Goal: Information Seeking & Learning: Learn about a topic

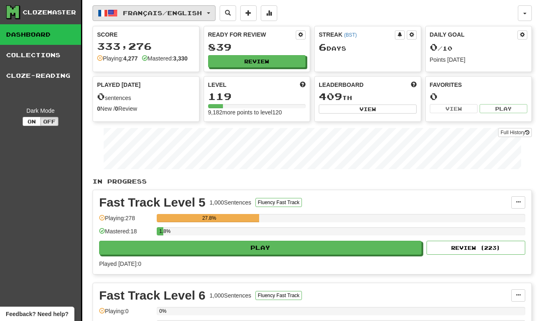
click at [199, 19] on button "Français / English" at bounding box center [154, 13] width 123 height 16
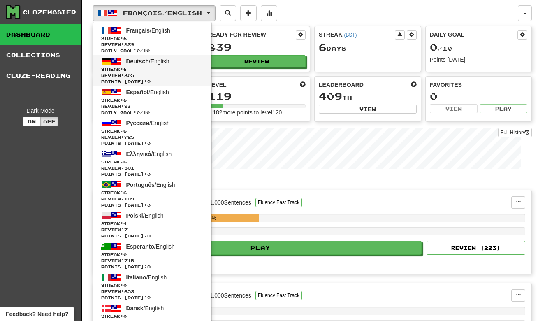
click at [176, 75] on span "Review: 305" at bounding box center [152, 75] width 102 height 6
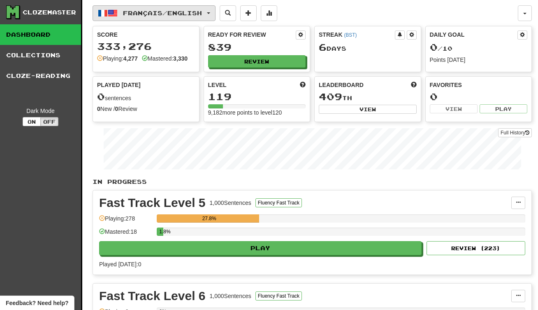
click at [200, 6] on button "Français / English" at bounding box center [154, 13] width 123 height 16
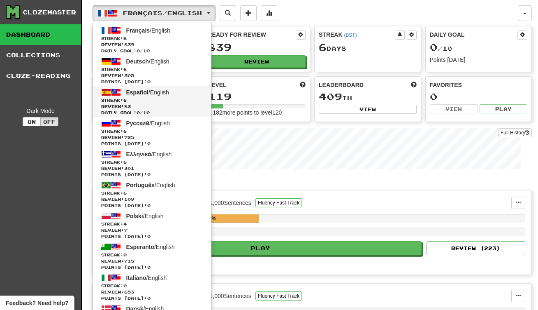
click at [179, 99] on span "Streak: 6" at bounding box center [152, 100] width 102 height 6
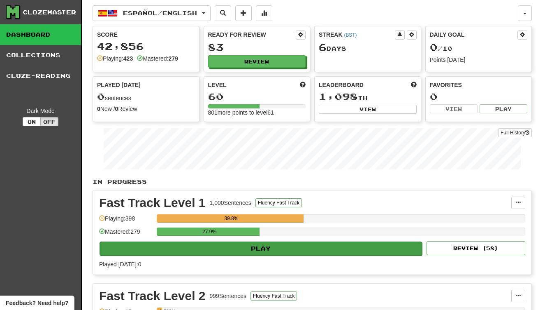
click at [190, 248] on button "Play" at bounding box center [261, 248] width 323 height 14
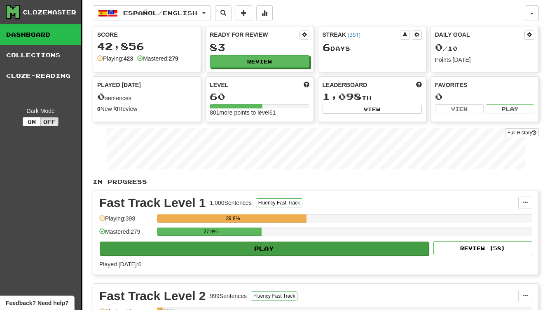
select select "**"
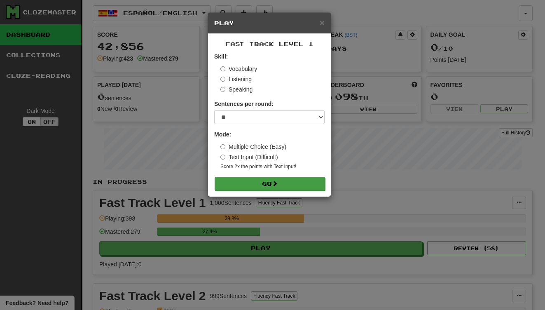
click at [237, 184] on button "Go" at bounding box center [269, 184] width 110 height 14
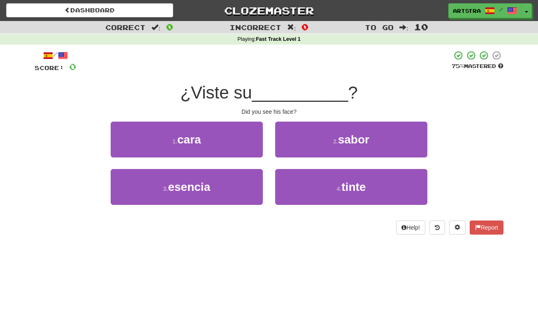
click at [259, 86] on span "__________" at bounding box center [300, 92] width 96 height 19
drag, startPoint x: 259, startPoint y: 86, endPoint x: 272, endPoint y: 110, distance: 27.6
click at [272, 110] on div "/ Score: 0 75 % Mastered ¿Viste su __________ ? Did you see his face? 1 . cara …" at bounding box center [269, 142] width 469 height 184
click at [272, 110] on div "Did you see his face?" at bounding box center [269, 111] width 469 height 8
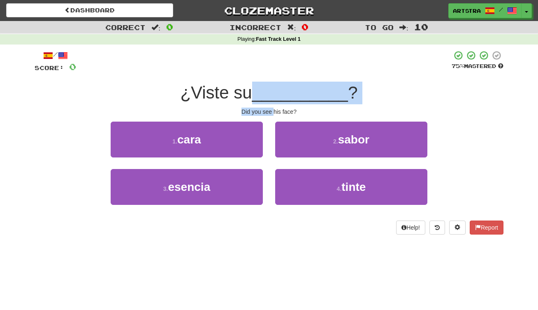
drag, startPoint x: 272, startPoint y: 110, endPoint x: 268, endPoint y: 98, distance: 12.1
click at [268, 98] on div "/ Score: 0 75 % Mastered ¿Viste su __________ ? Did you see his face? 1 . cara …" at bounding box center [269, 142] width 469 height 184
drag, startPoint x: 267, startPoint y: 101, endPoint x: 282, endPoint y: 106, distance: 15.9
click at [282, 106] on div "/ Score: 0 75 % Mastered ¿Viste su __________ ? Did you see his face? 1 . cara …" at bounding box center [269, 142] width 469 height 184
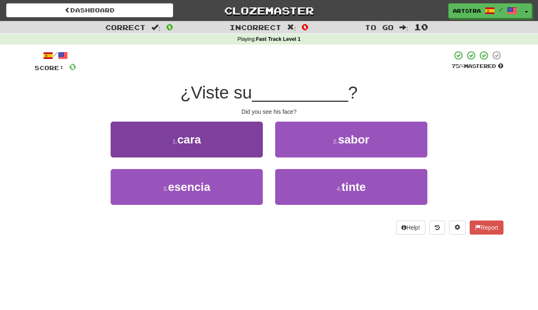
click at [238, 140] on button "1 . cara" at bounding box center [187, 139] width 152 height 36
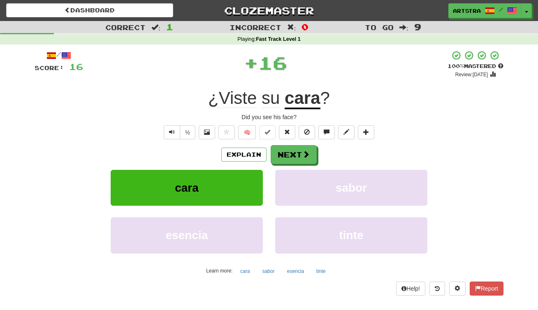
click at [292, 96] on u "cara" at bounding box center [302, 98] width 35 height 21
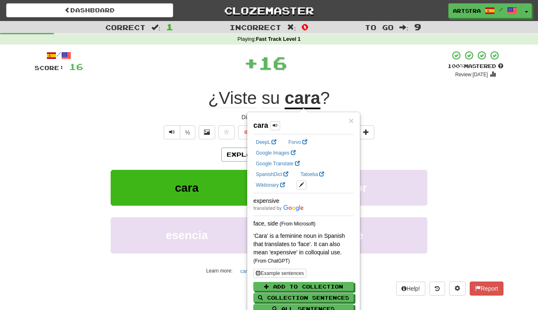
click at [400, 70] on div "+ 16" at bounding box center [265, 62] width 365 height 25
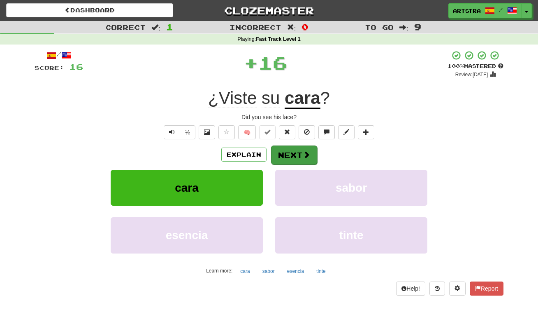
click at [305, 158] on button "Next" at bounding box center [294, 154] width 46 height 19
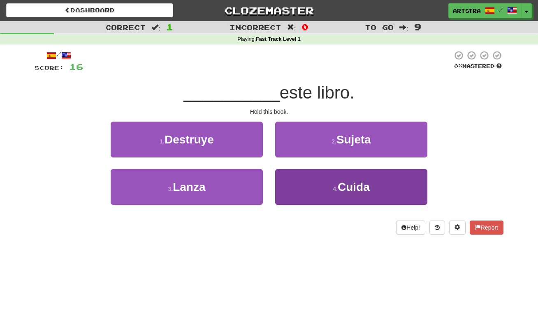
click at [310, 179] on button "4 . Cuida" at bounding box center [351, 187] width 152 height 36
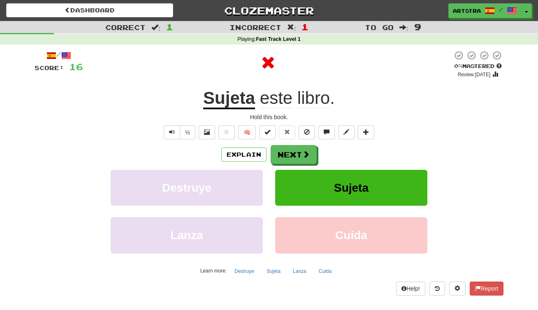
click at [227, 92] on u "Sujeta" at bounding box center [229, 98] width 52 height 21
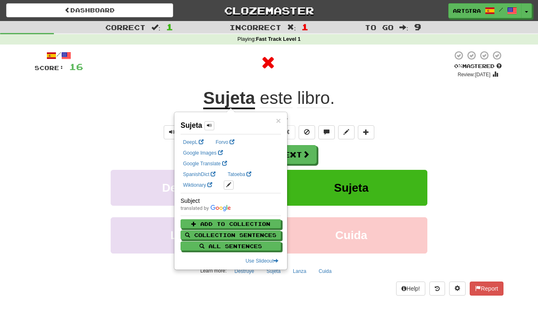
click at [326, 62] on div at bounding box center [268, 62] width 370 height 25
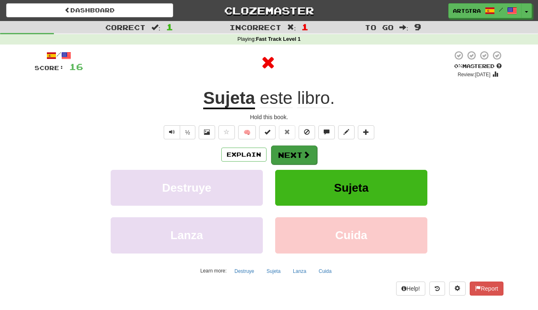
click at [292, 149] on button "Next" at bounding box center [294, 154] width 46 height 19
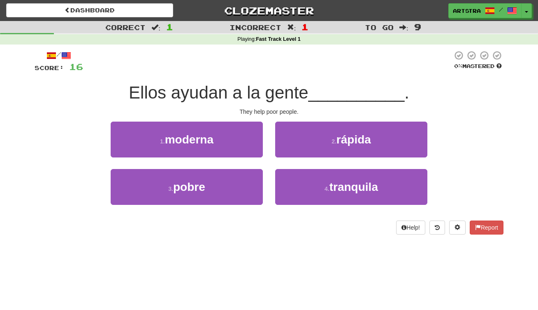
click at [284, 93] on span "Ellos ayudan a la gente" at bounding box center [219, 92] width 180 height 19
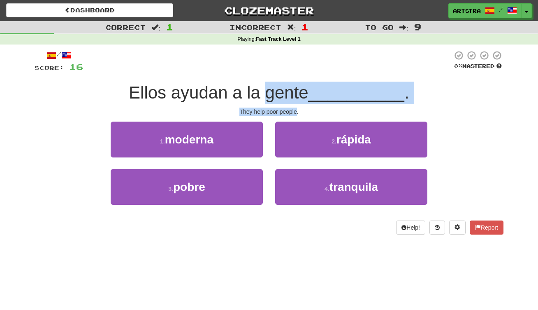
drag, startPoint x: 284, startPoint y: 93, endPoint x: 291, endPoint y: 109, distance: 17.9
click at [291, 109] on div "/ Score: 16 0 % Mastered Ellos ayudan a la gente __________ . They help poor pe…" at bounding box center [269, 142] width 469 height 184
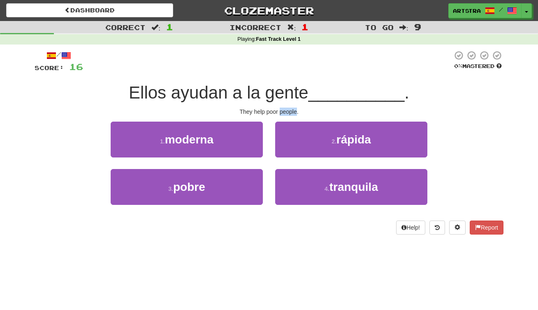
click at [291, 110] on div "They help poor people." at bounding box center [269, 111] width 469 height 8
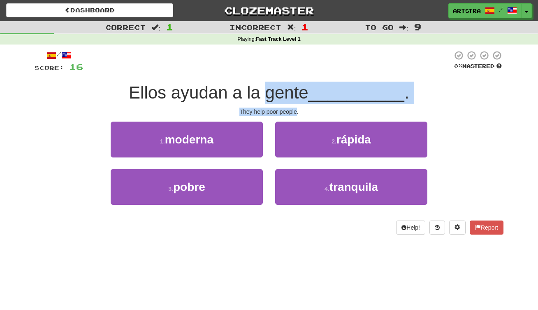
drag, startPoint x: 291, startPoint y: 110, endPoint x: 289, endPoint y: 92, distance: 18.2
click at [289, 92] on div "/ Score: 16 0 % Mastered Ellos ayudan a la gente __________ . They help poor pe…" at bounding box center [269, 142] width 469 height 184
click at [289, 92] on span "Ellos ayudan a la gente" at bounding box center [219, 92] width 180 height 19
drag, startPoint x: 289, startPoint y: 92, endPoint x: 293, endPoint y: 109, distance: 17.3
click at [293, 109] on div "/ Score: 16 0 % Mastered Ellos ayudan a la gente __________ . They help poor pe…" at bounding box center [269, 142] width 469 height 184
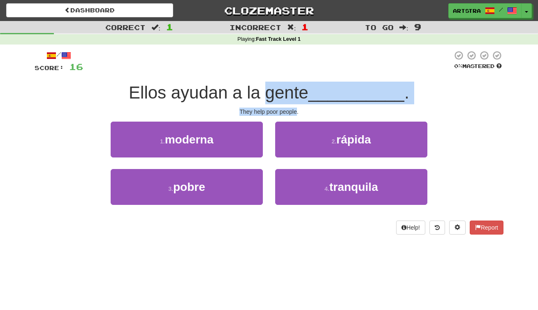
click at [293, 109] on div "They help poor people." at bounding box center [269, 111] width 469 height 8
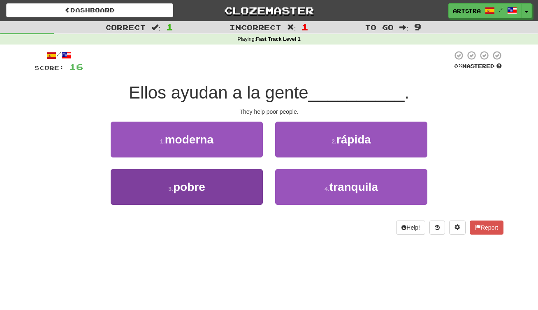
click at [219, 192] on button "3 . pobre" at bounding box center [187, 187] width 152 height 36
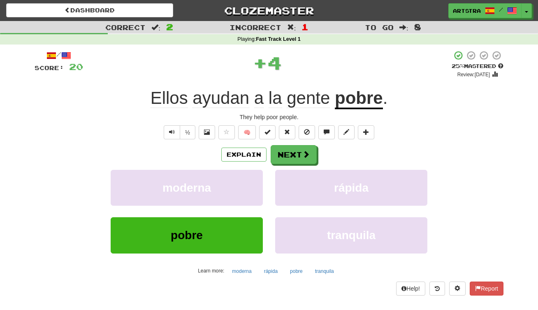
click at [360, 93] on u "pobre" at bounding box center [359, 98] width 48 height 21
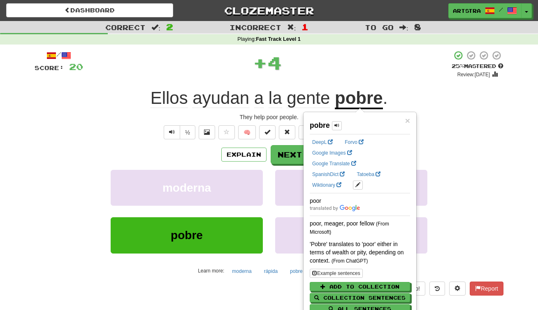
click at [300, 71] on div "+ 4" at bounding box center [267, 62] width 369 height 25
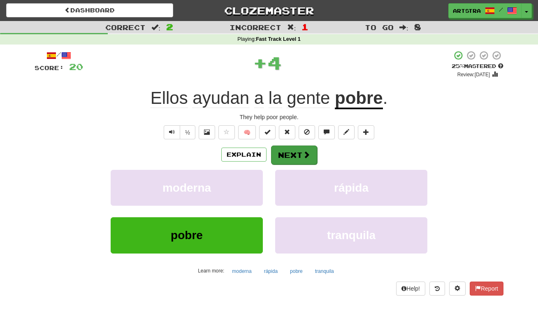
click at [300, 150] on button "Next" at bounding box center [294, 154] width 46 height 19
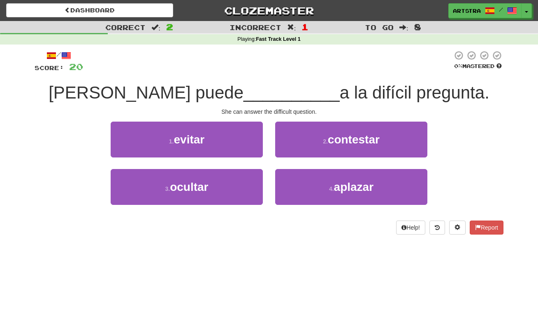
click at [340, 90] on span "a la difícil pregunta." at bounding box center [415, 92] width 150 height 19
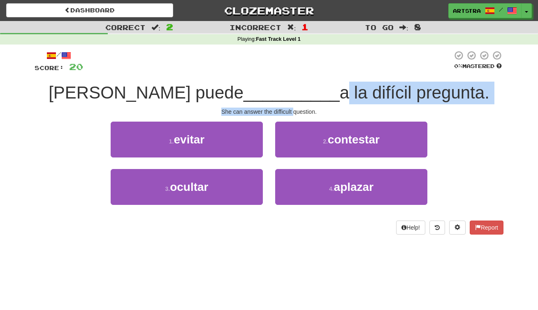
drag, startPoint x: 284, startPoint y: 91, endPoint x: 294, endPoint y: 107, distance: 19.4
click at [294, 107] on div "/ Score: 20 0 % Mastered Ella puede __________ a la difícil pregunta. She can a…" at bounding box center [269, 142] width 469 height 184
click at [294, 107] on div "She can answer the difficult question." at bounding box center [269, 111] width 469 height 8
drag, startPoint x: 294, startPoint y: 107, endPoint x: 291, endPoint y: 89, distance: 18.4
click at [291, 89] on div "/ Score: 20 0 % Mastered Ella puede __________ a la difícil pregunta. She can a…" at bounding box center [269, 142] width 469 height 184
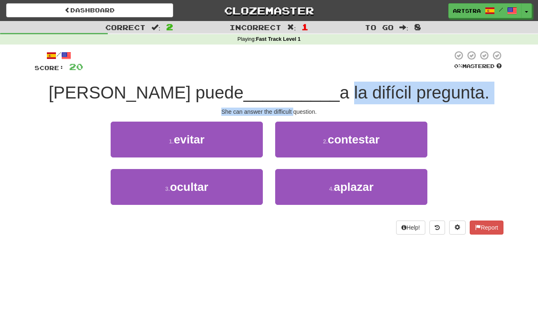
click at [340, 89] on span "a la difícil pregunta." at bounding box center [415, 92] width 150 height 19
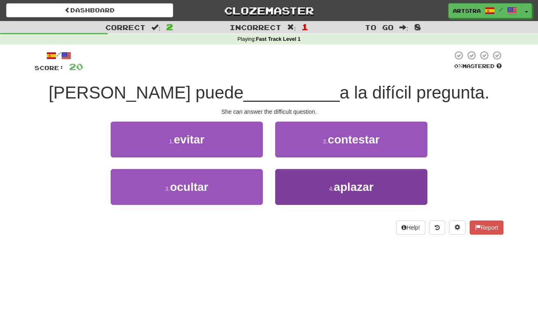
click at [331, 176] on button "4 . aplazar" at bounding box center [351, 187] width 152 height 36
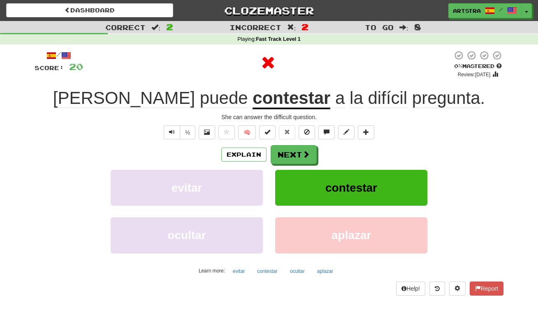
click at [262, 105] on u "contestar" at bounding box center [292, 98] width 78 height 21
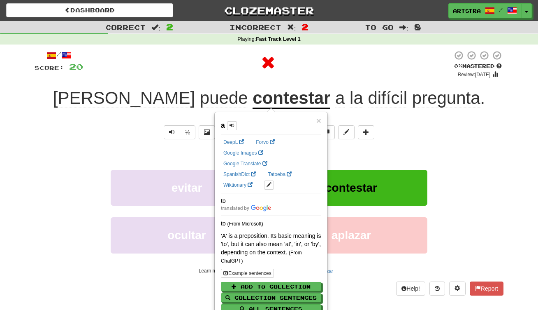
click at [418, 76] on div at bounding box center [268, 64] width 370 height 28
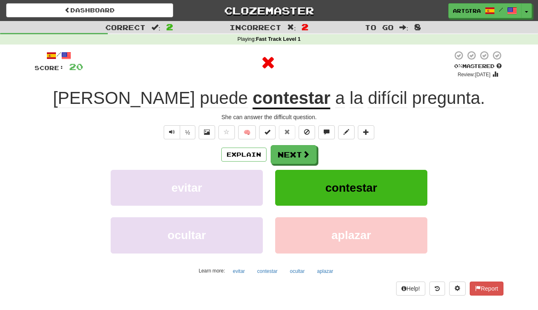
click at [413, 99] on span "pregunta" at bounding box center [447, 98] width 68 height 20
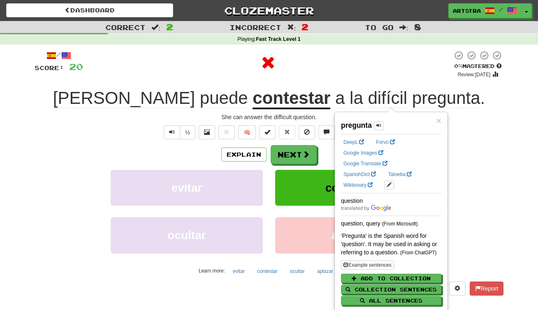
click at [416, 56] on div at bounding box center [268, 62] width 370 height 25
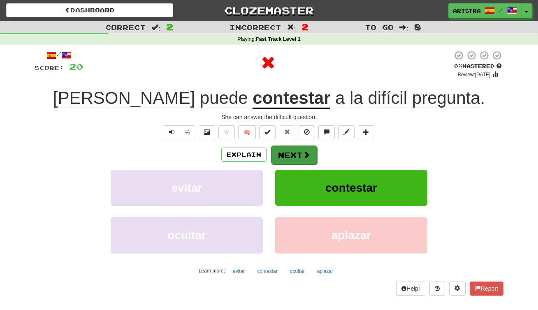
click at [307, 155] on span at bounding box center [306, 154] width 7 height 7
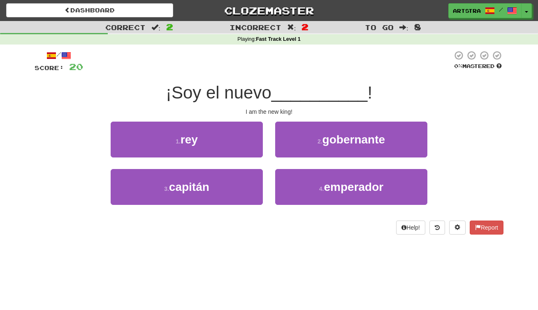
click at [268, 93] on span "¡Soy el nuevo" at bounding box center [219, 92] width 106 height 19
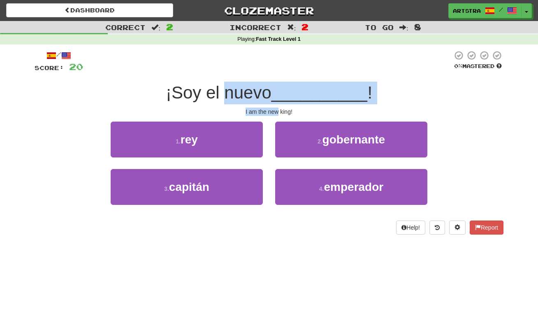
drag, startPoint x: 268, startPoint y: 93, endPoint x: 276, endPoint y: 112, distance: 20.5
click at [276, 112] on div "/ Score: 20 0 % Mastered ¡Soy el nuevo __________ ! I am the new king! 1 . rey …" at bounding box center [269, 142] width 469 height 184
click at [276, 112] on div "I am the new king!" at bounding box center [269, 111] width 469 height 8
drag, startPoint x: 276, startPoint y: 112, endPoint x: 276, endPoint y: 91, distance: 21.0
click at [276, 91] on div "/ Score: 20 0 % Mastered ¡Soy el nuevo __________ ! I am the new king! 1 . rey …" at bounding box center [269, 142] width 469 height 184
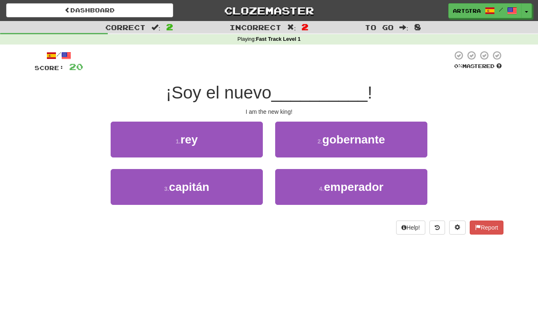
click at [272, 91] on span "¡Soy el nuevo" at bounding box center [219, 92] width 106 height 19
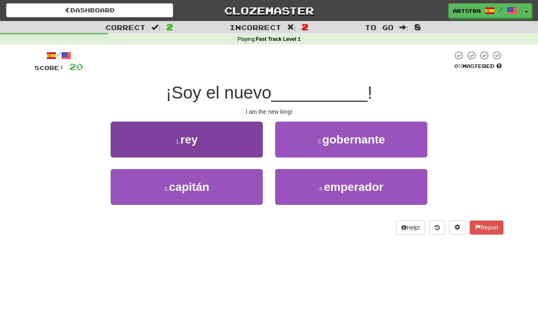
click at [238, 138] on button "1 . rey" at bounding box center [187, 139] width 152 height 36
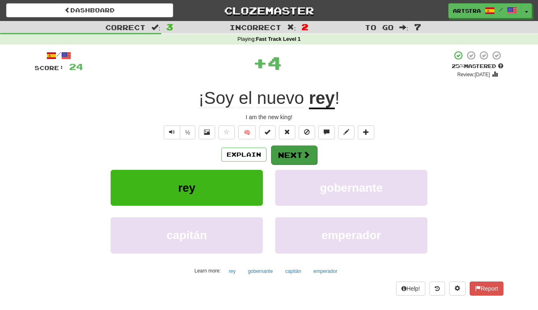
click at [297, 154] on button "Next" at bounding box center [294, 154] width 46 height 19
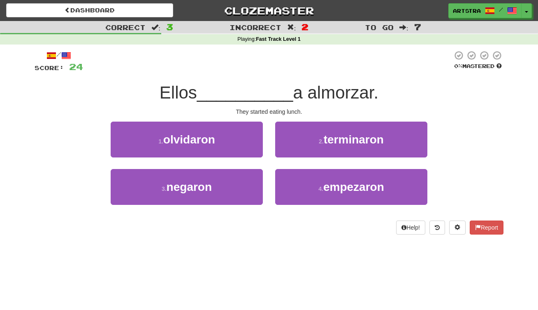
click at [266, 94] on span "__________" at bounding box center [245, 92] width 96 height 19
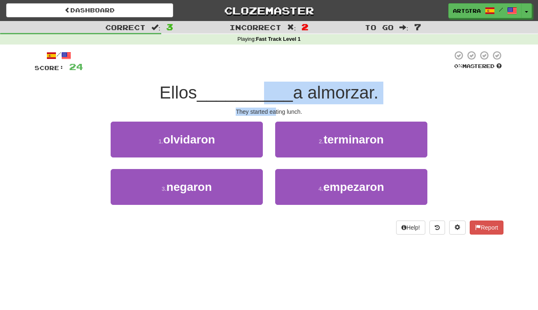
drag, startPoint x: 268, startPoint y: 96, endPoint x: 276, endPoint y: 112, distance: 17.9
click at [276, 112] on div "/ Score: 24 0 % Mastered Ellos __________ a almorzar. They started eating lunch…" at bounding box center [269, 142] width 469 height 184
click at [276, 112] on div "They started eating lunch." at bounding box center [269, 111] width 469 height 8
drag, startPoint x: 276, startPoint y: 112, endPoint x: 283, endPoint y: 87, distance: 25.6
click at [283, 87] on div "/ Score: 24 0 % Mastered Ellos __________ a almorzar. They started eating lunch…" at bounding box center [269, 142] width 469 height 184
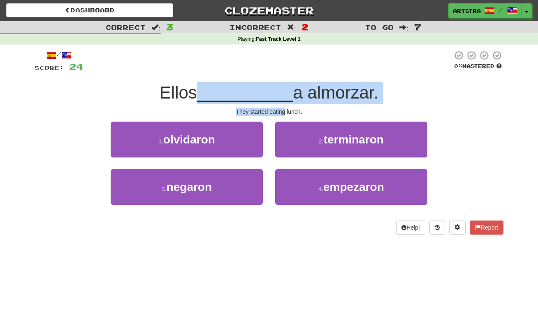
click at [283, 87] on span "__________" at bounding box center [245, 92] width 96 height 19
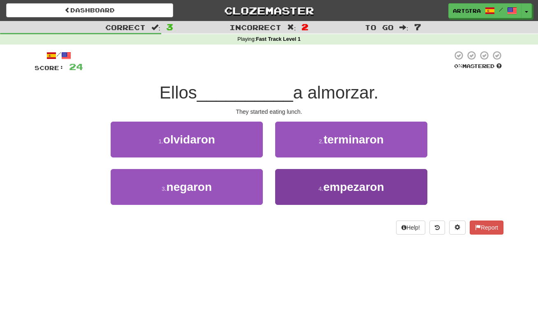
click at [315, 190] on button "4 . empezaron" at bounding box center [351, 187] width 152 height 36
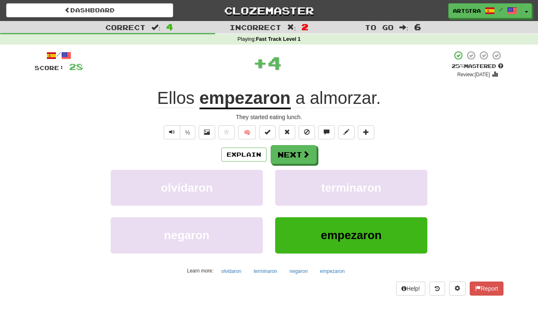
click at [256, 105] on u "empezaron" at bounding box center [245, 98] width 91 height 21
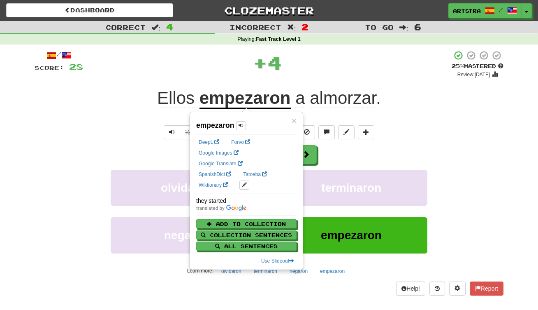
click at [340, 61] on div "+ 4" at bounding box center [267, 62] width 369 height 25
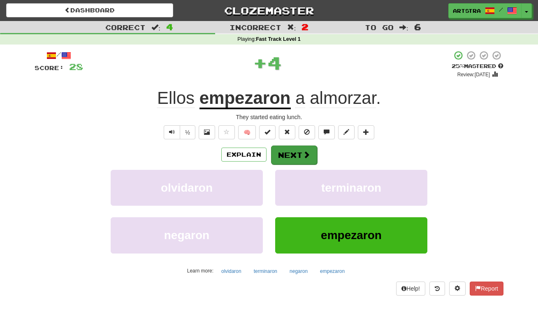
click at [299, 152] on button "Next" at bounding box center [294, 154] width 46 height 19
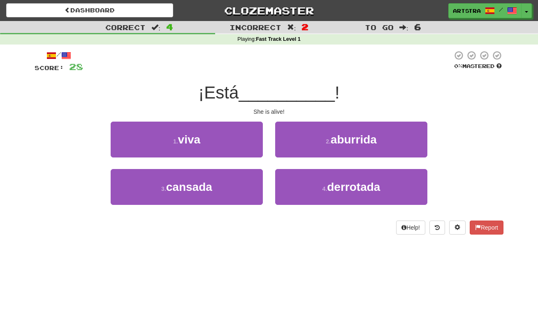
click at [274, 94] on span "__________" at bounding box center [287, 92] width 96 height 19
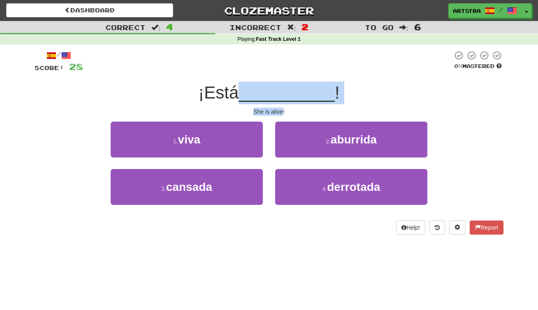
drag, startPoint x: 274, startPoint y: 94, endPoint x: 277, endPoint y: 111, distance: 16.7
click at [277, 111] on div "/ Score: 28 0 % Mastered ¡Está __________ ! She is alive! 1 . viva 2 . aburrida…" at bounding box center [269, 142] width 469 height 184
click at [277, 111] on div "She is alive!" at bounding box center [269, 111] width 469 height 8
drag, startPoint x: 277, startPoint y: 111, endPoint x: 277, endPoint y: 89, distance: 22.2
click at [277, 89] on div "/ Score: 28 0 % Mastered ¡Está __________ ! She is alive! 1 . viva 2 . aburrida…" at bounding box center [269, 142] width 469 height 184
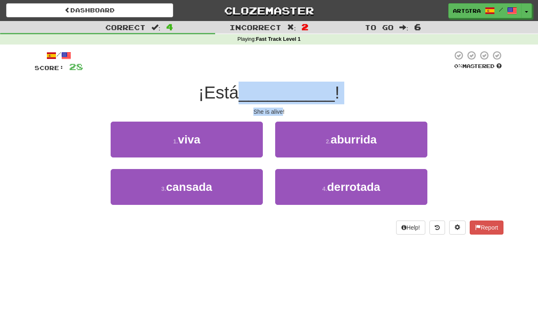
click at [277, 89] on span "__________" at bounding box center [287, 92] width 96 height 19
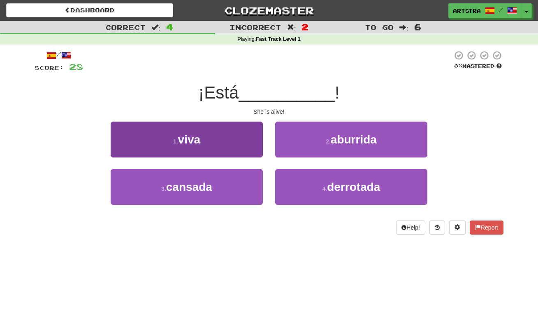
click at [240, 137] on button "1 . viva" at bounding box center [187, 139] width 152 height 36
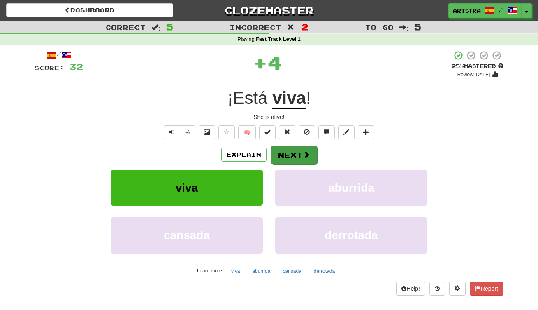
click at [296, 154] on button "Next" at bounding box center [294, 154] width 46 height 19
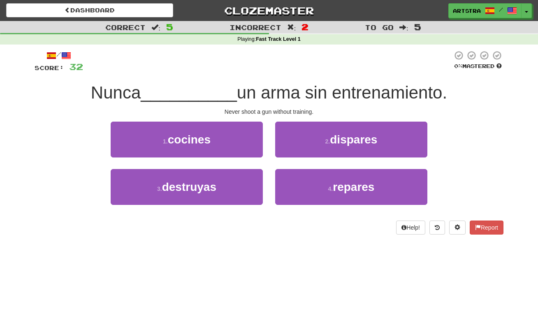
click at [279, 83] on span "un arma sin entrenamiento." at bounding box center [342, 92] width 210 height 19
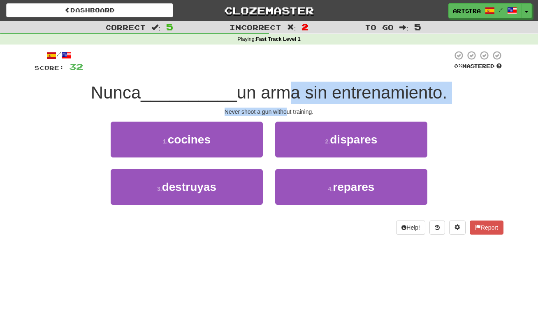
drag, startPoint x: 278, startPoint y: 94, endPoint x: 287, endPoint y: 108, distance: 16.6
click at [287, 108] on div "/ Score: 32 0 % Mastered Nunca __________ un arma sin entrenamiento. Never shoo…" at bounding box center [269, 142] width 469 height 184
click at [287, 108] on div "Never shoot a gun without training." at bounding box center [269, 111] width 469 height 8
drag, startPoint x: 287, startPoint y: 108, endPoint x: 287, endPoint y: 87, distance: 21.0
click at [287, 87] on div "/ Score: 32 0 % Mastered Nunca __________ un arma sin entrenamiento. Never shoo…" at bounding box center [269, 142] width 469 height 184
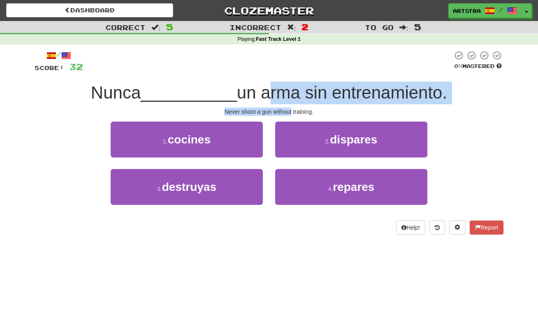
click at [287, 87] on span "un arma sin entrenamiento." at bounding box center [342, 92] width 210 height 19
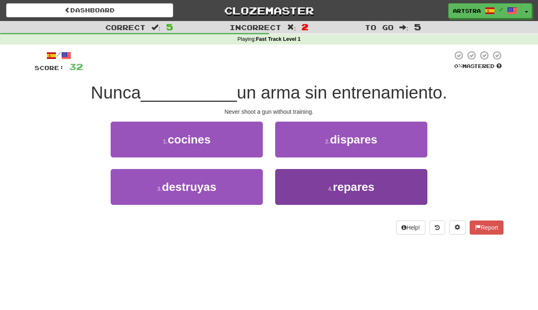
click at [347, 173] on button "4 . repares" at bounding box center [351, 187] width 152 height 36
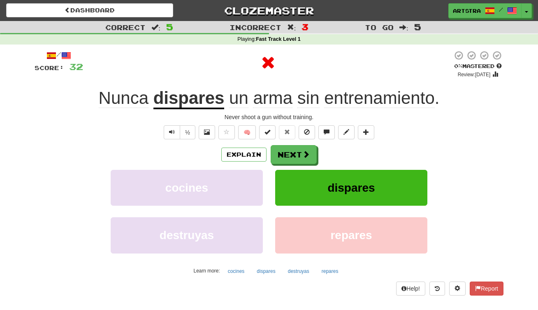
click at [181, 88] on u "dispares" at bounding box center [189, 98] width 71 height 21
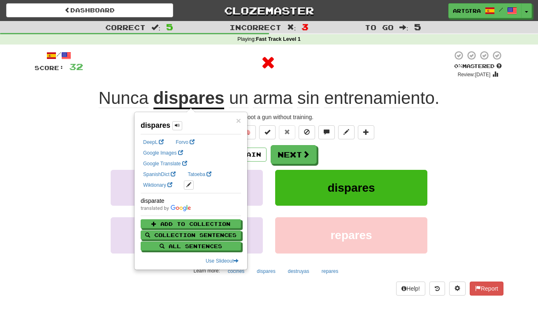
click at [354, 87] on div "Nunca dispares un arma sin entrenamiento ." at bounding box center [269, 98] width 469 height 23
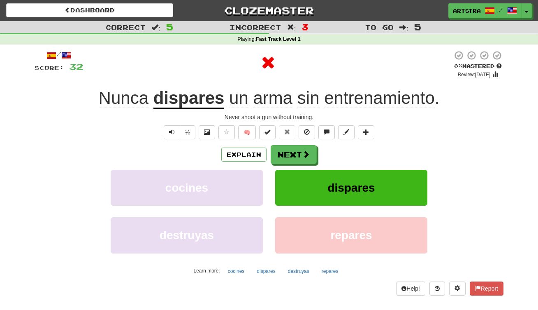
click at [352, 104] on span "entrenamiento" at bounding box center [379, 98] width 111 height 20
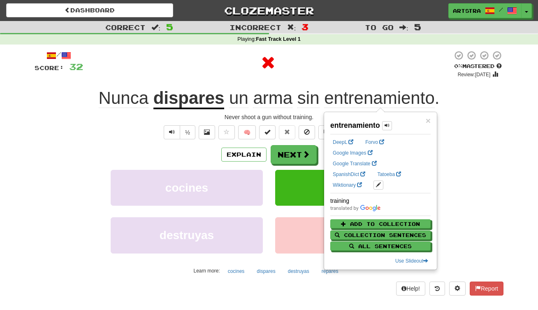
click at [361, 55] on div at bounding box center [268, 62] width 370 height 25
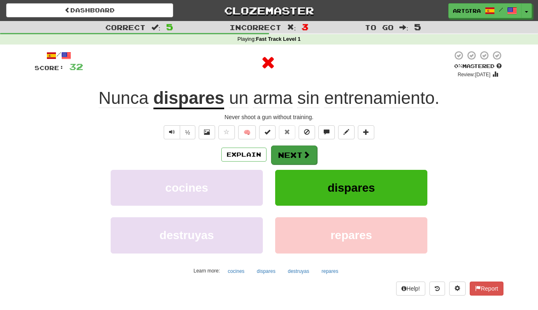
click at [298, 146] on button "Next" at bounding box center [294, 154] width 46 height 19
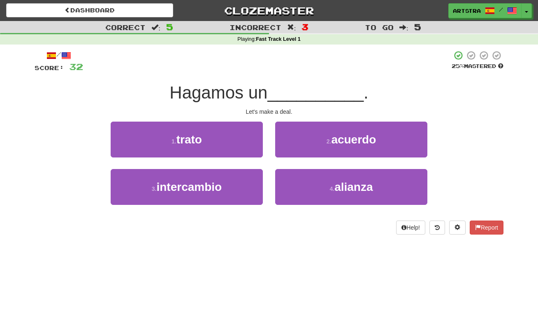
click at [268, 94] on span "Hagamos un" at bounding box center [219, 92] width 98 height 19
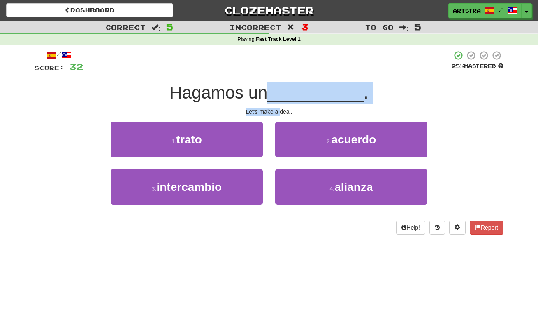
drag, startPoint x: 272, startPoint y: 94, endPoint x: 281, endPoint y: 107, distance: 15.3
click at [281, 107] on div "/ Score: 32 25 % Mastered Hagamos un __________ . Let's make a deal. 1 . trato …" at bounding box center [269, 142] width 469 height 184
click at [281, 107] on div "Let's make a deal." at bounding box center [269, 111] width 469 height 8
drag, startPoint x: 281, startPoint y: 107, endPoint x: 279, endPoint y: 94, distance: 12.9
click at [279, 94] on div "/ Score: 32 25 % Mastered Hagamos un __________ . Let's make a deal. 1 . trato …" at bounding box center [269, 142] width 469 height 184
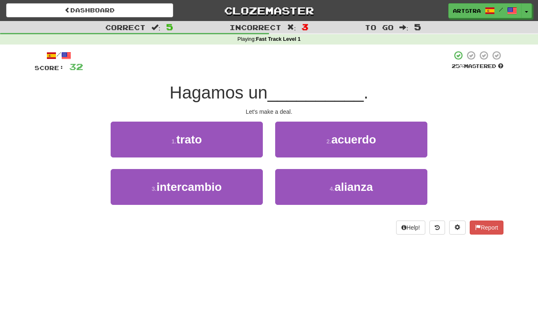
click at [279, 94] on span "__________" at bounding box center [316, 92] width 96 height 19
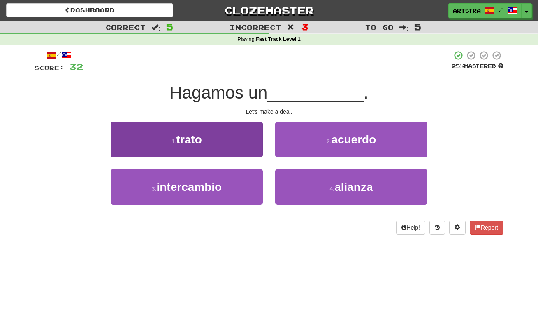
click at [247, 129] on button "1 . trato" at bounding box center [187, 139] width 152 height 36
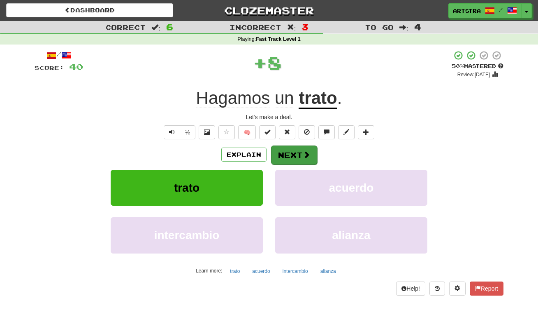
click at [301, 153] on button "Next" at bounding box center [294, 154] width 46 height 19
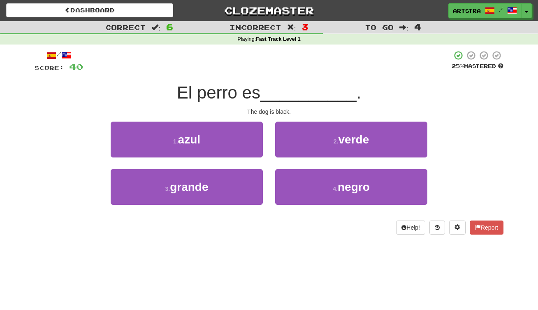
click at [283, 98] on span "__________" at bounding box center [309, 92] width 96 height 19
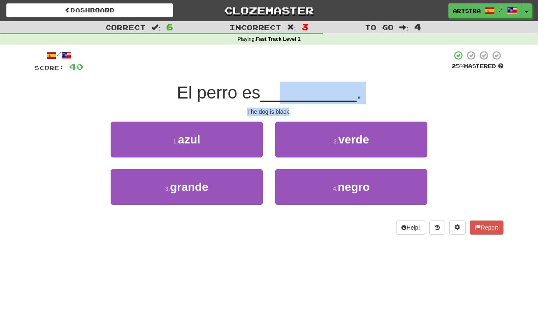
drag, startPoint x: 282, startPoint y: 98, endPoint x: 290, endPoint y: 112, distance: 15.9
click at [290, 112] on div "/ Score: 40 25 % Mastered El perro es __________ . The dog is black. 1 . azul 2…" at bounding box center [269, 142] width 469 height 184
click at [286, 111] on div "The dog is black." at bounding box center [269, 111] width 469 height 8
drag, startPoint x: 286, startPoint y: 111, endPoint x: 281, endPoint y: 90, distance: 21.6
click at [281, 90] on div "/ Score: 40 25 % Mastered El perro es __________ . The dog is black. 1 . azul 2…" at bounding box center [269, 142] width 469 height 184
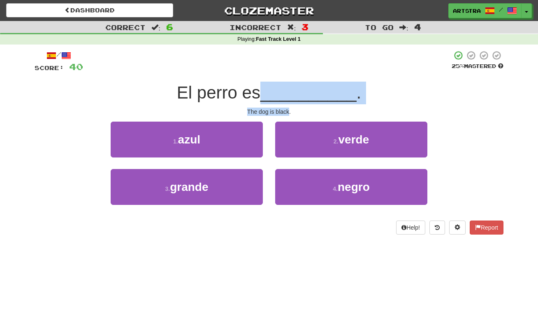
click at [281, 90] on span "__________" at bounding box center [309, 92] width 96 height 19
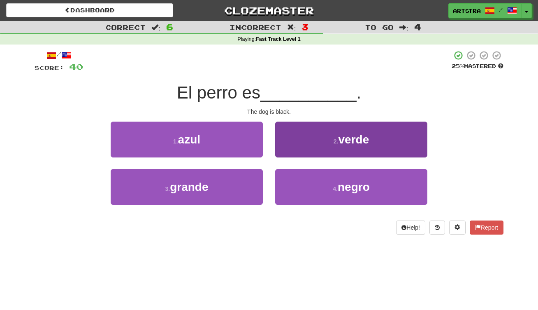
click at [337, 185] on small "4 ." at bounding box center [335, 188] width 5 height 7
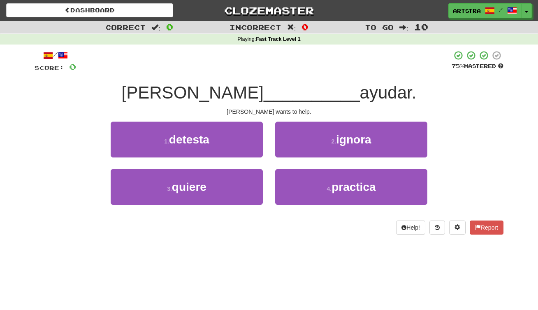
click at [271, 86] on span "__________" at bounding box center [312, 92] width 96 height 19
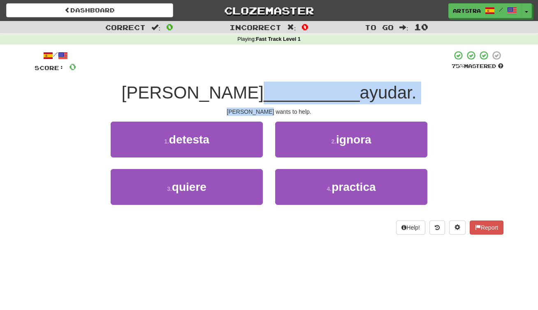
drag, startPoint x: 271, startPoint y: 86, endPoint x: 280, endPoint y: 107, distance: 22.9
click at [280, 107] on div "/ Score: 0 75 % Mastered Tom __________ ayudar. Tom wants to help. 1 . detesta …" at bounding box center [269, 142] width 469 height 184
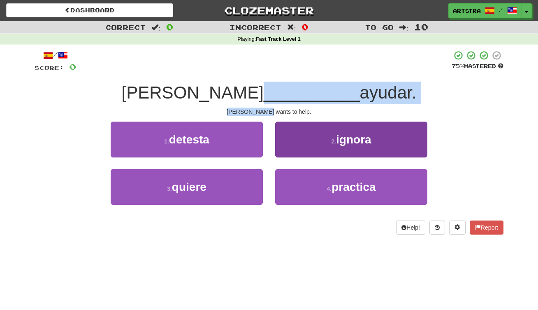
drag, startPoint x: 280, startPoint y: 107, endPoint x: 278, endPoint y: 126, distance: 18.2
click at [280, 107] on div "Tom wants to help." at bounding box center [269, 111] width 469 height 8
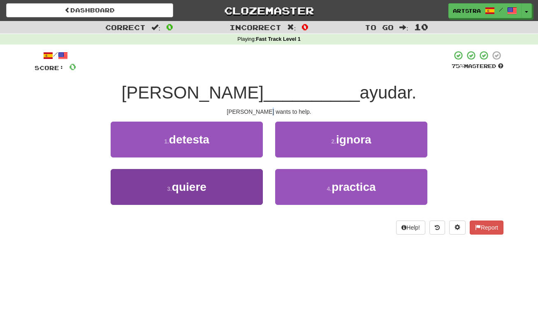
click at [232, 194] on button "3 . quiere" at bounding box center [187, 187] width 152 height 36
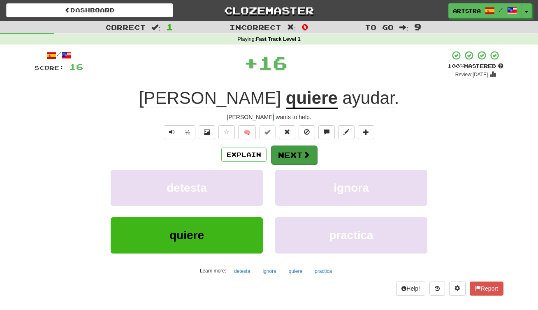
click at [294, 152] on button "Next" at bounding box center [294, 154] width 46 height 19
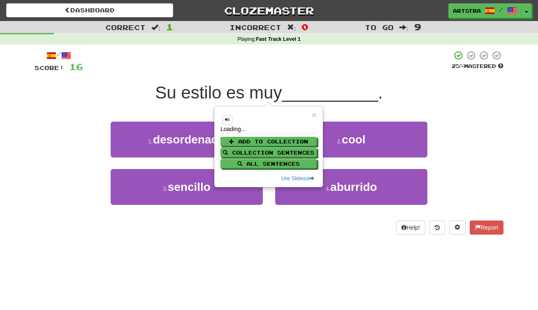
click at [273, 69] on div at bounding box center [267, 61] width 369 height 23
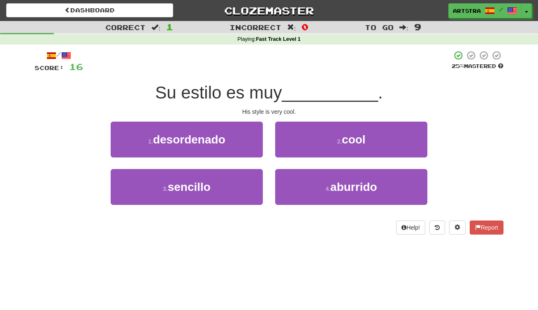
click at [263, 99] on span "Su estilo es muy" at bounding box center [218, 92] width 127 height 19
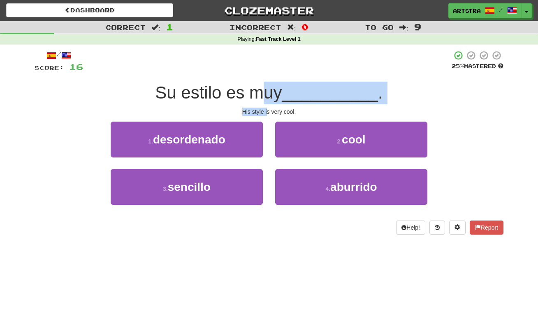
drag, startPoint x: 263, startPoint y: 100, endPoint x: 268, endPoint y: 110, distance: 10.5
click at [268, 110] on div "/ Score: 16 25 % Mastered Su estilo es muy __________ . His style is very cool.…" at bounding box center [269, 142] width 469 height 184
click at [268, 110] on div "His style is very cool." at bounding box center [269, 111] width 469 height 8
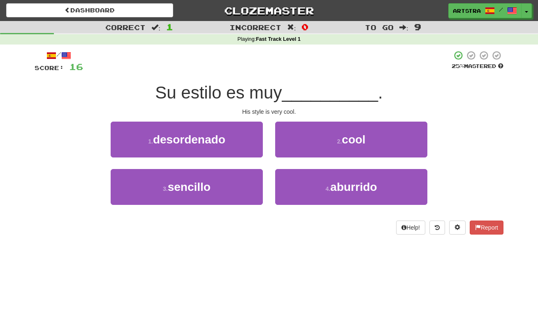
click at [285, 136] on button "2 . cool" at bounding box center [351, 139] width 152 height 36
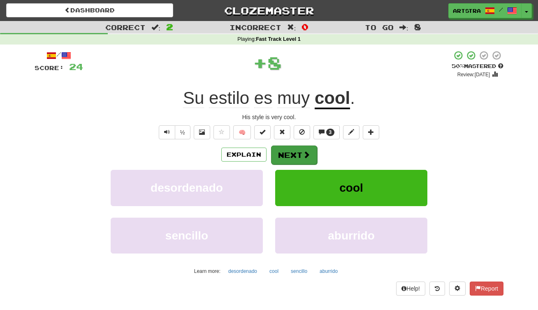
click at [273, 158] on button "Next" at bounding box center [294, 154] width 46 height 19
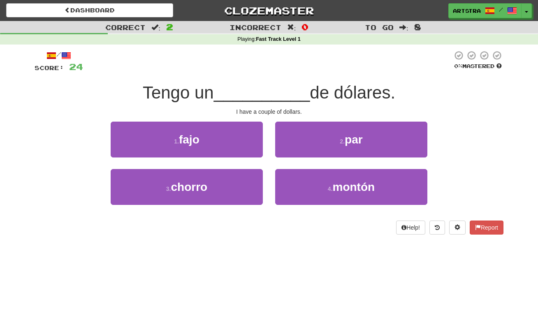
click at [277, 94] on span "__________" at bounding box center [262, 92] width 96 height 19
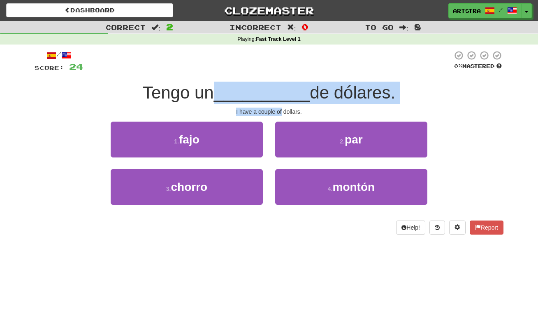
drag, startPoint x: 277, startPoint y: 94, endPoint x: 280, endPoint y: 111, distance: 17.2
click at [280, 111] on div "/ Score: 24 0 % Mastered Tengo un __________ de dólares. I have a couple of dol…" at bounding box center [269, 142] width 469 height 184
click at [280, 111] on div "I have a couple of dollars." at bounding box center [269, 111] width 469 height 8
drag, startPoint x: 280, startPoint y: 111, endPoint x: 284, endPoint y: 84, distance: 27.4
click at [284, 84] on div "/ Score: 24 0 % Mastered Tengo un __________ de dólares. I have a couple of dol…" at bounding box center [269, 142] width 469 height 184
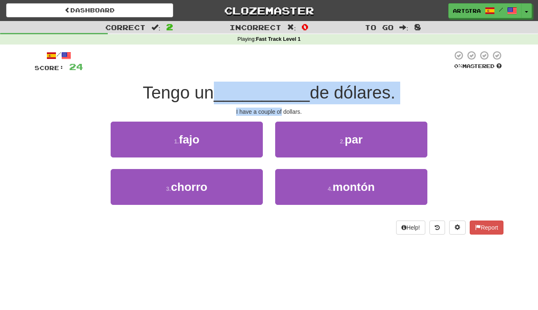
click at [284, 84] on span "__________" at bounding box center [262, 92] width 96 height 19
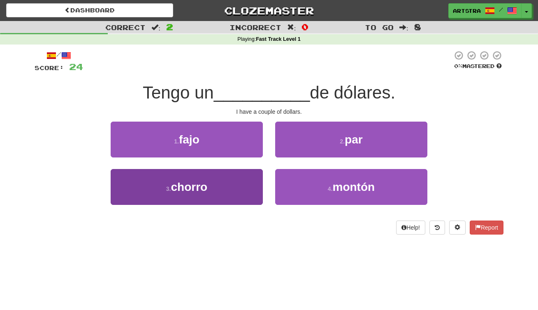
click at [228, 188] on button "3 . chorro" at bounding box center [187, 187] width 152 height 36
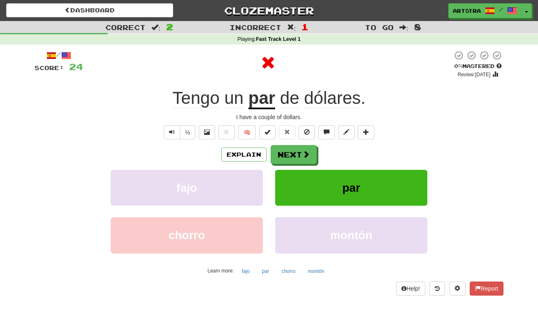
click at [270, 88] on u "par" at bounding box center [262, 98] width 27 height 21
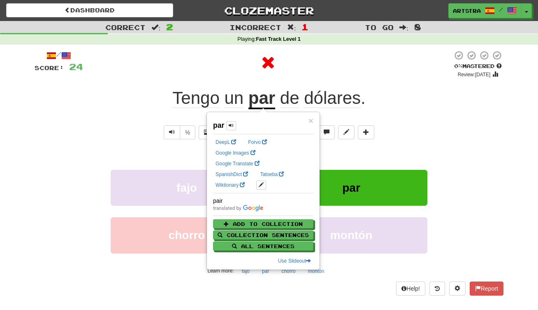
click at [323, 63] on div at bounding box center [268, 62] width 370 height 25
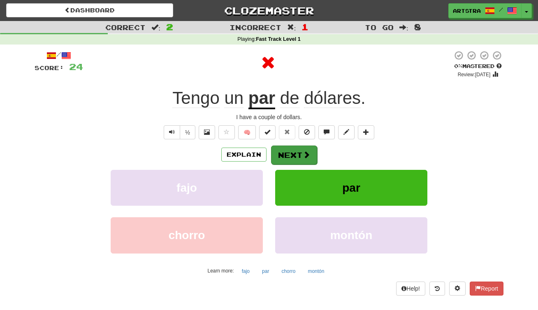
click at [301, 150] on button "Next" at bounding box center [294, 154] width 46 height 19
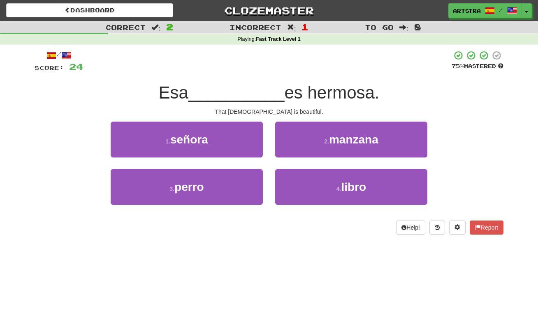
click at [279, 102] on div "Esa __________ es hermosa." at bounding box center [269, 93] width 469 height 23
drag, startPoint x: 278, startPoint y: 102, endPoint x: 277, endPoint y: 95, distance: 7.1
click at [277, 95] on div "Esa __________ es hermosa." at bounding box center [269, 93] width 469 height 23
click at [277, 95] on span "__________" at bounding box center [237, 92] width 96 height 19
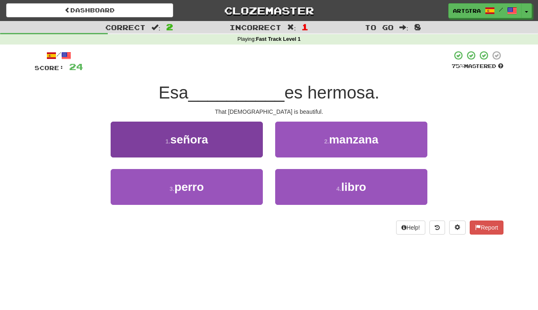
click at [207, 143] on span "señora" at bounding box center [189, 139] width 38 height 13
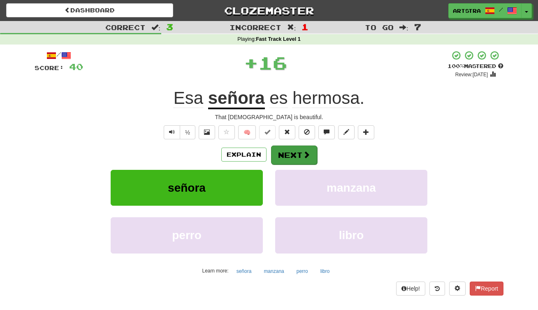
click at [302, 151] on button "Next" at bounding box center [294, 154] width 46 height 19
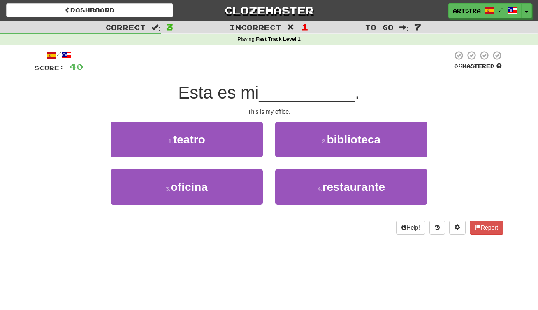
click at [278, 103] on div "/ Score: 40 0 % Mastered Esta es mi __________ . This is my office. 1 . teatro …" at bounding box center [269, 142] width 469 height 184
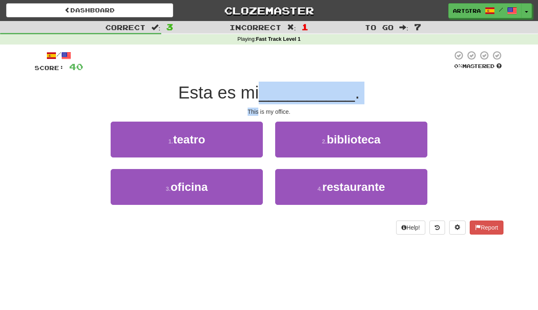
drag, startPoint x: 278, startPoint y: 103, endPoint x: 276, endPoint y: 90, distance: 13.8
click at [276, 90] on div "/ Score: 40 0 % Mastered Esta es mi __________ . This is my office. 1 . teatro …" at bounding box center [269, 142] width 469 height 184
click at [276, 90] on span "__________" at bounding box center [307, 92] width 96 height 19
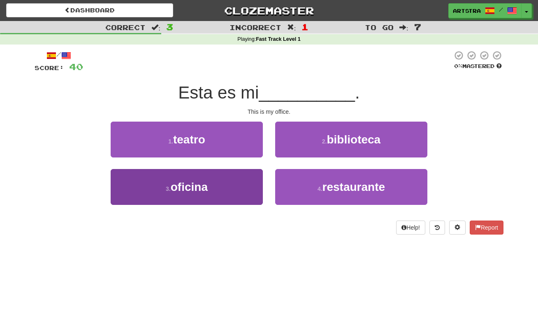
click at [233, 182] on button "3 . oficina" at bounding box center [187, 187] width 152 height 36
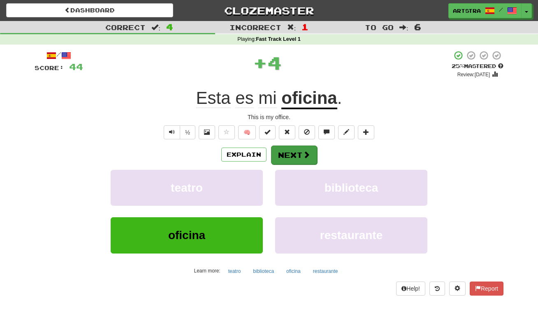
click at [290, 155] on button "Next" at bounding box center [294, 154] width 46 height 19
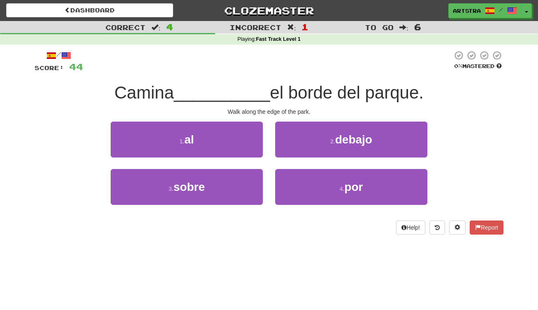
click at [277, 92] on span "el borde del parque." at bounding box center [347, 92] width 154 height 19
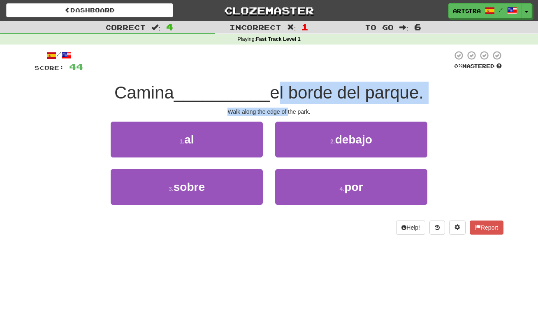
drag, startPoint x: 277, startPoint y: 92, endPoint x: 286, endPoint y: 109, distance: 18.6
click at [286, 109] on div "/ Score: 44 0 % Mastered Camina __________ el borde del parque. Walk along the …" at bounding box center [269, 142] width 469 height 184
click at [286, 109] on div "Walk along the edge of the park." at bounding box center [269, 111] width 469 height 8
drag, startPoint x: 286, startPoint y: 109, endPoint x: 286, endPoint y: 89, distance: 20.2
click at [286, 89] on div "/ Score: 44 0 % Mastered Camina __________ el borde del parque. Walk along the …" at bounding box center [269, 142] width 469 height 184
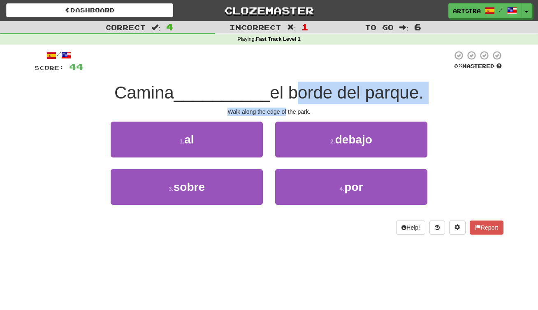
click at [286, 89] on span "el borde del parque." at bounding box center [347, 92] width 154 height 19
drag, startPoint x: 286, startPoint y: 89, endPoint x: 296, endPoint y: 107, distance: 21.0
click at [296, 107] on div "/ Score: 44 0 % Mastered Camina __________ el borde del parque. Walk along the …" at bounding box center [269, 142] width 469 height 184
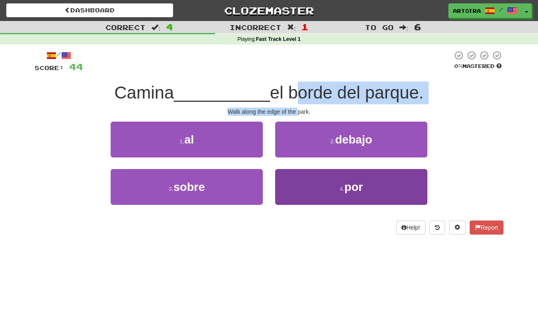
click at [349, 194] on button "4 . por" at bounding box center [351, 187] width 152 height 36
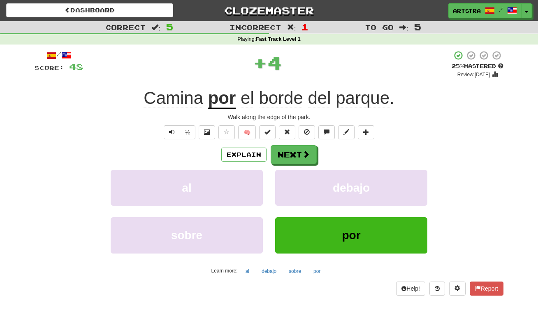
click at [215, 103] on u "por" at bounding box center [222, 98] width 28 height 21
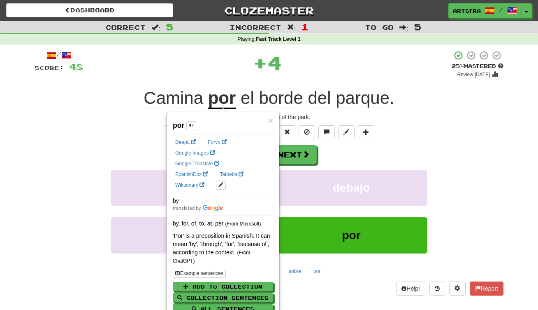
click at [341, 82] on div "/ Score: 48 + 4 25 % Mastered Review: 2025-09-17 Camina por el borde del parque…" at bounding box center [269, 172] width 469 height 245
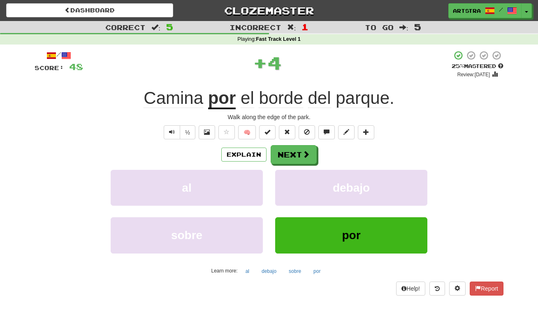
click at [348, 96] on span "parque" at bounding box center [363, 98] width 54 height 20
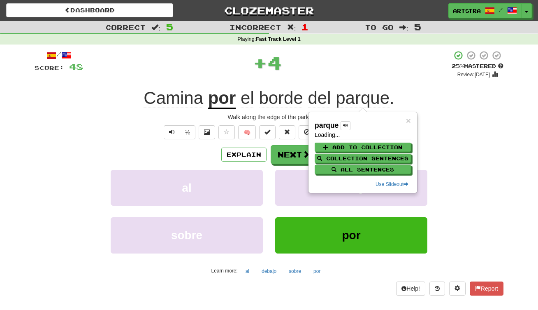
click at [363, 57] on div "+ 4" at bounding box center [267, 62] width 369 height 25
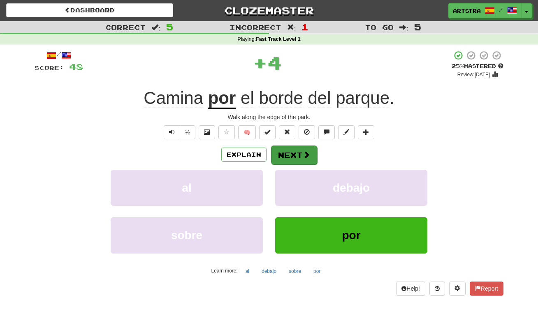
click at [298, 158] on button "Next" at bounding box center [294, 154] width 46 height 19
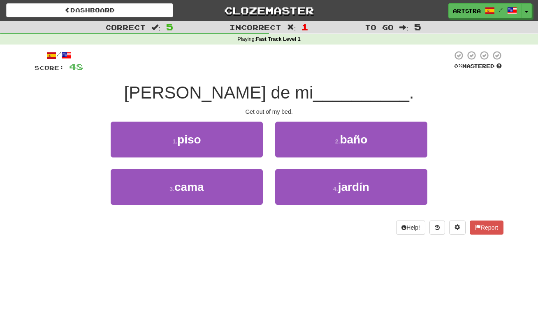
click at [313, 91] on span "__________" at bounding box center [361, 92] width 96 height 19
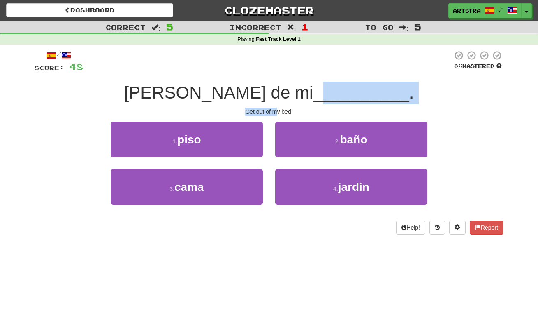
drag, startPoint x: 268, startPoint y: 91, endPoint x: 277, endPoint y: 107, distance: 17.9
click at [277, 107] on div "/ Score: 48 0 % Mastered Sal de mi __________ . Get out of my bed. 1 . piso 2 .…" at bounding box center [269, 142] width 469 height 184
click at [277, 107] on div "Get out of my bed." at bounding box center [269, 111] width 469 height 8
drag, startPoint x: 277, startPoint y: 107, endPoint x: 281, endPoint y: 89, distance: 18.7
click at [281, 89] on div "/ Score: 48 0 % Mastered Sal de mi __________ . Get out of my bed. 1 . piso 2 .…" at bounding box center [269, 142] width 469 height 184
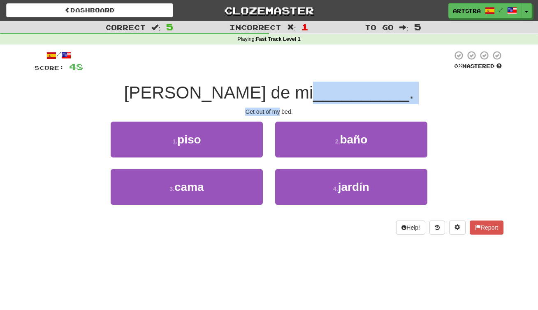
click at [313, 89] on span "__________" at bounding box center [361, 92] width 96 height 19
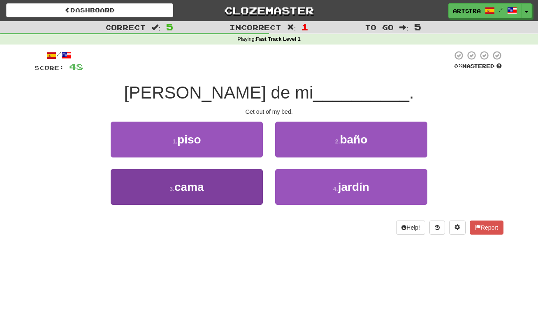
click at [249, 188] on button "3 . cama" at bounding box center [187, 187] width 152 height 36
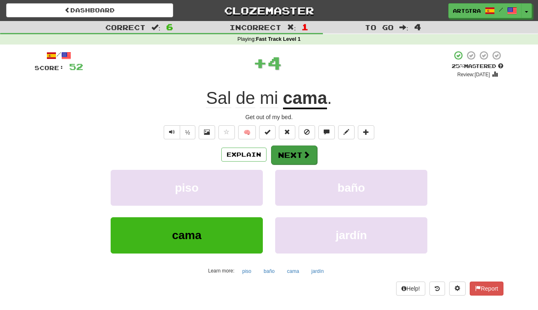
click at [301, 154] on button "Next" at bounding box center [294, 154] width 46 height 19
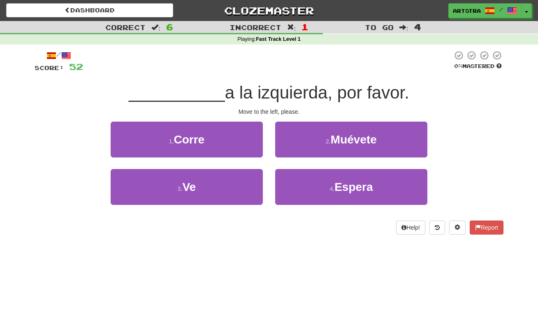
click at [275, 93] on span "a la izquierda, por favor." at bounding box center [317, 92] width 184 height 19
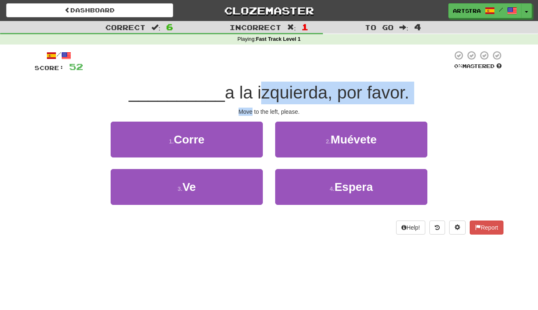
drag, startPoint x: 275, startPoint y: 93, endPoint x: 284, endPoint y: 105, distance: 14.8
click at [284, 105] on div "/ Score: 52 0 % Mastered __________ a la izquierda, por favor. Move to the left…" at bounding box center [269, 142] width 469 height 184
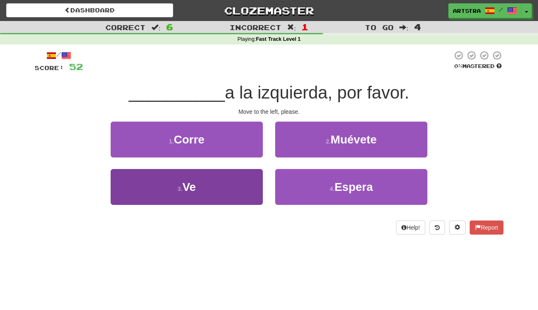
click at [222, 177] on button "3 . Ve" at bounding box center [187, 187] width 152 height 36
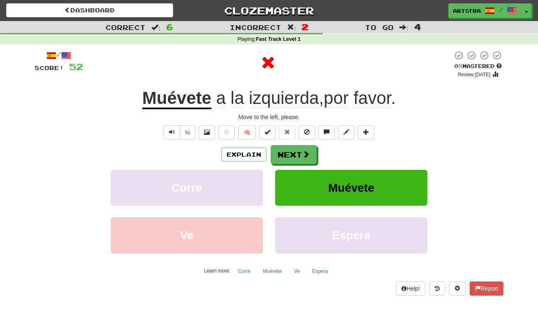
click at [276, 92] on span "izquierda" at bounding box center [284, 98] width 70 height 20
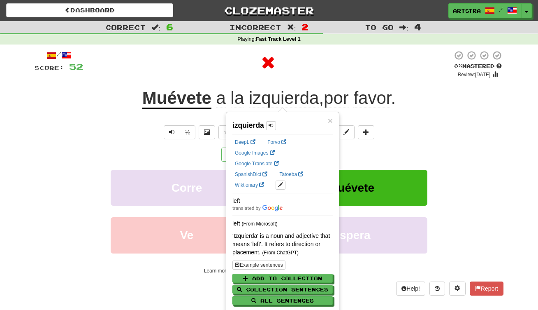
click at [382, 72] on div at bounding box center [268, 62] width 370 height 25
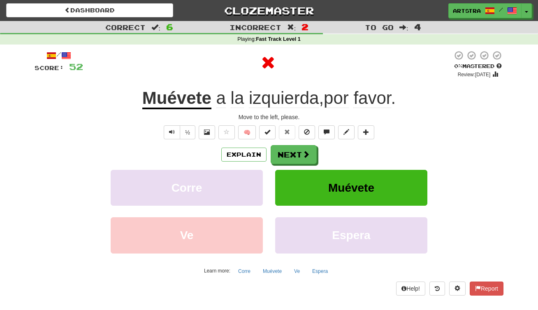
click at [378, 100] on span "favor" at bounding box center [372, 98] width 37 height 20
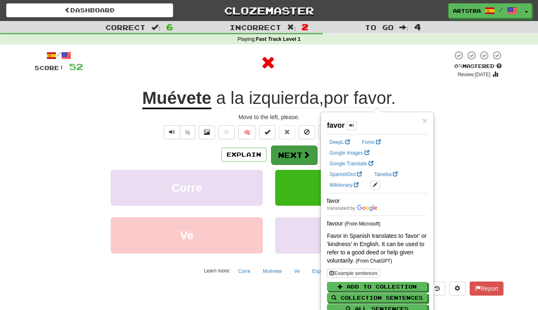
click at [307, 158] on button "Next" at bounding box center [294, 154] width 46 height 19
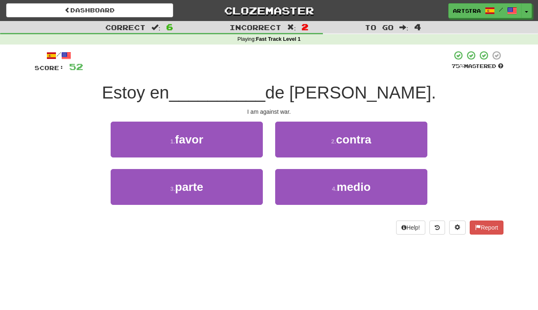
click at [266, 99] on span "__________" at bounding box center [217, 92] width 96 height 19
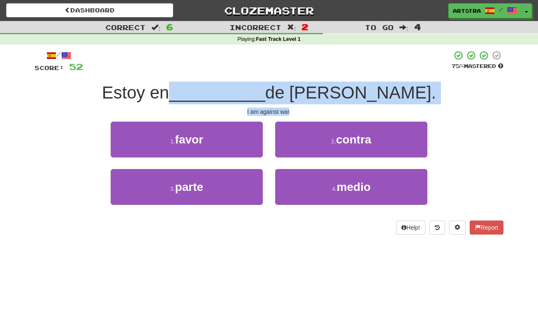
drag, startPoint x: 275, startPoint y: 99, endPoint x: 282, endPoint y: 108, distance: 11.4
click at [282, 108] on div "/ Score: 52 75 % Mastered Estoy en __________ de la guerra. I am against war. 1…" at bounding box center [269, 142] width 469 height 184
click at [282, 108] on div "I am against war." at bounding box center [269, 111] width 469 height 8
drag, startPoint x: 282, startPoint y: 108, endPoint x: 284, endPoint y: 90, distance: 18.2
click at [284, 90] on div "/ Score: 52 75 % Mastered Estoy en __________ de la guerra. I am against war. 1…" at bounding box center [269, 142] width 469 height 184
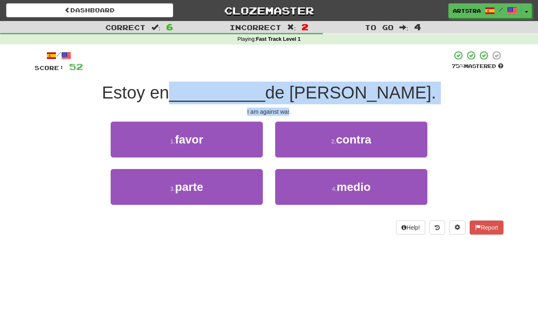
click at [266, 90] on span "__________" at bounding box center [217, 92] width 96 height 19
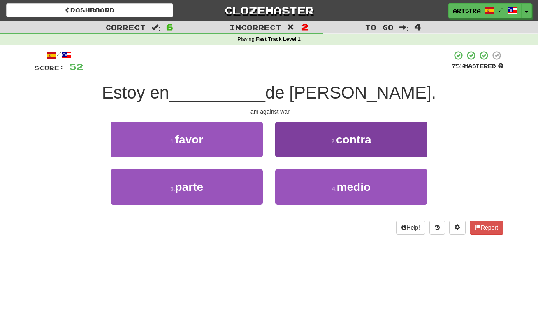
click at [303, 138] on button "2 . contra" at bounding box center [351, 139] width 152 height 36
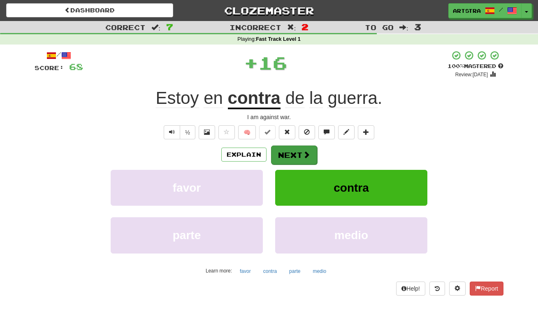
click at [298, 154] on button "Next" at bounding box center [294, 154] width 46 height 19
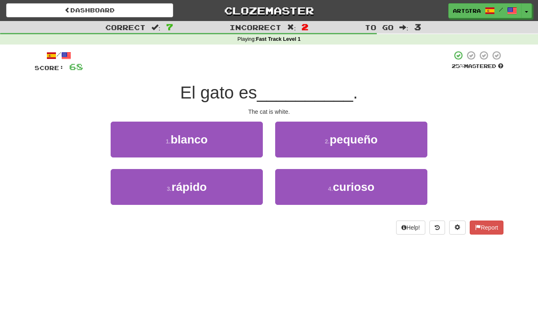
click at [265, 82] on div "El gato es __________ ." at bounding box center [269, 93] width 469 height 23
drag, startPoint x: 265, startPoint y: 81, endPoint x: 279, endPoint y: 107, distance: 29.5
click at [279, 107] on div "/ Score: 68 25 % Mastered El gato es __________ . The cat is white. 1 . blanco …" at bounding box center [269, 142] width 469 height 184
click at [279, 107] on div "The cat is white." at bounding box center [269, 111] width 469 height 8
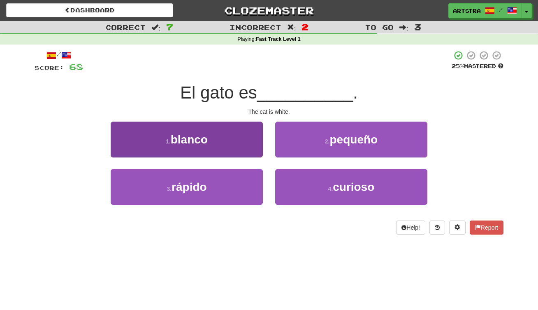
click at [235, 130] on button "1 . blanco" at bounding box center [187, 139] width 152 height 36
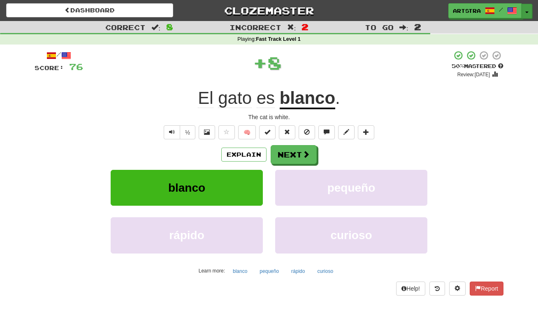
click at [523, 10] on div "Artstra / Toggle Dropdown Dashboard Leaderboard Activity Feed Notifications Pro…" at bounding box center [491, 10] width 84 height 15
click at [524, 10] on button "Toggle Dropdown" at bounding box center [527, 11] width 11 height 15
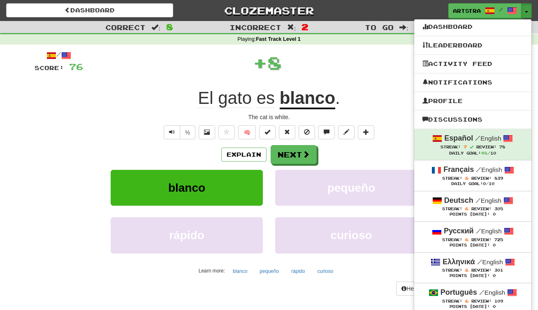
click at [500, 304] on div "Points Today: 0" at bounding box center [473, 306] width 101 height 5
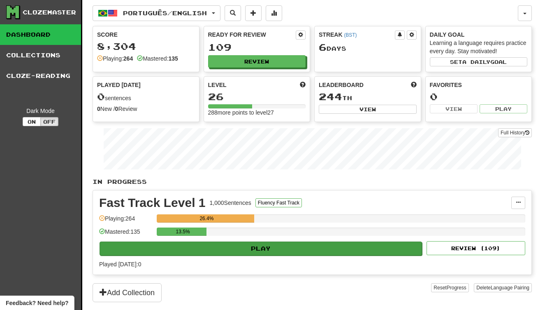
click at [305, 249] on button "Play" at bounding box center [261, 248] width 323 height 14
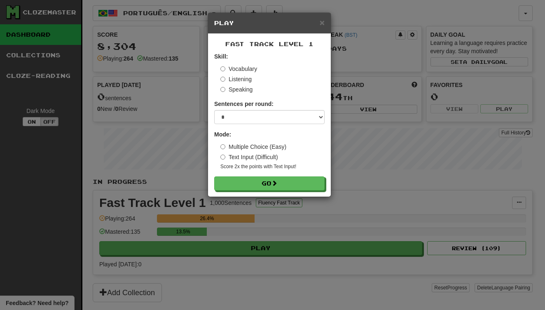
click at [299, 190] on div "Fast Track Level 1 Skill: Vocabulary Listening Speaking Sentences per round: * …" at bounding box center [269, 115] width 123 height 163
click at [303, 186] on button "Go" at bounding box center [269, 184] width 110 height 14
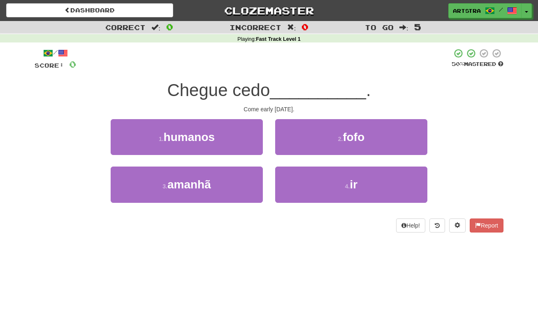
click at [261, 93] on span "Chegue cedo" at bounding box center [218, 89] width 103 height 19
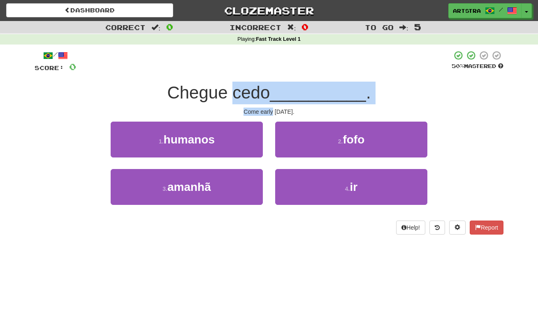
drag, startPoint x: 261, startPoint y: 93, endPoint x: 259, endPoint y: 109, distance: 16.2
click at [259, 109] on div "/ Score: 0 50 % Mastered Chegue cedo __________ . Come early tomorrow. 1 . huma…" at bounding box center [269, 142] width 469 height 184
click at [259, 109] on div "Come early tomorrow." at bounding box center [269, 111] width 469 height 8
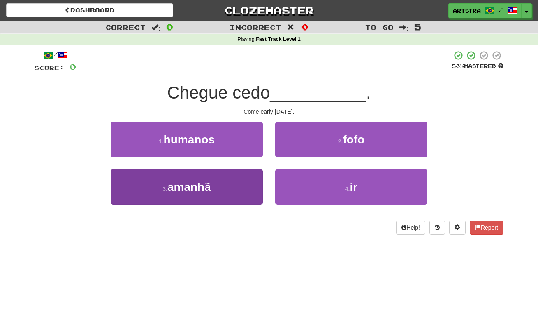
click at [208, 198] on button "3 . amanhã" at bounding box center [187, 187] width 152 height 36
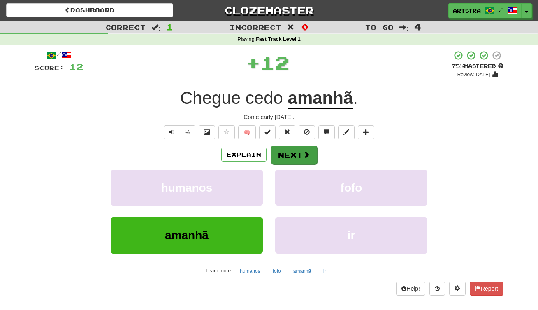
click at [310, 157] on button "Next" at bounding box center [294, 154] width 46 height 19
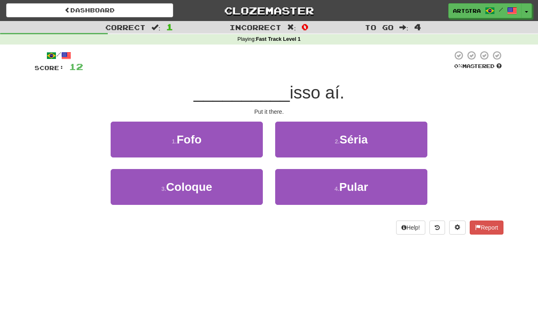
click at [279, 104] on div "/ Score: 12 0 % Mastered __________ isso aí. Put it there. 1 . Fofo 2 . Séria 3…" at bounding box center [269, 142] width 469 height 184
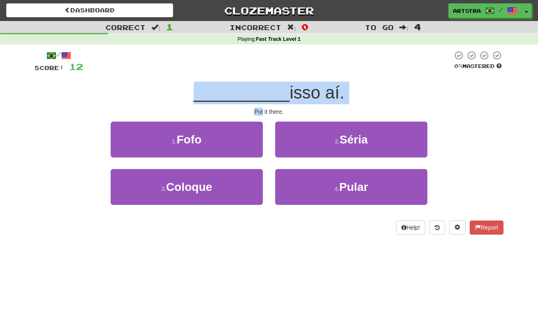
drag, startPoint x: 279, startPoint y: 104, endPoint x: 276, endPoint y: 93, distance: 11.8
click at [276, 93] on div "/ Score: 12 0 % Mastered __________ isso aí. Put it there. 1 . Fofo 2 . Séria 3…" at bounding box center [269, 142] width 469 height 184
click at [276, 93] on span "__________" at bounding box center [242, 92] width 96 height 19
drag, startPoint x: 276, startPoint y: 93, endPoint x: 275, endPoint y: 108, distance: 15.3
click at [275, 108] on div "/ Score: 12 0 % Mastered __________ isso aí. Put it there. 1 . Fofo 2 . Séria 3…" at bounding box center [269, 142] width 469 height 184
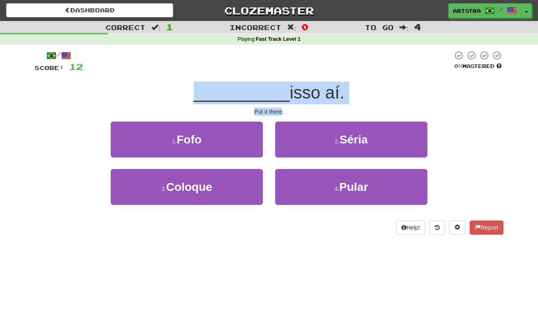
click at [275, 108] on div "Put it there." at bounding box center [269, 111] width 469 height 8
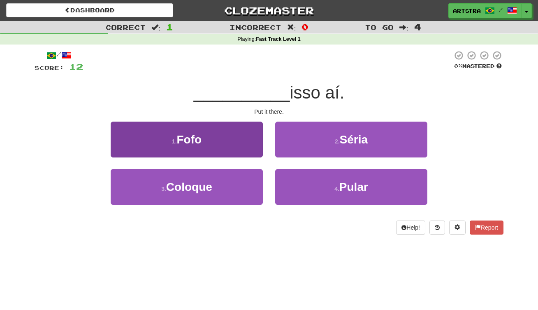
click at [243, 126] on button "1 . Fofo" at bounding box center [187, 139] width 152 height 36
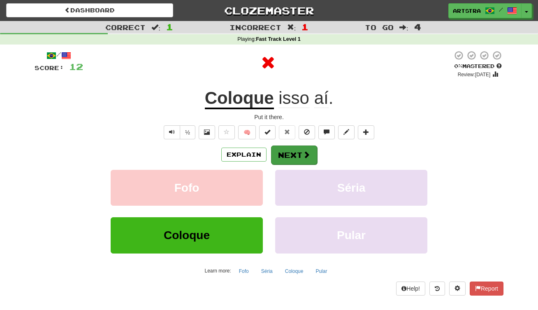
click at [299, 152] on button "Next" at bounding box center [294, 154] width 46 height 19
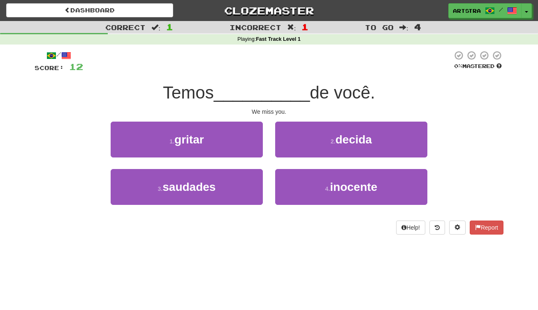
click at [259, 83] on span "__________" at bounding box center [262, 92] width 96 height 19
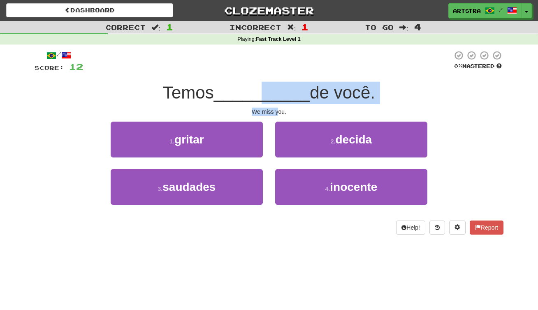
drag, startPoint x: 256, startPoint y: 99, endPoint x: 277, endPoint y: 112, distance: 24.7
click at [277, 112] on div "/ Score: 12 0 % Mastered Temos __________ de você. We miss you. 1 . gritar 2 . …" at bounding box center [269, 142] width 469 height 184
click at [277, 112] on div "We miss you." at bounding box center [269, 111] width 469 height 8
drag, startPoint x: 277, startPoint y: 112, endPoint x: 277, endPoint y: 91, distance: 21.8
click at [277, 91] on div "/ Score: 12 0 % Mastered Temos __________ de você. We miss you. 1 . gritar 2 . …" at bounding box center [269, 142] width 469 height 184
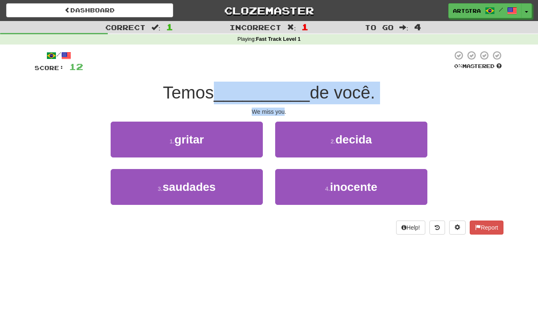
click at [277, 91] on span "__________" at bounding box center [262, 92] width 96 height 19
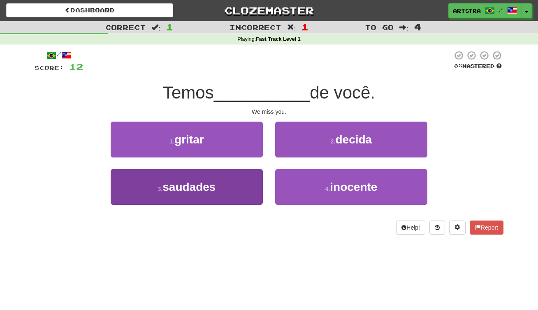
click at [213, 192] on span "saudades" at bounding box center [189, 186] width 53 height 13
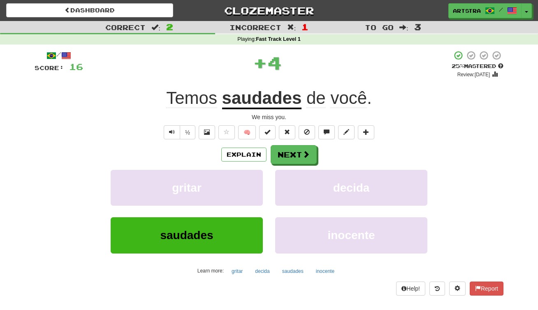
click at [252, 107] on u "saudades" at bounding box center [262, 98] width 80 height 21
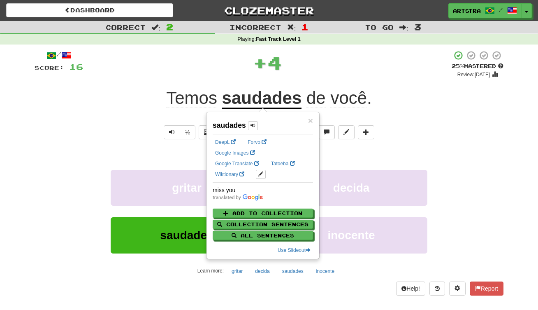
drag, startPoint x: 387, startPoint y: 68, endPoint x: 375, endPoint y: 77, distance: 15.0
click at [387, 68] on div "+ 4" at bounding box center [267, 62] width 369 height 25
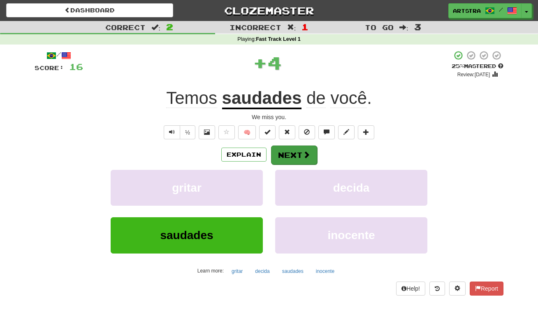
click at [301, 157] on button "Next" at bounding box center [294, 154] width 46 height 19
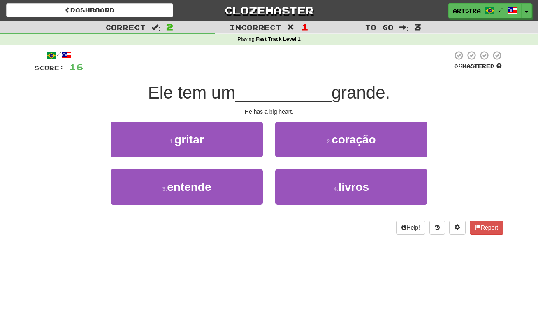
click at [277, 85] on span "__________" at bounding box center [283, 92] width 96 height 19
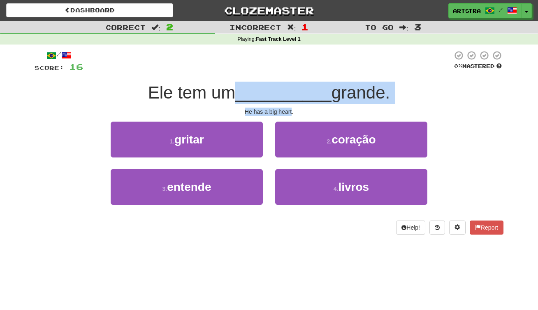
drag, startPoint x: 277, startPoint y: 85, endPoint x: 278, endPoint y: 109, distance: 23.5
click at [278, 109] on div "/ Score: 16 0 % Mastered Ele tem um __________ grande. He has a big heart. 1 . …" at bounding box center [269, 142] width 469 height 184
click at [278, 109] on div "He has a big heart." at bounding box center [269, 111] width 469 height 8
drag, startPoint x: 278, startPoint y: 109, endPoint x: 283, endPoint y: 86, distance: 22.7
click at [283, 86] on div "/ Score: 16 0 % Mastered Ele tem um __________ grande. He has a big heart. 1 . …" at bounding box center [269, 142] width 469 height 184
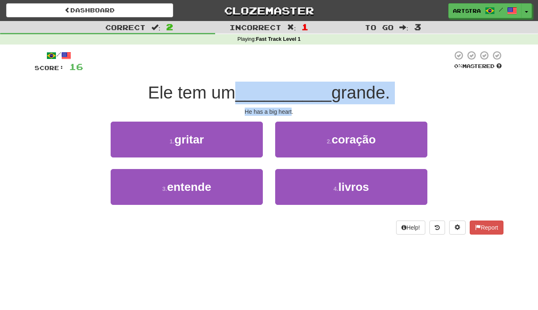
click at [283, 86] on span "__________" at bounding box center [283, 92] width 96 height 19
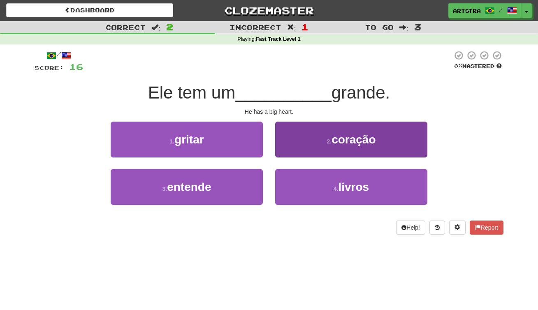
click at [367, 135] on span "coração" at bounding box center [354, 139] width 44 height 13
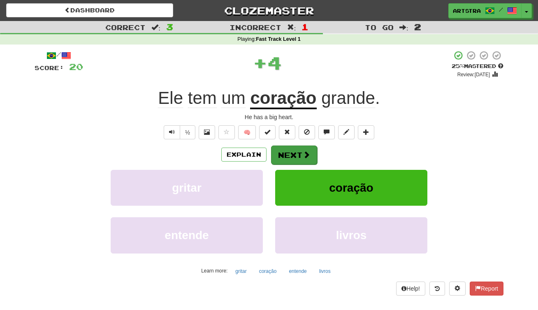
click at [295, 157] on button "Next" at bounding box center [294, 154] width 46 height 19
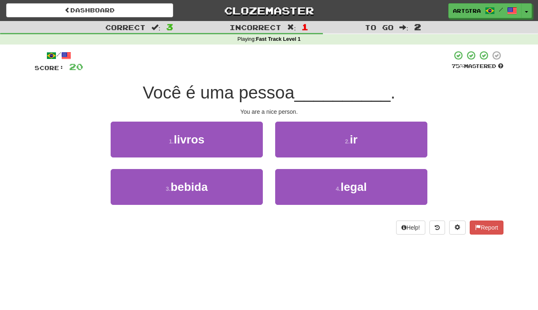
click at [277, 88] on span "Você é uma pessoa" at bounding box center [219, 92] width 152 height 19
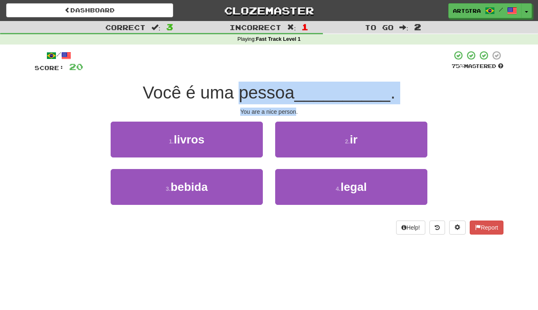
drag, startPoint x: 277, startPoint y: 88, endPoint x: 280, endPoint y: 109, distance: 21.3
click at [280, 109] on div "/ Score: 20 75 % Mastered Você é uma pessoa __________ . You are a nice person.…" at bounding box center [269, 142] width 469 height 184
click at [280, 109] on div "You are a nice person." at bounding box center [269, 111] width 469 height 8
drag, startPoint x: 280, startPoint y: 109, endPoint x: 285, endPoint y: 93, distance: 16.8
click at [285, 93] on div "/ Score: 20 75 % Mastered Você é uma pessoa __________ . You are a nice person.…" at bounding box center [269, 142] width 469 height 184
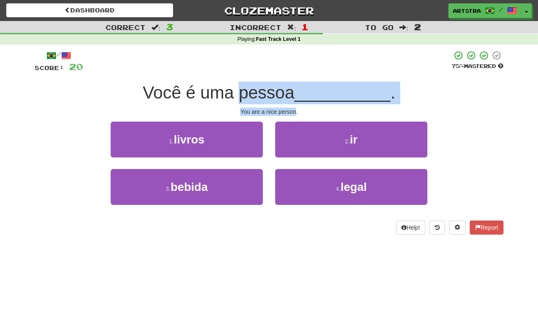
click at [285, 93] on span "Você é uma pessoa" at bounding box center [219, 92] width 152 height 19
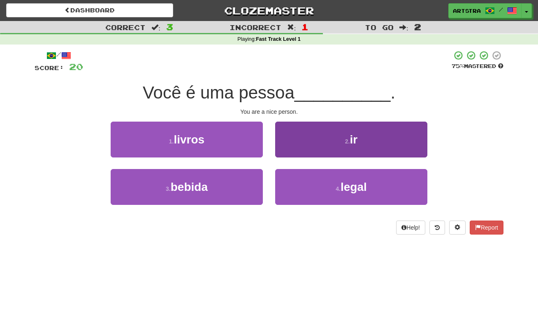
drag, startPoint x: 321, startPoint y: 191, endPoint x: 326, endPoint y: 181, distance: 11.4
click at [320, 191] on button "4 . legal" at bounding box center [351, 187] width 152 height 36
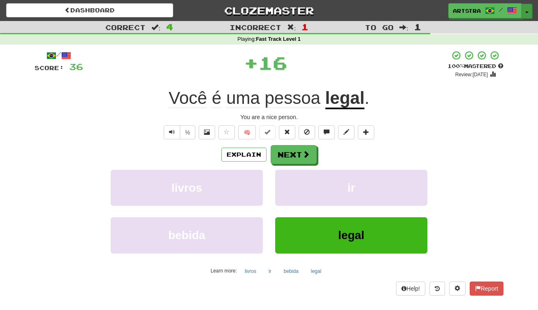
click at [525, 9] on button "Toggle Dropdown" at bounding box center [527, 11] width 11 height 15
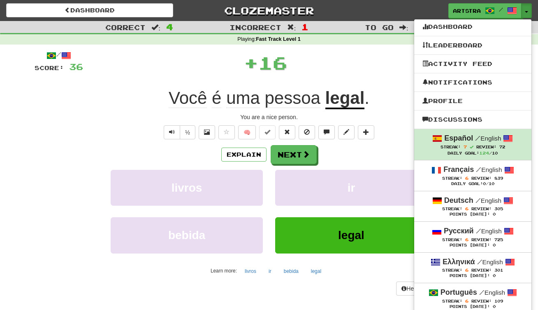
click at [475, 137] on span "/" at bounding box center [477, 137] width 5 height 7
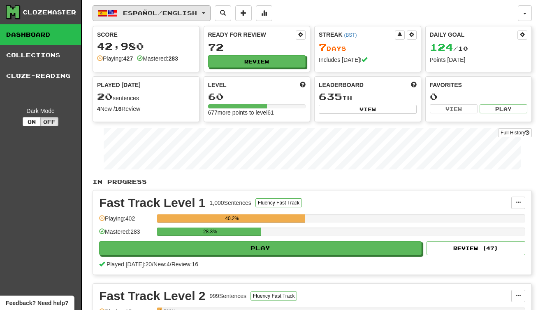
click at [166, 18] on button "Español / English" at bounding box center [152, 13] width 118 height 16
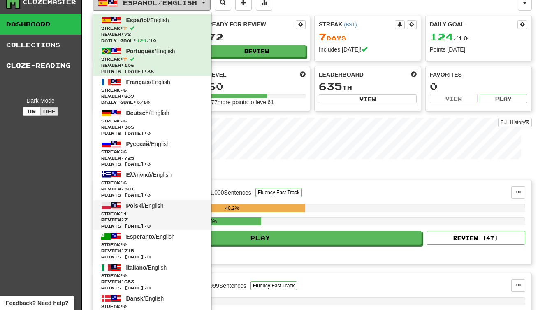
scroll to position [9, 0]
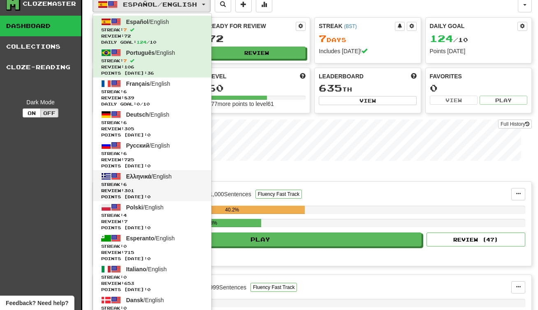
click at [159, 189] on span "Review: 301" at bounding box center [152, 190] width 102 height 6
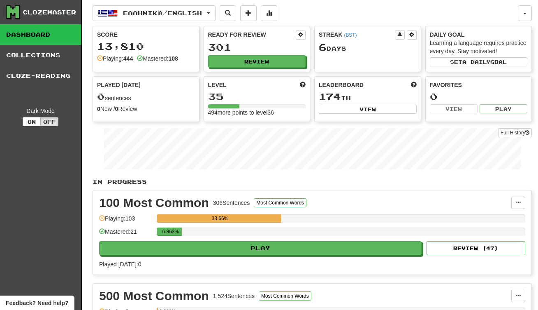
click at [176, 264] on div "Played [DATE]: 0" at bounding box center [312, 264] width 427 height 8
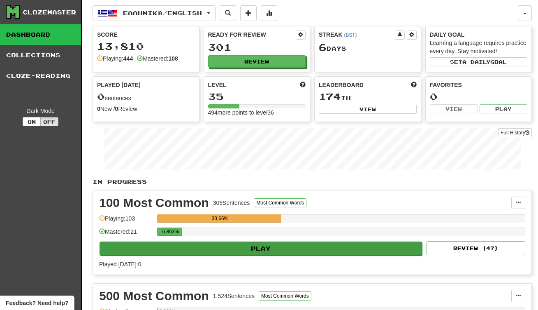
click at [179, 253] on button "Play" at bounding box center [261, 248] width 323 height 14
select select "**"
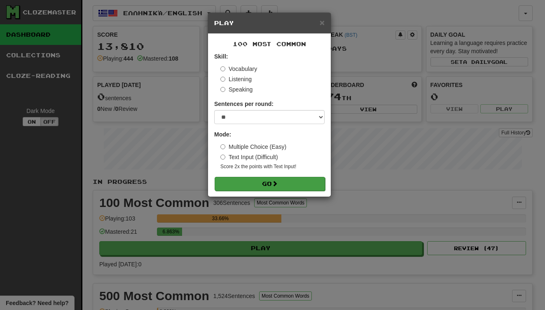
click at [245, 177] on button "Go" at bounding box center [269, 184] width 110 height 14
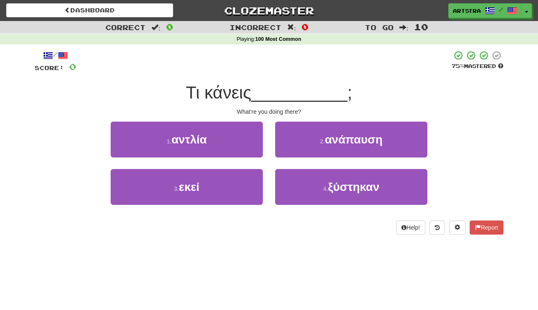
click at [256, 103] on div "/ Score: 0 75 % Mastered [PERSON_NAME] κάνεις __________ ; What're you doing th…" at bounding box center [269, 142] width 469 height 184
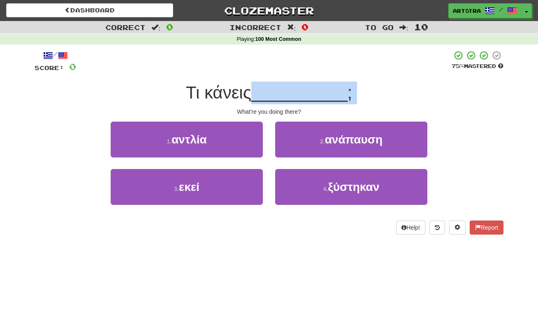
drag, startPoint x: 256, startPoint y: 103, endPoint x: 262, endPoint y: 96, distance: 9.7
click at [262, 96] on div "/ Score: 0 75 % Mastered [PERSON_NAME] κάνεις __________ ; What're you doing th…" at bounding box center [269, 142] width 469 height 184
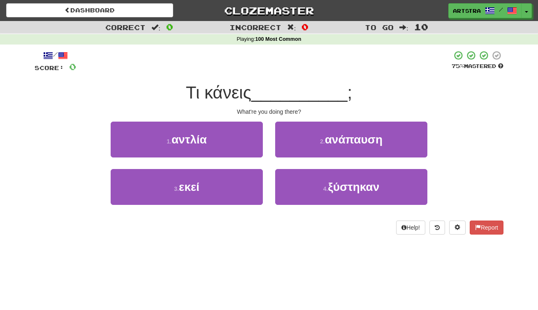
click at [262, 96] on span "__________" at bounding box center [300, 92] width 96 height 19
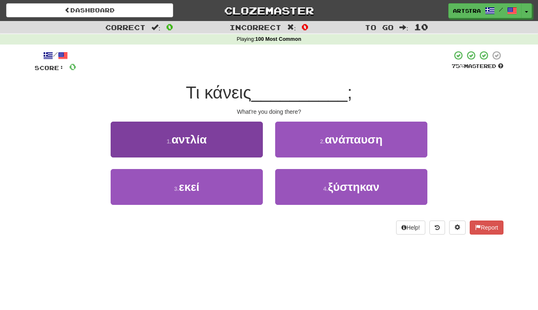
click at [251, 178] on button "3 . εκεί" at bounding box center [187, 187] width 152 height 36
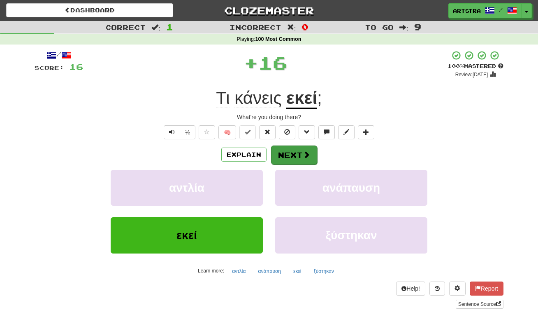
click at [294, 149] on button "Next" at bounding box center [294, 154] width 46 height 19
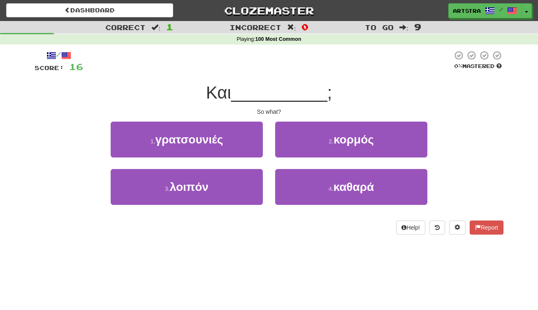
click at [276, 97] on span "__________" at bounding box center [279, 92] width 96 height 19
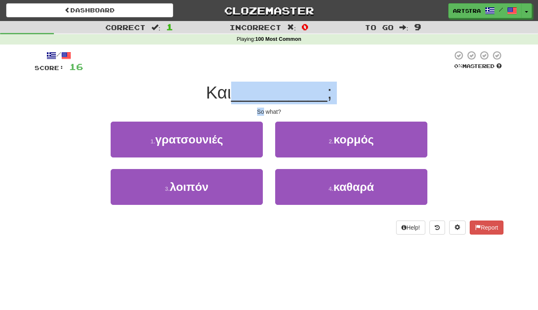
drag, startPoint x: 276, startPoint y: 97, endPoint x: 277, endPoint y: 105, distance: 8.7
click at [277, 105] on div "/ Score: 16 0 % Mastered Και __________ ; So what? 1 . γρατσουνιές 2 . κορμός 3…" at bounding box center [269, 142] width 469 height 184
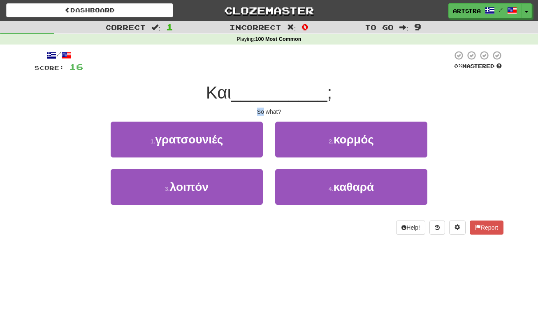
click at [277, 105] on div "/ Score: 16 0 % Mastered Και __________ ; So what? 1 . γρατσουνιές 2 . κορμός 3…" at bounding box center [269, 142] width 469 height 184
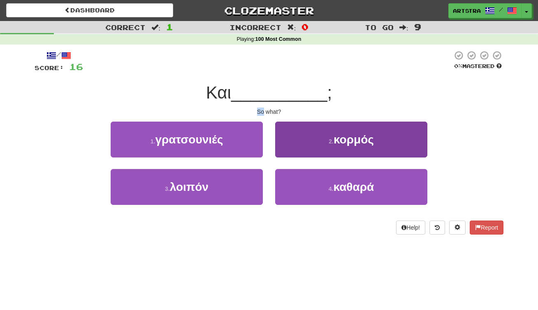
click at [338, 147] on button "2 . κορμός" at bounding box center [351, 139] width 152 height 36
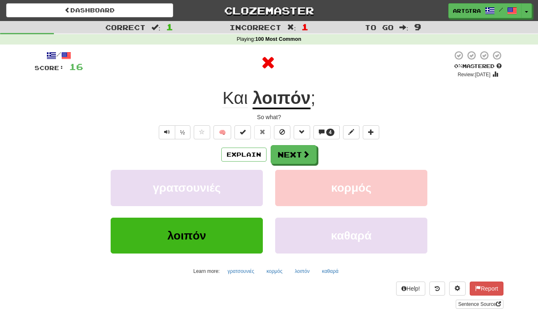
click at [303, 107] on u "λοιπόν" at bounding box center [282, 98] width 58 height 21
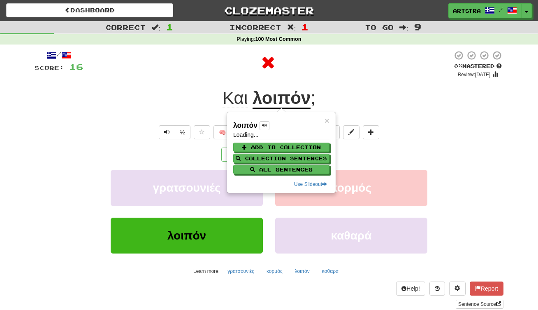
click at [331, 84] on div "/ Score: 16 0 % Mastered Review: [DATE] Και λοιπόν ; So what? ½ 🧠 4 Explain Nex…" at bounding box center [269, 179] width 469 height 258
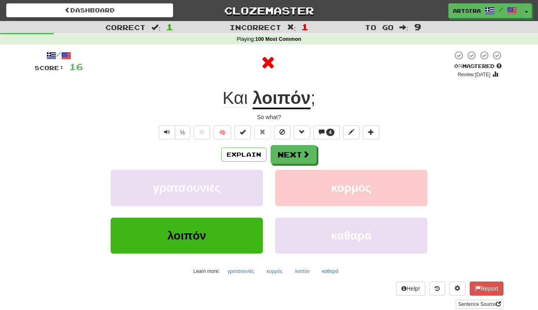
click at [292, 165] on div "Explain Next γρατσουνιές κορμός λοιπόν καθαρά Learn more: γρατσουνιές κορμός λο…" at bounding box center [269, 211] width 469 height 132
click at [291, 156] on button "Next" at bounding box center [294, 154] width 46 height 19
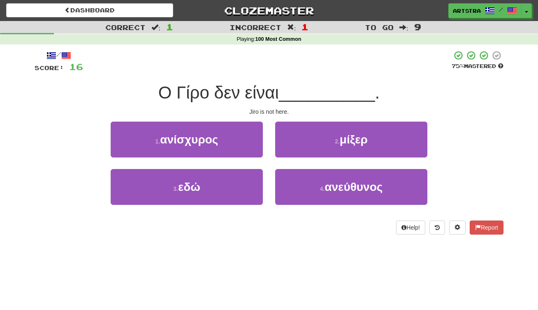
click at [274, 95] on span "Ο Γίρο δεν είναι" at bounding box center [218, 92] width 121 height 19
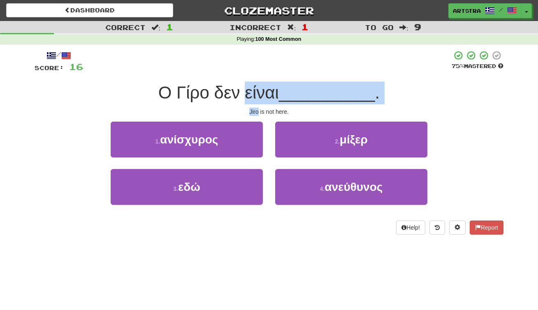
drag, startPoint x: 274, startPoint y: 95, endPoint x: 278, endPoint y: 103, distance: 9.6
click at [278, 103] on div "/ Score: 16 75 % Mastered Ο Γίρο δεν είναι __________ . Jiro is not here. 1 . α…" at bounding box center [269, 142] width 469 height 184
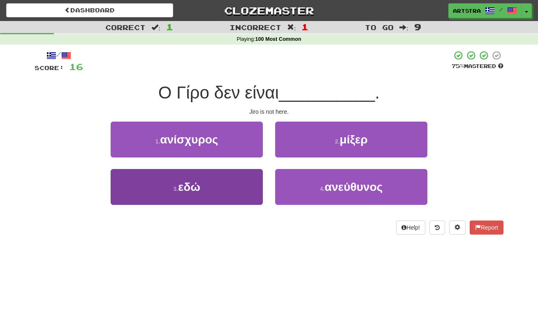
click at [238, 194] on button "3 . εδώ" at bounding box center [187, 187] width 152 height 36
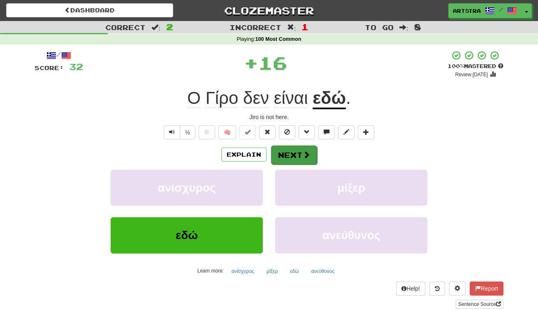
click at [315, 158] on button "Next" at bounding box center [294, 154] width 46 height 19
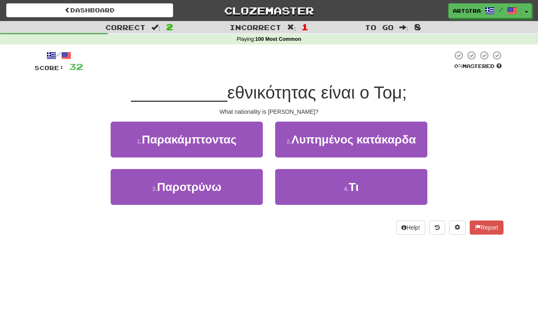
click at [256, 86] on span "εθνικότητας είναι ο Τομ;" at bounding box center [317, 92] width 180 height 19
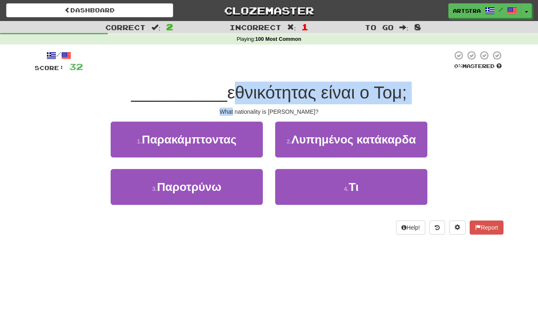
drag, startPoint x: 258, startPoint y: 97, endPoint x: 262, endPoint y: 106, distance: 9.6
click at [262, 106] on div "/ Score: 32 0 % Mastered __________ εθνικότητας είναι ο Τομ; What nationality i…" at bounding box center [269, 142] width 469 height 184
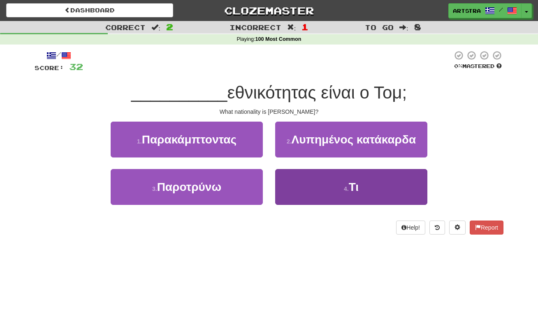
click at [343, 175] on button "4 . Τι" at bounding box center [351, 187] width 152 height 36
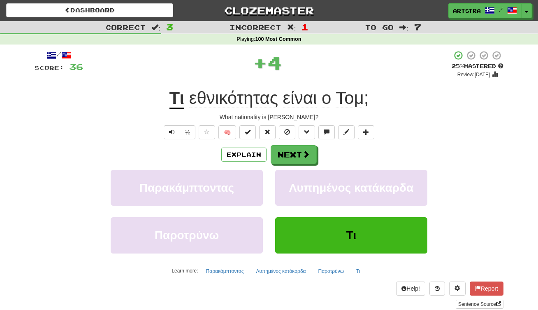
click at [243, 100] on span "εθνικότητας" at bounding box center [233, 98] width 89 height 20
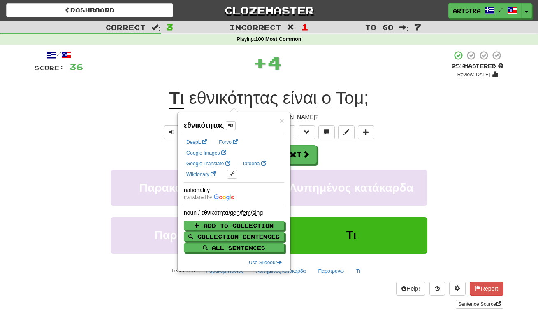
click at [345, 63] on div "+ 4" at bounding box center [267, 62] width 369 height 25
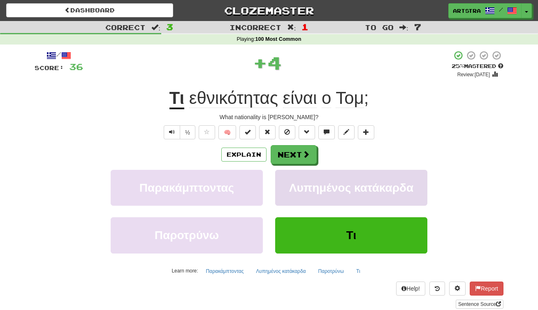
click at [291, 177] on button "Λυπημένος κατάκαρδα" at bounding box center [351, 188] width 152 height 36
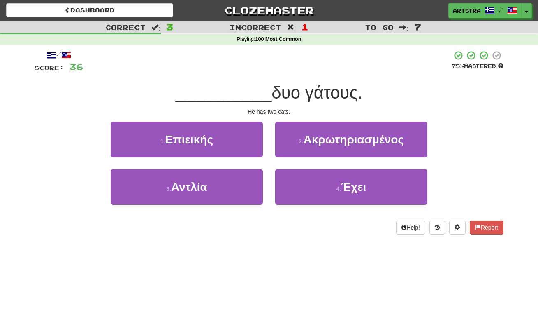
click at [281, 92] on span "δυο γάτους." at bounding box center [317, 92] width 91 height 19
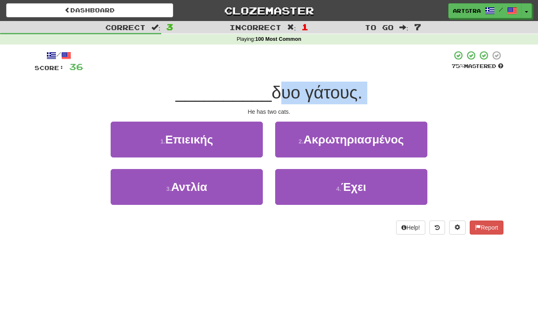
drag, startPoint x: 281, startPoint y: 92, endPoint x: 287, endPoint y: 102, distance: 12.0
click at [287, 102] on div "__________ δυο γάτους." at bounding box center [269, 93] width 469 height 23
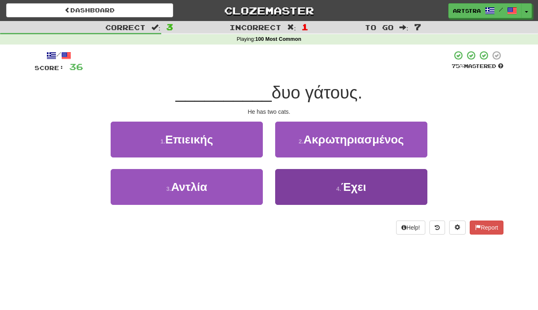
click at [319, 187] on button "4 . Έχει" at bounding box center [351, 187] width 152 height 36
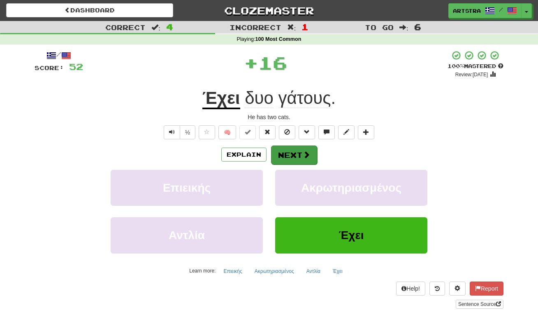
click at [299, 152] on button "Next" at bounding box center [294, 154] width 46 height 19
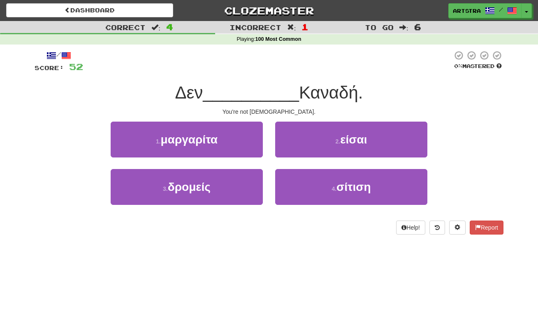
click at [249, 79] on div "/ Score: 52 0 % Mastered Δεν __________ Καναδή. You're not [DEMOGRAPHIC_DATA]. …" at bounding box center [269, 142] width 469 height 184
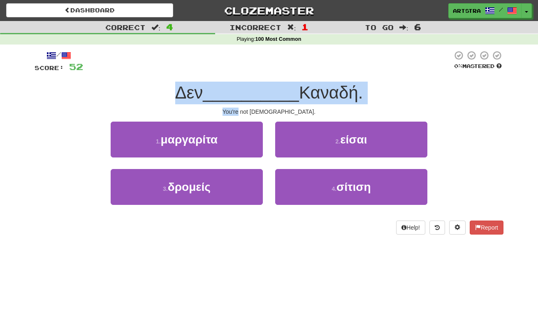
drag, startPoint x: 249, startPoint y: 79, endPoint x: 261, endPoint y: 103, distance: 26.9
click at [261, 103] on div "/ Score: 52 0 % Mastered Δεν __________ Καναδή. You're not [DEMOGRAPHIC_DATA]. …" at bounding box center [269, 142] width 469 height 184
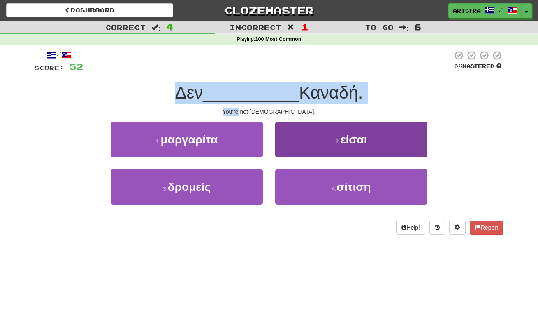
click at [309, 144] on button "2 . είσαι" at bounding box center [351, 139] width 152 height 36
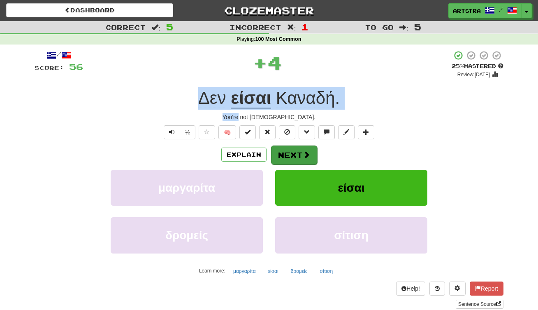
click at [299, 155] on button "Next" at bounding box center [294, 154] width 46 height 19
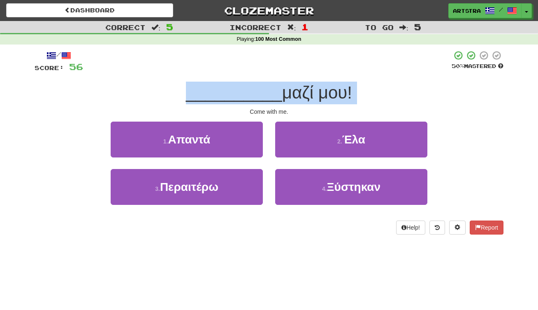
click at [260, 74] on div "/ Score: 56 50 % Mastered __________ μαζί μου! Come with me. 1 . Απαντά 2 . Έλα…" at bounding box center [269, 142] width 469 height 184
drag, startPoint x: 256, startPoint y: 82, endPoint x: 267, endPoint y: 108, distance: 28.2
click at [267, 108] on div "/ Score: 56 50 % Mastered __________ μαζί μου! Come with me. 1 . Απαντά 2 . Έλα…" at bounding box center [269, 142] width 469 height 184
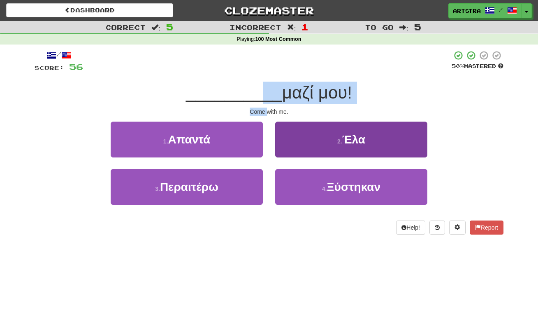
click at [315, 147] on button "2 . [GEOGRAPHIC_DATA]" at bounding box center [351, 139] width 152 height 36
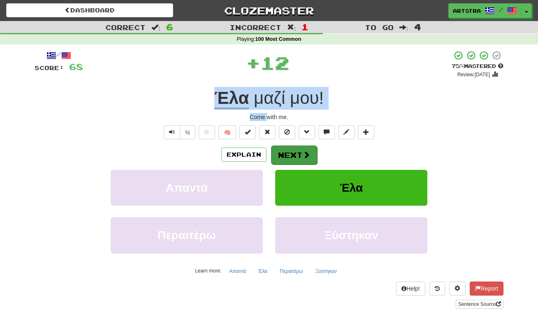
click at [288, 149] on button "Next" at bounding box center [294, 154] width 46 height 19
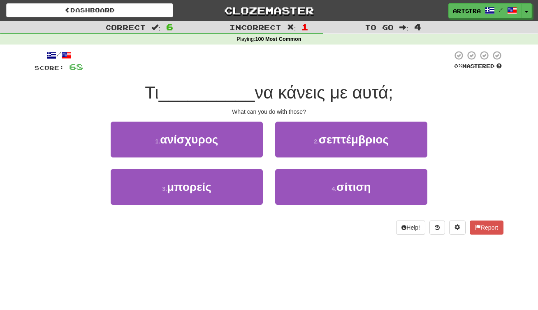
click at [289, 72] on div at bounding box center [268, 61] width 370 height 23
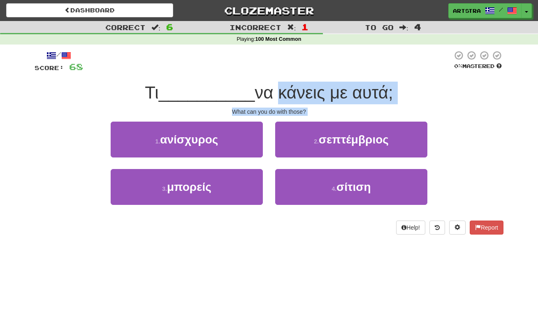
drag, startPoint x: 271, startPoint y: 92, endPoint x: 284, endPoint y: 115, distance: 26.2
click at [284, 115] on div "/ Score: 68 0 % Mastered Τι __________ να κάνεις με αυτά; What can you do with …" at bounding box center [269, 142] width 469 height 184
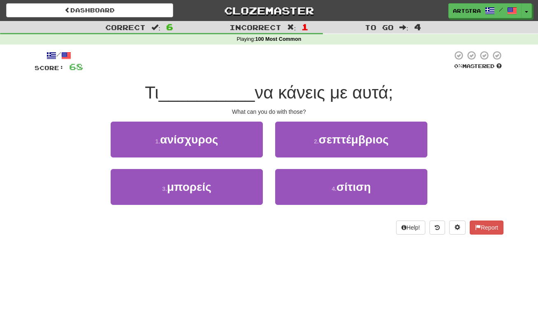
click at [284, 115] on div "/ Score: 68 0 % Mastered Τι __________ να κάνεις με αυτά; What can you do with …" at bounding box center [269, 142] width 469 height 184
click at [353, 216] on div "/ Score: 68 0 % Mastered Τι __________ να κάνεις με αυτά; What can you do with …" at bounding box center [269, 142] width 469 height 184
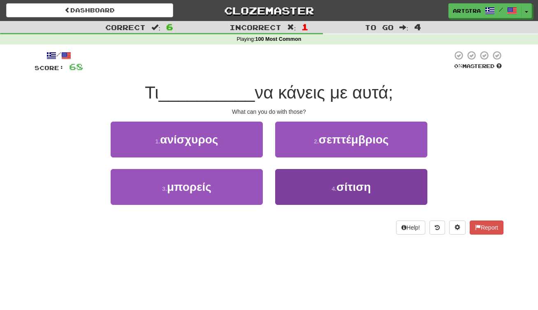
click at [352, 191] on span "σίτιση" at bounding box center [354, 186] width 34 height 13
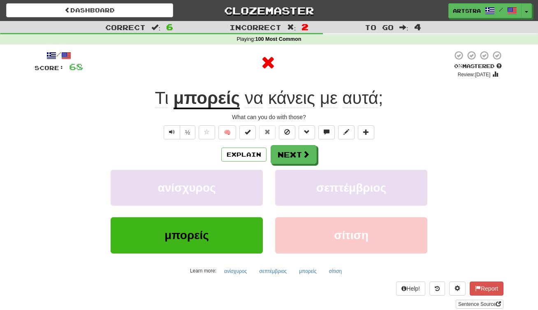
click at [214, 100] on u "μπορείς" at bounding box center [207, 98] width 67 height 21
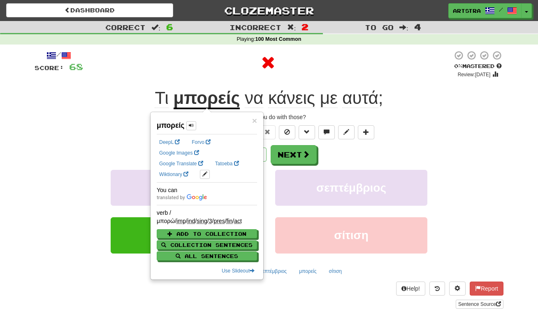
click at [368, 94] on span "αυτά" at bounding box center [361, 98] width 36 height 20
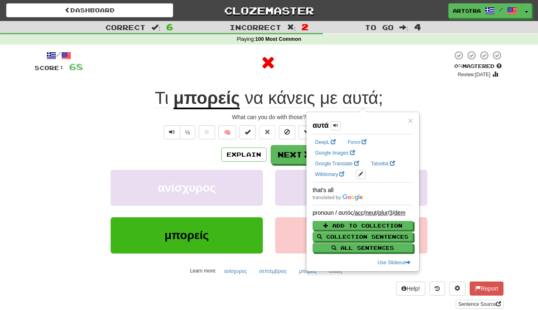
click at [354, 54] on div at bounding box center [268, 62] width 370 height 25
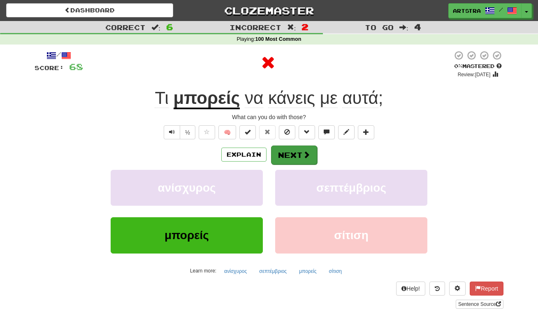
click at [307, 155] on span at bounding box center [306, 154] width 7 height 7
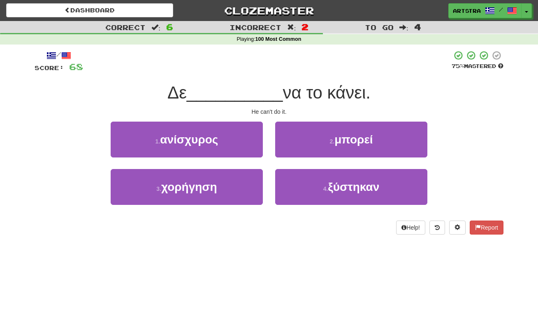
click at [274, 84] on span "__________" at bounding box center [235, 92] width 96 height 19
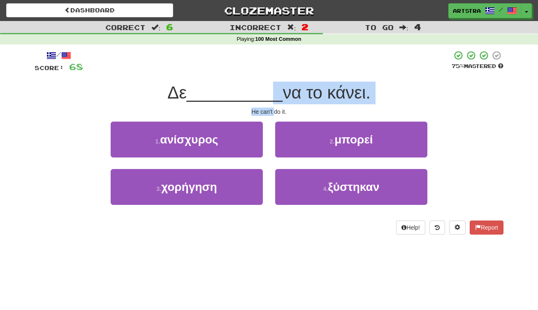
drag, startPoint x: 266, startPoint y: 98, endPoint x: 275, endPoint y: 111, distance: 15.6
click at [275, 111] on div "/ Score: 68 75 % Mastered Δε __________ να το κάνει. He can't do it. 1 . ανίσχυ…" at bounding box center [269, 142] width 469 height 184
click at [275, 111] on div "He can't do it." at bounding box center [269, 111] width 469 height 8
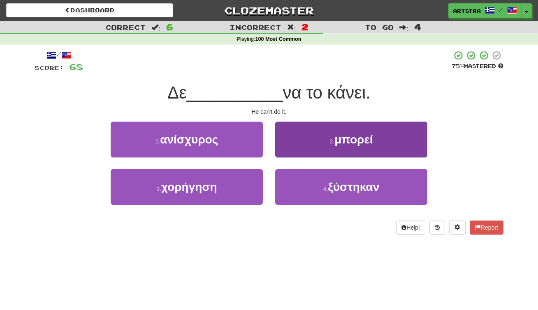
click at [303, 136] on button "2 . μπορεί" at bounding box center [351, 139] width 152 height 36
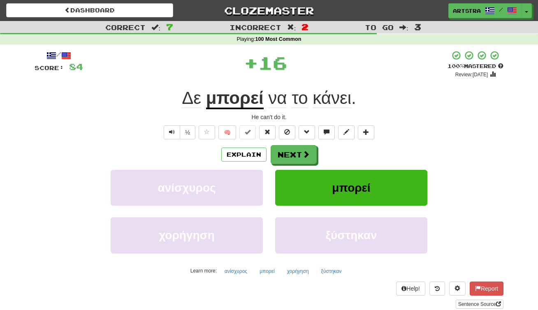
click at [243, 103] on u "μπορεί" at bounding box center [235, 98] width 58 height 21
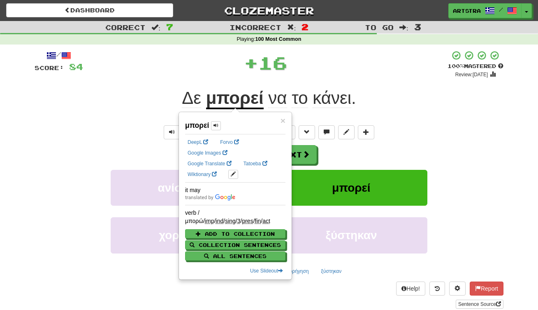
drag, startPoint x: 341, startPoint y: 96, endPoint x: 349, endPoint y: 90, distance: 10.2
click at [341, 96] on span "κάνει" at bounding box center [332, 98] width 39 height 20
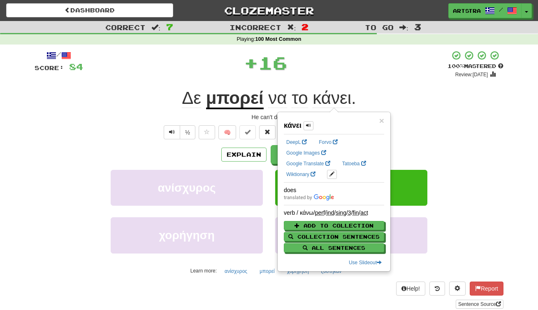
click at [371, 73] on div "+ 16" at bounding box center [265, 62] width 365 height 25
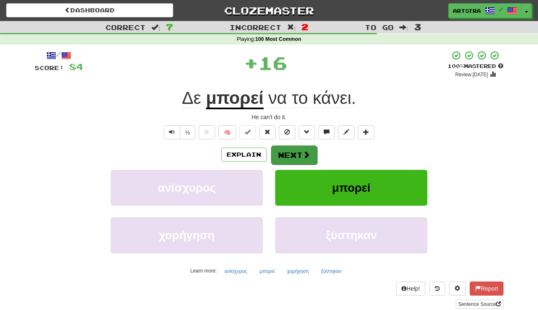
click at [296, 153] on button "Next" at bounding box center [294, 154] width 46 height 19
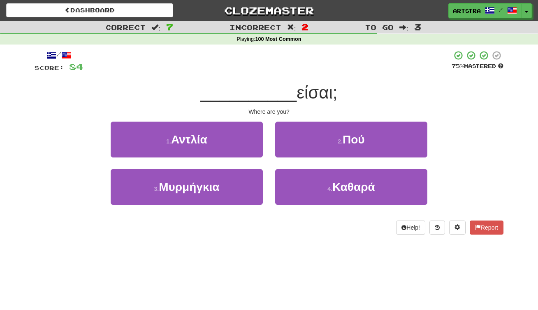
click at [275, 90] on span "__________" at bounding box center [249, 92] width 96 height 19
drag, startPoint x: 275, startPoint y: 95, endPoint x: 283, endPoint y: 114, distance: 20.8
click at [283, 114] on div "/ Score: 84 75 % Mastered __________ είσαι; Where are you? 1 . Αντλία 2 . Πού 3…" at bounding box center [269, 142] width 469 height 184
click at [283, 114] on div "Where are you?" at bounding box center [269, 111] width 469 height 8
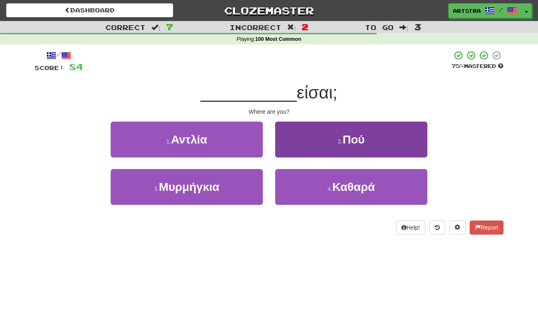
click at [310, 136] on button "2 . Πού" at bounding box center [351, 139] width 152 height 36
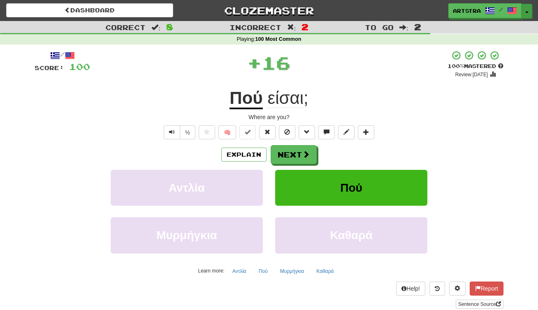
click at [532, 11] on button "Toggle Dropdown" at bounding box center [527, 11] width 11 height 15
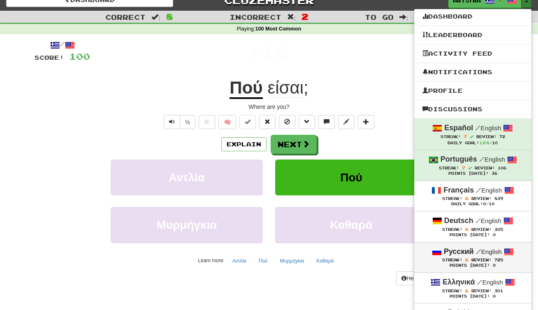
scroll to position [22, 0]
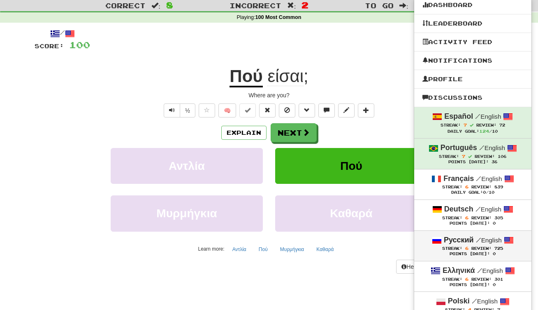
click at [492, 240] on small "/ English" at bounding box center [489, 239] width 26 height 7
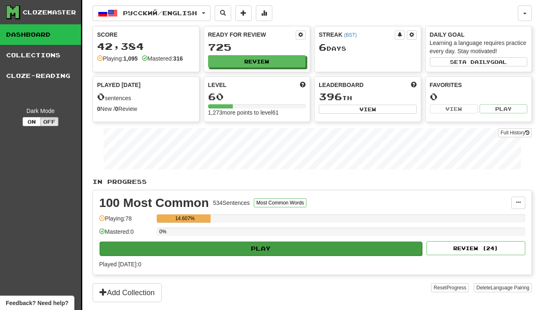
click at [300, 242] on button "Play" at bounding box center [261, 248] width 323 height 14
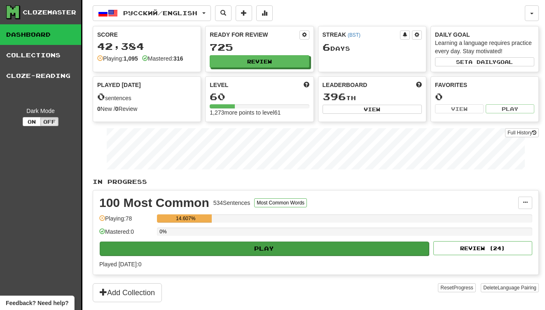
select select "**"
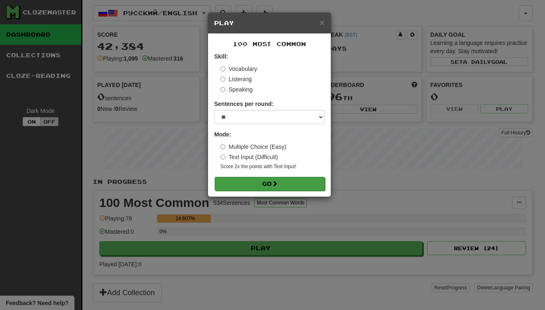
click at [302, 187] on button "Go" at bounding box center [269, 184] width 110 height 14
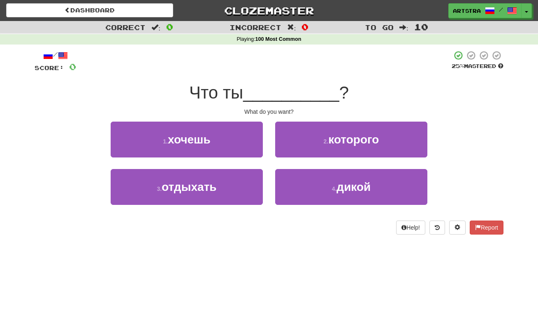
click at [277, 86] on span "__________" at bounding box center [291, 92] width 96 height 19
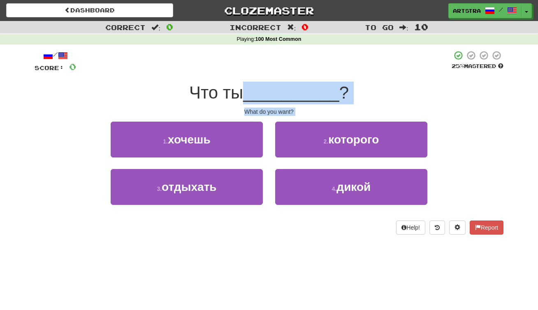
drag, startPoint x: 276, startPoint y: 98, endPoint x: 275, endPoint y: 117, distance: 18.5
click at [275, 117] on div "/ Score: 0 25 % Mastered Что ты __________ ? What do you want? 1 . хочешь 2 . к…" at bounding box center [269, 142] width 469 height 184
click at [278, 107] on div "What do you want?" at bounding box center [269, 111] width 469 height 8
drag, startPoint x: 278, startPoint y: 107, endPoint x: 281, endPoint y: 88, distance: 18.7
click at [281, 88] on div "/ Score: 0 25 % Mastered Что ты __________ ? What do you want? 1 . хочешь 2 . к…" at bounding box center [269, 142] width 469 height 184
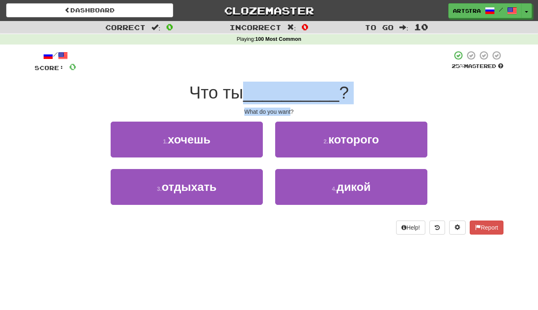
click at [281, 88] on span "__________" at bounding box center [291, 92] width 96 height 19
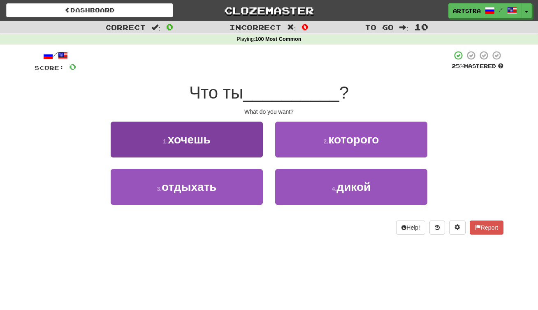
click at [252, 122] on button "1 . хочешь" at bounding box center [187, 139] width 152 height 36
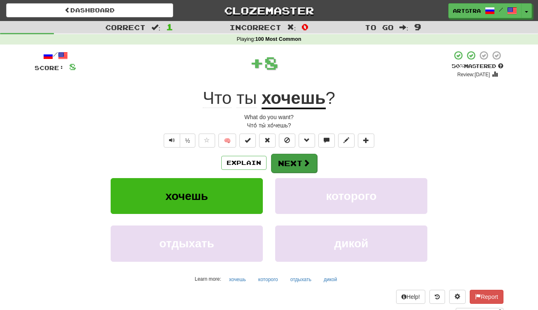
click at [300, 161] on button "Next" at bounding box center [294, 163] width 46 height 19
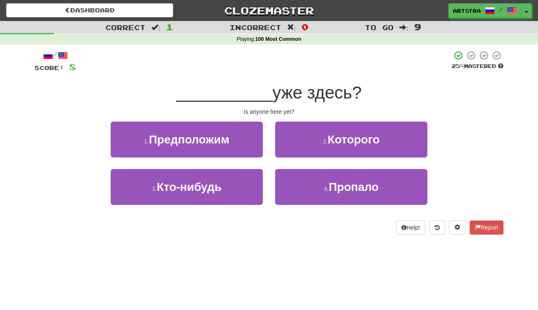
click at [283, 93] on span "уже здесь?" at bounding box center [317, 92] width 89 height 19
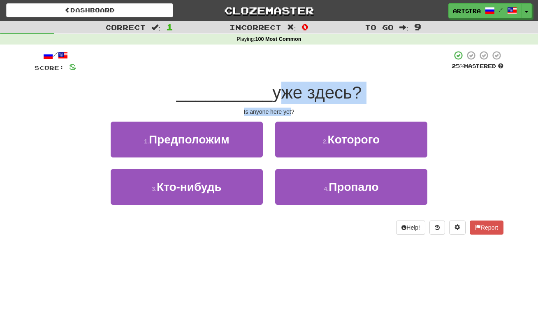
drag, startPoint x: 283, startPoint y: 95, endPoint x: 283, endPoint y: 110, distance: 15.2
click at [283, 110] on div "/ Score: 8 25 % Mastered __________ уже здесь? Is anyone here yet? 1 . Предполо…" at bounding box center [269, 142] width 469 height 184
click at [283, 110] on div "Is anyone here yet?" at bounding box center [269, 111] width 469 height 8
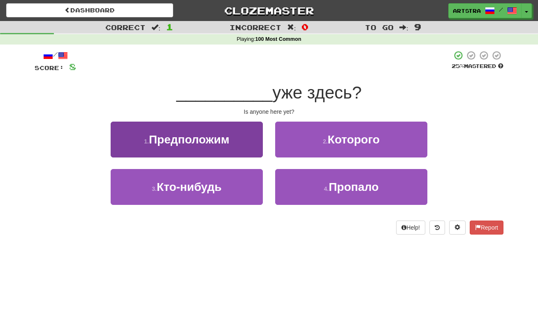
click at [232, 188] on button "3 . Кто-нибудь" at bounding box center [187, 187] width 152 height 36
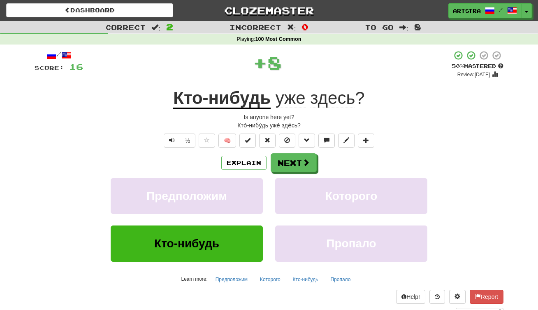
click at [238, 101] on u "Кто-нибудь" at bounding box center [222, 98] width 98 height 21
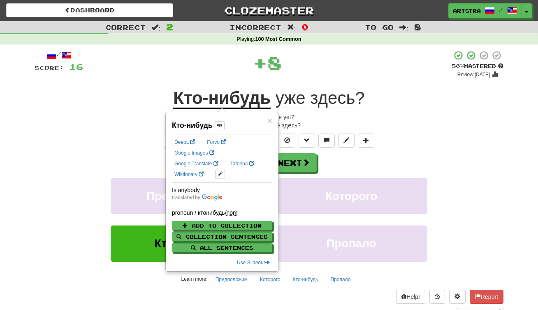
click at [336, 97] on span "здесь" at bounding box center [332, 98] width 45 height 20
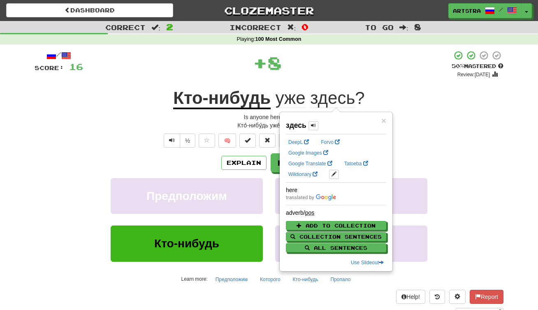
click at [378, 62] on div "+ 8" at bounding box center [267, 62] width 369 height 25
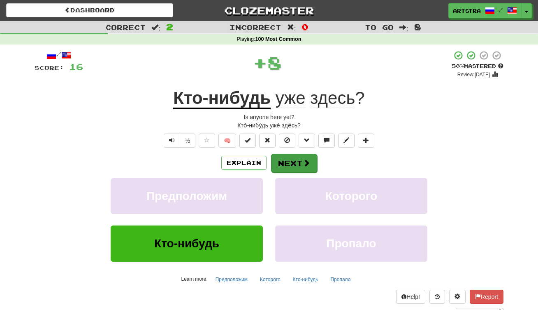
click at [305, 157] on button "Next" at bounding box center [294, 163] width 46 height 19
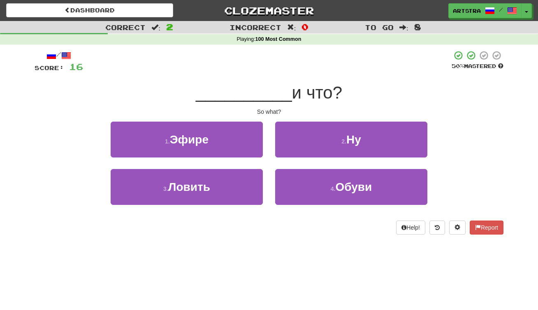
click at [256, 83] on span "__________" at bounding box center [244, 92] width 96 height 19
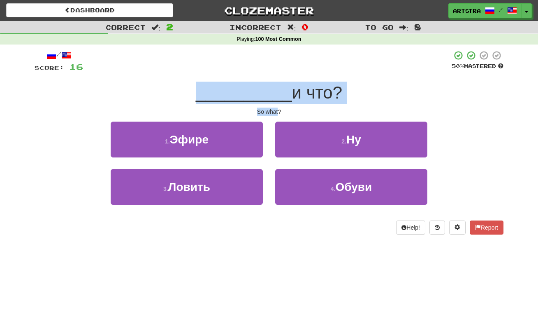
drag, startPoint x: 256, startPoint y: 83, endPoint x: 271, endPoint y: 107, distance: 28.7
click at [271, 107] on div "/ Score: 16 50 % Mastered __________ и что? So what? 1 . Эфире 2 . Ну 3 . Ловит…" at bounding box center [269, 142] width 469 height 184
click at [270, 106] on div "/ Score: 16 50 % Mastered __________ и что? So what? 1 . Эфире 2 . Ну 3 . Ловит…" at bounding box center [269, 142] width 469 height 184
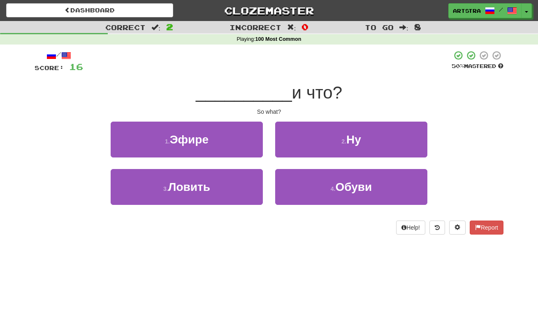
click at [316, 128] on button "2 . Ну" at bounding box center [351, 139] width 152 height 36
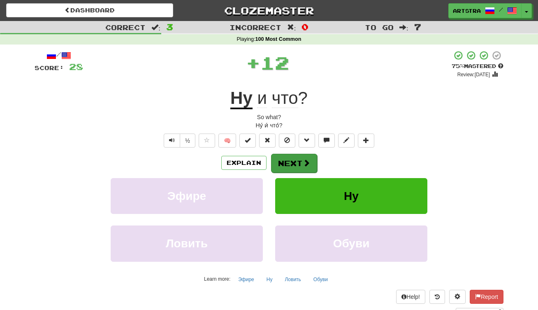
click at [306, 160] on span at bounding box center [306, 162] width 7 height 7
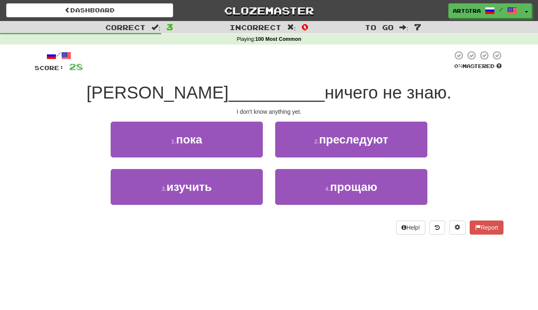
click at [325, 97] on span "ничего не знаю." at bounding box center [388, 92] width 127 height 19
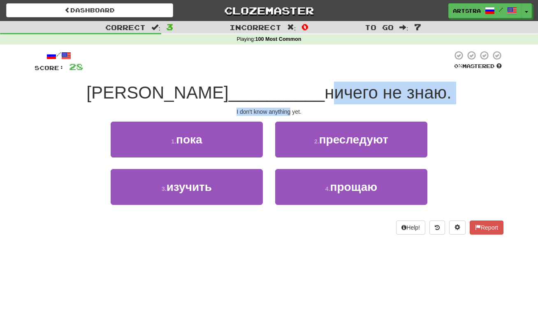
drag, startPoint x: 272, startPoint y: 97, endPoint x: 273, endPoint y: 113, distance: 16.5
click at [273, 113] on div "/ Score: 28 0 % Mastered Я __________ ничего не знаю. I don't know anything yet…" at bounding box center [269, 142] width 469 height 184
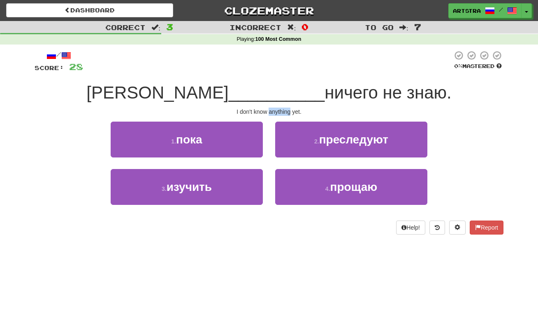
click at [273, 113] on div "I don't know anything yet." at bounding box center [269, 111] width 469 height 8
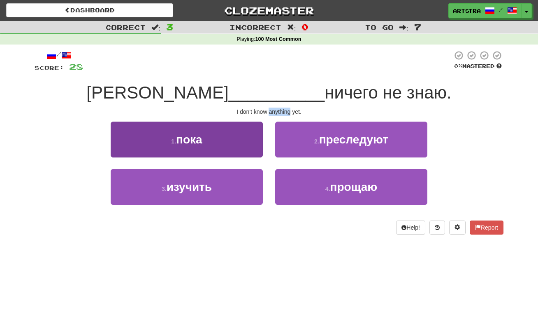
click at [229, 139] on button "1 . пока" at bounding box center [187, 139] width 152 height 36
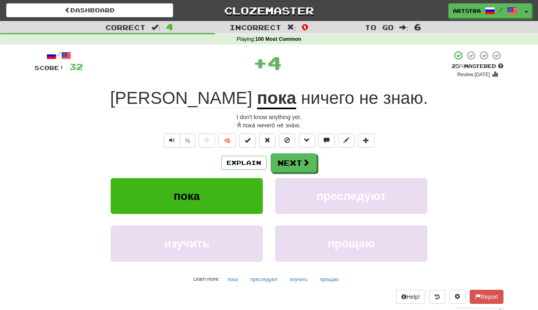
click at [301, 98] on span "ничего" at bounding box center [328, 98] width 54 height 20
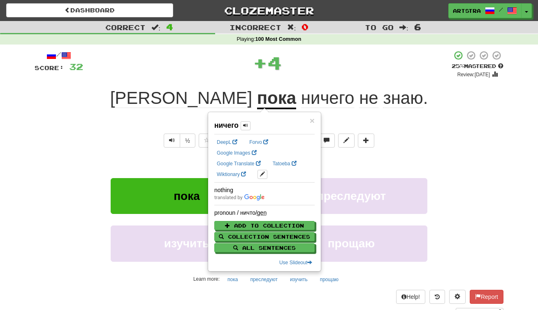
click at [383, 91] on span "знаю" at bounding box center [403, 98] width 40 height 20
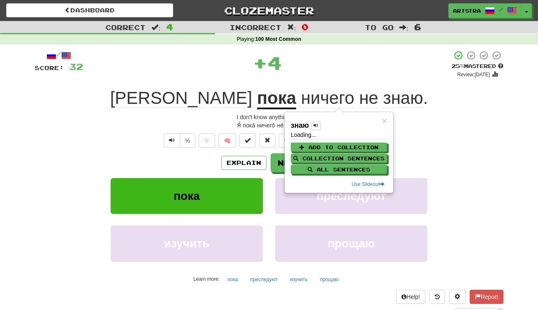
click at [329, 67] on div "+ 4" at bounding box center [267, 62] width 369 height 25
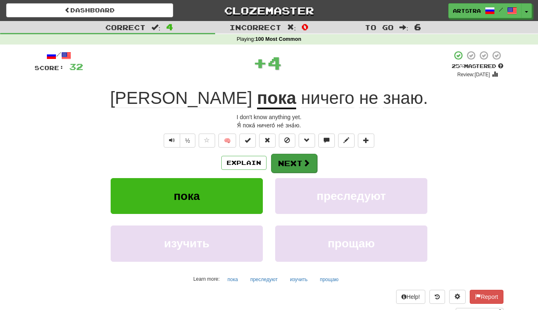
click at [294, 162] on button "Next" at bounding box center [294, 163] width 46 height 19
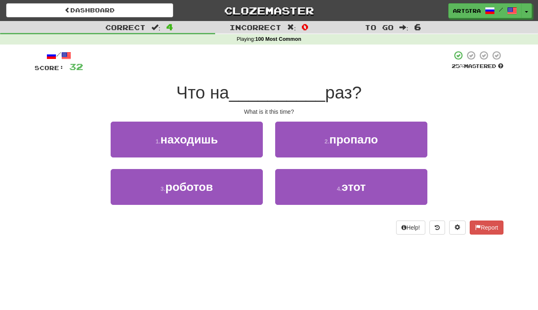
click at [278, 99] on span "__________" at bounding box center [277, 92] width 96 height 19
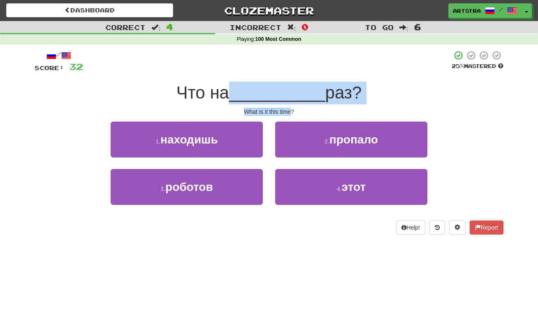
drag, startPoint x: 278, startPoint y: 99, endPoint x: 283, endPoint y: 108, distance: 10.5
click at [283, 108] on div "/ Score: 32 25 % Mastered Что на __________ раз? What is it this time? 1 . нахо…" at bounding box center [269, 142] width 469 height 184
click at [283, 108] on div "What is it this time?" at bounding box center [269, 111] width 469 height 8
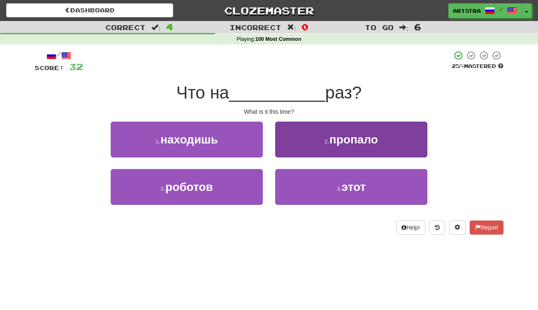
click at [371, 203] on button "4 . этот" at bounding box center [351, 187] width 152 height 36
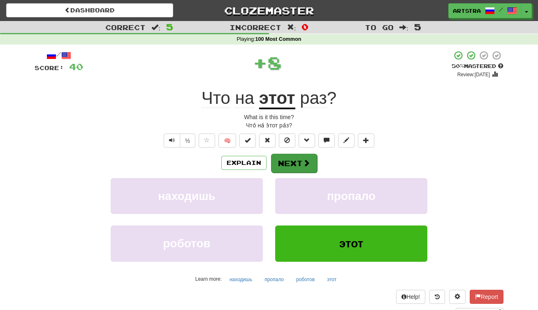
click at [302, 167] on button "Next" at bounding box center [294, 163] width 46 height 19
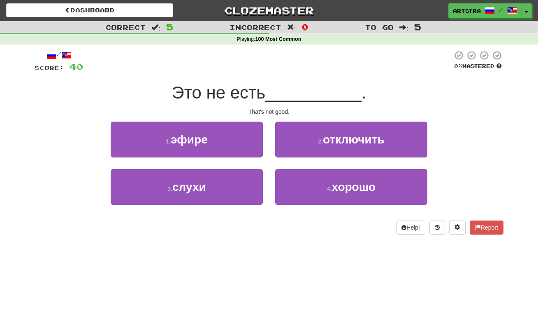
click at [285, 108] on div "That's not good." at bounding box center [269, 111] width 469 height 8
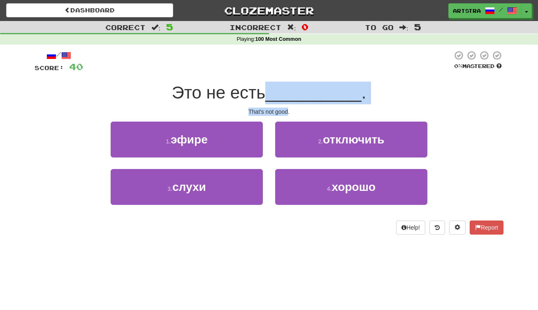
drag, startPoint x: 284, startPoint y: 108, endPoint x: 280, endPoint y: 92, distance: 16.6
click at [280, 92] on div "/ Score: 40 0 % Mastered Это не есть __________ . That's not good. 1 . эфире 2 …" at bounding box center [269, 142] width 469 height 184
click at [280, 92] on span "__________" at bounding box center [314, 92] width 96 height 19
drag, startPoint x: 280, startPoint y: 92, endPoint x: 283, endPoint y: 117, distance: 24.9
click at [283, 117] on div "/ Score: 40 0 % Mastered Это не есть __________ . That's not good. 1 . эфире 2 …" at bounding box center [269, 142] width 469 height 184
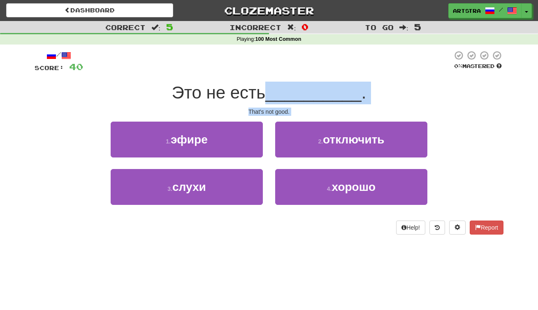
click at [283, 117] on div "/ Score: 40 0 % Mastered Это не есть __________ . That's not good. 1 . эфире 2 …" at bounding box center [269, 142] width 469 height 184
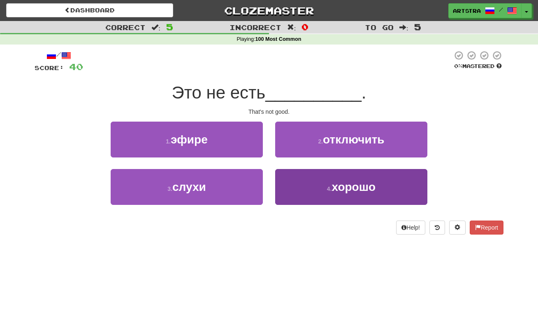
click at [359, 189] on span "хорошо" at bounding box center [354, 186] width 44 height 13
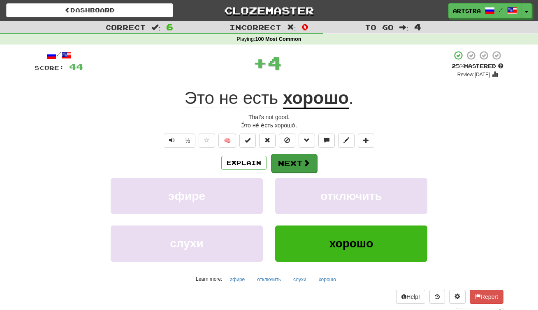
click at [304, 165] on span at bounding box center [306, 162] width 7 height 7
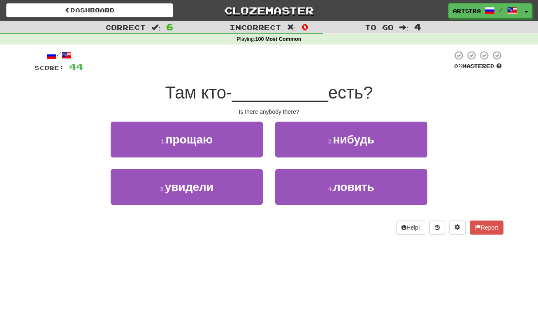
click at [269, 96] on span "__________" at bounding box center [280, 92] width 96 height 19
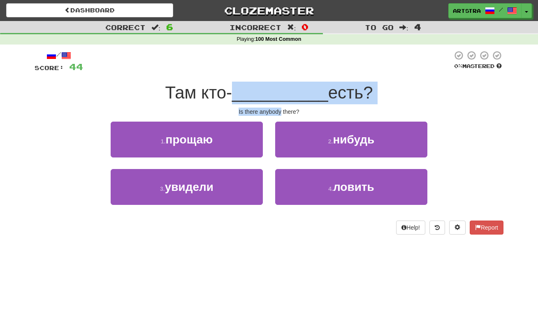
drag, startPoint x: 269, startPoint y: 96, endPoint x: 273, endPoint y: 111, distance: 15.4
click at [273, 111] on div "/ Score: 44 0 % Mastered Там кто- __________ есть? Is there anybody there? 1 . …" at bounding box center [269, 142] width 469 height 184
click at [273, 111] on div "Is there anybody there?" at bounding box center [269, 111] width 469 height 8
drag, startPoint x: 273, startPoint y: 110, endPoint x: 275, endPoint y: 88, distance: 21.9
click at [275, 88] on div "/ Score: 44 0 % Mastered Там кто- __________ есть? Is there anybody there? 1 . …" at bounding box center [269, 142] width 469 height 184
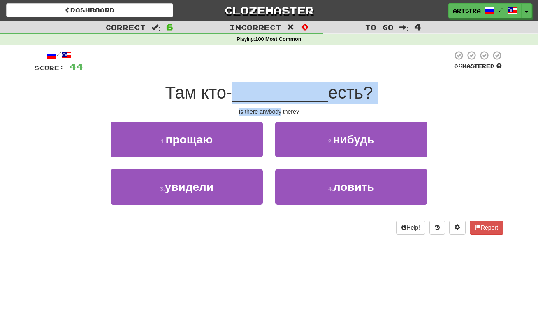
click at [275, 88] on span "__________" at bounding box center [280, 92] width 96 height 19
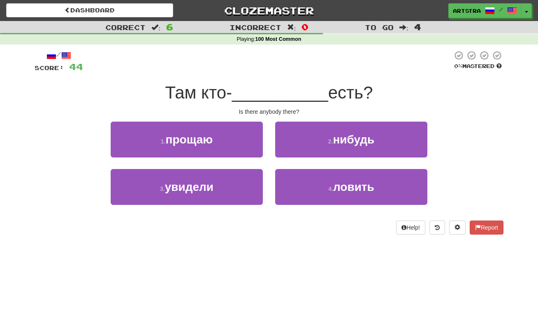
click at [357, 145] on button "2 . нибудь" at bounding box center [351, 139] width 152 height 36
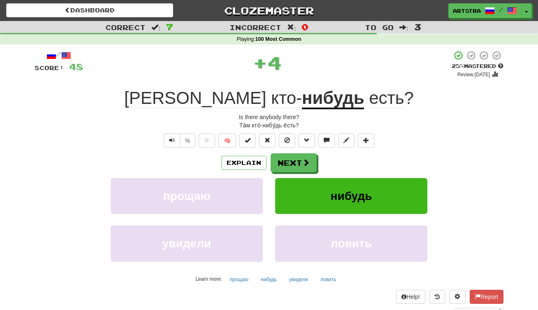
click at [302, 92] on u "нибудь" at bounding box center [333, 98] width 62 height 21
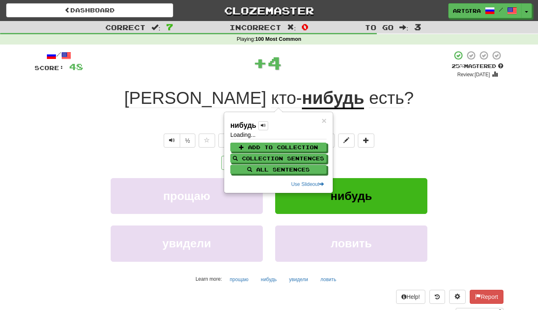
click at [337, 70] on div "+ 4" at bounding box center [267, 62] width 369 height 25
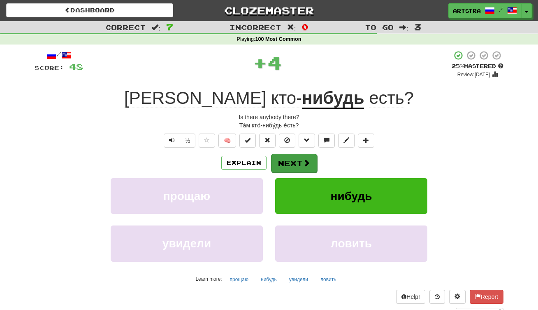
click at [291, 167] on button "Next" at bounding box center [294, 163] width 46 height 19
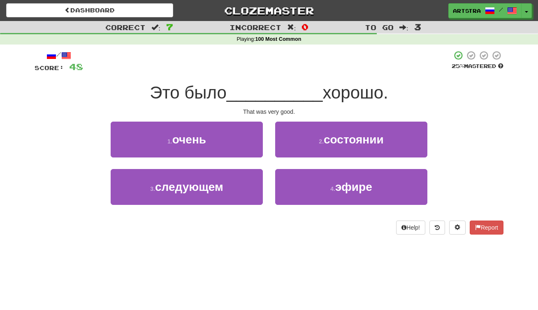
click at [266, 100] on span "__________" at bounding box center [275, 92] width 96 height 19
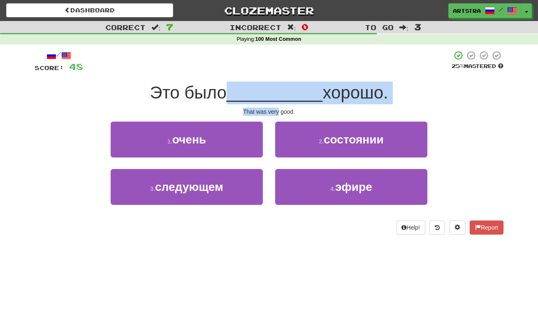
drag, startPoint x: 266, startPoint y: 100, endPoint x: 275, endPoint y: 110, distance: 12.2
click at [275, 110] on div "/ Score: 48 25 % Mastered Это было __________ хорошо. That was very good. 1 . о…" at bounding box center [269, 142] width 469 height 184
click at [275, 110] on div "That was very good." at bounding box center [269, 111] width 469 height 8
drag, startPoint x: 275, startPoint y: 110, endPoint x: 279, endPoint y: 96, distance: 14.2
click at [279, 96] on div "/ Score: 48 25 % Mastered Это было __________ хорошо. That was very good. 1 . о…" at bounding box center [269, 142] width 469 height 184
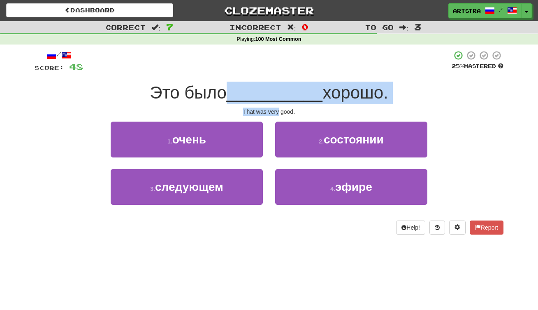
click at [279, 96] on span "__________" at bounding box center [275, 92] width 96 height 19
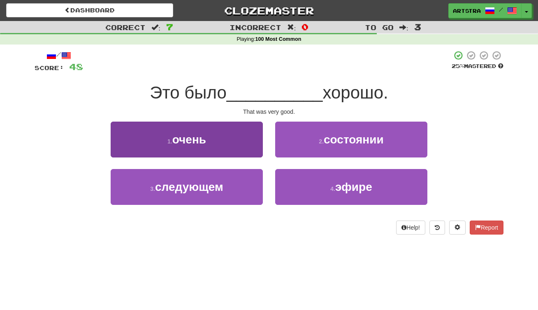
click at [221, 124] on button "1 . очень" at bounding box center [187, 139] width 152 height 36
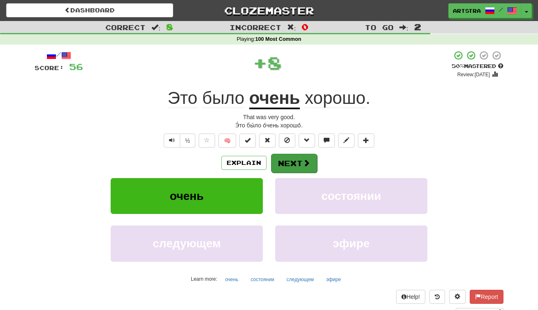
click at [305, 162] on span at bounding box center [306, 162] width 7 height 7
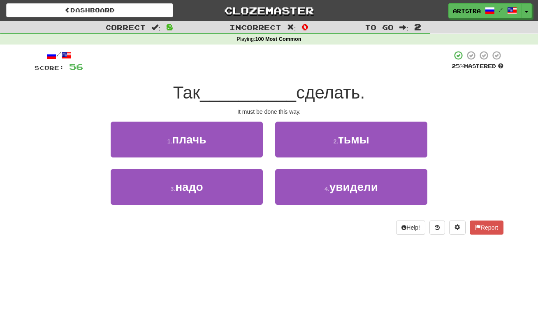
click at [286, 98] on span "__________" at bounding box center [248, 92] width 96 height 19
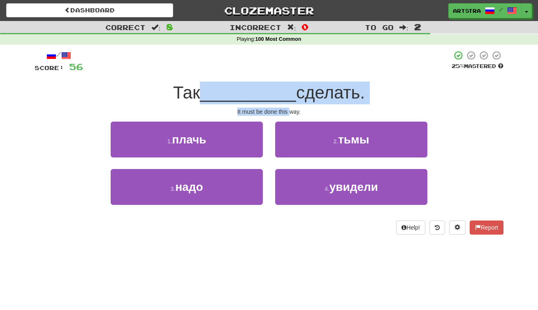
drag, startPoint x: 286, startPoint y: 98, endPoint x: 289, endPoint y: 109, distance: 11.0
click at [289, 109] on div "/ Score: 56 25 % Mastered Так __________ сделать. It must be done this way. 1 .…" at bounding box center [269, 142] width 469 height 184
click at [289, 109] on div "It must be done this way." at bounding box center [269, 111] width 469 height 8
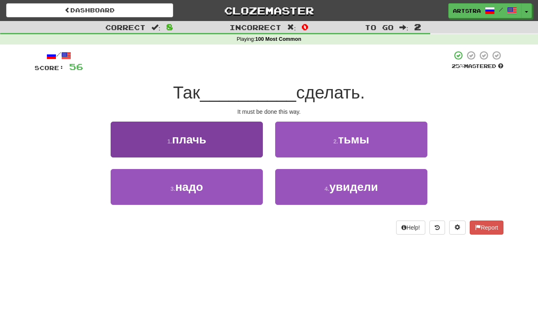
click at [207, 197] on button "3 . надо" at bounding box center [187, 187] width 152 height 36
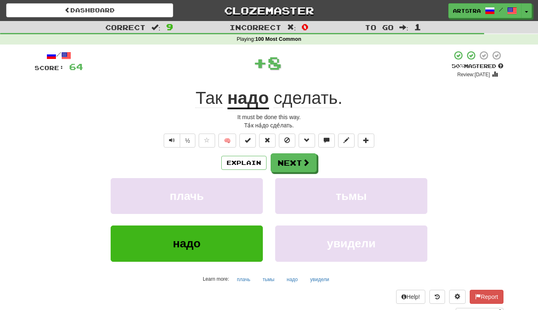
click at [231, 93] on u "надо" at bounding box center [249, 98] width 42 height 21
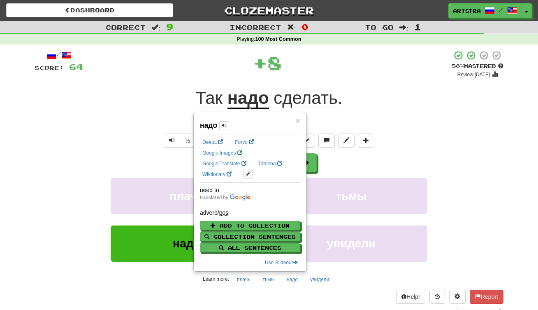
click at [331, 68] on div "+ 8" at bounding box center [267, 62] width 369 height 25
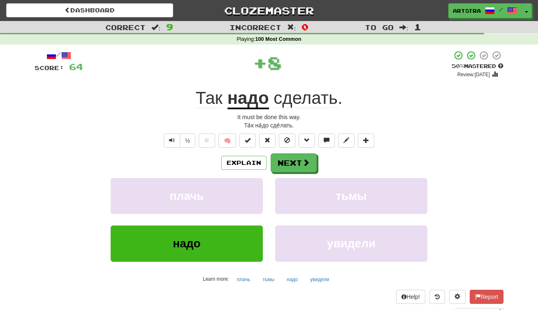
click at [324, 97] on span "сделать" at bounding box center [306, 98] width 64 height 20
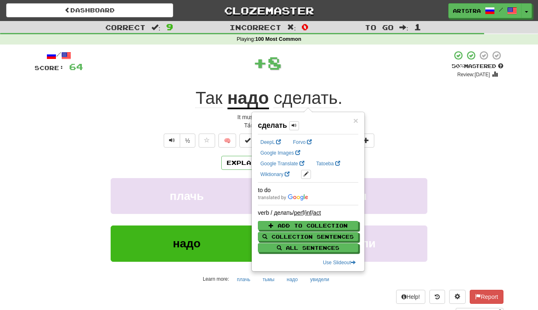
click at [353, 61] on div "+ 8" at bounding box center [267, 62] width 369 height 25
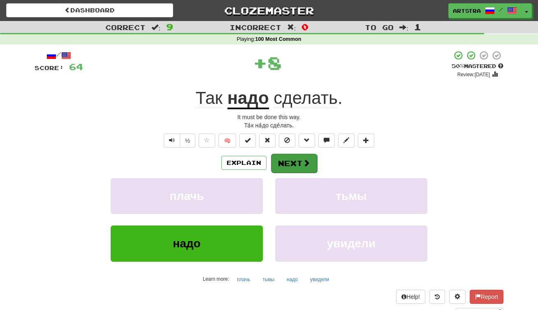
click at [303, 164] on span at bounding box center [306, 162] width 7 height 7
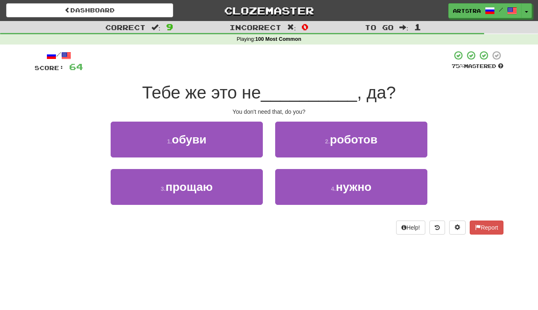
click at [266, 102] on div "Тебе же это не __________ , да?" at bounding box center [269, 93] width 469 height 23
drag, startPoint x: 266, startPoint y: 102, endPoint x: 277, endPoint y: 108, distance: 13.1
click at [277, 108] on div "/ Score: 64 75 % Mastered Тебе же это не __________ , да? You don't need that, …" at bounding box center [269, 142] width 469 height 184
click at [277, 108] on div "You don't need that, do you?" at bounding box center [269, 111] width 469 height 8
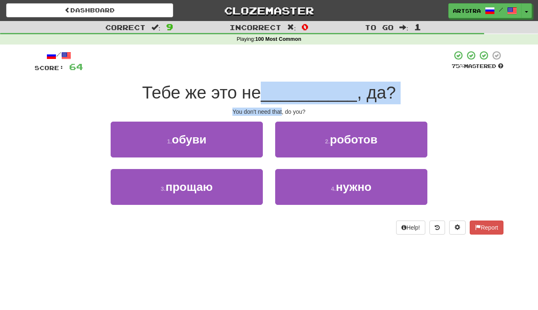
drag, startPoint x: 277, startPoint y: 108, endPoint x: 277, endPoint y: 91, distance: 17.3
click at [277, 91] on div "/ Score: 64 75 % Mastered Тебе же это не __________ , да? You don't need that, …" at bounding box center [269, 142] width 469 height 184
click at [277, 91] on span "__________" at bounding box center [309, 92] width 96 height 19
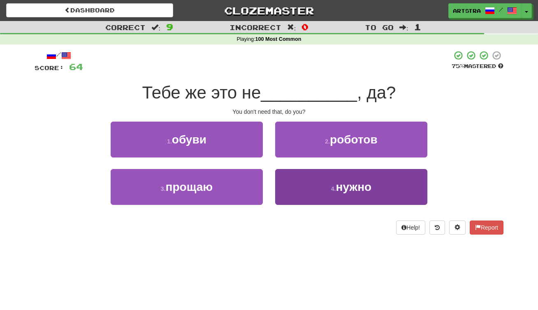
click at [347, 188] on span "нужно" at bounding box center [354, 186] width 36 height 13
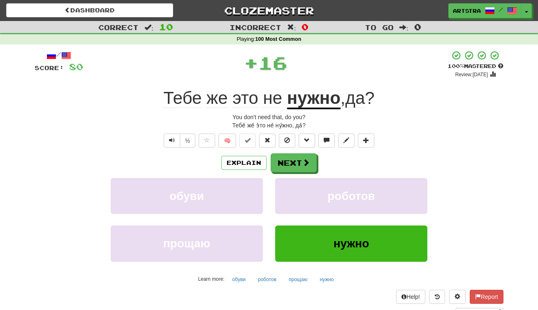
click at [325, 89] on u "нужно" at bounding box center [314, 98] width 54 height 21
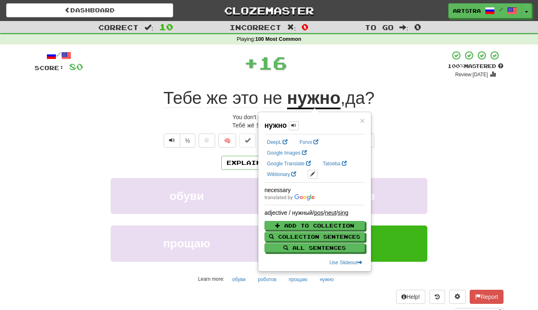
click at [483, 144] on div "½ 🧠" at bounding box center [269, 140] width 469 height 14
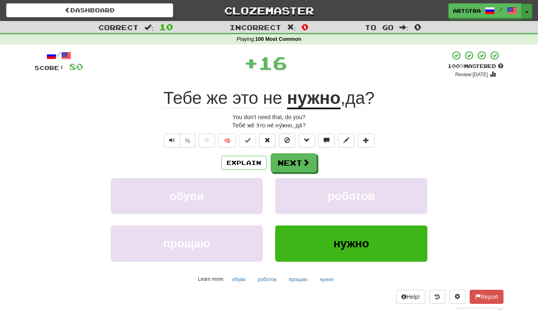
click at [529, 13] on button "Toggle Dropdown" at bounding box center [527, 11] width 11 height 15
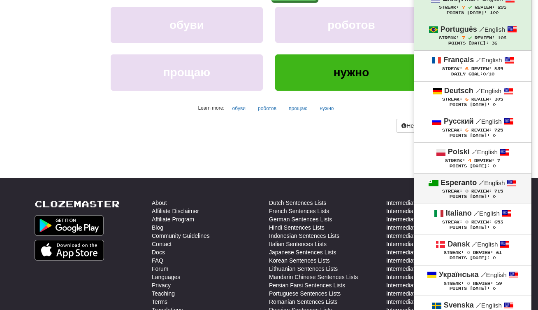
scroll to position [228, 0]
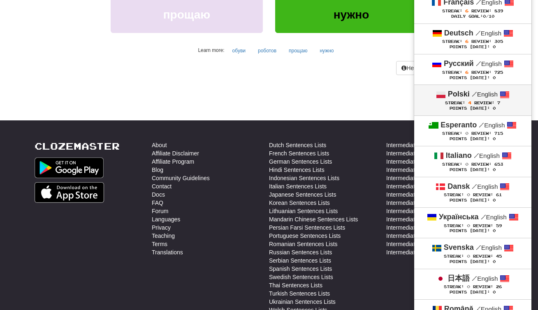
click at [490, 91] on small "/ English" at bounding box center [485, 94] width 26 height 7
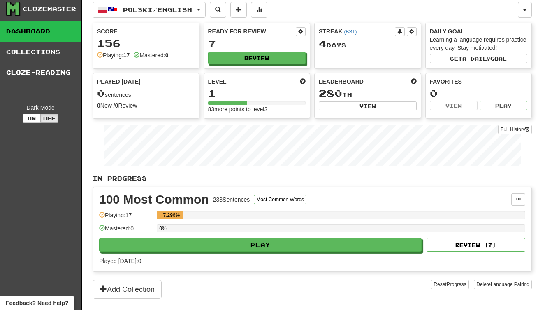
scroll to position [60, 0]
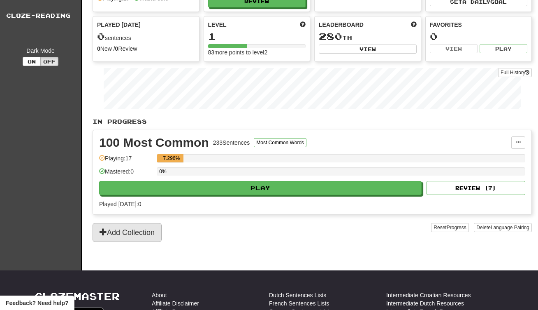
click at [158, 232] on button "Add Collection" at bounding box center [127, 232] width 69 height 19
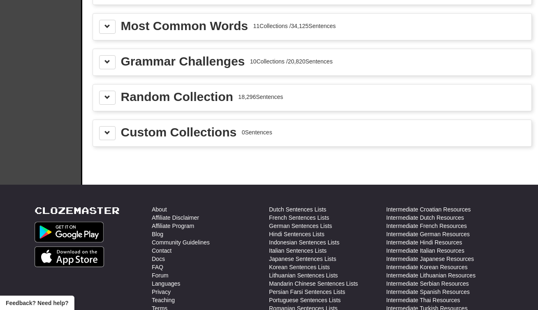
scroll to position [86, 0]
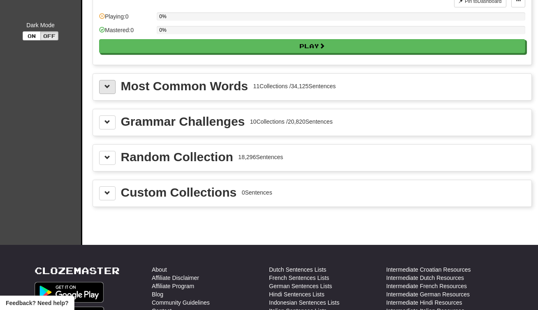
click at [108, 86] on span at bounding box center [108, 87] width 6 height 6
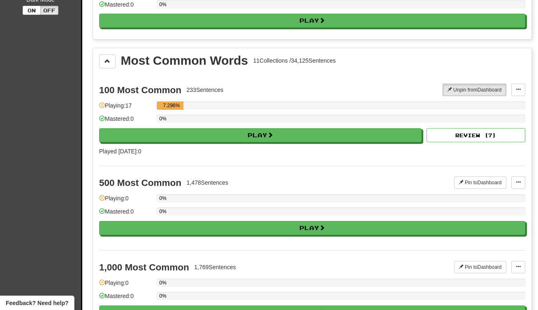
scroll to position [0, 0]
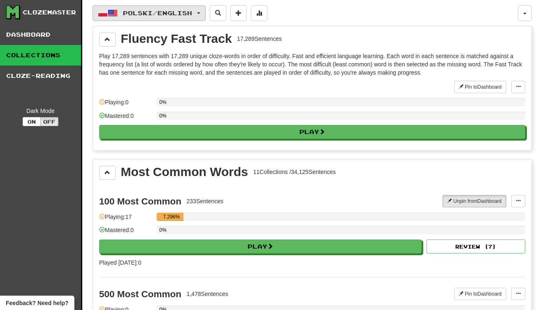
click at [206, 6] on button "Polski / English" at bounding box center [149, 13] width 113 height 16
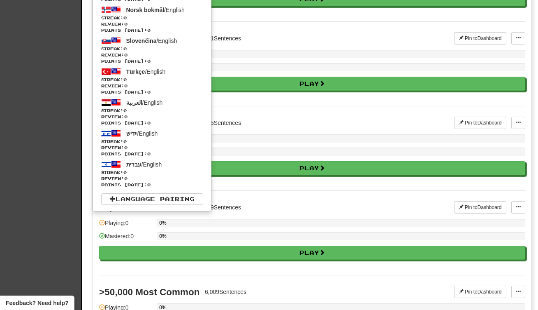
scroll to position [844, 0]
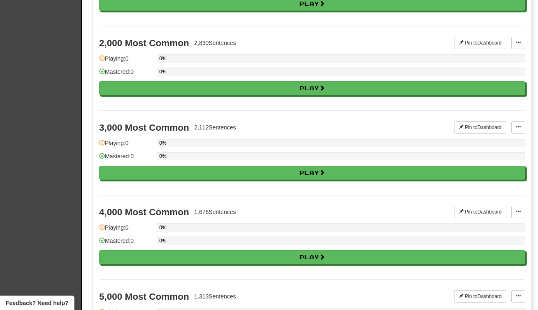
scroll to position [0, 0]
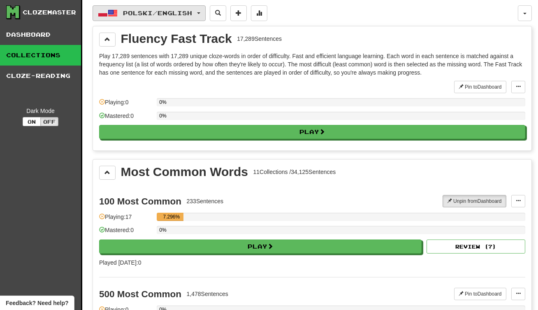
click at [165, 13] on span "Polski / English" at bounding box center [157, 12] width 69 height 7
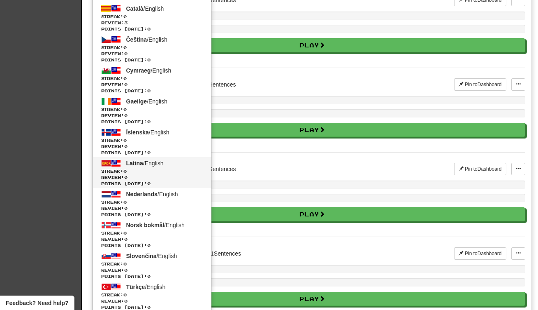
scroll to position [539, 0]
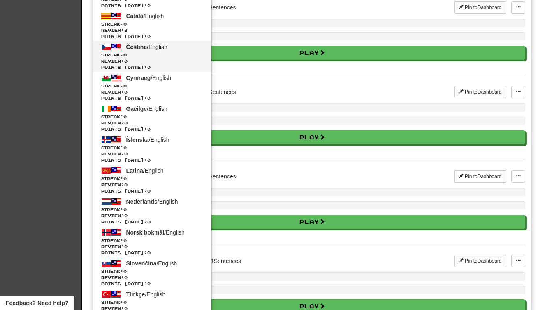
click at [158, 67] on span "Points [DATE]: 0" at bounding box center [152, 67] width 102 height 6
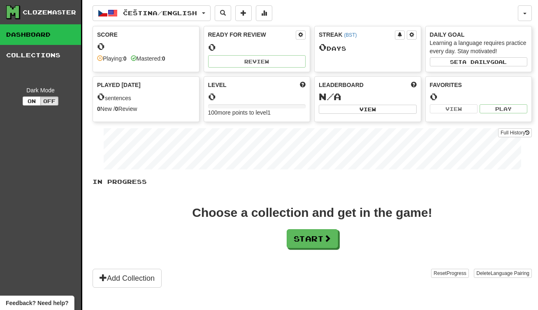
click at [311, 239] on button "Start" at bounding box center [312, 238] width 51 height 19
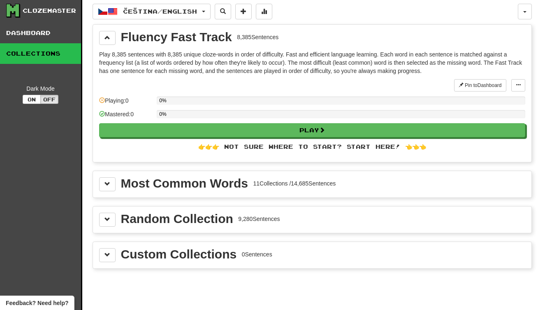
scroll to position [5, 0]
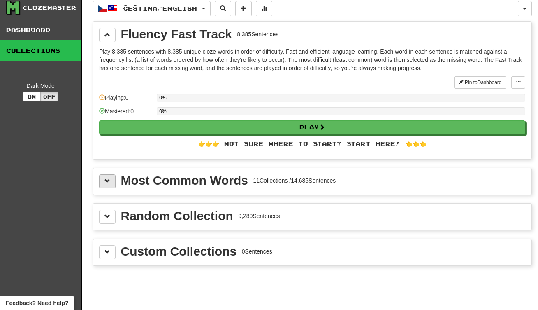
click at [107, 176] on button at bounding box center [107, 181] width 16 height 14
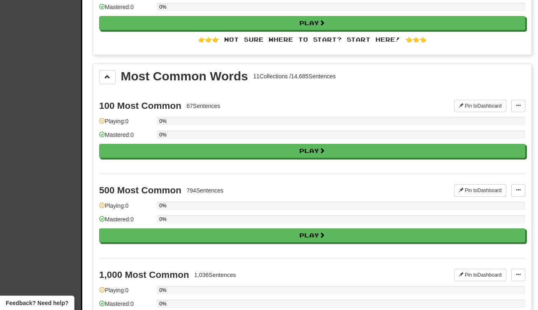
scroll to position [110, 0]
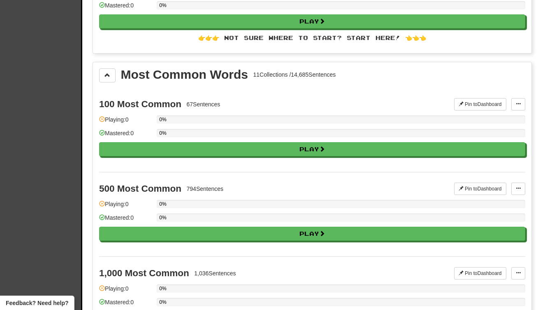
click at [224, 184] on div "794 Sentences" at bounding box center [205, 188] width 37 height 8
drag, startPoint x: 224, startPoint y: 184, endPoint x: 222, endPoint y: 214, distance: 30.2
click at [222, 214] on div "500 Most Common 794 Sentences Pin to Dashboard Pin to Dashboard Manage Sentence…" at bounding box center [312, 214] width 427 height 84
click at [222, 214] on div "0%" at bounding box center [341, 217] width 369 height 8
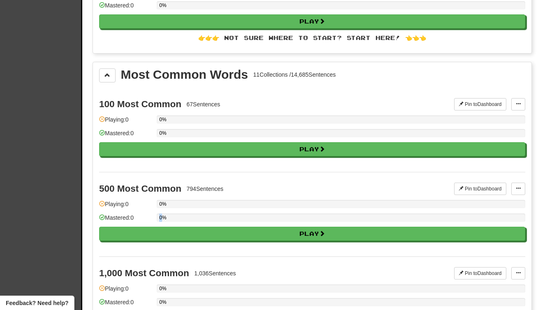
click at [222, 214] on div "0%" at bounding box center [341, 217] width 369 height 8
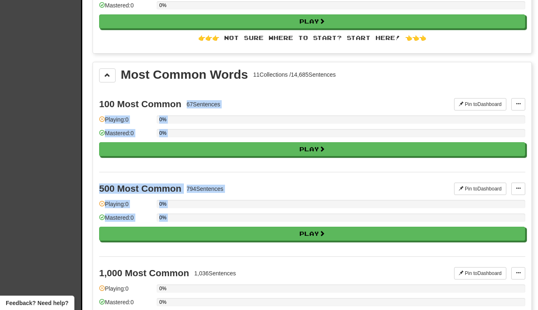
drag, startPoint x: 222, startPoint y: 214, endPoint x: 233, endPoint y: 96, distance: 119.5
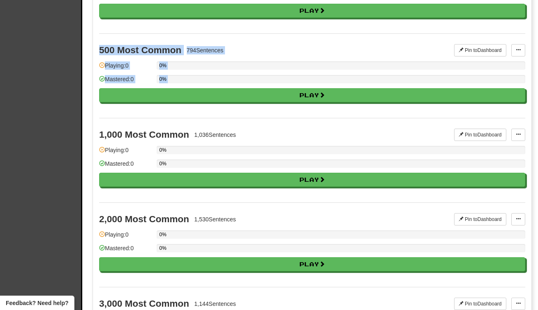
scroll to position [254, 0]
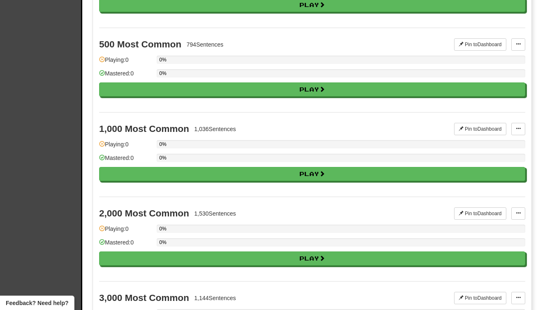
click at [234, 141] on div "0%" at bounding box center [341, 144] width 369 height 8
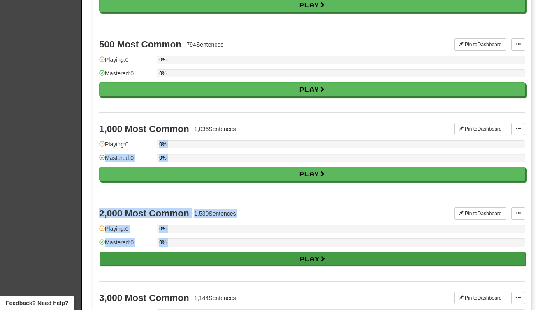
drag, startPoint x: 234, startPoint y: 141, endPoint x: 231, endPoint y: 255, distance: 114.1
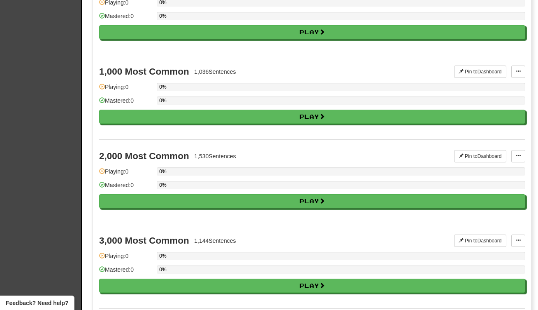
click at [251, 235] on div "3,000 Most Common 1,144 Sentences" at bounding box center [276, 240] width 355 height 12
drag, startPoint x: 251, startPoint y: 235, endPoint x: 246, endPoint y: 247, distance: 12.9
click at [245, 264] on div "3,000 Most Common 1,144 Sentences Pin to Dashboard Pin to Dashboard Manage Sent…" at bounding box center [312, 266] width 427 height 84
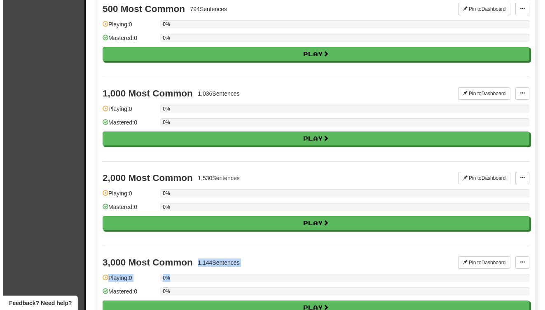
scroll to position [0, 0]
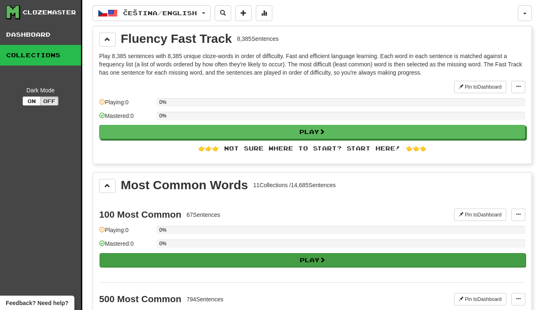
click at [229, 261] on button "Play" at bounding box center [313, 260] width 427 height 14
select select "**"
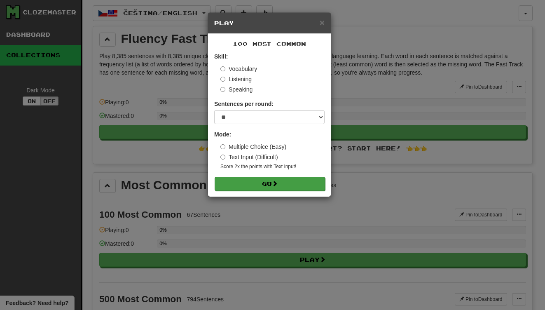
click at [276, 183] on span at bounding box center [275, 183] width 6 height 6
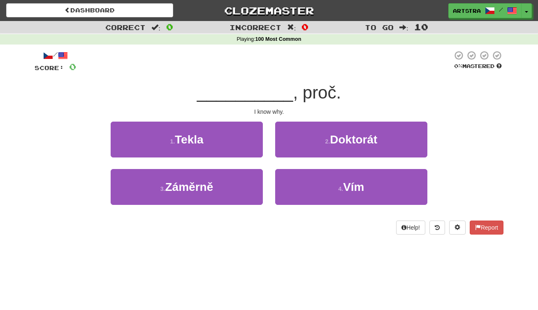
click at [259, 93] on span "__________" at bounding box center [245, 92] width 96 height 19
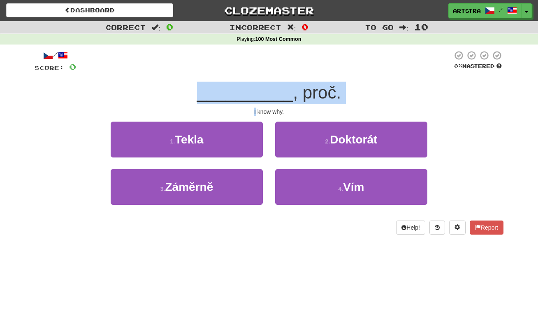
drag, startPoint x: 259, startPoint y: 93, endPoint x: 263, endPoint y: 105, distance: 12.6
click at [263, 105] on div "/ Score: 0 0 % Mastered __________ , proč. I know why. 1 . Tekla 2 . Doktorát 3…" at bounding box center [269, 142] width 469 height 184
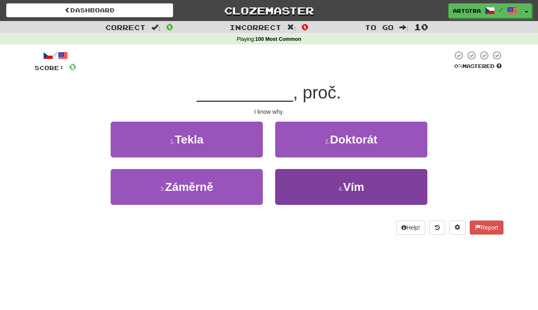
click at [364, 182] on span "Vím" at bounding box center [353, 186] width 21 height 13
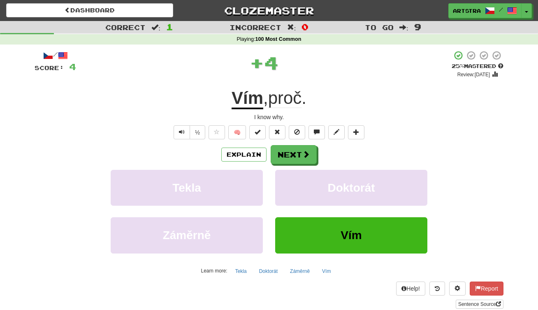
click at [244, 98] on u "Vím" at bounding box center [248, 98] width 32 height 21
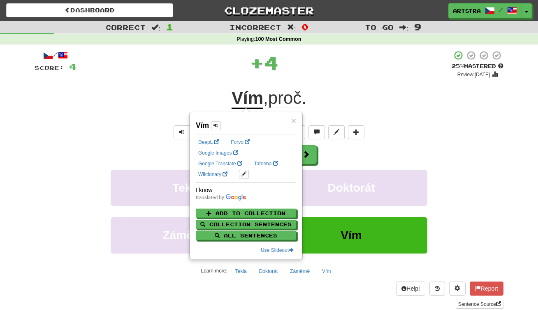
click at [295, 99] on span "proč" at bounding box center [285, 98] width 34 height 20
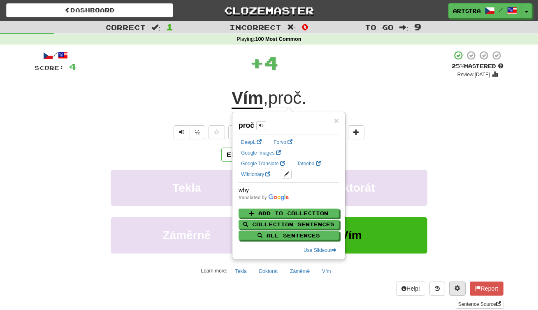
click at [462, 291] on button at bounding box center [458, 288] width 16 height 14
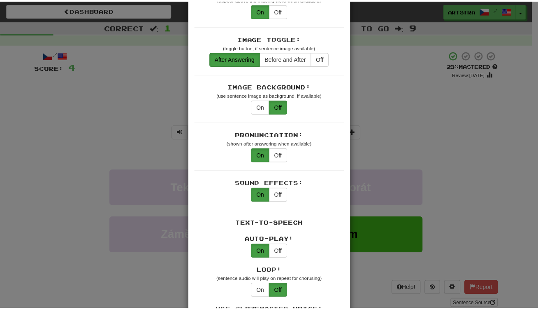
scroll to position [166, 0]
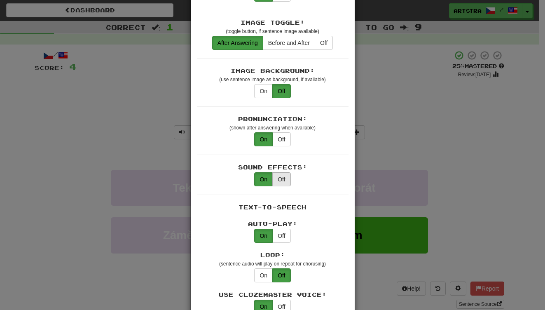
click at [284, 174] on button "Off" at bounding box center [281, 179] width 18 height 14
click at [436, 109] on div "× Game Settings Translations: Visible Show After Answering Hidden Sentence Text…" at bounding box center [272, 155] width 545 height 310
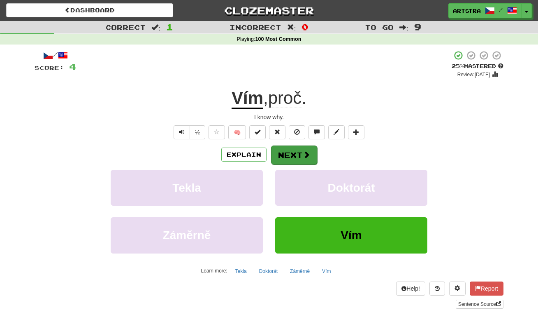
click at [301, 155] on button "Next" at bounding box center [294, 154] width 46 height 19
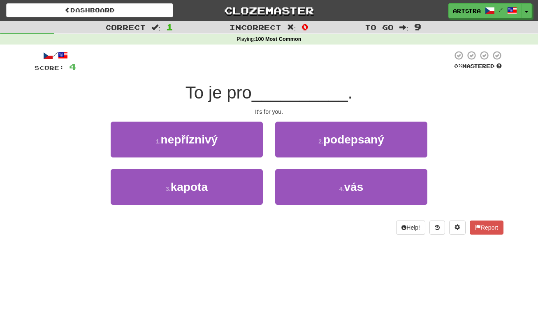
click at [267, 91] on span "__________" at bounding box center [300, 92] width 96 height 19
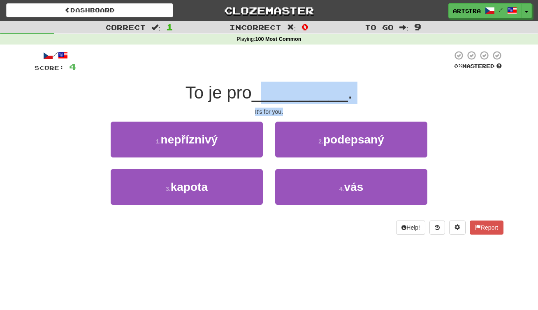
drag, startPoint x: 266, startPoint y: 99, endPoint x: 272, endPoint y: 114, distance: 16.4
click at [272, 114] on div "/ Score: 4 0 % Mastered To je pro __________ . It's for you. 1 . nepříznivý 2 .…" at bounding box center [269, 142] width 469 height 184
click at [272, 114] on div "It's for you." at bounding box center [269, 111] width 469 height 8
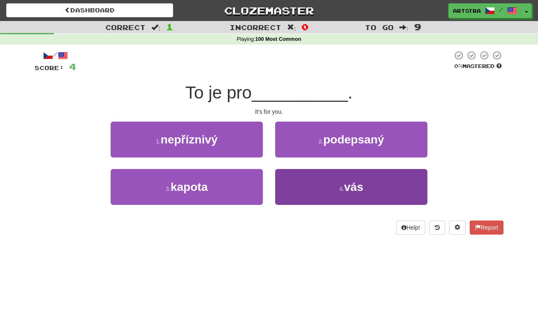
click at [328, 184] on button "4 . vás" at bounding box center [351, 187] width 152 height 36
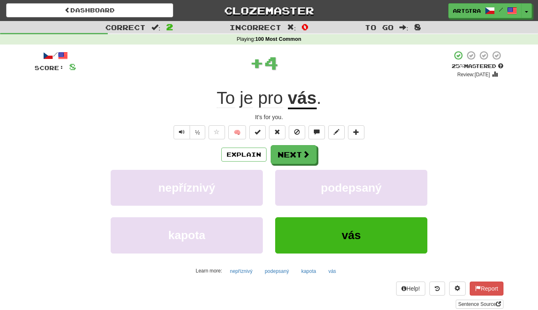
click at [302, 96] on u "vás" at bounding box center [302, 98] width 29 height 21
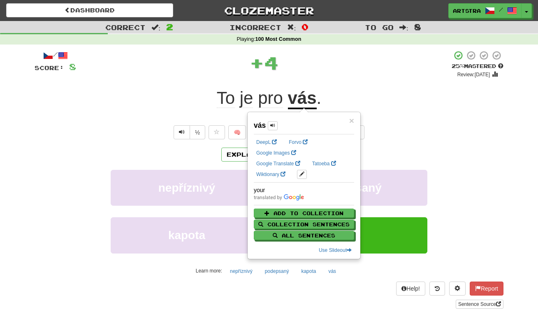
click at [306, 72] on div "+ 4" at bounding box center [264, 62] width 376 height 25
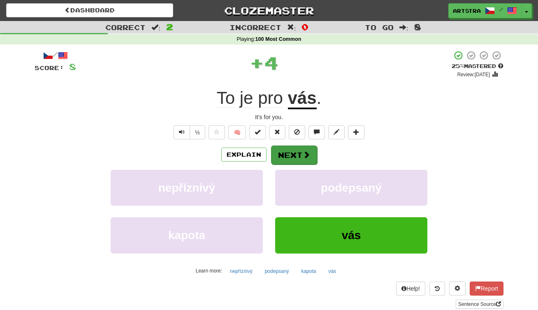
click at [303, 156] on span at bounding box center [306, 154] width 7 height 7
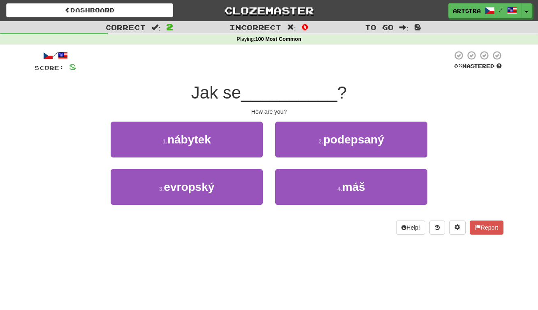
click at [273, 89] on span "__________" at bounding box center [289, 92] width 96 height 19
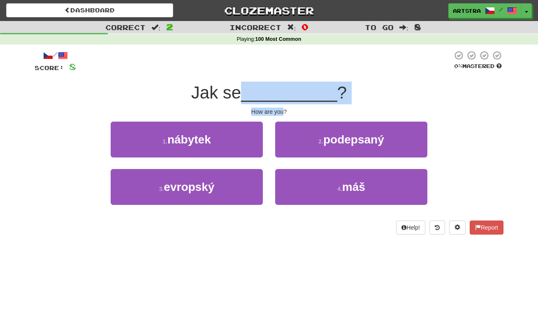
drag, startPoint x: 273, startPoint y: 89, endPoint x: 275, endPoint y: 110, distance: 21.1
click at [275, 110] on div "/ Score: 8 0 % Mastered Jak se __________ ? How are you? 1 . nábytek 2 . podeps…" at bounding box center [269, 142] width 469 height 184
click at [275, 110] on div "How are you?" at bounding box center [269, 111] width 469 height 8
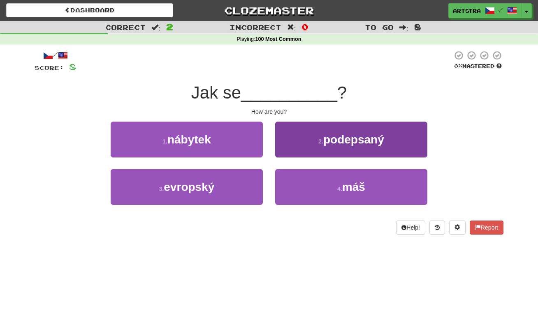
click at [317, 184] on button "4 . máš" at bounding box center [351, 187] width 152 height 36
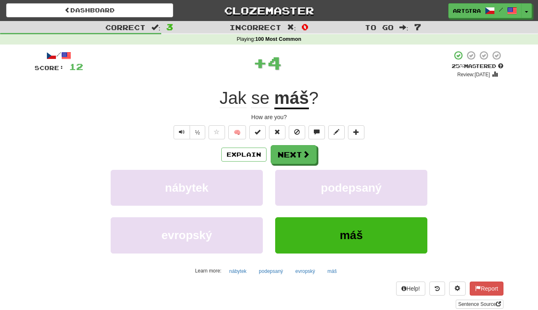
click at [295, 102] on u "máš" at bounding box center [292, 98] width 35 height 21
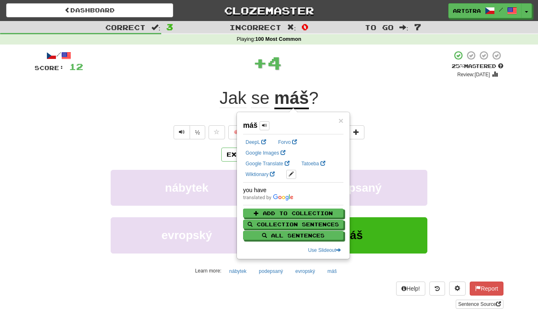
click at [228, 103] on span "Jak" at bounding box center [233, 98] width 27 height 20
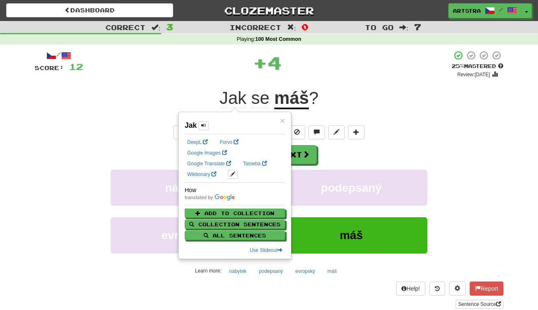
click at [345, 50] on div "+ 4" at bounding box center [267, 62] width 369 height 25
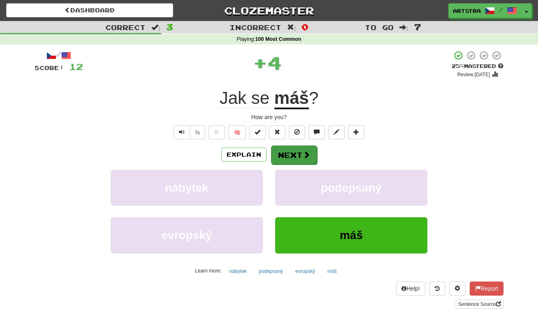
click at [297, 156] on button "Next" at bounding box center [294, 154] width 46 height 19
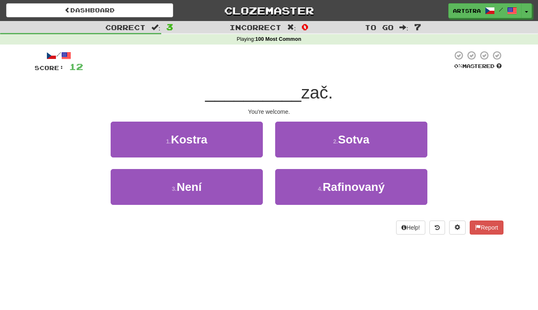
click at [277, 83] on span "__________" at bounding box center [253, 92] width 96 height 19
drag, startPoint x: 272, startPoint y: 104, endPoint x: 280, endPoint y: 110, distance: 10.0
click at [280, 112] on div "/ Score: 12 0 % Mastered __________ zač. You're welcome. 1 . Kostra 2 . Sotva 3…" at bounding box center [269, 142] width 469 height 184
click at [280, 110] on div "You're welcome." at bounding box center [269, 111] width 469 height 8
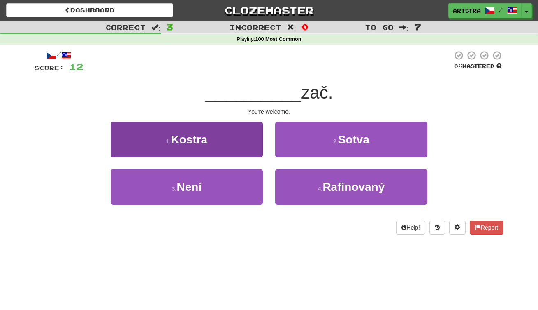
drag, startPoint x: 217, startPoint y: 185, endPoint x: 226, endPoint y: 174, distance: 14.9
click at [216, 185] on button "3 . Není" at bounding box center [187, 187] width 152 height 36
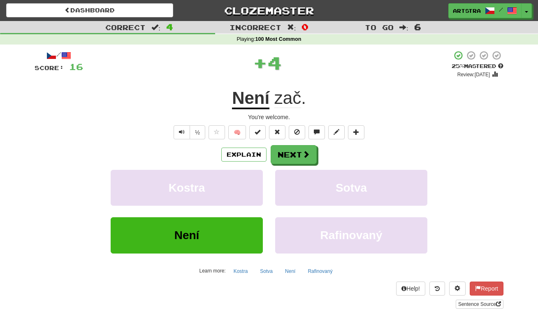
click at [240, 96] on u "Není" at bounding box center [250, 98] width 37 height 21
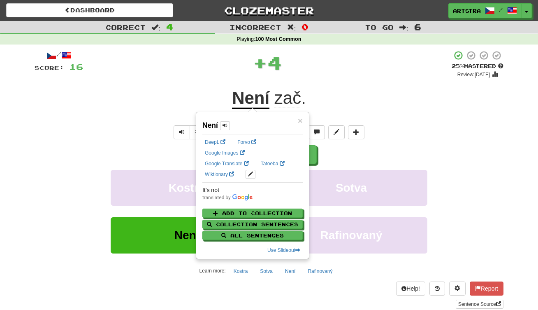
click at [299, 96] on span "zač" at bounding box center [288, 98] width 27 height 20
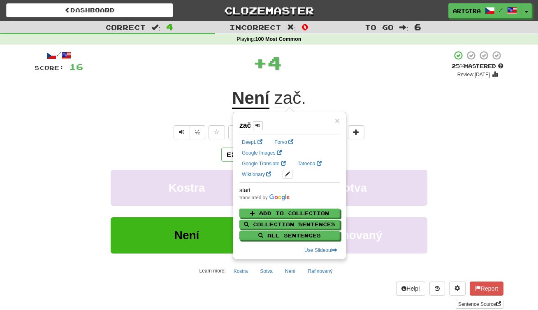
drag, startPoint x: 331, startPoint y: 65, endPoint x: 296, endPoint y: 154, distance: 95.2
click at [331, 65] on div "+ 4" at bounding box center [267, 62] width 369 height 25
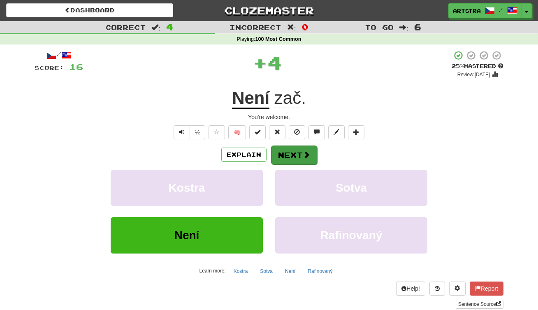
click at [296, 160] on button "Next" at bounding box center [294, 154] width 46 height 19
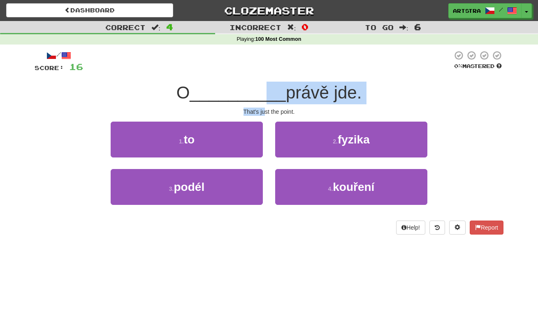
drag, startPoint x: 265, startPoint y: 93, endPoint x: 264, endPoint y: 112, distance: 19.0
click at [264, 112] on div "/ Score: 16 0 % Mastered O __________ právě jde. That's just the point. 1 . to …" at bounding box center [269, 142] width 469 height 184
click at [264, 112] on div "That's just the point." at bounding box center [269, 111] width 469 height 8
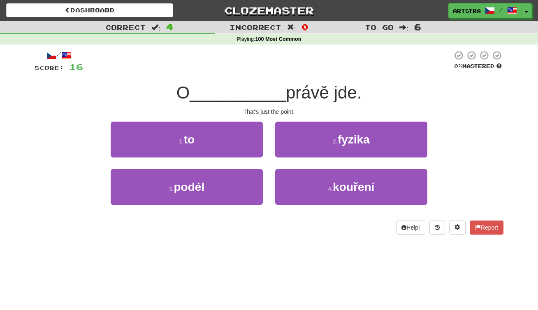
click at [226, 141] on button "1 . to" at bounding box center [187, 139] width 152 height 36
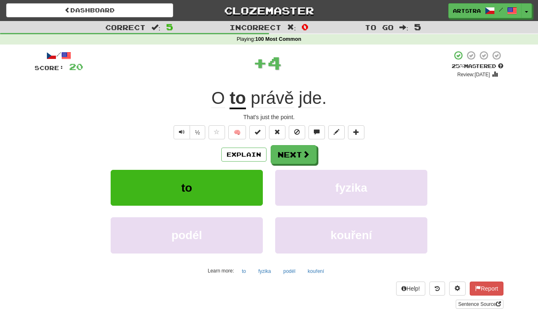
click at [289, 99] on span "právě" at bounding box center [272, 98] width 43 height 20
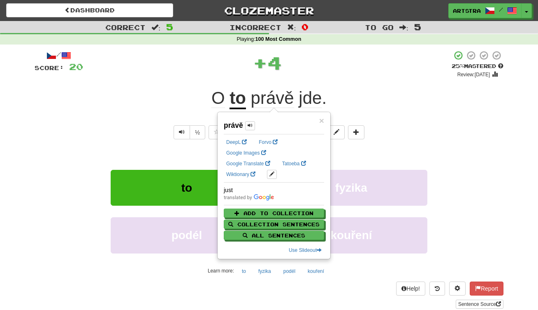
drag, startPoint x: 309, startPoint y: 98, endPoint x: 291, endPoint y: 79, distance: 25.9
click at [309, 98] on span "jde" at bounding box center [310, 98] width 23 height 20
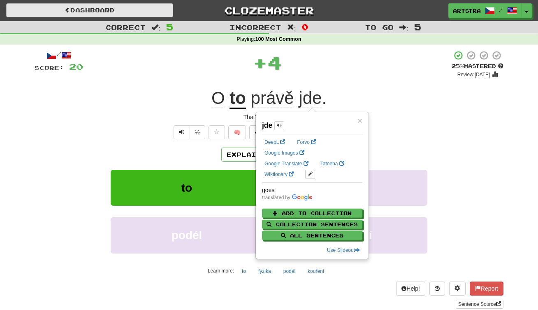
click at [152, 16] on link "Dashboard" at bounding box center [89, 10] width 167 height 14
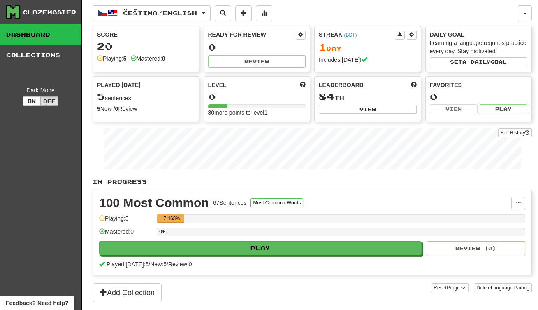
click at [307, 34] on div "Ready for Review 0 Review" at bounding box center [257, 48] width 106 height 45
click at [303, 35] on button at bounding box center [301, 34] width 10 height 9
select select "*"
select select "**"
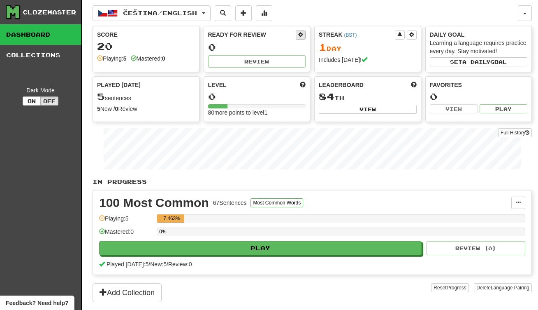
select select "**"
select select "***"
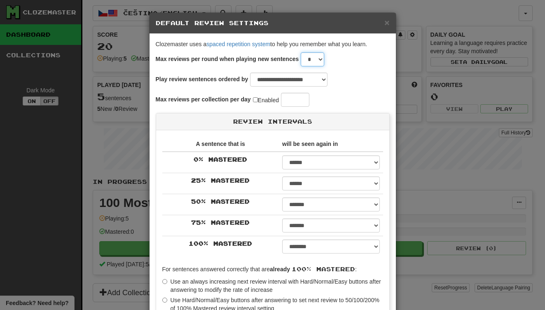
select select "*"
click at [258, 94] on div "Max reviews per collection per day Enabled **" at bounding box center [233, 100] width 154 height 14
click at [257, 100] on label "Enabled" at bounding box center [266, 100] width 26 height 9
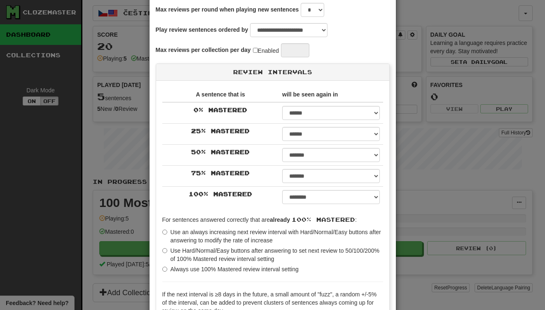
scroll to position [145, 0]
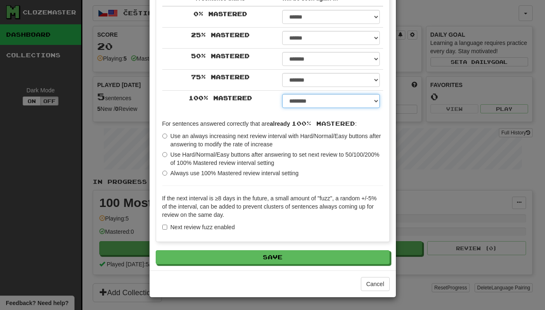
select select "*****"
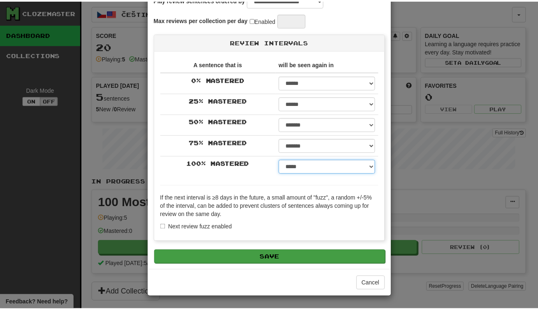
scroll to position [79, 0]
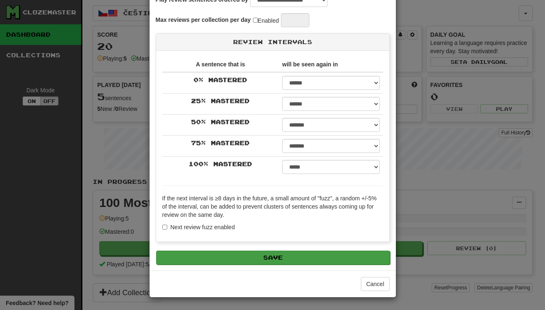
click at [253, 263] on button "Save" at bounding box center [273, 257] width 234 height 14
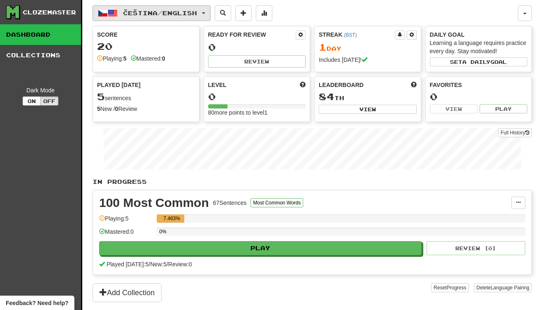
click at [187, 14] on span "Čeština / English" at bounding box center [160, 12] width 74 height 7
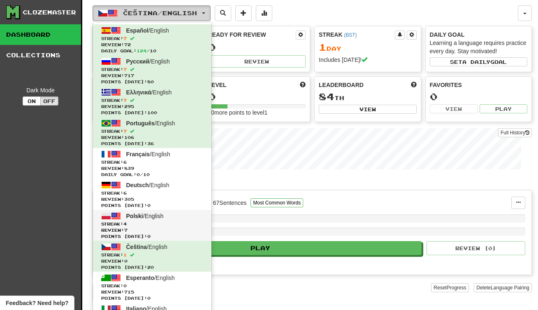
scroll to position [2, 0]
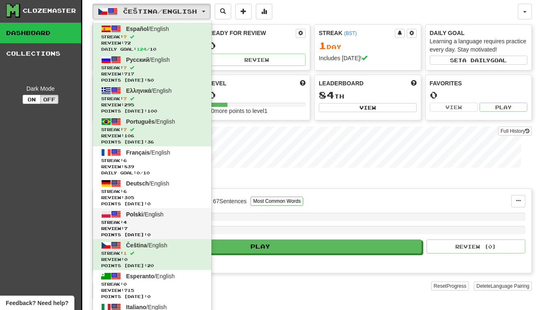
click at [161, 218] on link "Polski / English Streak: 4 Review: 7 Points today: 0" at bounding box center [152, 223] width 119 height 31
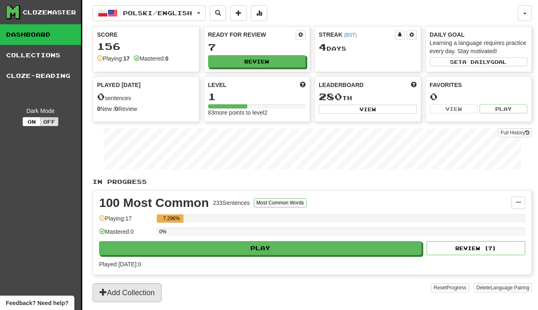
click at [150, 294] on button "Add Collection" at bounding box center [127, 292] width 69 height 19
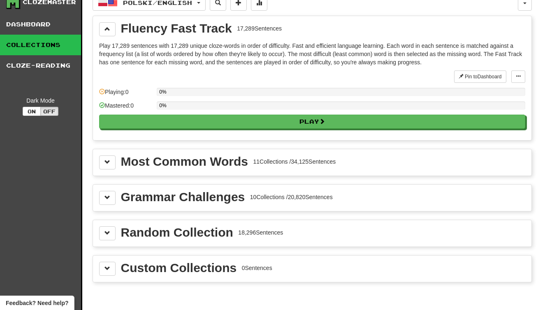
scroll to position [44, 0]
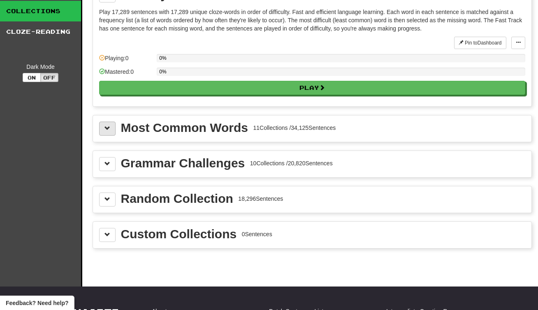
click at [108, 122] on button at bounding box center [107, 128] width 16 height 14
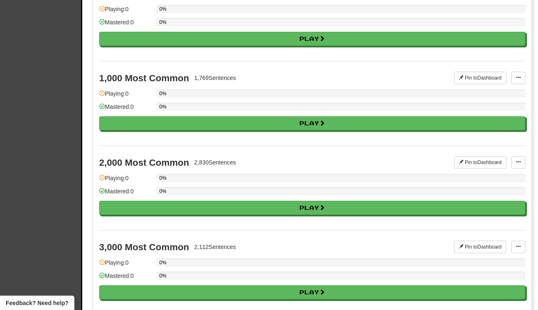
scroll to position [0, 0]
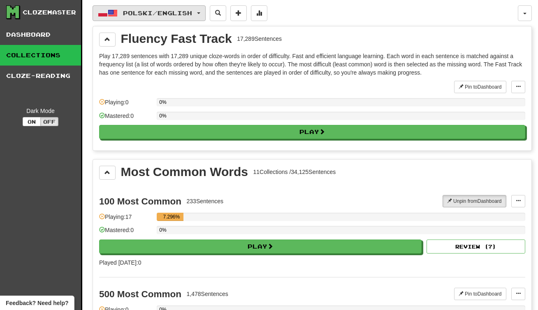
click at [153, 12] on span "Polski / English" at bounding box center [157, 12] width 69 height 7
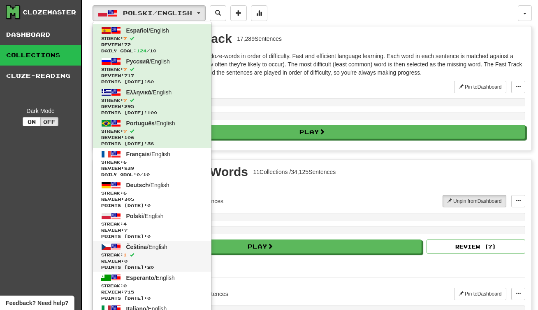
click at [155, 247] on span "Čeština / English" at bounding box center [146, 246] width 41 height 7
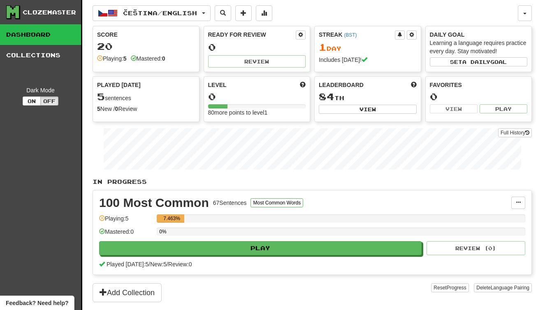
scroll to position [50, 0]
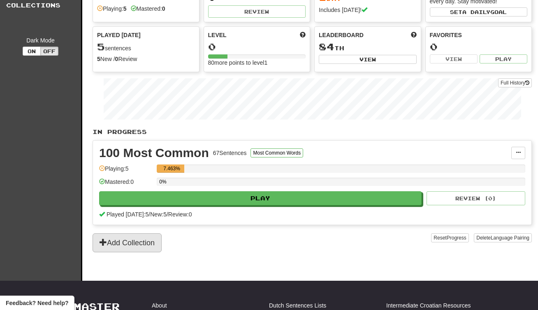
click at [132, 245] on button "Add Collection" at bounding box center [127, 242] width 69 height 19
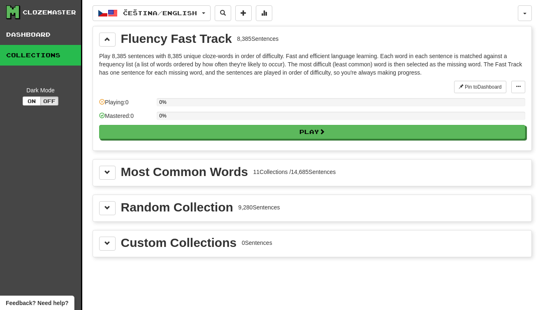
scroll to position [2, 0]
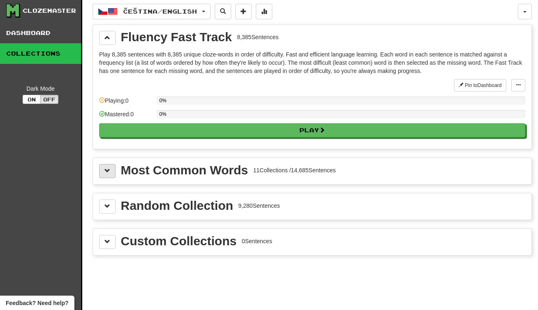
click at [105, 170] on span at bounding box center [108, 171] width 6 height 6
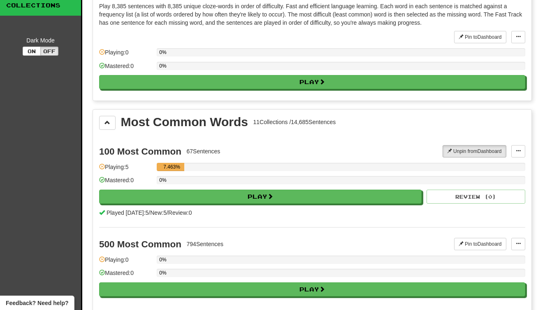
scroll to position [96, 0]
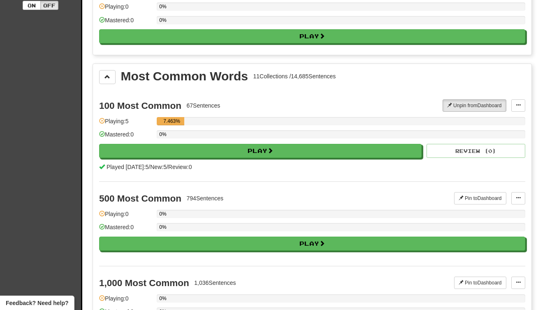
click at [232, 195] on div "500 Most Common 794 Sentences" at bounding box center [276, 198] width 355 height 12
drag, startPoint x: 232, startPoint y: 195, endPoint x: 236, endPoint y: 224, distance: 29.5
click at [236, 224] on div "500 Most Common 794 Sentences Pin to Dashboard Pin to Dashboard Manage Sentence…" at bounding box center [312, 223] width 427 height 84
click at [236, 224] on div "0%" at bounding box center [341, 227] width 369 height 8
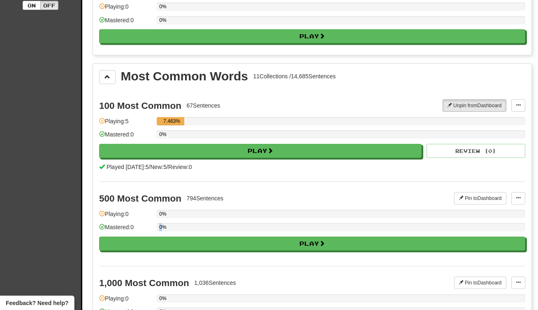
click at [236, 224] on div "0%" at bounding box center [341, 227] width 369 height 8
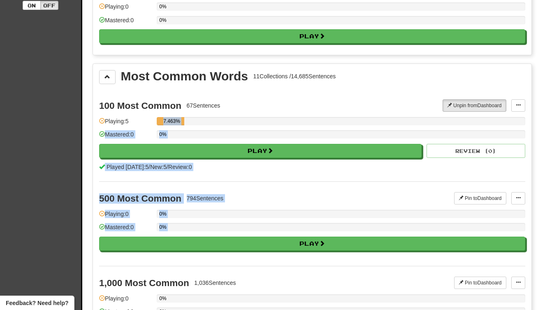
drag, startPoint x: 236, startPoint y: 224, endPoint x: 253, endPoint y: 113, distance: 112.0
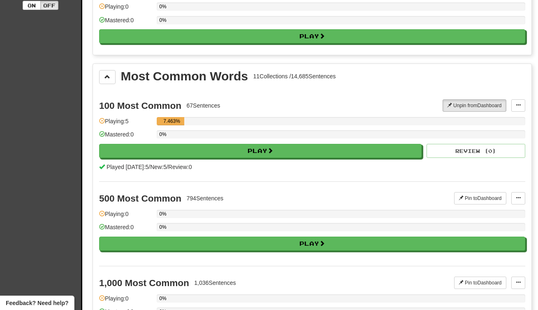
click at [256, 102] on div "100 Most Common 67 Sentences" at bounding box center [271, 105] width 344 height 12
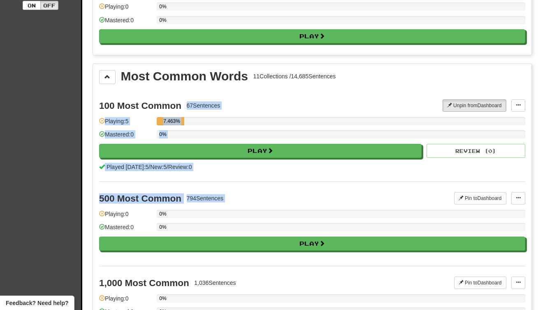
drag, startPoint x: 256, startPoint y: 102, endPoint x: 252, endPoint y: 191, distance: 88.6
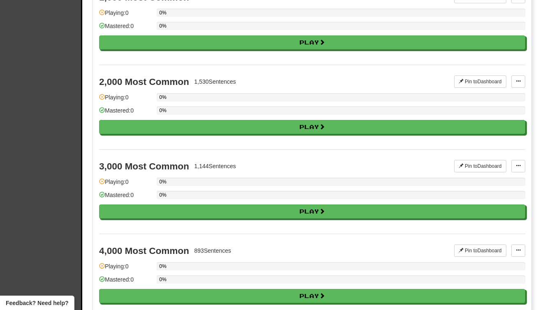
scroll to position [0, 0]
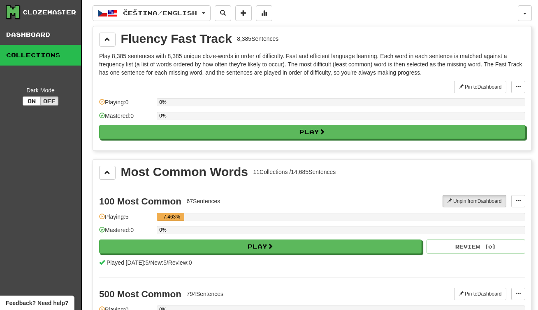
click at [152, 13] on span "Čeština / English" at bounding box center [160, 12] width 74 height 7
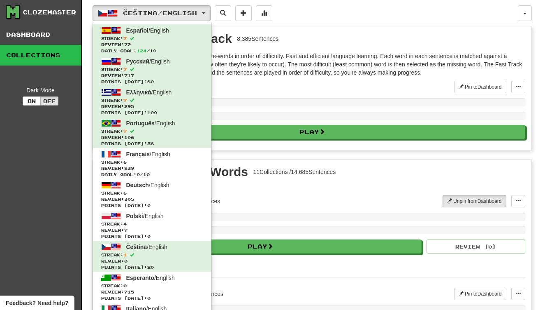
click at [355, 75] on p "Play 8,385 sentences with 8,385 unique cloze-words in order of difficulty. Fast…" at bounding box center [312, 64] width 427 height 25
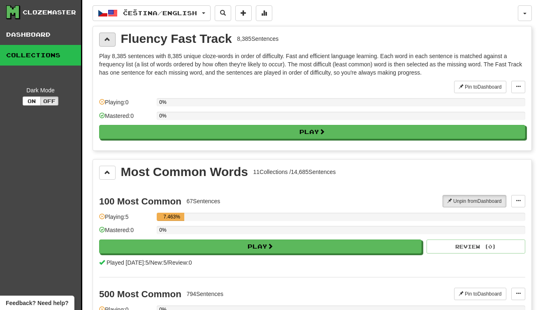
click at [107, 39] on span at bounding box center [108, 39] width 6 height 6
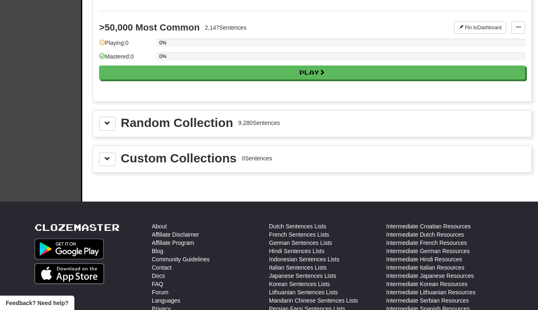
scroll to position [1092, 0]
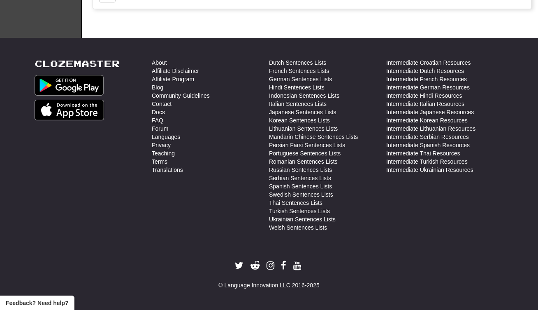
click at [161, 124] on link "FAQ" at bounding box center [158, 120] width 12 height 8
click at [154, 128] on link "Forum" at bounding box center [160, 128] width 16 height 8
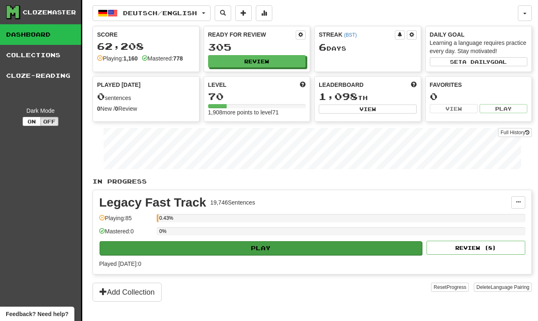
click at [289, 247] on button "Play" at bounding box center [261, 248] width 323 height 14
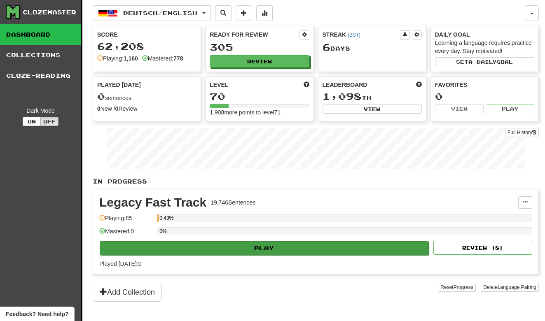
select select "**"
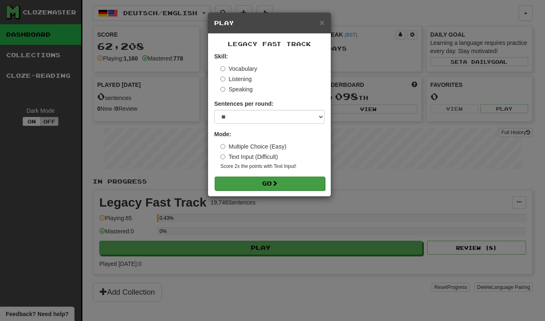
click at [281, 184] on button "Go" at bounding box center [269, 184] width 110 height 14
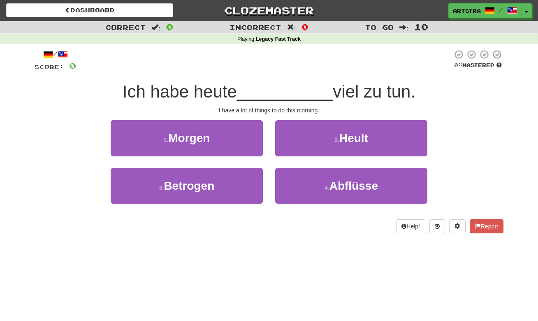
click at [269, 91] on span "__________" at bounding box center [285, 91] width 96 height 19
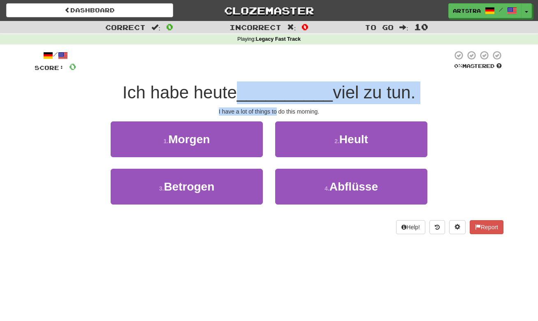
drag, startPoint x: 269, startPoint y: 91, endPoint x: 271, endPoint y: 107, distance: 16.6
click at [271, 107] on div "/ Score: 0 0 % Mastered Ich habe [DATE] __________ viel zu tun. I have a lot of…" at bounding box center [269, 142] width 469 height 184
click at [271, 107] on div "I have a lot of things to do this morning." at bounding box center [269, 111] width 469 height 8
drag, startPoint x: 271, startPoint y: 107, endPoint x: 268, endPoint y: 93, distance: 15.1
click at [268, 93] on div "/ Score: 0 0 % Mastered Ich habe [DATE] __________ viel zu tun. I have a lot of…" at bounding box center [269, 142] width 469 height 184
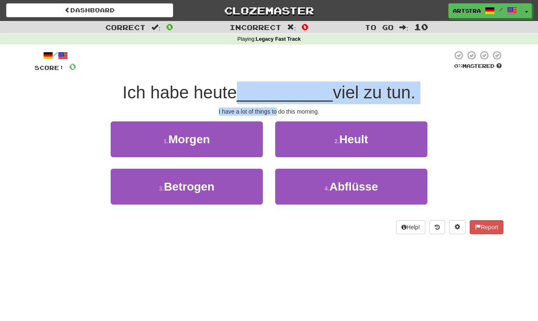
click at [268, 93] on span "__________" at bounding box center [285, 92] width 96 height 19
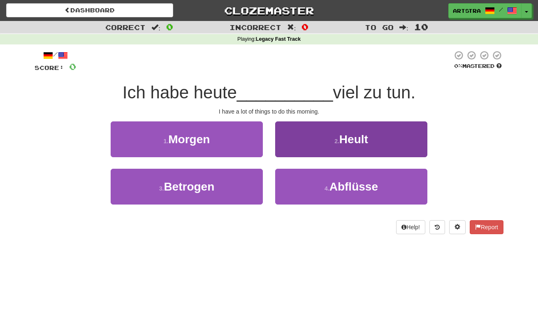
click at [329, 142] on button "2 . Heult" at bounding box center [351, 139] width 152 height 36
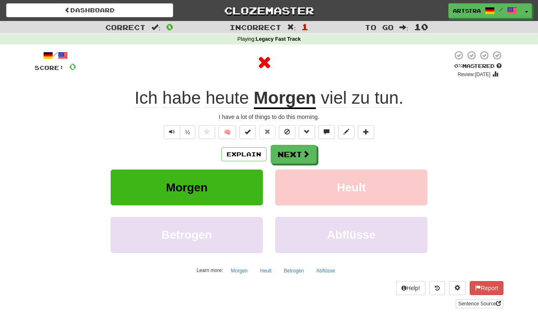
click at [301, 109] on div "/ Score: 0 0 % Mastered Review: [DATE] Ich habe [DATE] [DATE] viel zu tun . I h…" at bounding box center [269, 179] width 469 height 258
click at [305, 161] on button "Next" at bounding box center [294, 154] width 46 height 19
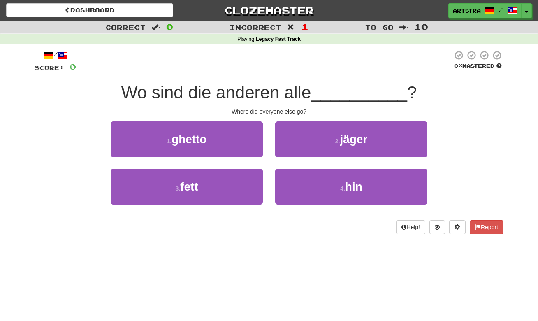
click at [273, 98] on span "Wo sind die anderen alle" at bounding box center [216, 92] width 190 height 19
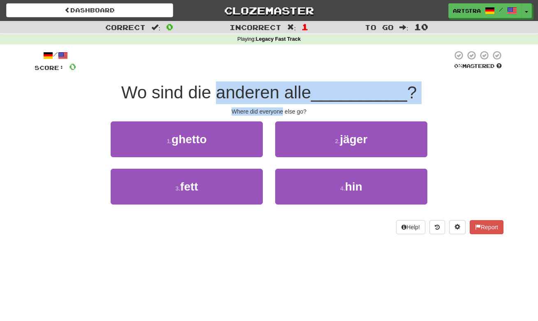
drag, startPoint x: 273, startPoint y: 98, endPoint x: 280, endPoint y: 110, distance: 14.4
click at [280, 110] on div "/ Score: 0 0 % Mastered Wo sind die anderen alle __________ ? Where did everyon…" at bounding box center [269, 142] width 469 height 184
click at [280, 110] on div "Where did everyone else go?" at bounding box center [269, 111] width 469 height 8
drag, startPoint x: 280, startPoint y: 110, endPoint x: 278, endPoint y: 86, distance: 24.3
click at [278, 86] on div "/ Score: 0 0 % Mastered Wo sind die anderen alle __________ ? Where did everyon…" at bounding box center [269, 142] width 469 height 184
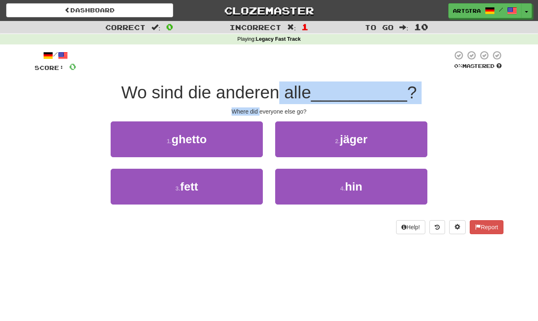
click at [278, 86] on span "Wo sind die anderen alle" at bounding box center [216, 92] width 190 height 19
drag, startPoint x: 278, startPoint y: 86, endPoint x: 280, endPoint y: 105, distance: 18.6
click at [280, 105] on div "/ Score: 0 0 % Mastered Wo sind die anderen alle __________ ? Where did everyon…" at bounding box center [269, 142] width 469 height 184
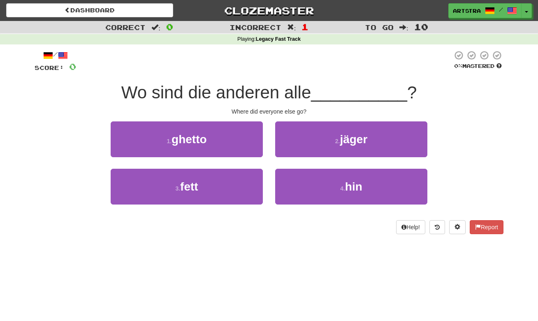
drag, startPoint x: 378, startPoint y: 138, endPoint x: 376, endPoint y: 117, distance: 21.0
click at [378, 138] on button "2 . jäger" at bounding box center [351, 139] width 152 height 36
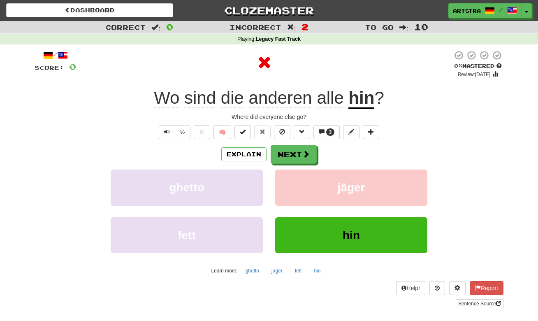
click at [366, 93] on u "hin" at bounding box center [362, 98] width 26 height 21
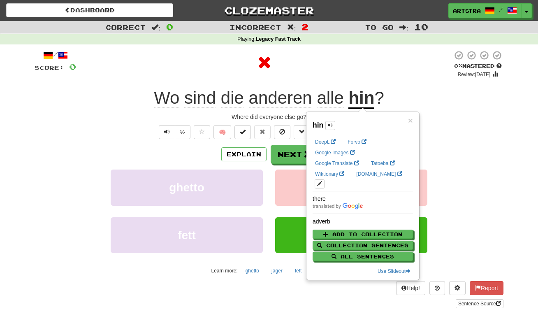
click at [281, 164] on div "Explain Next ghetto jäger fett hin Learn more: ghetto jäger fett hin" at bounding box center [269, 211] width 469 height 132
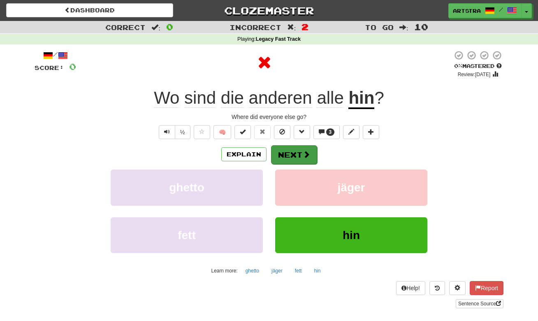
click at [291, 152] on button "Next" at bounding box center [294, 154] width 46 height 19
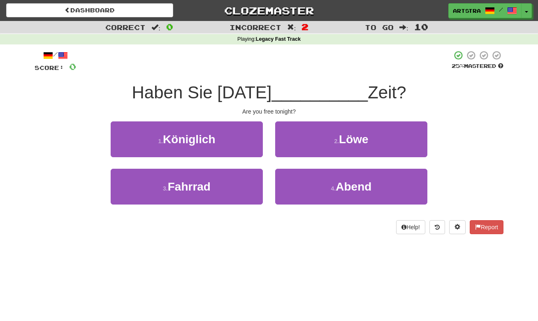
click at [268, 93] on span "Haben Sie [DATE]" at bounding box center [202, 92] width 140 height 19
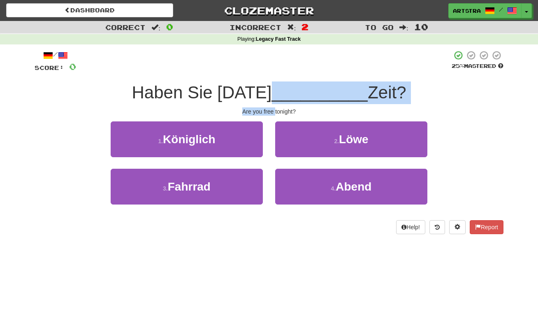
drag, startPoint x: 268, startPoint y: 93, endPoint x: 272, endPoint y: 110, distance: 16.9
click at [272, 110] on div "/ Score: 0 25 % Mastered Haben Sie [DATE] __________ Zeit? Are you free tonight…" at bounding box center [269, 142] width 469 height 184
click at [272, 110] on div "Are you free tonight?" at bounding box center [269, 111] width 469 height 8
drag, startPoint x: 272, startPoint y: 110, endPoint x: 270, endPoint y: 96, distance: 14.2
click at [270, 96] on div "/ Score: 0 25 % Mastered Haben Sie [DATE] __________ Zeit? Are you free tonight…" at bounding box center [269, 142] width 469 height 184
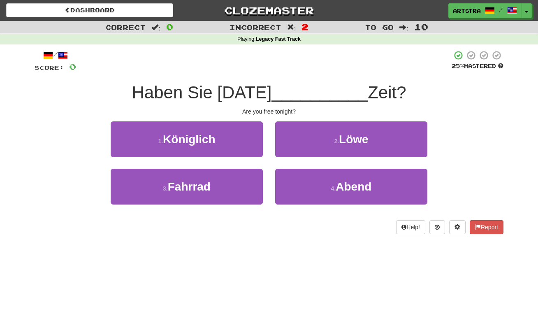
click at [270, 96] on span "Haben Sie [DATE]" at bounding box center [202, 92] width 140 height 19
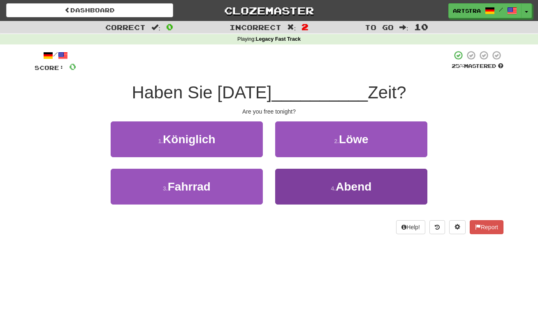
click at [310, 190] on button "4 . Abend" at bounding box center [351, 187] width 152 height 36
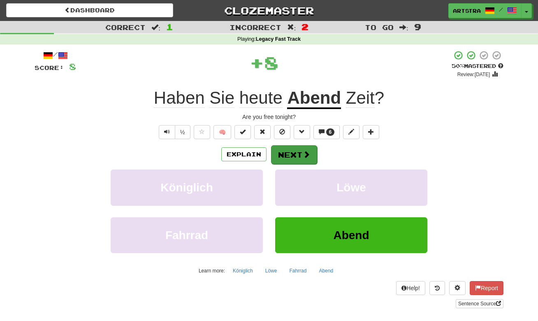
click at [293, 154] on button "Next" at bounding box center [294, 154] width 46 height 19
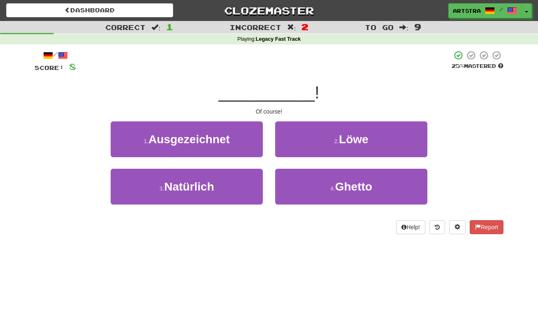
click at [270, 99] on span "__________" at bounding box center [267, 92] width 96 height 19
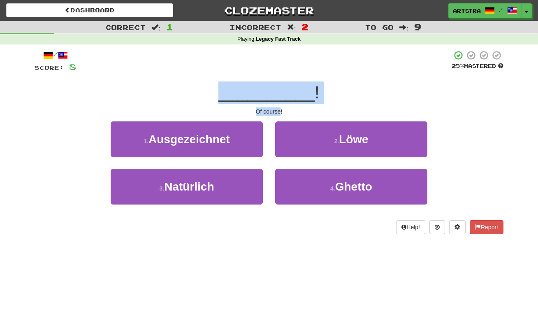
drag, startPoint x: 270, startPoint y: 99, endPoint x: 276, endPoint y: 109, distance: 11.1
click at [276, 109] on div "/ Score: 8 25 % Mastered __________ ! Of course! 1 . Ausgezeichnet 2 . Löwe 3 .…" at bounding box center [269, 142] width 469 height 184
click at [276, 109] on div "Of course!" at bounding box center [269, 111] width 469 height 8
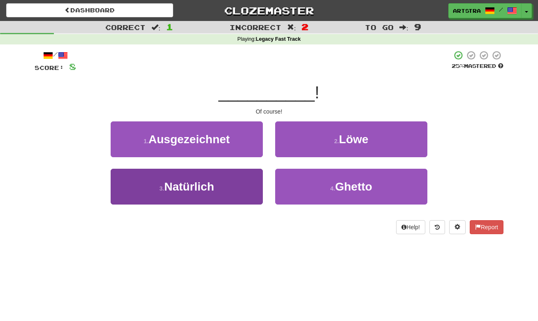
click at [220, 187] on button "3 . Natürlich" at bounding box center [187, 187] width 152 height 36
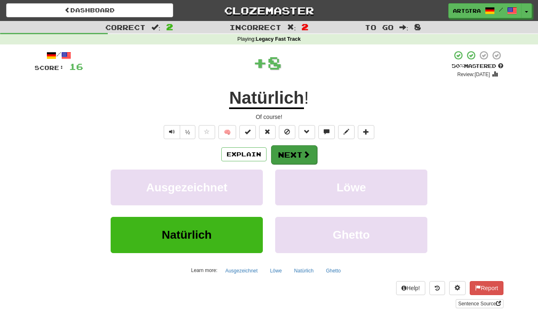
click at [292, 153] on button "Next" at bounding box center [294, 154] width 46 height 19
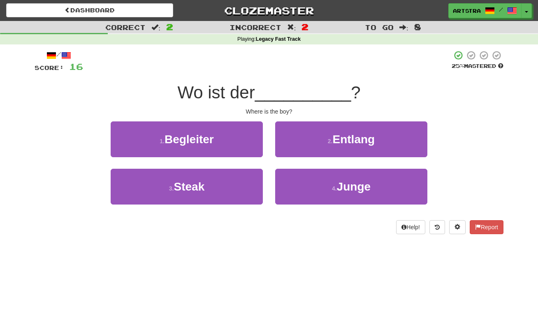
click at [274, 110] on div "Where is the boy?" at bounding box center [269, 111] width 469 height 8
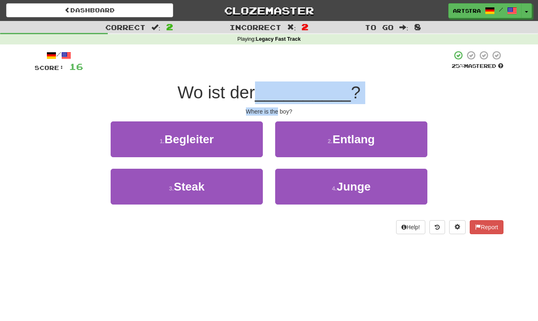
drag, startPoint x: 274, startPoint y: 110, endPoint x: 275, endPoint y: 90, distance: 20.2
click at [275, 90] on div "/ Score: 16 25 % Mastered Wo ist der __________ ? Where is the boy? 1 . Begleit…" at bounding box center [269, 142] width 469 height 184
click at [275, 90] on span "__________" at bounding box center [303, 92] width 96 height 19
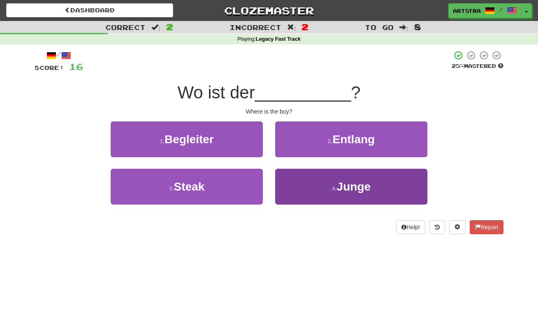
click at [340, 192] on span "Junge" at bounding box center [354, 186] width 34 height 13
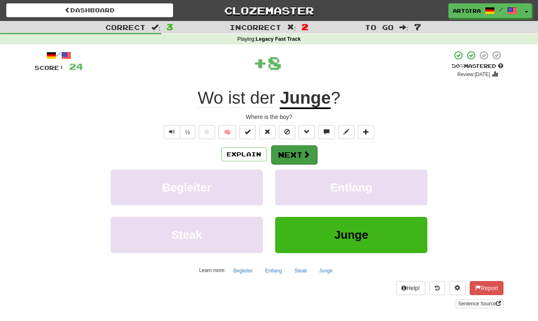
click at [301, 153] on button "Next" at bounding box center [294, 154] width 46 height 19
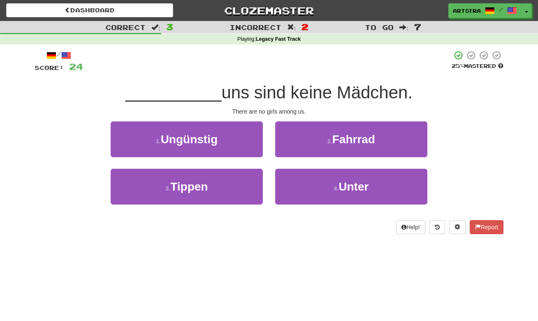
click at [273, 98] on span "uns sind keine Mädchen." at bounding box center [316, 92] width 191 height 19
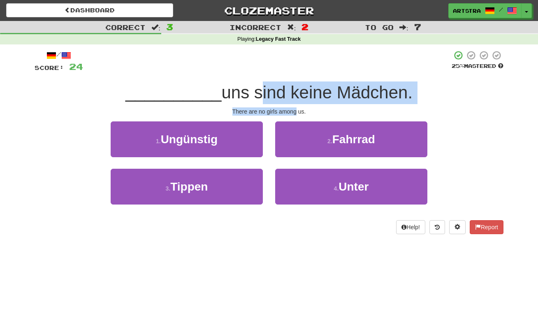
drag, startPoint x: 277, startPoint y: 103, endPoint x: 290, endPoint y: 110, distance: 15.7
click at [290, 110] on div "/ Score: 24 25 % Mastered __________ uns sind keine Mädchen. There are no girls…" at bounding box center [269, 142] width 469 height 184
click at [290, 110] on div "There are no girls among us." at bounding box center [269, 111] width 469 height 8
drag, startPoint x: 290, startPoint y: 110, endPoint x: 298, endPoint y: 87, distance: 24.3
click at [298, 87] on div "/ Score: 24 25 % Mastered __________ uns sind keine Mädchen. There are no girls…" at bounding box center [269, 142] width 469 height 184
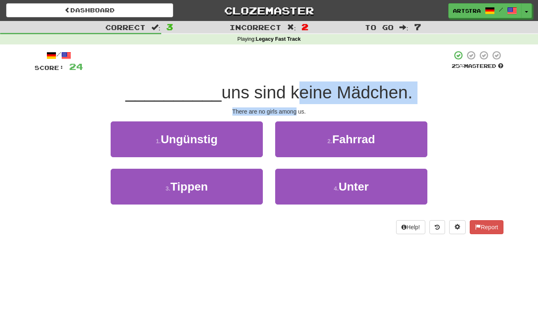
click at [298, 87] on span "uns sind keine Mädchen." at bounding box center [316, 92] width 191 height 19
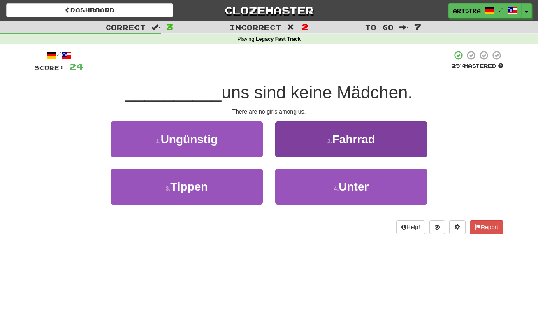
click at [310, 199] on button "4 . Unter" at bounding box center [351, 187] width 152 height 36
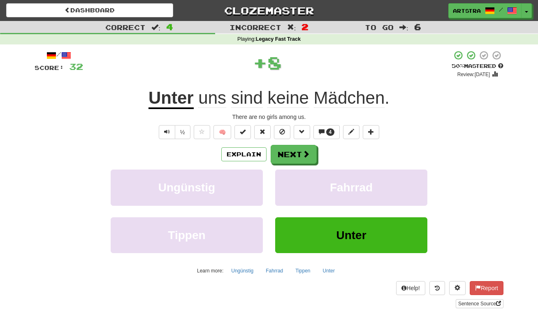
drag, startPoint x: 295, startPoint y: 156, endPoint x: 280, endPoint y: 113, distance: 45.6
click at [295, 156] on button "Next" at bounding box center [294, 154] width 46 height 19
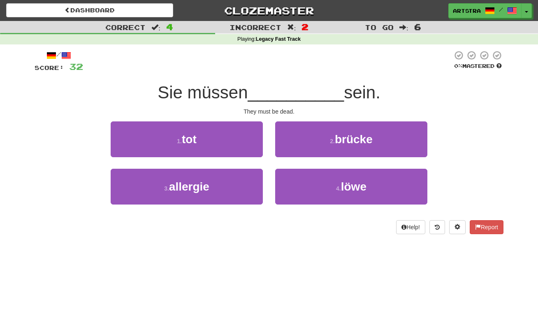
click at [263, 91] on span "__________" at bounding box center [296, 92] width 96 height 19
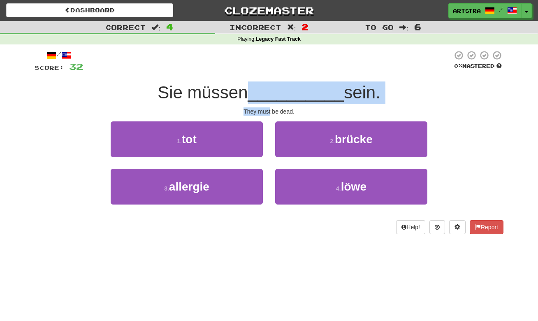
drag, startPoint x: 263, startPoint y: 91, endPoint x: 268, endPoint y: 108, distance: 18.0
click at [268, 108] on div "/ Score: 32 0 % Mastered Sie müssen __________ sein. They must be dead. 1 . tot…" at bounding box center [269, 142] width 469 height 184
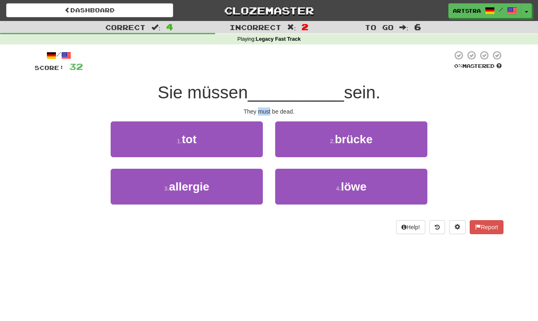
click at [268, 107] on div "They must be dead." at bounding box center [269, 111] width 469 height 8
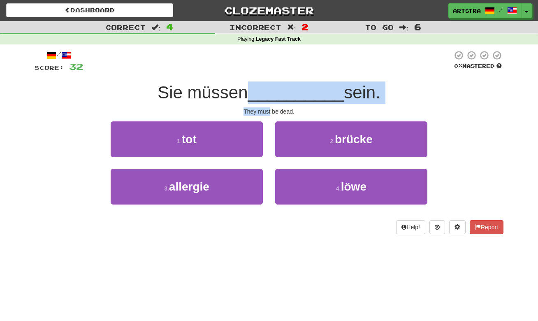
drag, startPoint x: 268, startPoint y: 103, endPoint x: 269, endPoint y: 89, distance: 14.9
click at [269, 89] on div "/ Score: 32 0 % Mastered Sie müssen __________ sein. They must be dead. 1 . tot…" at bounding box center [269, 142] width 469 height 184
click at [269, 89] on span "__________" at bounding box center [296, 92] width 96 height 19
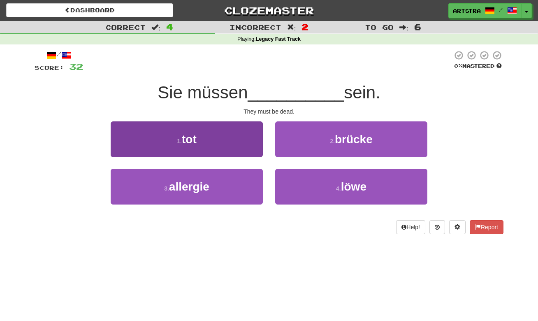
click at [250, 137] on button "1 . tot" at bounding box center [187, 139] width 152 height 36
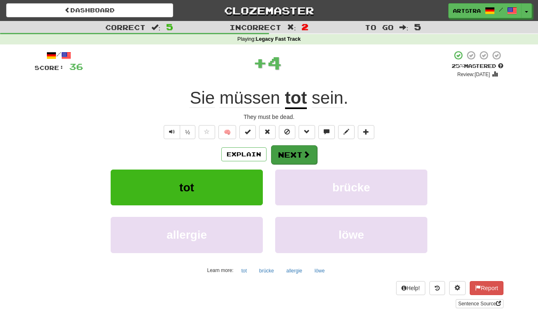
click at [300, 154] on button "Next" at bounding box center [294, 154] width 46 height 19
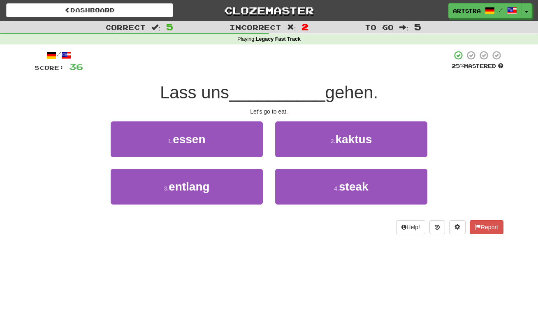
click at [278, 100] on span "__________" at bounding box center [277, 92] width 96 height 19
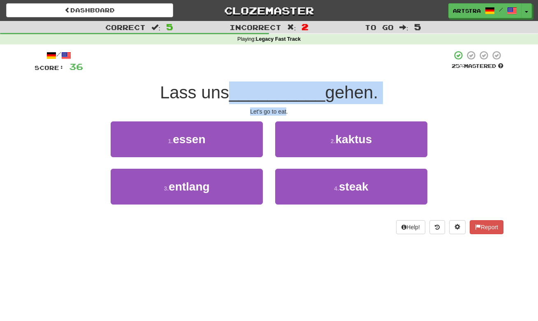
drag, startPoint x: 278, startPoint y: 100, endPoint x: 280, endPoint y: 112, distance: 12.1
click at [280, 112] on div "/ Score: 36 25 % Mastered Lass uns __________ gehen. Let's go to eat. 1 . essen…" at bounding box center [269, 142] width 469 height 184
click at [280, 112] on div "Let's go to eat." at bounding box center [269, 111] width 469 height 8
drag, startPoint x: 280, startPoint y: 112, endPoint x: 281, endPoint y: 91, distance: 20.6
click at [281, 91] on div "/ Score: 36 25 % Mastered Lass uns __________ gehen. Let's go to eat. 1 . essen…" at bounding box center [269, 142] width 469 height 184
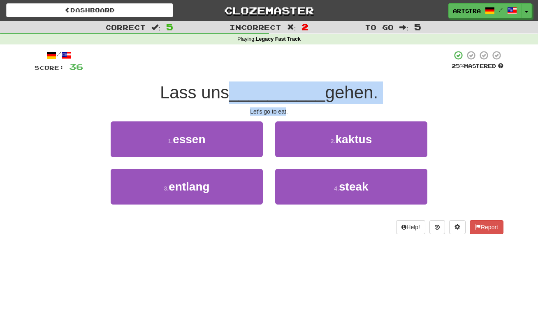
click at [281, 91] on span "__________" at bounding box center [277, 92] width 96 height 19
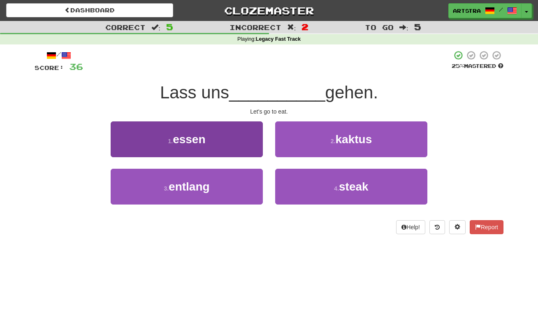
click at [232, 135] on button "1 . essen" at bounding box center [187, 139] width 152 height 36
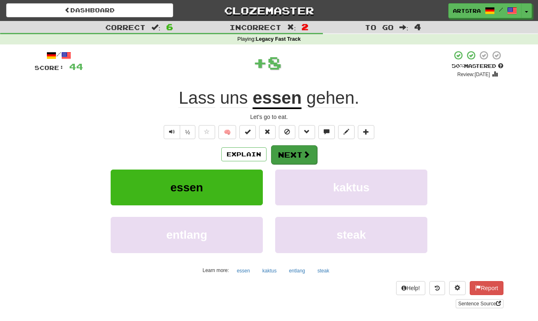
click at [296, 155] on button "Next" at bounding box center [294, 154] width 46 height 19
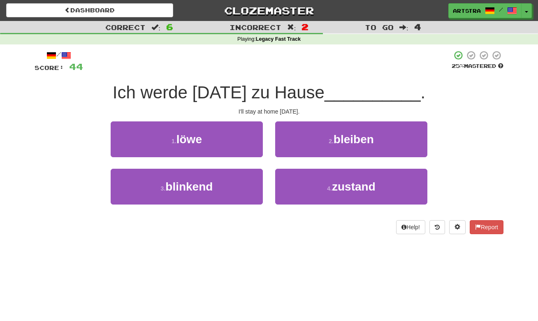
click at [275, 94] on span "Ich werde [DATE] zu Hause" at bounding box center [219, 92] width 212 height 19
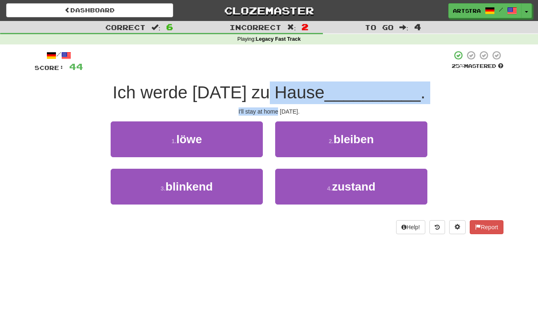
drag, startPoint x: 275, startPoint y: 94, endPoint x: 277, endPoint y: 112, distance: 17.4
click at [277, 112] on div "/ Score: 44 25 % Mastered Ich werde [DATE] zu Hause __________ . I'll stay at h…" at bounding box center [269, 142] width 469 height 184
click at [277, 112] on div "I'll stay at home [DATE]." at bounding box center [269, 111] width 469 height 8
drag, startPoint x: 277, startPoint y: 112, endPoint x: 273, endPoint y: 89, distance: 23.0
click at [273, 89] on div "/ Score: 44 25 % Mastered Ich werde [DATE] zu Hause __________ . I'll stay at h…" at bounding box center [269, 142] width 469 height 184
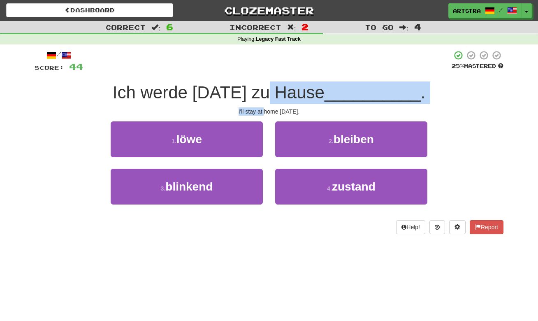
click at [273, 89] on span "Ich werde [DATE] zu Hause" at bounding box center [219, 92] width 212 height 19
drag, startPoint x: 273, startPoint y: 89, endPoint x: 284, endPoint y: 112, distance: 26.3
click at [284, 112] on div "/ Score: 44 25 % Mastered Ich werde [DATE] zu Hause __________ . I'll stay at h…" at bounding box center [269, 142] width 469 height 184
click at [283, 100] on span "Ich werde [DATE] zu Hause" at bounding box center [219, 92] width 212 height 19
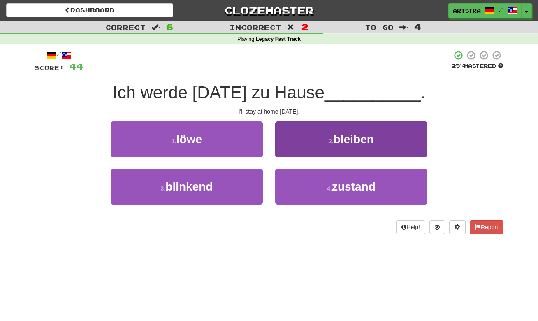
click at [337, 141] on span "bleiben" at bounding box center [354, 139] width 40 height 13
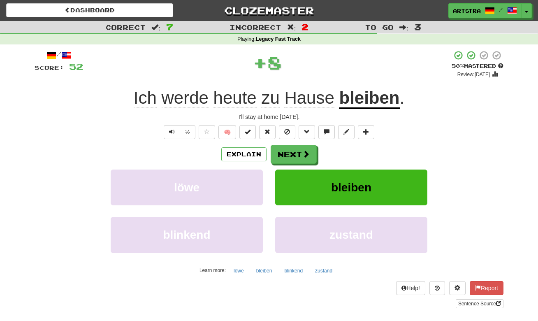
click at [358, 98] on u "bleiben" at bounding box center [369, 98] width 61 height 21
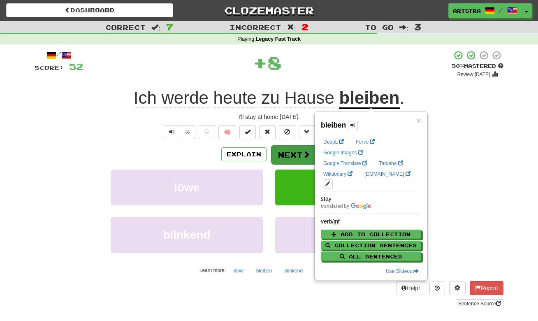
click at [305, 152] on span at bounding box center [306, 154] width 7 height 7
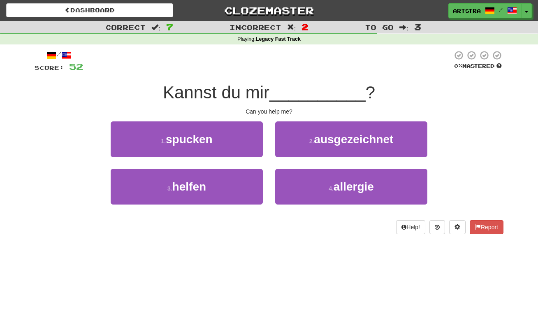
click at [269, 75] on div "/ Score: 52 0 % Mastered Kannst du mir __________ ? Can you help me? 1 . spucke…" at bounding box center [269, 142] width 469 height 184
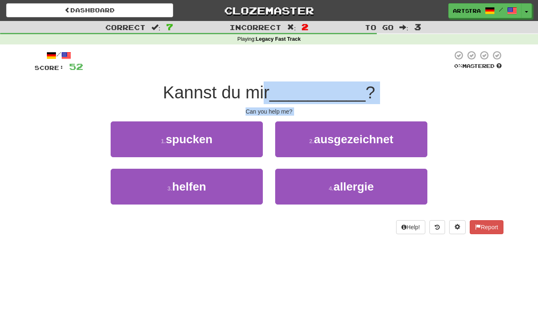
drag, startPoint x: 267, startPoint y: 90, endPoint x: 283, endPoint y: 115, distance: 29.2
click at [283, 115] on div "/ Score: 52 0 % Mastered Kannst du mir __________ ? Can you help me? 1 . spucke…" at bounding box center [269, 142] width 469 height 184
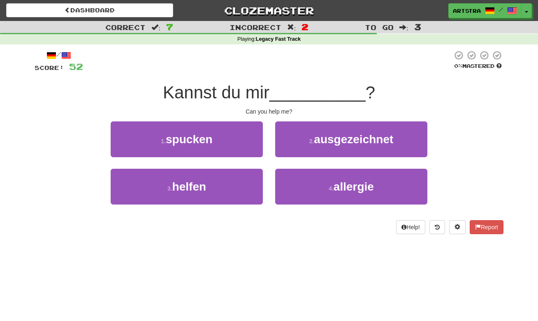
click at [283, 115] on div "/ Score: 52 0 % Mastered Kannst du mir __________ ? Can you help me? 1 . spucke…" at bounding box center [269, 142] width 469 height 184
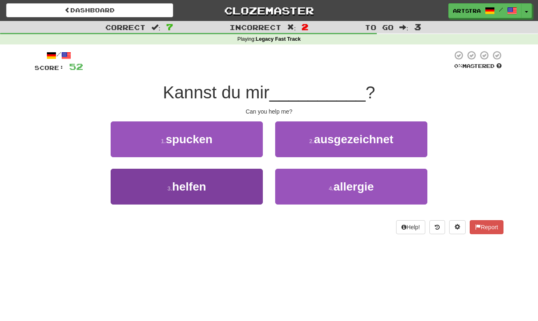
click at [203, 184] on span "helfen" at bounding box center [189, 186] width 34 height 13
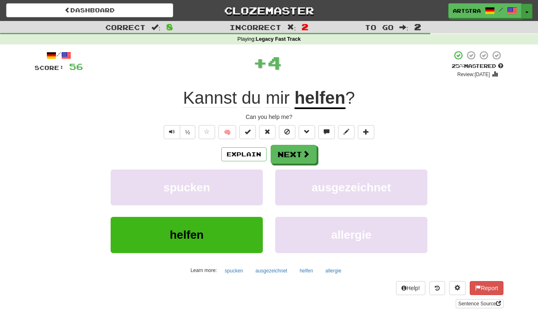
click at [528, 8] on button "Toggle Dropdown" at bounding box center [527, 11] width 11 height 15
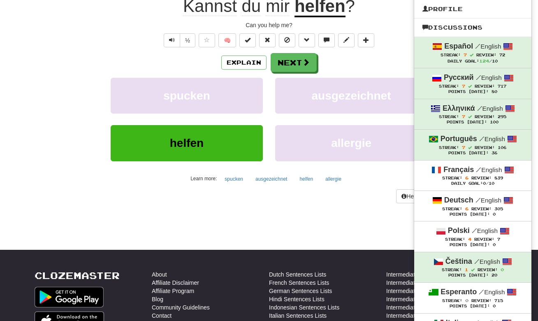
scroll to position [157, 0]
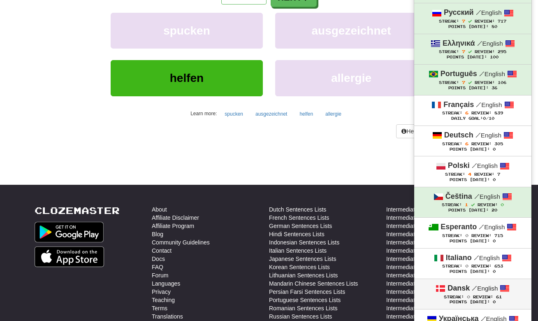
click at [490, 295] on span "Review:" at bounding box center [483, 297] width 20 height 5
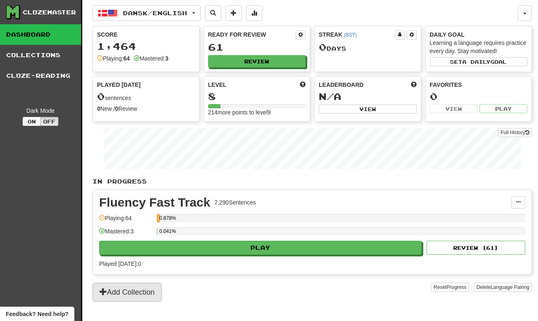
click at [152, 289] on button "Add Collection" at bounding box center [127, 292] width 69 height 19
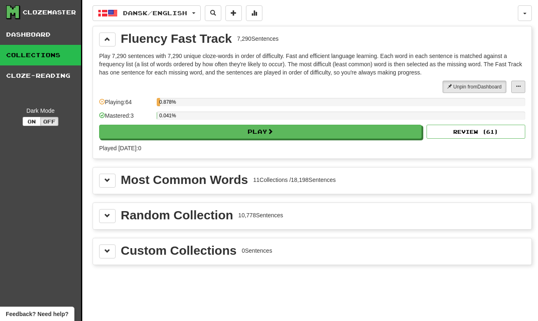
click at [522, 88] on button at bounding box center [519, 87] width 14 height 12
click at [469, 87] on button "Unpin from Dashboard" at bounding box center [475, 87] width 64 height 12
click at [114, 184] on button at bounding box center [107, 181] width 16 height 14
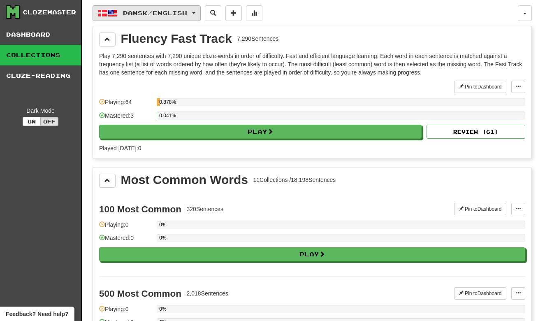
click at [192, 17] on button "Dansk / English" at bounding box center [147, 13] width 108 height 16
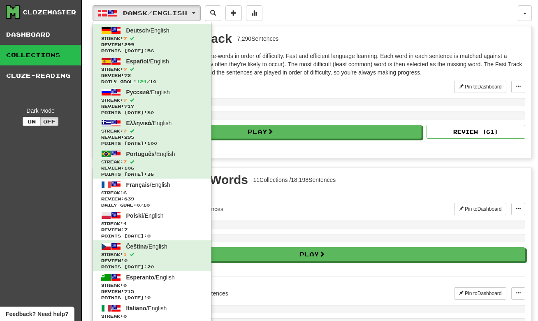
click at [268, 144] on div "Played [DATE]: 0" at bounding box center [312, 148] width 427 height 8
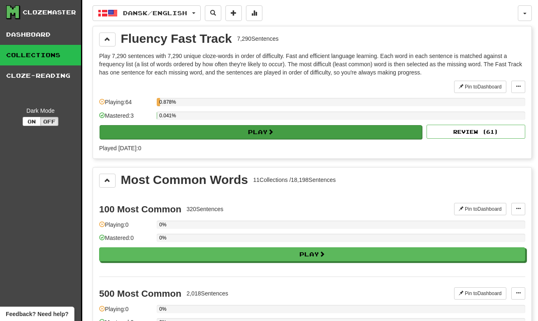
click at [198, 133] on button "Play" at bounding box center [261, 132] width 323 height 14
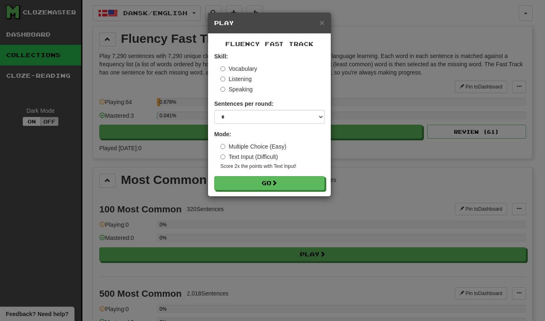
click at [119, 46] on div "× Play Fluency Fast Track Skill: Vocabulary Listening Speaking Sentences per ro…" at bounding box center [272, 160] width 545 height 321
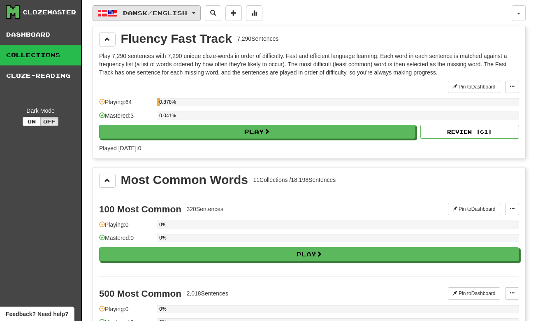
click at [145, 14] on span "Dansk / English" at bounding box center [155, 12] width 64 height 7
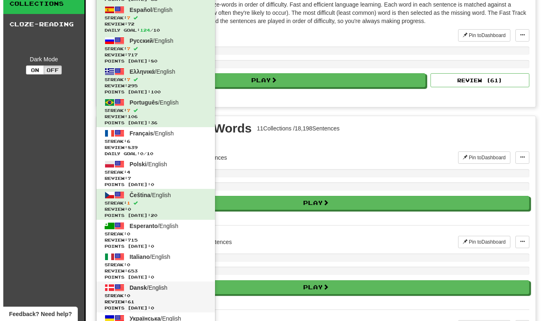
scroll to position [97, 0]
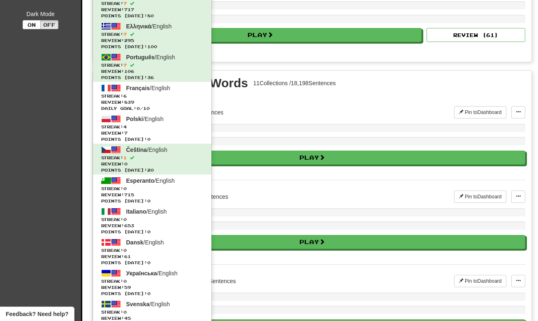
click at [281, 198] on div "500 Most Common 2,018 Sentences" at bounding box center [276, 197] width 355 height 12
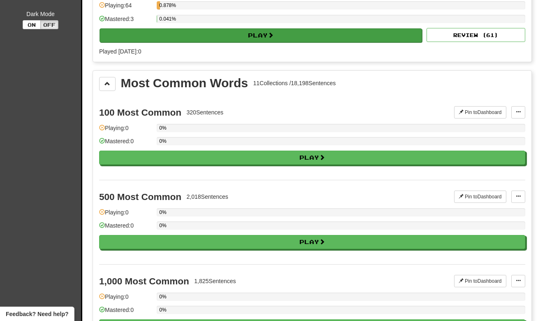
click at [278, 41] on button "Play" at bounding box center [261, 35] width 323 height 14
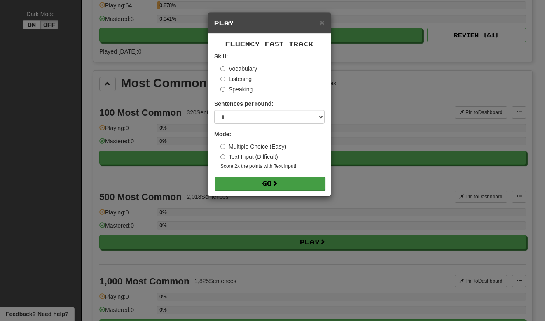
click at [271, 187] on button "Go" at bounding box center [269, 184] width 110 height 14
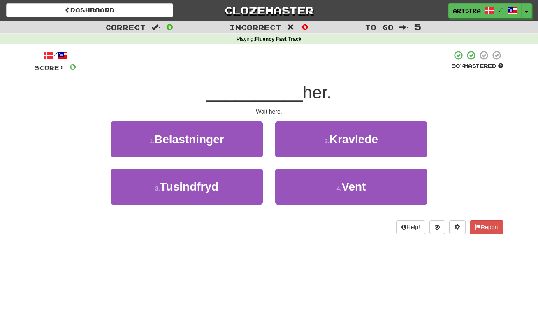
click at [283, 89] on span "__________" at bounding box center [255, 92] width 96 height 19
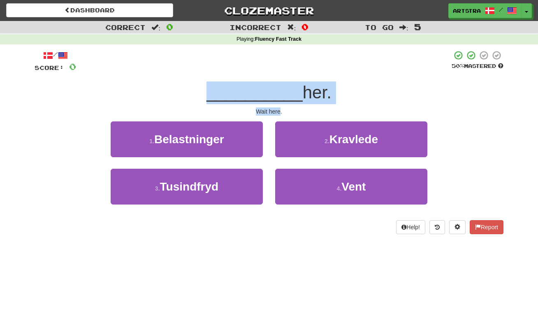
drag, startPoint x: 283, startPoint y: 89, endPoint x: 278, endPoint y: 108, distance: 19.5
click at [278, 108] on div "/ Score: 0 50 % Mastered __________ her. Wait here. 1 . Belastninger 2 . Kravle…" at bounding box center [269, 142] width 469 height 184
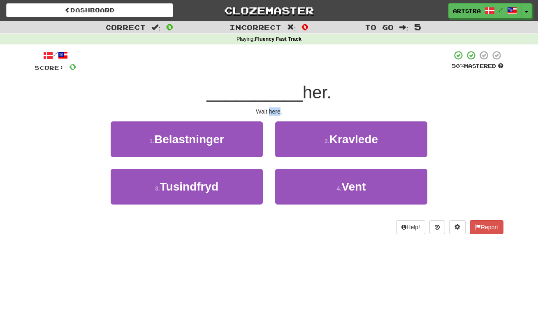
click at [278, 108] on div "Wait here." at bounding box center [269, 111] width 469 height 8
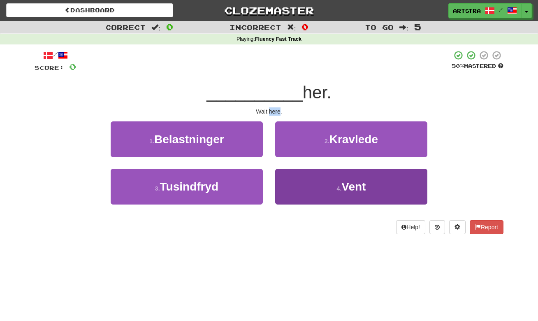
click at [354, 190] on span "Vent" at bounding box center [354, 186] width 24 height 13
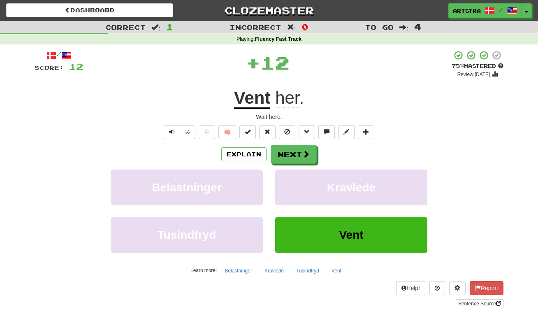
click at [269, 101] on u "Vent" at bounding box center [252, 98] width 37 height 21
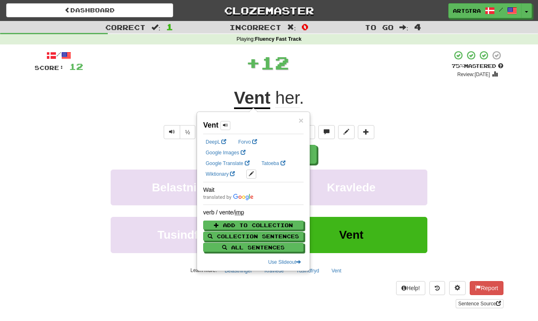
click at [302, 75] on div "+ 12" at bounding box center [267, 64] width 369 height 28
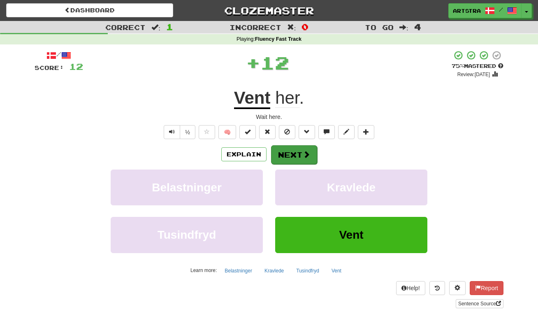
click at [294, 157] on button "Next" at bounding box center [294, 154] width 46 height 19
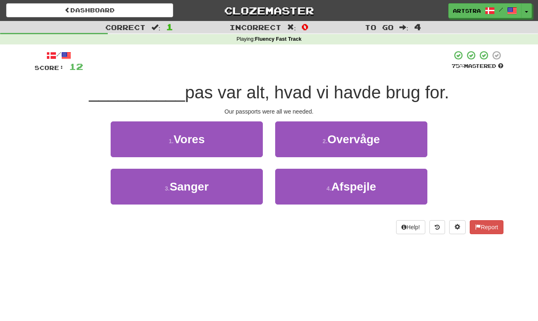
click at [266, 89] on span "pas var alt, hvad vi havde brug for." at bounding box center [317, 92] width 264 height 19
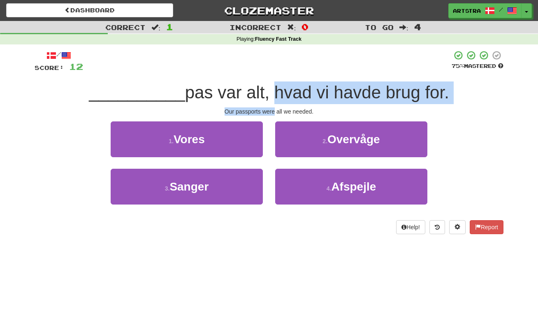
drag, startPoint x: 266, startPoint y: 89, endPoint x: 265, endPoint y: 109, distance: 20.2
click at [265, 109] on div "/ Score: 12 75 % Mastered __________ pas var alt, hvad vi havde brug for. Our p…" at bounding box center [269, 142] width 469 height 184
click at [265, 109] on div "Our passports were all we needed." at bounding box center [269, 111] width 469 height 8
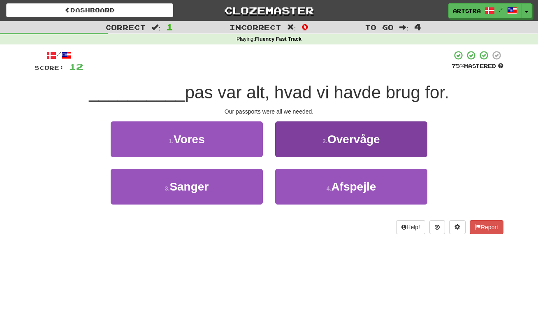
click at [332, 131] on button "2 . Overvåge" at bounding box center [351, 139] width 152 height 36
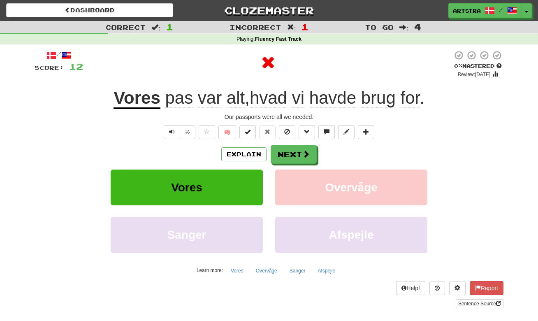
click at [99, 91] on div "Vores pas var alt , hvad vi havde brug for ." at bounding box center [269, 98] width 469 height 23
click at [531, 9] on button "Toggle Dropdown" at bounding box center [527, 11] width 11 height 15
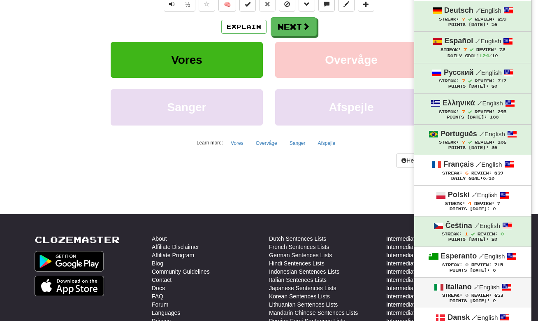
scroll to position [210, 0]
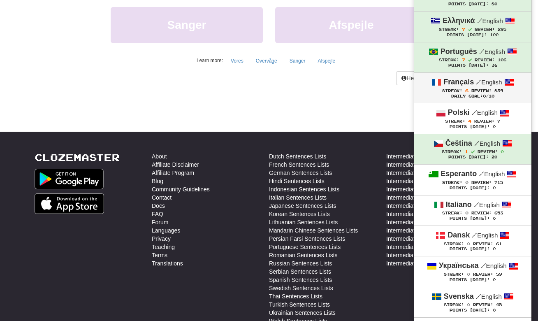
click at [498, 82] on small "/ English" at bounding box center [489, 82] width 26 height 7
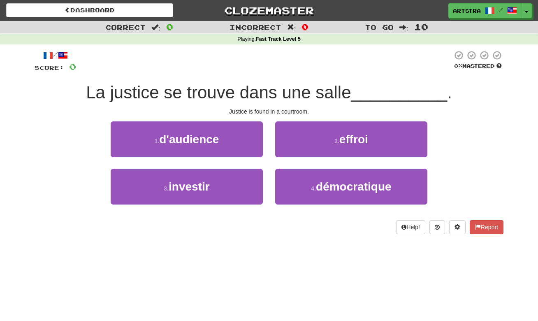
click at [266, 94] on span "La justice se trouve dans une salle" at bounding box center [218, 92] width 265 height 19
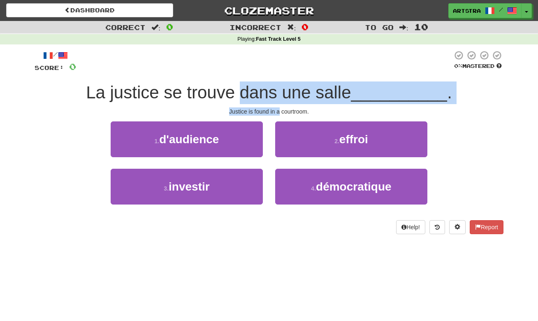
drag, startPoint x: 266, startPoint y: 94, endPoint x: 277, endPoint y: 112, distance: 20.1
click at [277, 112] on div "/ Score: 0 0 % Mastered La justice se trouve dans une salle __________ . Justic…" at bounding box center [269, 142] width 469 height 184
click at [277, 112] on div "Justice is found in a courtroom." at bounding box center [269, 111] width 469 height 8
drag, startPoint x: 277, startPoint y: 112, endPoint x: 277, endPoint y: 92, distance: 19.8
click at [277, 92] on div "/ Score: 0 0 % Mastered La justice se trouve dans une salle __________ . Justic…" at bounding box center [269, 142] width 469 height 184
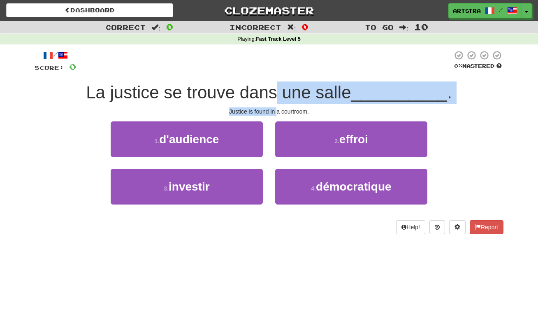
click at [277, 92] on span "La justice se trouve dans une salle" at bounding box center [218, 92] width 265 height 19
drag, startPoint x: 277, startPoint y: 92, endPoint x: 278, endPoint y: 104, distance: 12.0
click at [278, 104] on div "/ Score: 0 0 % Mastered La justice se trouve dans une salle __________ . Justic…" at bounding box center [269, 142] width 469 height 184
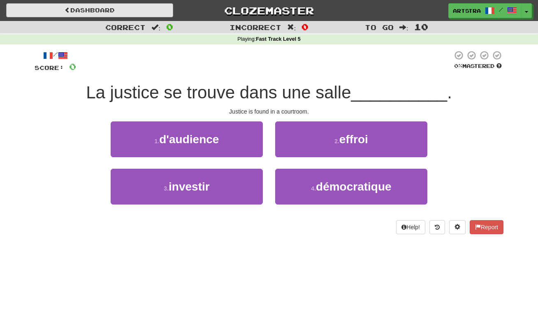
click at [126, 17] on div "Dashboard Clozemaster Artstra / Toggle Dropdown Dashboard Leaderboard Activity …" at bounding box center [269, 9] width 538 height 18
click at [127, 13] on link "Dashboard" at bounding box center [89, 10] width 167 height 14
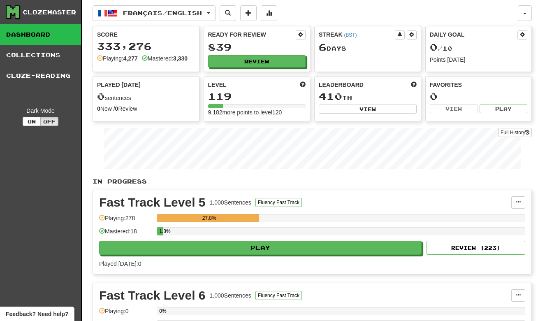
click at [306, 38] on div "Ready for Review 839 Review" at bounding box center [257, 48] width 106 height 45
click at [303, 36] on span at bounding box center [300, 34] width 5 height 5
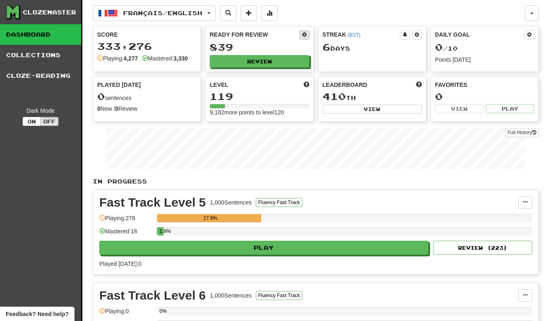
select select "*"
select select "**"
select select "*****"
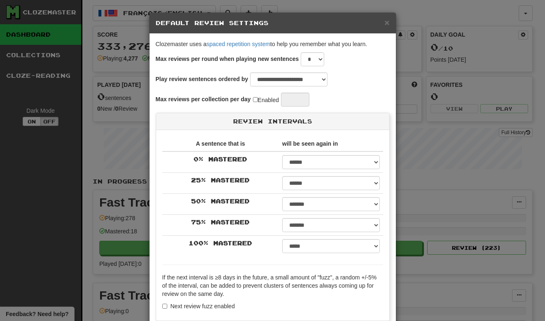
click at [453, 75] on div "**********" at bounding box center [272, 160] width 545 height 321
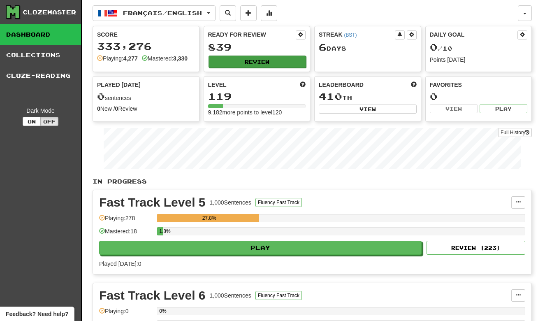
click at [272, 64] on button "Review" at bounding box center [258, 62] width 98 height 12
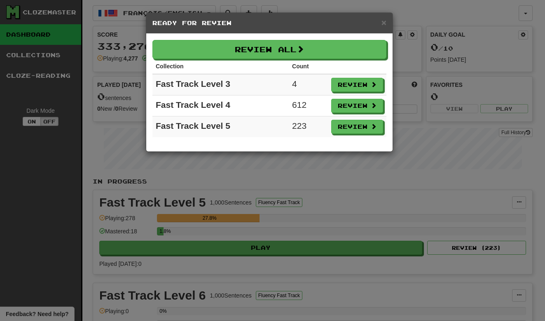
click at [432, 56] on div "× Ready for Review Review All Collection Count Fast Track Level 3 4 Review Fast…" at bounding box center [272, 160] width 545 height 321
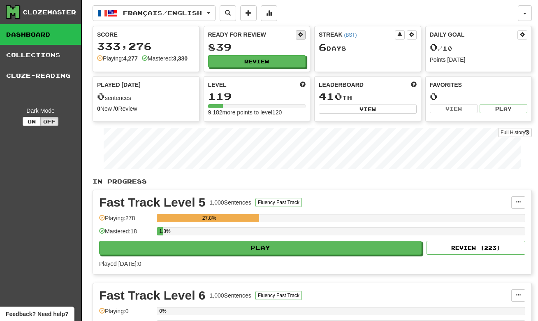
click at [301, 31] on button at bounding box center [301, 34] width 10 height 9
select select "*"
select select "**"
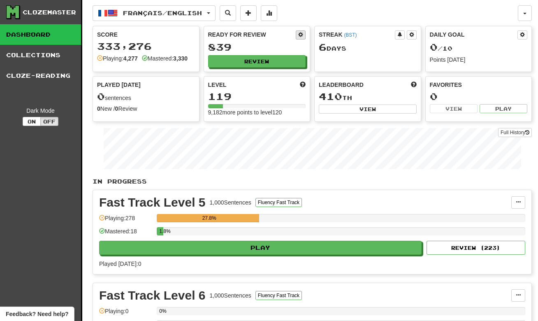
select select "***"
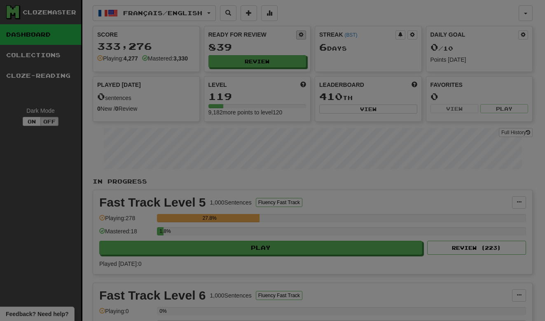
select select "*"
select select "*****"
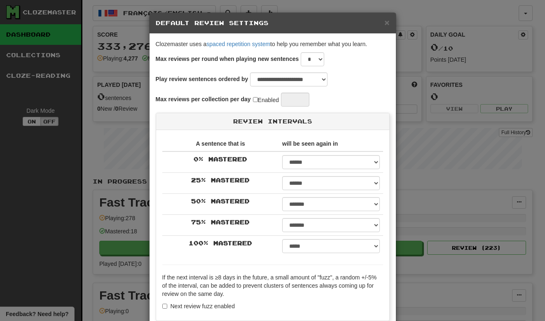
click at [265, 101] on label "Enabled" at bounding box center [266, 100] width 26 height 9
click at [305, 99] on input "**" at bounding box center [295, 100] width 28 height 14
type input "*"
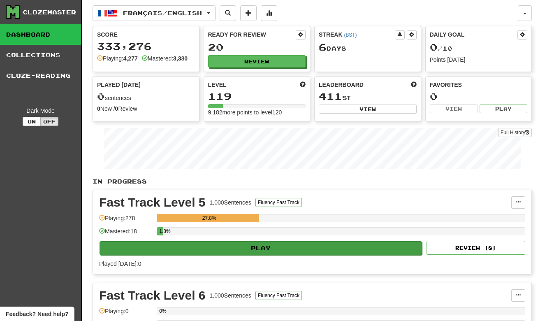
click at [255, 252] on button "Play" at bounding box center [261, 248] width 323 height 14
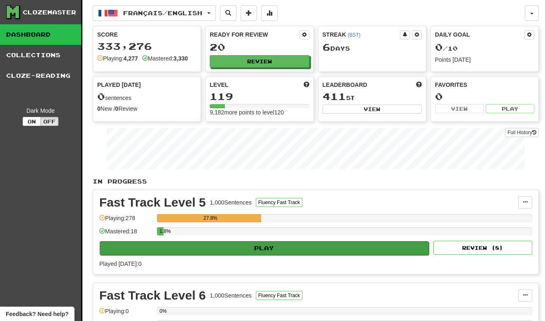
select select "**"
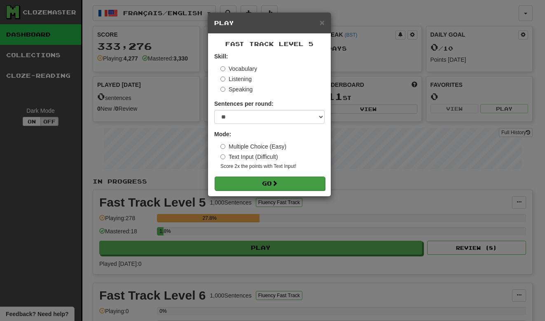
click at [291, 188] on button "Go" at bounding box center [269, 184] width 110 height 14
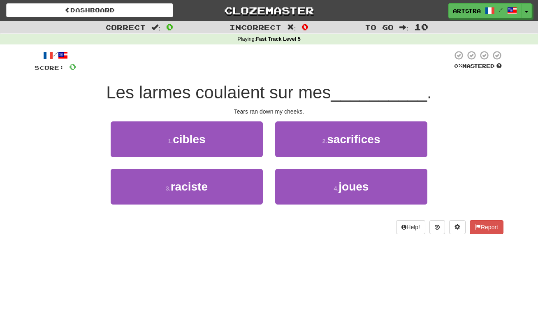
click at [271, 96] on span "Les larmes coulaient sur mes" at bounding box center [218, 92] width 225 height 19
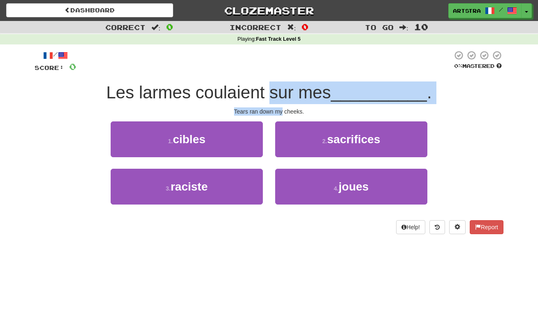
drag, startPoint x: 271, startPoint y: 96, endPoint x: 275, endPoint y: 112, distance: 16.1
click at [275, 112] on div "/ Score: 0 0 % Mastered Les larmes coulaient sur mes __________ . Tears ran dow…" at bounding box center [269, 142] width 469 height 184
click at [275, 112] on div "Tears ran down my cheeks." at bounding box center [269, 111] width 469 height 8
drag, startPoint x: 275, startPoint y: 112, endPoint x: 272, endPoint y: 90, distance: 22.5
click at [272, 90] on div "/ Score: 0 0 % Mastered Les larmes coulaient sur mes __________ . Tears ran dow…" at bounding box center [269, 142] width 469 height 184
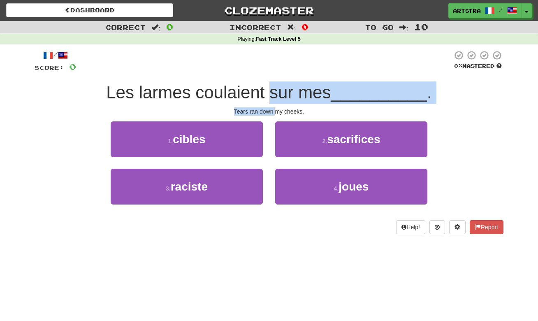
click at [272, 90] on span "Les larmes coulaient sur mes" at bounding box center [218, 92] width 225 height 19
drag, startPoint x: 272, startPoint y: 90, endPoint x: 280, endPoint y: 107, distance: 18.8
click at [280, 107] on div "/ Score: 0 0 % Mastered Les larmes coulaient sur mes __________ . Tears ran dow…" at bounding box center [269, 142] width 469 height 184
click at [280, 107] on div "Tears ran down my cheeks." at bounding box center [269, 111] width 469 height 8
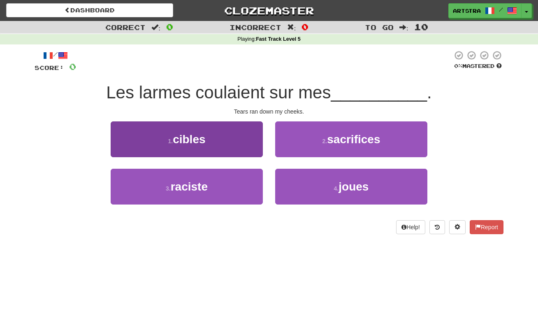
click at [229, 142] on button "1 . cibles" at bounding box center [187, 139] width 152 height 36
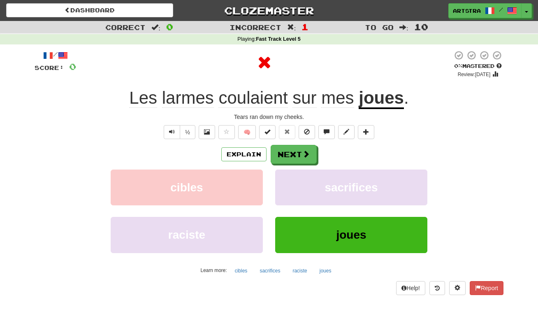
click at [377, 101] on u "joues" at bounding box center [381, 98] width 45 height 21
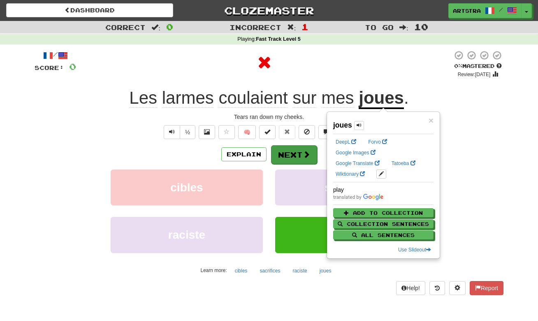
click at [300, 149] on button "Next" at bounding box center [294, 154] width 46 height 19
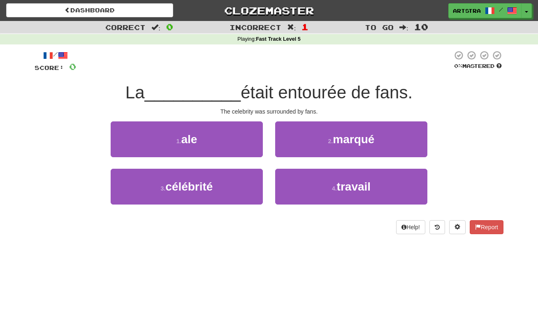
click at [264, 86] on span "était entourée de fans." at bounding box center [327, 92] width 172 height 19
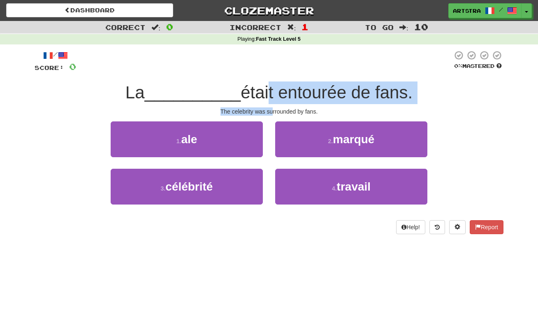
drag, startPoint x: 263, startPoint y: 98, endPoint x: 273, endPoint y: 109, distance: 14.3
click at [273, 109] on div "/ Score: 0 0 % Mastered La __________ était entourée de fans. The celebrity was…" at bounding box center [269, 142] width 469 height 184
click at [273, 109] on div "The celebrity was surrounded by fans." at bounding box center [269, 111] width 469 height 8
drag, startPoint x: 273, startPoint y: 109, endPoint x: 270, endPoint y: 93, distance: 16.3
click at [270, 93] on div "/ Score: 0 0 % Mastered La __________ était entourée de fans. The celebrity was…" at bounding box center [269, 142] width 469 height 184
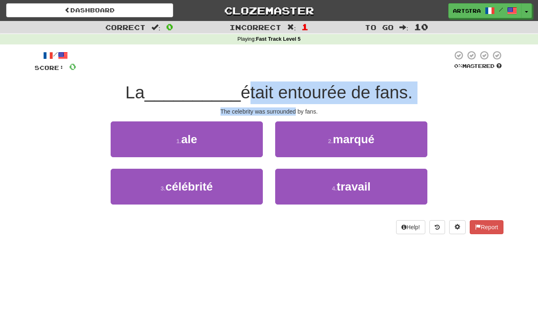
click at [270, 93] on span "était entourée de fans." at bounding box center [327, 92] width 172 height 19
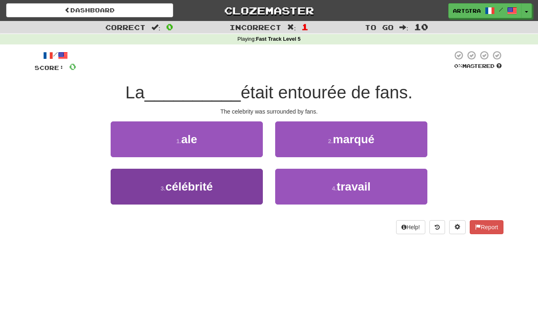
click at [228, 193] on button "3 . célébrité" at bounding box center [187, 187] width 152 height 36
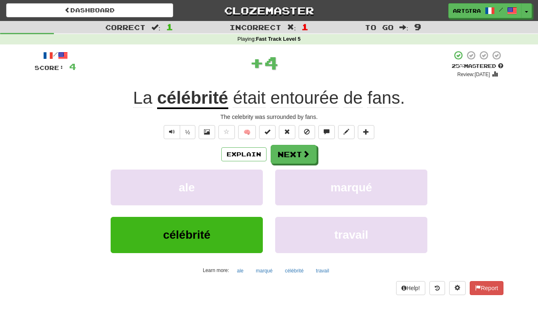
click at [303, 93] on span "entourée" at bounding box center [304, 98] width 68 height 20
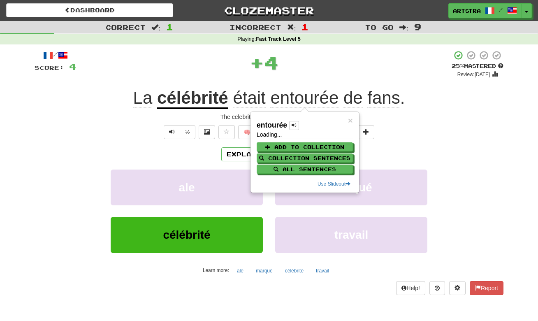
click at [317, 79] on div "/ Score: 4 + 4 25 % Mastered Review: [DATE] La célébrité était entourée de fans…" at bounding box center [269, 172] width 469 height 245
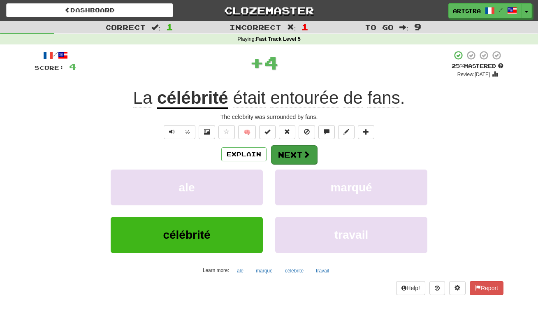
click at [306, 160] on button "Next" at bounding box center [294, 154] width 46 height 19
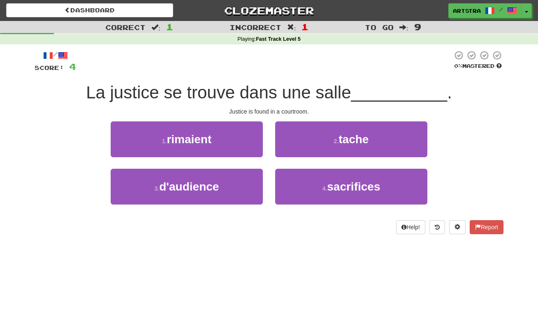
click at [290, 95] on span "La justice se trouve dans une salle" at bounding box center [218, 92] width 265 height 19
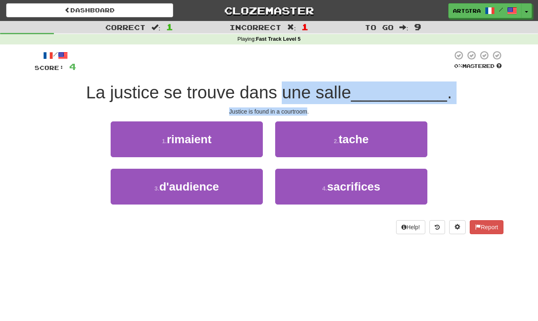
drag, startPoint x: 290, startPoint y: 95, endPoint x: 296, endPoint y: 110, distance: 16.1
click at [296, 110] on div "/ Score: 4 0 % Mastered La justice se trouve dans une salle __________ . Justic…" at bounding box center [269, 142] width 469 height 184
click at [296, 110] on div "Justice is found in a courtroom." at bounding box center [269, 111] width 469 height 8
drag, startPoint x: 296, startPoint y: 110, endPoint x: 295, endPoint y: 96, distance: 14.8
click at [295, 96] on div "/ Score: 4 0 % Mastered La justice se trouve dans une salle __________ . Justic…" at bounding box center [269, 142] width 469 height 184
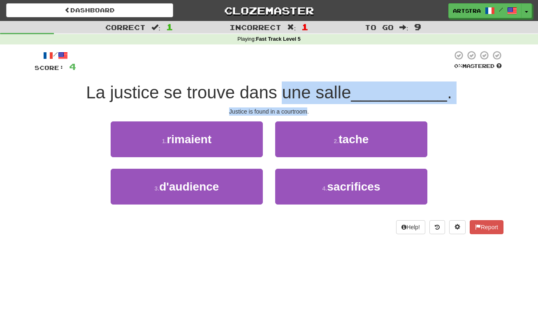
click at [295, 96] on span "La justice se trouve dans une salle" at bounding box center [218, 92] width 265 height 19
drag, startPoint x: 295, startPoint y: 96, endPoint x: 299, endPoint y: 114, distance: 19.3
click at [299, 114] on div "/ Score: 4 0 % Mastered La justice se trouve dans une salle __________ . Justic…" at bounding box center [269, 142] width 469 height 184
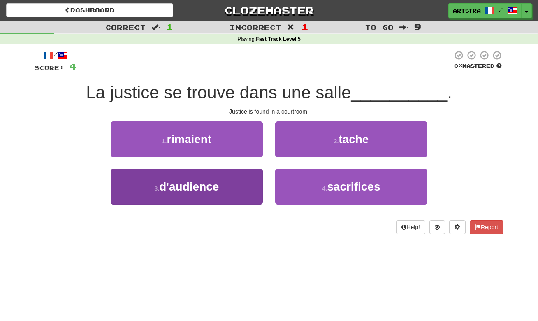
click at [205, 194] on button "3 . d'audience" at bounding box center [187, 187] width 152 height 36
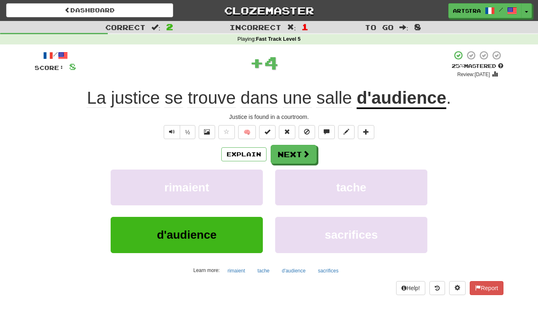
click at [289, 163] on div "Explain Next rimaient tache d'audience sacrifices Learn more: rimaient tache d'…" at bounding box center [269, 211] width 469 height 132
click at [289, 154] on button "Next" at bounding box center [294, 154] width 46 height 19
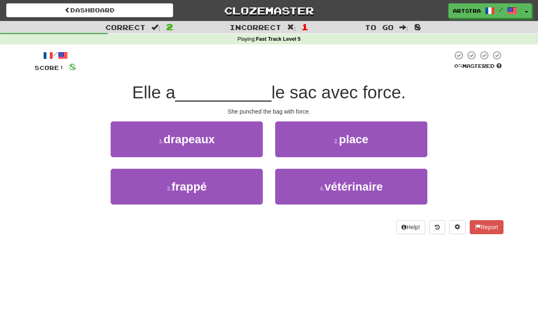
click at [258, 86] on span "__________" at bounding box center [223, 92] width 96 height 19
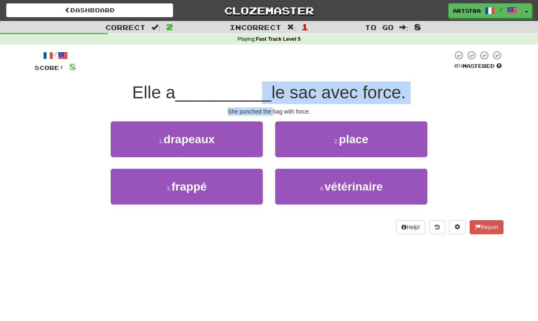
drag, startPoint x: 263, startPoint y: 100, endPoint x: 273, endPoint y: 112, distance: 16.4
click at [273, 112] on div "/ Score: 8 0 % Mastered Elle a __________ le sac avec force. She punched the ba…" at bounding box center [269, 142] width 469 height 184
click at [273, 112] on div "She punched the bag with force." at bounding box center [269, 111] width 469 height 8
drag, startPoint x: 273, startPoint y: 112, endPoint x: 261, endPoint y: 91, distance: 24.9
click at [261, 91] on div "/ Score: 8 0 % Mastered Elle a __________ le sac avec force. She punched the ba…" at bounding box center [269, 142] width 469 height 184
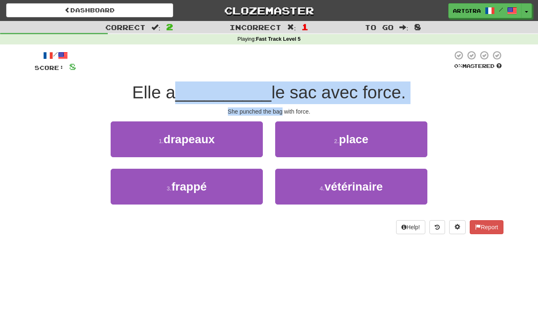
click at [261, 91] on span "__________" at bounding box center [223, 92] width 96 height 19
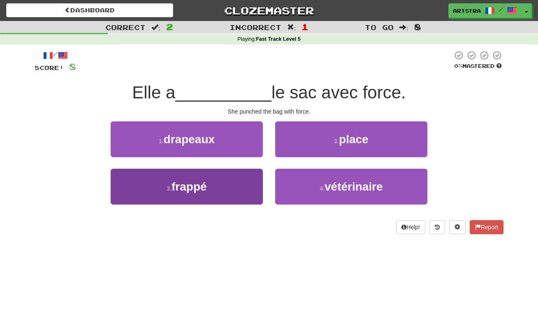
click at [231, 198] on button "3 . frappé" at bounding box center [187, 187] width 152 height 36
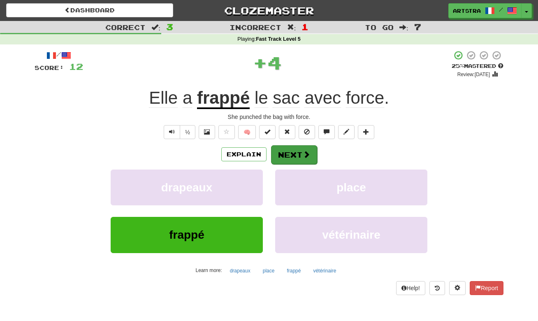
click at [303, 158] on span at bounding box center [306, 154] width 7 height 7
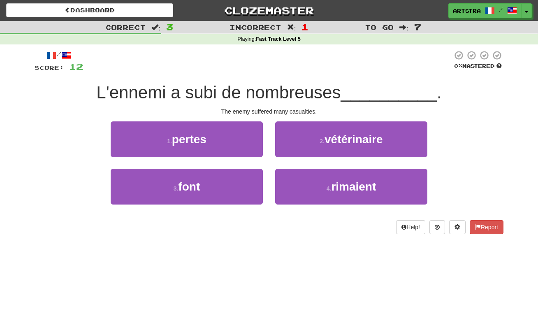
click at [273, 79] on div "/ Score: 12 0 % Mastered L'ennemi a subi de nombreuses __________ . The enemy s…" at bounding box center [269, 142] width 469 height 184
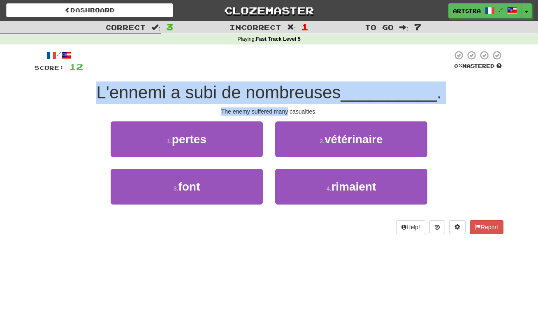
drag, startPoint x: 273, startPoint y: 79, endPoint x: 286, endPoint y: 107, distance: 31.7
click at [286, 107] on div "/ Score: 12 0 % Mastered L'ennemi a subi de nombreuses __________ . The enemy s…" at bounding box center [269, 142] width 469 height 184
click at [286, 107] on div "The enemy suffered many casualties." at bounding box center [269, 111] width 469 height 8
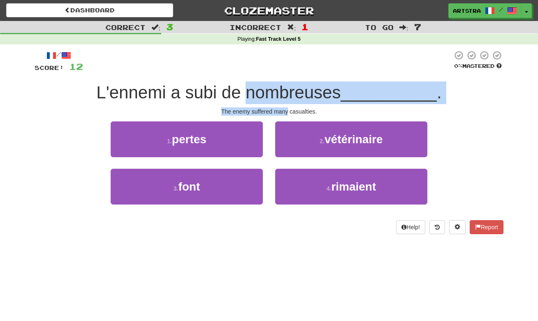
drag, startPoint x: 286, startPoint y: 107, endPoint x: 280, endPoint y: 92, distance: 16.5
click at [280, 92] on div "/ Score: 12 0 % Mastered L'ennemi a subi de nombreuses __________ . The enemy s…" at bounding box center [269, 142] width 469 height 184
click at [280, 92] on span "L'ennemi a subi de nombreuses" at bounding box center [218, 92] width 245 height 19
drag, startPoint x: 280, startPoint y: 92, endPoint x: 290, endPoint y: 107, distance: 18.5
click at [290, 107] on div "/ Score: 12 0 % Mastered L'ennemi a subi de nombreuses __________ . The enemy s…" at bounding box center [269, 142] width 469 height 184
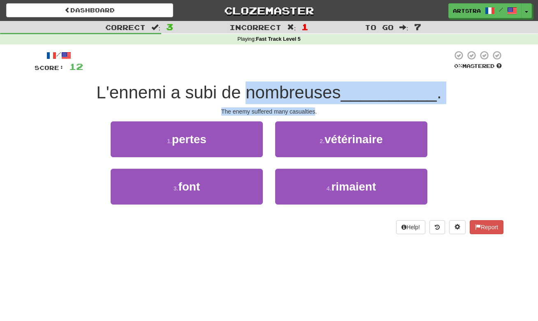
click at [290, 107] on div "The enemy suffered many casualties." at bounding box center [269, 111] width 469 height 8
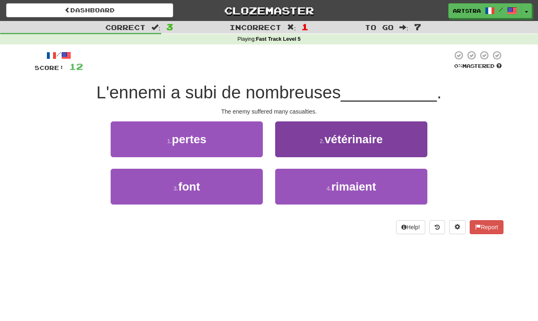
click at [362, 142] on span "vétérinaire" at bounding box center [354, 139] width 58 height 13
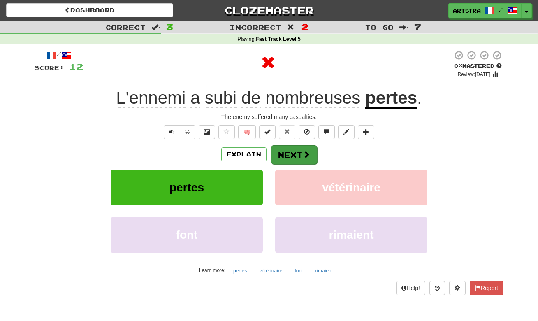
click at [291, 151] on button "Next" at bounding box center [294, 154] width 46 height 19
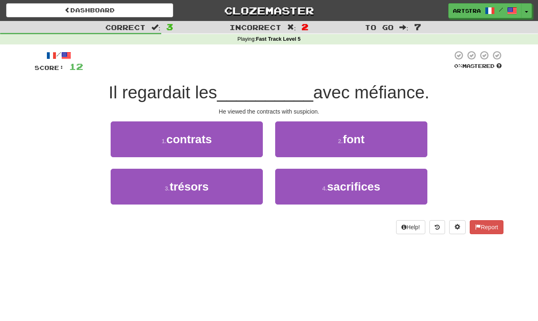
click at [263, 88] on span "__________" at bounding box center [265, 92] width 96 height 19
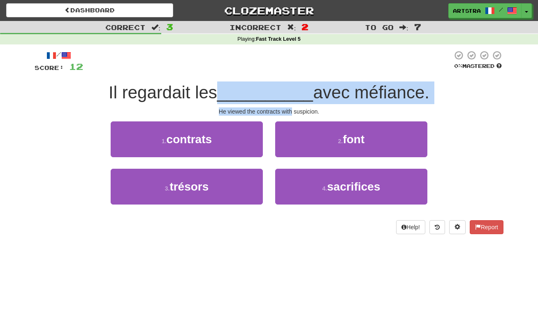
drag, startPoint x: 263, startPoint y: 88, endPoint x: 283, endPoint y: 107, distance: 26.8
click at [283, 107] on div "/ Score: 12 0 % Mastered Il regardait les __________ avec méfiance. He viewed t…" at bounding box center [269, 142] width 469 height 184
click at [283, 107] on div "He viewed the contracts with suspicion." at bounding box center [269, 111] width 469 height 8
drag, startPoint x: 283, startPoint y: 107, endPoint x: 281, endPoint y: 91, distance: 15.4
click at [281, 91] on div "/ Score: 12 0 % Mastered Il regardait les __________ avec méfiance. He viewed t…" at bounding box center [269, 142] width 469 height 184
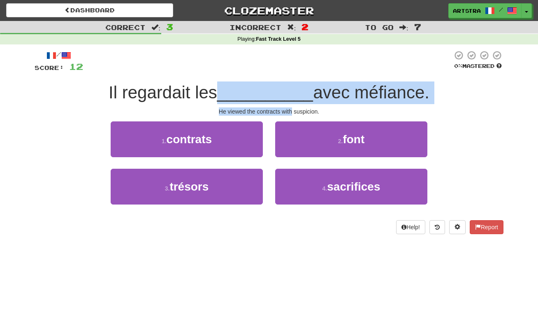
drag, startPoint x: 281, startPoint y: 91, endPoint x: 268, endPoint y: 115, distance: 26.9
click at [281, 91] on span "__________" at bounding box center [265, 92] width 96 height 19
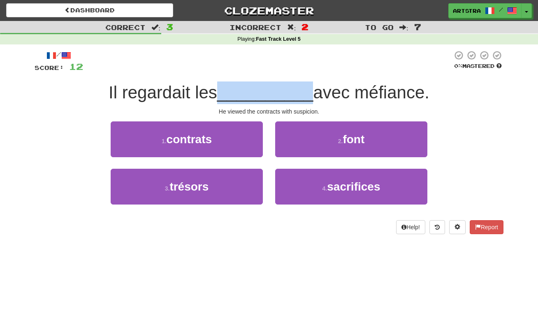
drag, startPoint x: 211, startPoint y: 135, endPoint x: 224, endPoint y: 142, distance: 14.4
click at [211, 135] on span "contrats" at bounding box center [189, 139] width 45 height 13
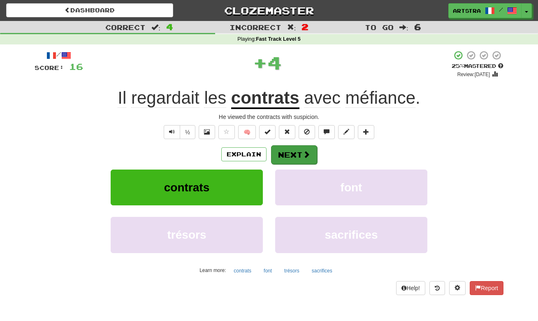
click at [280, 150] on button "Next" at bounding box center [294, 154] width 46 height 19
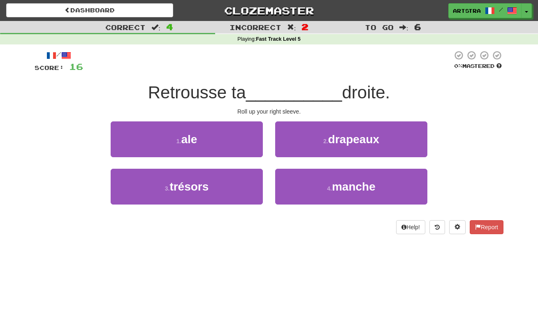
click at [220, 79] on div "/ Score: 16 0 % Mastered Retrousse ta __________ droite. Roll up your right sle…" at bounding box center [269, 142] width 469 height 184
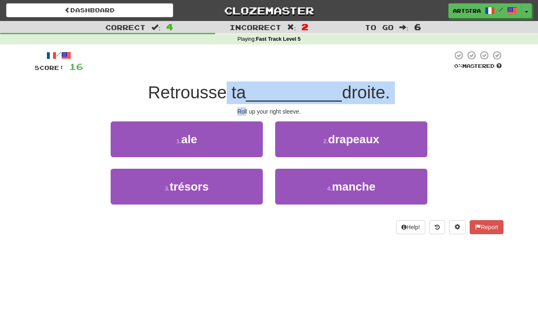
drag, startPoint x: 234, startPoint y: 100, endPoint x: 247, endPoint y: 109, distance: 15.6
click at [247, 109] on div "/ Score: 16 0 % Mastered Retrousse ta __________ droite. Roll up your right sle…" at bounding box center [269, 142] width 469 height 184
click at [247, 109] on div "Roll up your right sleeve." at bounding box center [269, 111] width 469 height 8
drag, startPoint x: 247, startPoint y: 109, endPoint x: 238, endPoint y: 93, distance: 18.4
click at [238, 93] on div "/ Score: 16 0 % Mastered Retrousse ta __________ droite. Roll up your right sle…" at bounding box center [269, 142] width 469 height 184
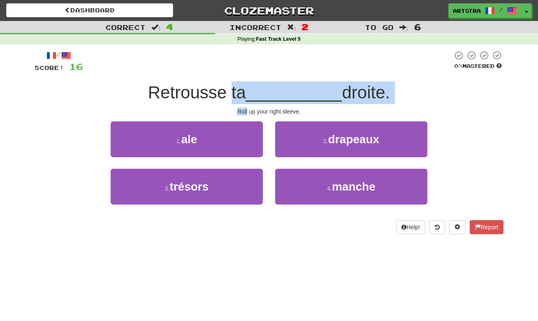
click at [238, 93] on span "Retrousse ta" at bounding box center [197, 92] width 98 height 19
drag, startPoint x: 238, startPoint y: 93, endPoint x: 269, endPoint y: 108, distance: 35.0
click at [269, 108] on div "/ Score: 16 0 % Mastered Retrousse ta __________ droite. Roll up your right sle…" at bounding box center [269, 142] width 469 height 184
click at [269, 108] on div "Roll up your right sleeve." at bounding box center [269, 111] width 469 height 8
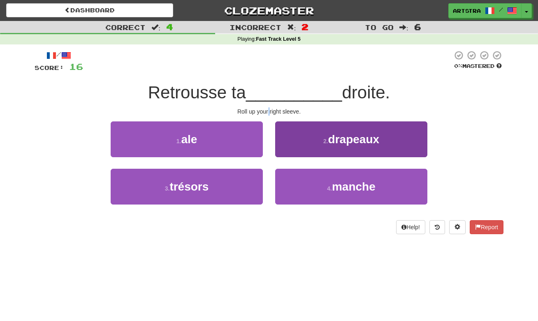
click at [329, 149] on button "2 . drapeaux" at bounding box center [351, 139] width 152 height 36
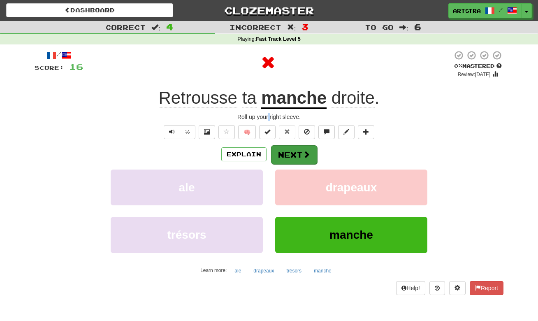
click at [304, 156] on span at bounding box center [306, 154] width 7 height 7
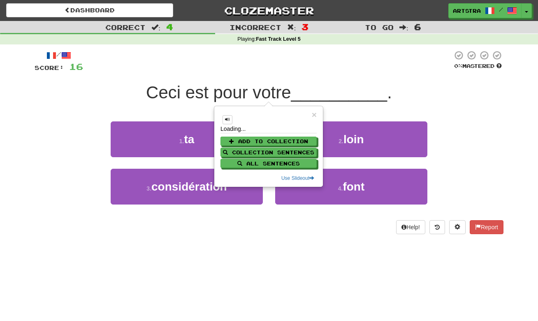
click at [278, 92] on span "Ceci est pour votre" at bounding box center [218, 92] width 145 height 19
click at [278, 57] on div at bounding box center [268, 61] width 370 height 23
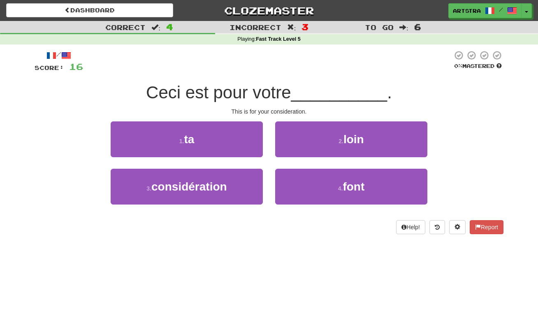
click at [277, 93] on span "Ceci est pour votre" at bounding box center [218, 92] width 145 height 19
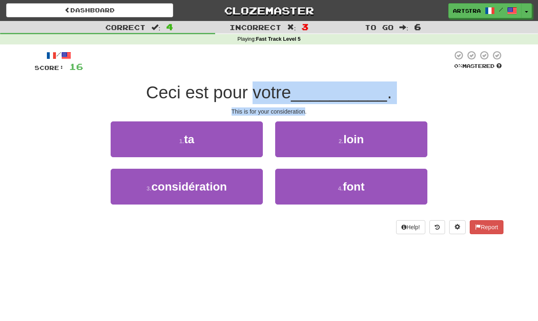
drag, startPoint x: 277, startPoint y: 93, endPoint x: 288, endPoint y: 113, distance: 22.5
click at [288, 113] on div "/ Score: 16 0 % Mastered Ceci est pour votre __________ . This is for your cons…" at bounding box center [269, 142] width 469 height 184
click at [288, 113] on div "This is for your consideration." at bounding box center [269, 111] width 469 height 8
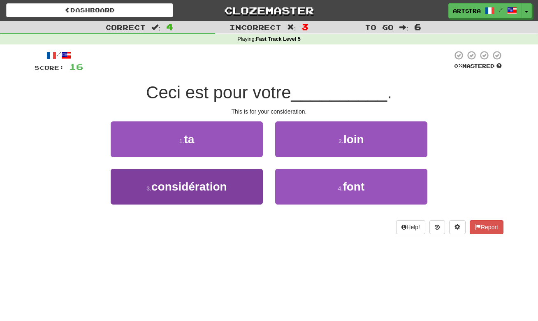
click at [228, 194] on button "3 . considération" at bounding box center [187, 187] width 152 height 36
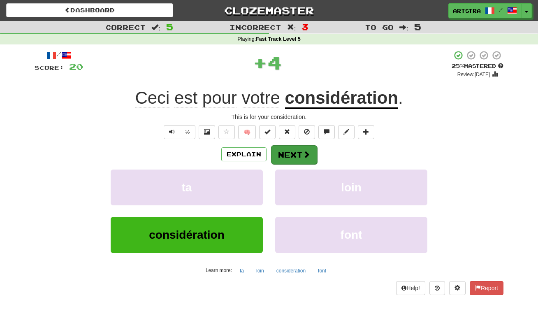
click at [308, 157] on span at bounding box center [306, 154] width 7 height 7
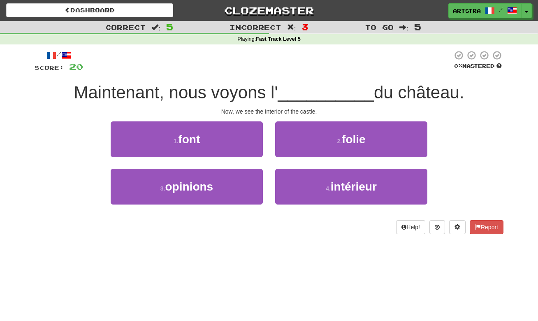
click at [287, 103] on div "/ Score: 20 0 % Mastered Maintenant, nous voyons l' __________ du château. Now,…" at bounding box center [269, 142] width 469 height 184
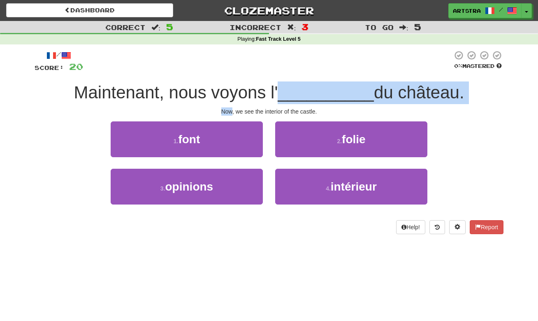
drag, startPoint x: 287, startPoint y: 103, endPoint x: 293, endPoint y: 90, distance: 14.4
click at [293, 90] on div "/ Score: 20 0 % Mastered Maintenant, nous voyons l' __________ du château. Now,…" at bounding box center [269, 142] width 469 height 184
click at [293, 90] on span "__________" at bounding box center [326, 92] width 96 height 19
drag, startPoint x: 293, startPoint y: 90, endPoint x: 304, endPoint y: 111, distance: 23.6
click at [304, 111] on div "/ Score: 20 0 % Mastered Maintenant, nous voyons l' __________ du château. Now,…" at bounding box center [269, 142] width 469 height 184
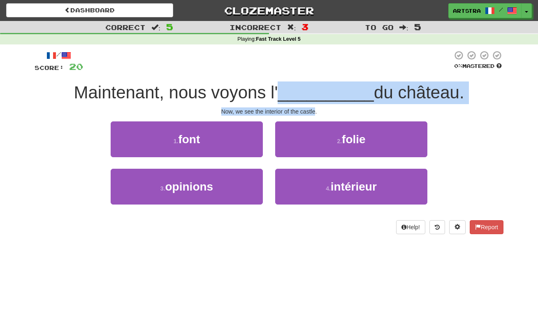
click at [304, 111] on div "Now, we see the interior of the castle." at bounding box center [269, 111] width 469 height 8
drag, startPoint x: 304, startPoint y: 111, endPoint x: 303, endPoint y: 87, distance: 23.9
click at [303, 87] on div "/ Score: 20 0 % Mastered Maintenant, nous voyons l' __________ du château. Now,…" at bounding box center [269, 142] width 469 height 184
click at [303, 87] on span "__________" at bounding box center [326, 92] width 96 height 19
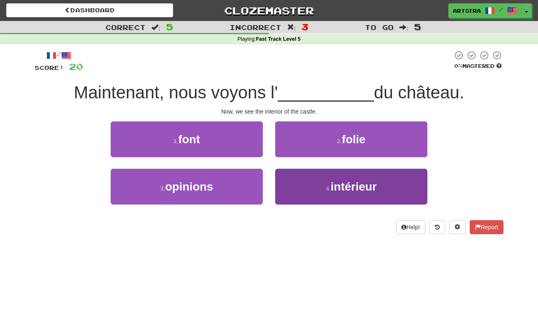
click at [327, 195] on button "4 . intérieur" at bounding box center [351, 187] width 152 height 36
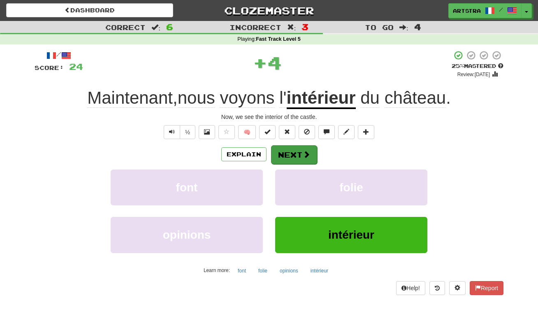
click at [310, 160] on button "Next" at bounding box center [294, 154] width 46 height 19
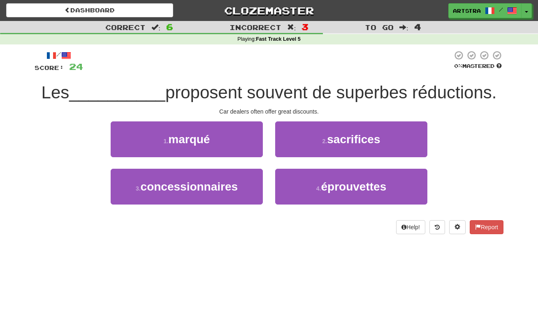
click at [265, 87] on span "proposent souvent de superbes réductions." at bounding box center [331, 92] width 332 height 19
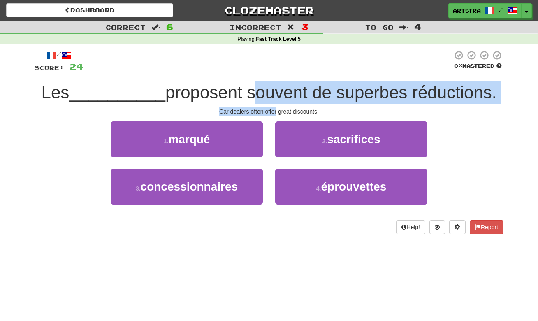
drag, startPoint x: 265, startPoint y: 87, endPoint x: 271, endPoint y: 109, distance: 22.7
click at [271, 109] on div "/ Score: 24 0 % Mastered Les __________ proposent souvent de superbes réduction…" at bounding box center [269, 142] width 469 height 184
click at [271, 109] on div "Car dealers often offer great discounts." at bounding box center [269, 111] width 469 height 8
drag, startPoint x: 271, startPoint y: 109, endPoint x: 272, endPoint y: 88, distance: 21.0
click at [272, 88] on div "/ Score: 24 0 % Mastered Les __________ proposent souvent de superbes réduction…" at bounding box center [269, 142] width 469 height 184
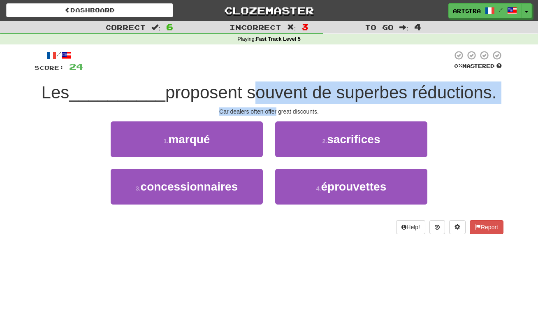
click at [272, 88] on span "proposent souvent de superbes réductions." at bounding box center [331, 92] width 332 height 19
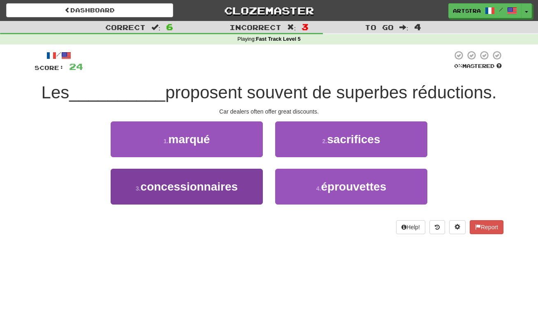
click at [207, 187] on span "concessionnaires" at bounding box center [190, 186] width 98 height 13
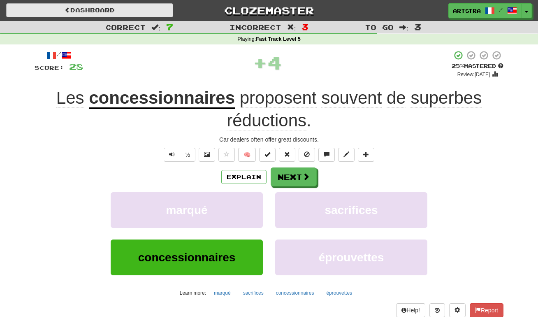
click at [129, 8] on link "Dashboard" at bounding box center [89, 10] width 167 height 14
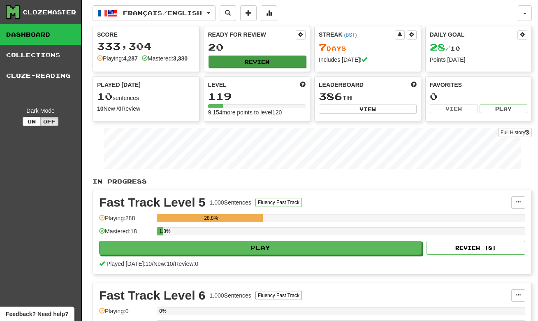
click at [280, 62] on button "Review" at bounding box center [258, 62] width 98 height 12
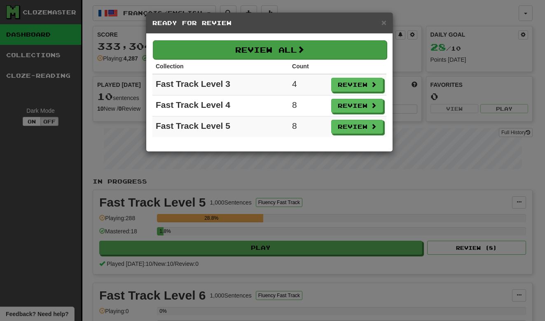
click at [275, 51] on button "Review All" at bounding box center [270, 49] width 234 height 19
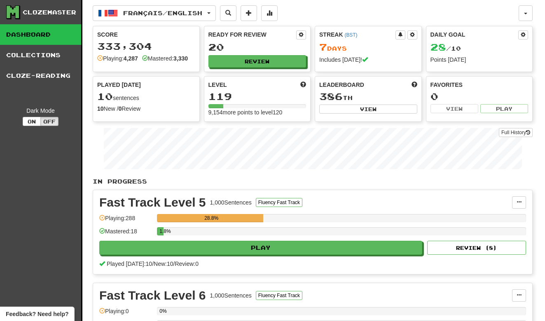
select select "**"
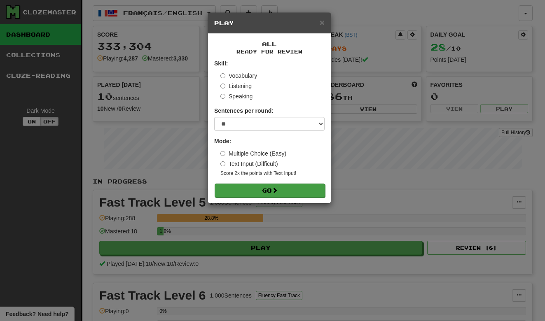
click at [272, 190] on button "Go" at bounding box center [269, 191] width 110 height 14
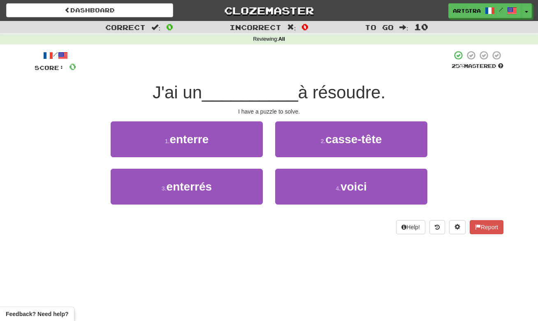
click at [269, 89] on span "__________" at bounding box center [250, 92] width 96 height 19
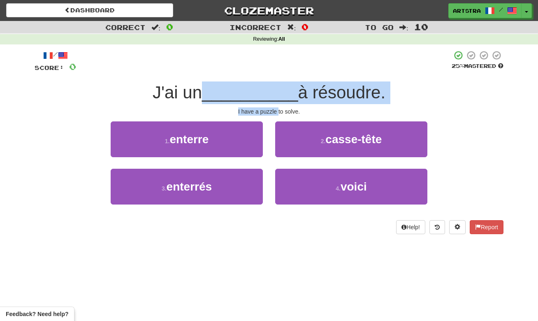
drag, startPoint x: 268, startPoint y: 89, endPoint x: 276, endPoint y: 113, distance: 24.7
click at [276, 113] on div "/ Score: 0 25 % Mastered J'ai un __________ à résoudre. I have a puzzle to solv…" at bounding box center [269, 142] width 469 height 184
click at [276, 113] on div "I have a puzzle to solve." at bounding box center [269, 111] width 469 height 8
drag, startPoint x: 276, startPoint y: 113, endPoint x: 280, endPoint y: 91, distance: 22.1
click at [280, 91] on div "/ Score: 0 25 % Mastered J'ai un __________ à résoudre. I have a puzzle to solv…" at bounding box center [269, 142] width 469 height 184
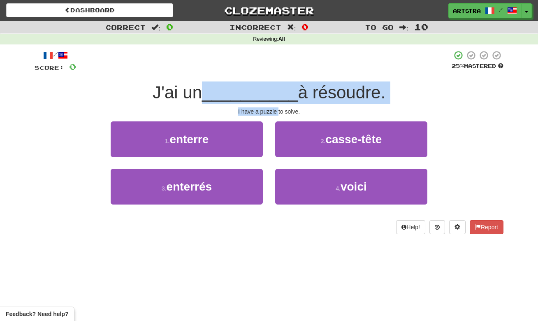
click at [280, 91] on span "__________" at bounding box center [250, 92] width 96 height 19
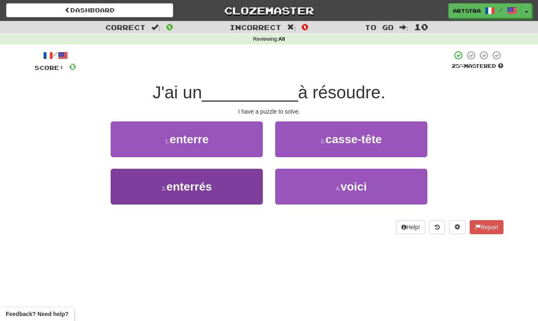
click at [230, 189] on button "3 . enterrés" at bounding box center [187, 187] width 152 height 36
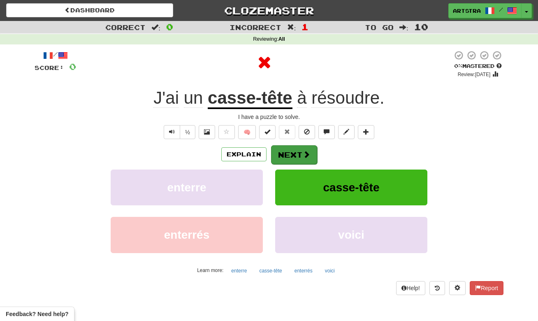
click at [293, 149] on button "Next" at bounding box center [294, 154] width 46 height 19
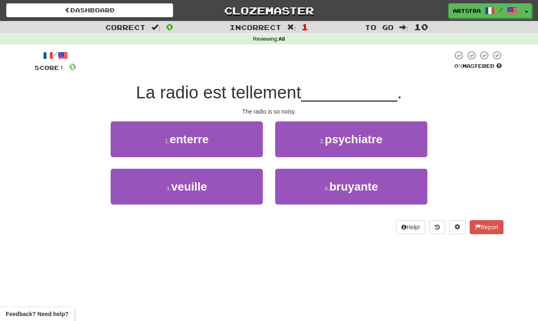
click at [280, 98] on span "La radio est tellement" at bounding box center [218, 92] width 165 height 19
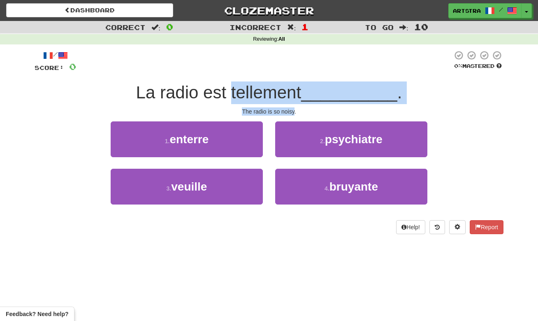
drag, startPoint x: 280, startPoint y: 98, endPoint x: 286, endPoint y: 112, distance: 15.7
click at [286, 112] on div "/ Score: 0 0 % Mastered La radio est tellement __________ . The radio is so noi…" at bounding box center [269, 142] width 469 height 184
click at [286, 112] on div "The radio is so noisy." at bounding box center [269, 111] width 469 height 8
drag, startPoint x: 286, startPoint y: 112, endPoint x: 283, endPoint y: 94, distance: 18.4
click at [283, 94] on div "/ Score: 0 0 % Mastered La radio est tellement __________ . The radio is so noi…" at bounding box center [269, 142] width 469 height 184
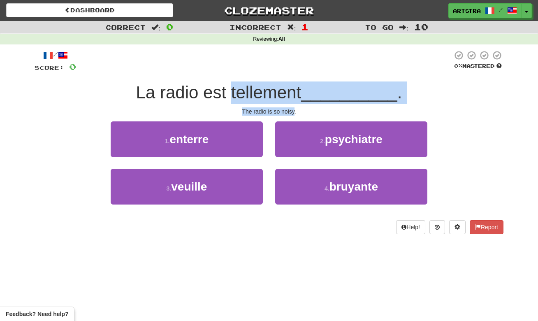
click at [283, 94] on span "La radio est tellement" at bounding box center [218, 92] width 165 height 19
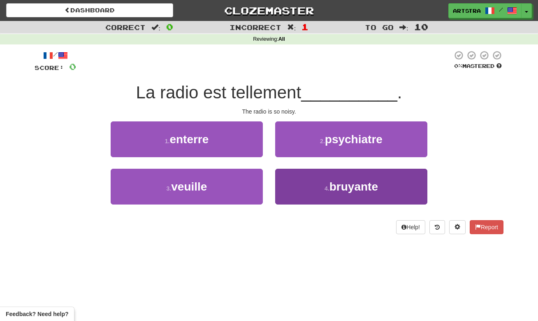
click at [367, 188] on span "bruyante" at bounding box center [354, 186] width 49 height 13
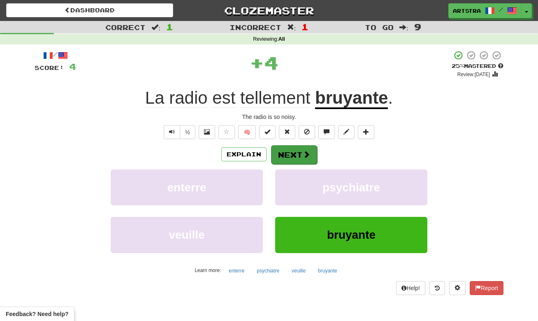
click at [308, 157] on span at bounding box center [306, 154] width 7 height 7
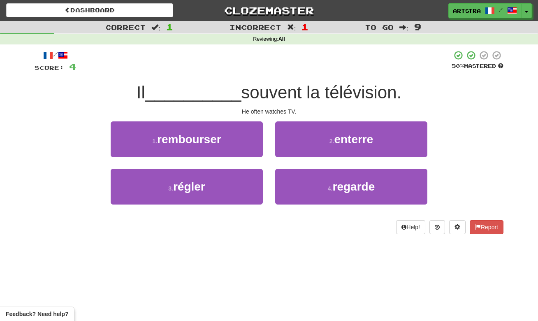
click at [260, 95] on span "souvent la télévision." at bounding box center [321, 92] width 161 height 19
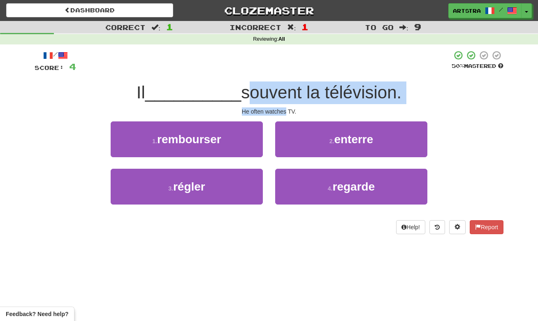
drag, startPoint x: 260, startPoint y: 95, endPoint x: 270, endPoint y: 109, distance: 16.6
click at [270, 109] on div "/ Score: 4 50 % Mastered Il __________ souvent la télévision. He often watches …" at bounding box center [269, 142] width 469 height 184
click at [270, 109] on div "He often watches TV." at bounding box center [269, 111] width 469 height 8
drag, startPoint x: 270, startPoint y: 109, endPoint x: 269, endPoint y: 96, distance: 12.8
click at [269, 96] on div "/ Score: 4 50 % Mastered Il __________ souvent la télévision. He often watches …" at bounding box center [269, 142] width 469 height 184
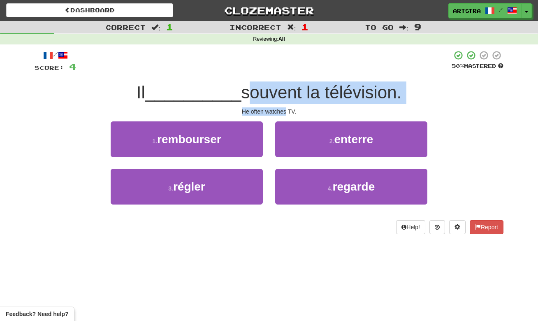
click at [269, 96] on span "souvent la télévision." at bounding box center [321, 92] width 161 height 19
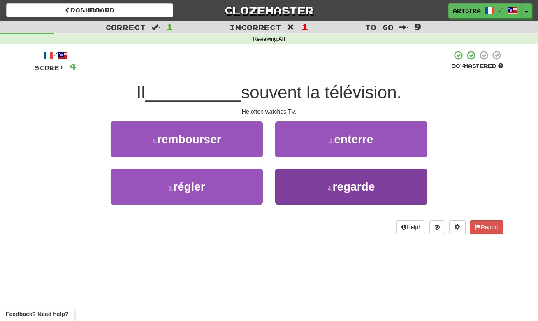
click at [329, 189] on small "4 ." at bounding box center [330, 188] width 5 height 7
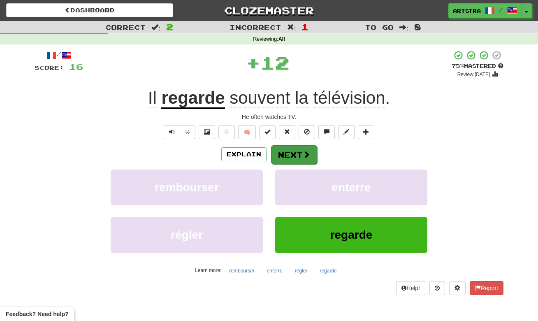
click at [302, 159] on button "Next" at bounding box center [294, 154] width 46 height 19
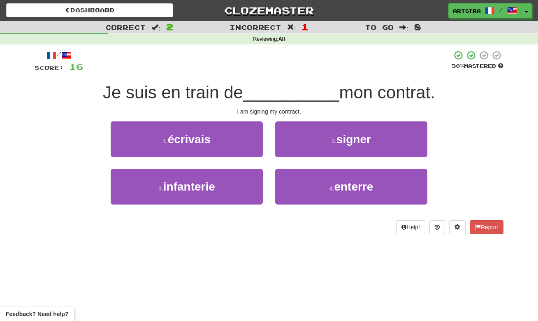
click at [278, 102] on div "Je suis en train de __________ mon contrat." at bounding box center [269, 93] width 469 height 23
drag, startPoint x: 278, startPoint y: 102, endPoint x: 284, endPoint y: 108, distance: 8.2
click at [284, 108] on div "/ Score: 16 50 % Mastered Je suis en train de __________ mon contrat. I am sign…" at bounding box center [269, 142] width 469 height 184
click at [284, 108] on div "I am signing my contract." at bounding box center [269, 111] width 469 height 8
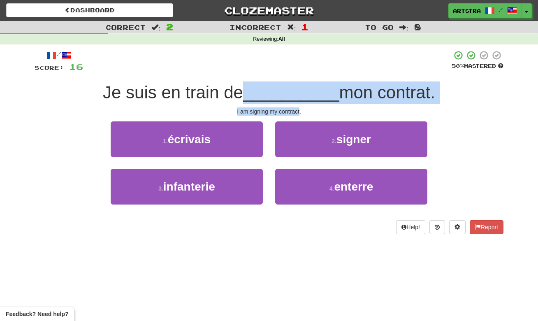
drag, startPoint x: 284, startPoint y: 108, endPoint x: 280, endPoint y: 91, distance: 17.9
click at [280, 91] on div "/ Score: 16 50 % Mastered Je suis en train de __________ mon contrat. I am sign…" at bounding box center [269, 142] width 469 height 184
click at [279, 91] on span "__________" at bounding box center [291, 92] width 96 height 19
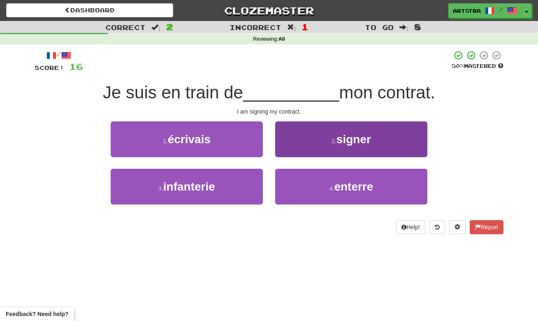
click at [297, 123] on button "2 . signer" at bounding box center [351, 139] width 152 height 36
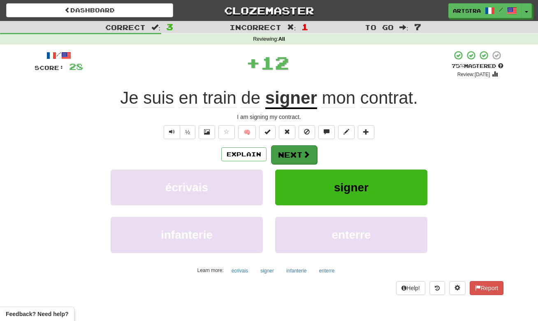
click at [296, 159] on button "Next" at bounding box center [294, 154] width 46 height 19
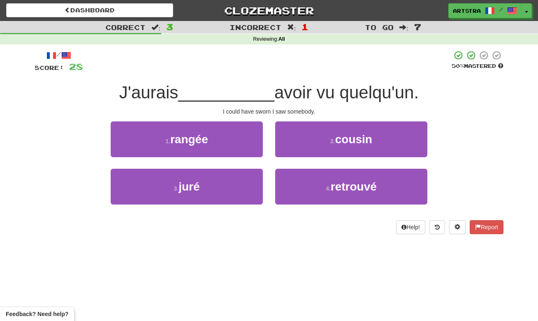
click at [275, 95] on span "avoir vu quelqu'un." at bounding box center [347, 92] width 144 height 19
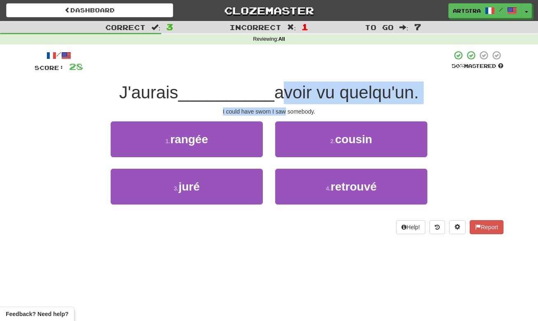
drag, startPoint x: 274, startPoint y: 95, endPoint x: 276, endPoint y: 109, distance: 13.8
click at [276, 109] on div "/ Score: 28 50 % Mastered J'aurais __________ avoir vu quelqu'un. I could have …" at bounding box center [269, 142] width 469 height 184
click at [276, 109] on div "I could have sworn I saw somebody." at bounding box center [269, 111] width 469 height 8
drag, startPoint x: 276, startPoint y: 109, endPoint x: 277, endPoint y: 89, distance: 19.4
click at [277, 89] on div "/ Score: 28 50 % Mastered J'aurais __________ avoir vu quelqu'un. I could have …" at bounding box center [269, 142] width 469 height 184
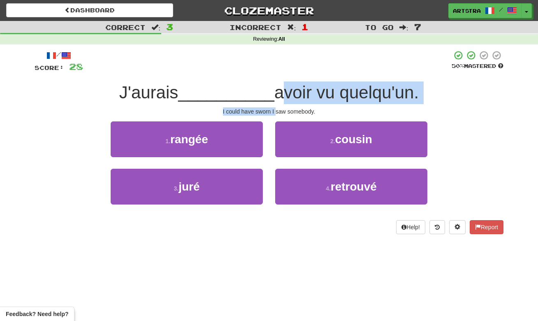
click at [277, 89] on span "avoir vu quelqu'un." at bounding box center [347, 92] width 144 height 19
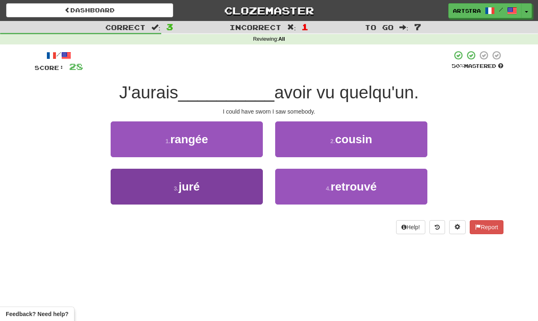
click at [229, 186] on button "3 . juré" at bounding box center [187, 187] width 152 height 36
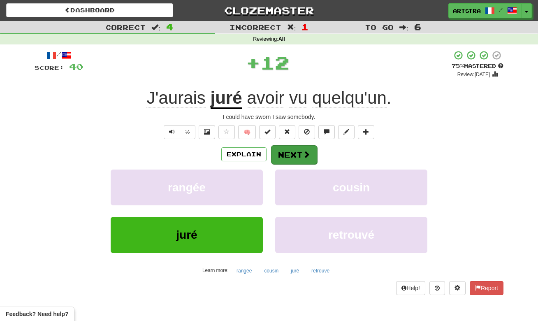
click at [298, 155] on button "Next" at bounding box center [294, 154] width 46 height 19
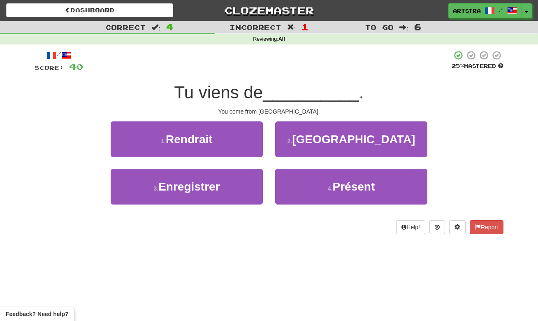
click at [269, 96] on span "__________" at bounding box center [311, 92] width 96 height 19
drag, startPoint x: 269, startPoint y: 96, endPoint x: 279, endPoint y: 110, distance: 16.9
click at [279, 110] on div "/ Score: 40 25 % Mastered Tu viens de __________ . You come from Sweden. 1 . Re…" at bounding box center [269, 142] width 469 height 184
click at [279, 110] on div "You come from Sweden." at bounding box center [269, 111] width 469 height 8
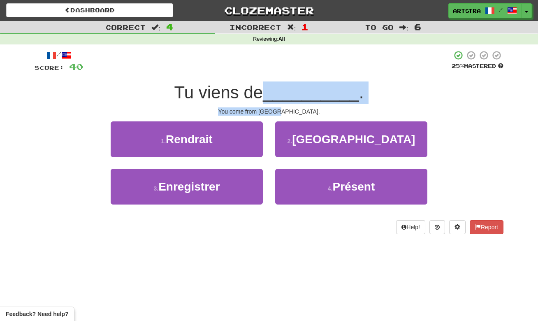
drag, startPoint x: 279, startPoint y: 110, endPoint x: 277, endPoint y: 91, distance: 19.0
click at [277, 91] on div "/ Score: 40 25 % Mastered Tu viens de __________ . You come from Sweden. 1 . Re…" at bounding box center [269, 142] width 469 height 184
click at [277, 91] on span "__________" at bounding box center [311, 92] width 96 height 19
drag, startPoint x: 277, startPoint y: 91, endPoint x: 287, endPoint y: 109, distance: 20.6
click at [287, 109] on div "/ Score: 40 25 % Mastered Tu viens de __________ . You come from Sweden. 1 . Re…" at bounding box center [269, 142] width 469 height 184
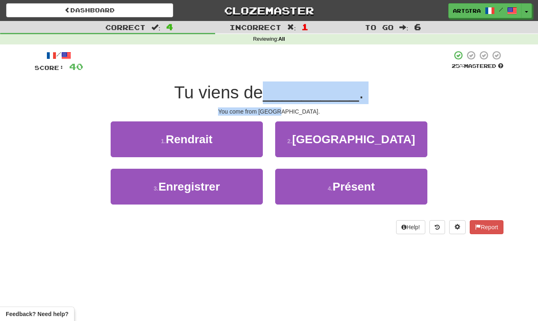
click at [287, 109] on div "You come from Sweden." at bounding box center [269, 111] width 469 height 8
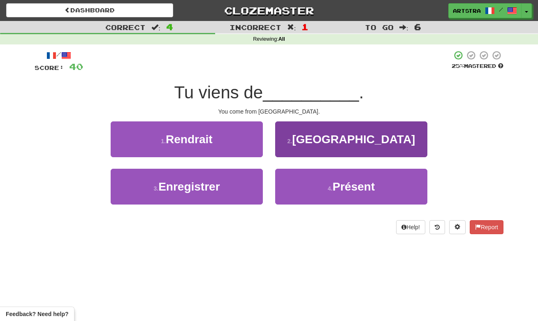
click at [296, 131] on button "2 . Suède" at bounding box center [351, 139] width 152 height 36
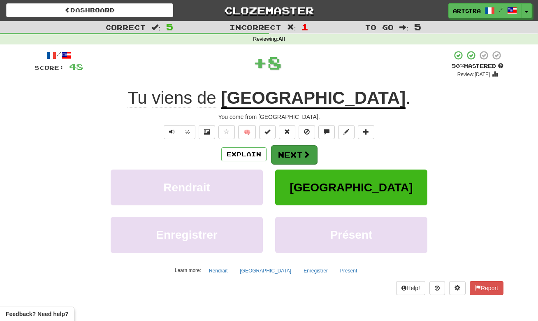
click at [298, 156] on button "Next" at bounding box center [294, 154] width 46 height 19
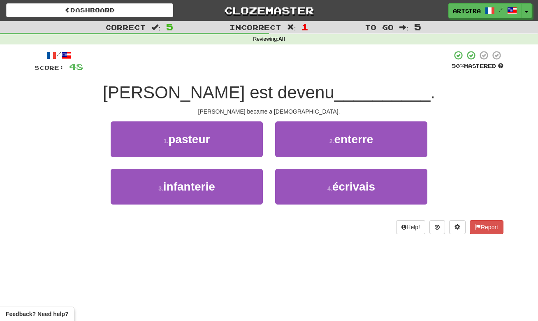
click at [274, 82] on div "Bob est devenu __________ ." at bounding box center [269, 93] width 469 height 23
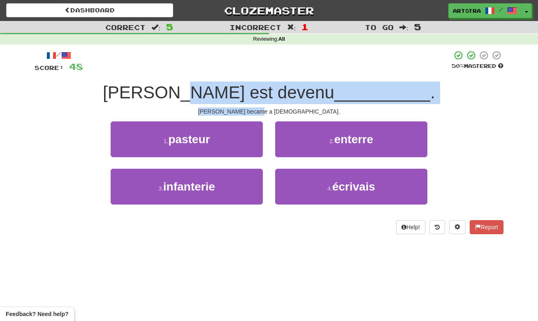
drag, startPoint x: 274, startPoint y: 81, endPoint x: 283, endPoint y: 111, distance: 31.9
click at [283, 111] on div "/ Score: 48 50 % Mastered Bob est devenu __________ . Bob became a pastor. 1 . …" at bounding box center [269, 142] width 469 height 184
click at [283, 111] on div "Bob became a pastor." at bounding box center [269, 111] width 469 height 8
drag, startPoint x: 283, startPoint y: 111, endPoint x: 280, endPoint y: 88, distance: 23.6
click at [280, 88] on div "/ Score: 48 50 % Mastered Bob est devenu __________ . Bob became a pastor. 1 . …" at bounding box center [269, 142] width 469 height 184
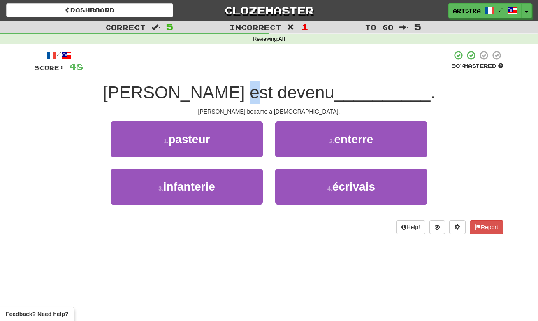
click at [280, 88] on span "Bob est devenu" at bounding box center [219, 92] width 232 height 19
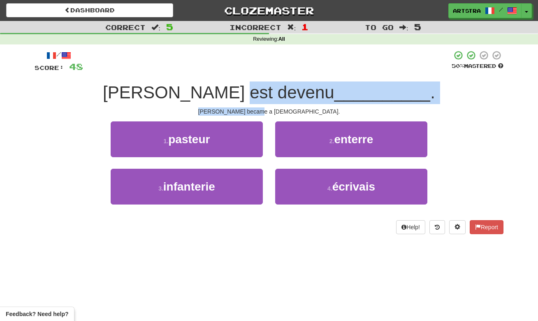
drag, startPoint x: 280, startPoint y: 88, endPoint x: 289, endPoint y: 106, distance: 20.4
click at [289, 106] on div "/ Score: 48 50 % Mastered Bob est devenu __________ . Bob became a pastor. 1 . …" at bounding box center [269, 142] width 469 height 184
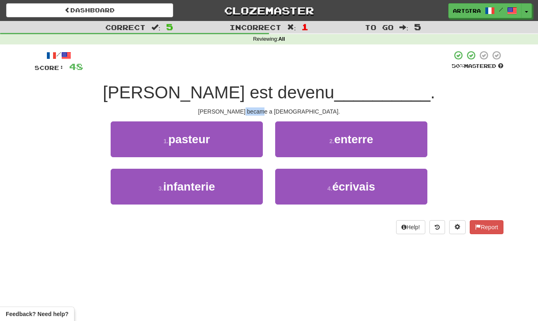
drag, startPoint x: 289, startPoint y: 106, endPoint x: 280, endPoint y: 105, distance: 9.5
click at [288, 106] on div "/ Score: 48 50 % Mastered Bob est devenu __________ . Bob became a pastor. 1 . …" at bounding box center [269, 142] width 469 height 184
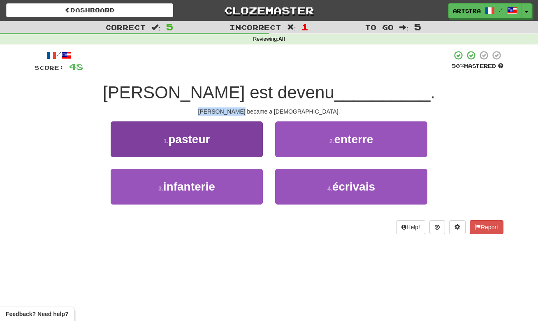
click at [256, 133] on button "1 . pasteur" at bounding box center [187, 139] width 152 height 36
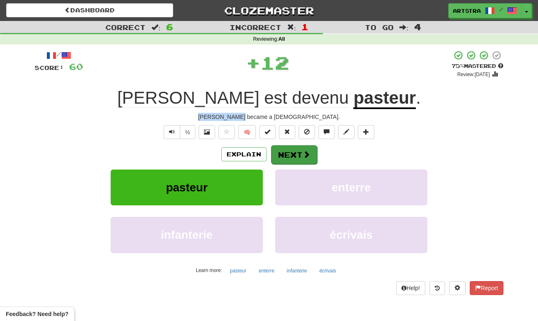
click at [298, 157] on button "Next" at bounding box center [294, 154] width 46 height 19
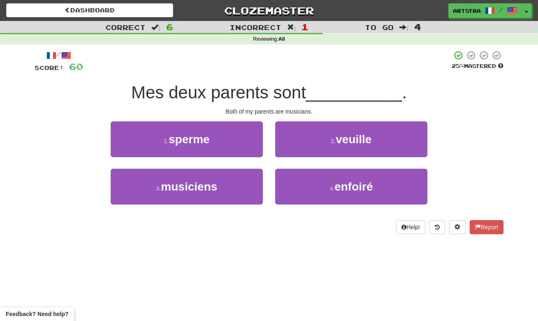
click at [263, 88] on span "Mes deux parents sont" at bounding box center [218, 92] width 175 height 19
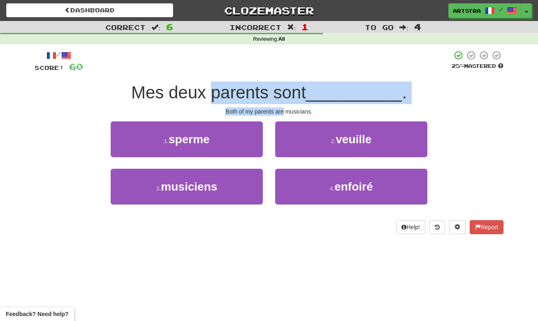
drag, startPoint x: 263, startPoint y: 88, endPoint x: 277, endPoint y: 112, distance: 27.7
click at [277, 112] on div "/ Score: 60 25 % Mastered Mes deux parents sont __________ . Both of my parents…" at bounding box center [269, 142] width 469 height 184
click at [277, 112] on div "Both of my parents are musicians." at bounding box center [269, 111] width 469 height 8
drag, startPoint x: 277, startPoint y: 112, endPoint x: 275, endPoint y: 95, distance: 17.0
click at [275, 95] on div "/ Score: 60 25 % Mastered Mes deux parents sont __________ . Both of my parents…" at bounding box center [269, 142] width 469 height 184
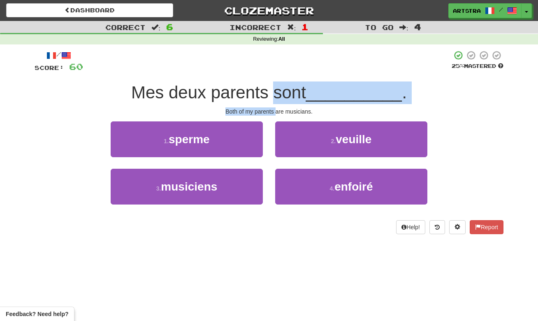
click at [275, 95] on span "Mes deux parents sont" at bounding box center [218, 92] width 175 height 19
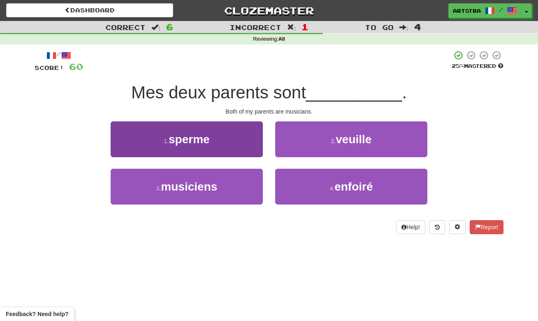
click at [234, 170] on button "3 . musiciens" at bounding box center [187, 187] width 152 height 36
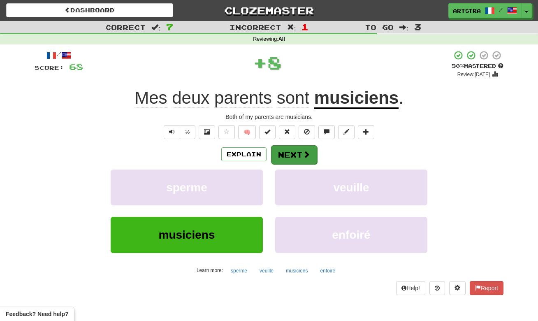
click at [290, 147] on button "Next" at bounding box center [294, 154] width 46 height 19
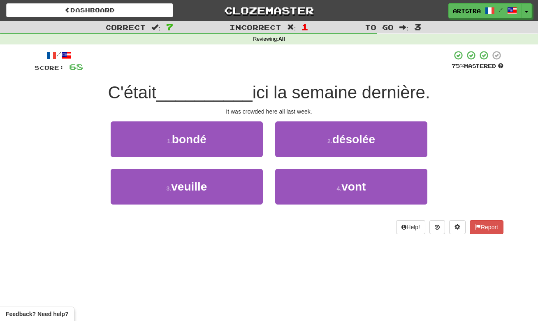
click at [272, 95] on span "ici la semaine dernière." at bounding box center [342, 92] width 178 height 19
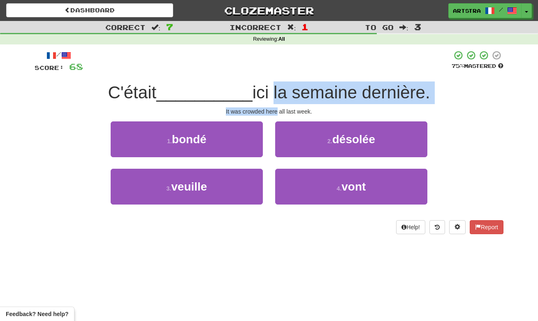
drag, startPoint x: 272, startPoint y: 95, endPoint x: 275, endPoint y: 112, distance: 17.2
click at [275, 112] on div "/ Score: 68 75 % Mastered C'était __________ ici la semaine dernière. It was cr…" at bounding box center [269, 142] width 469 height 184
click at [275, 112] on div "It was crowded here all last week." at bounding box center [269, 111] width 469 height 8
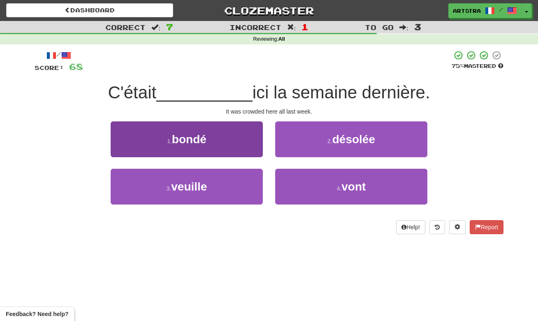
click at [235, 146] on button "1 . bondé" at bounding box center [187, 139] width 152 height 36
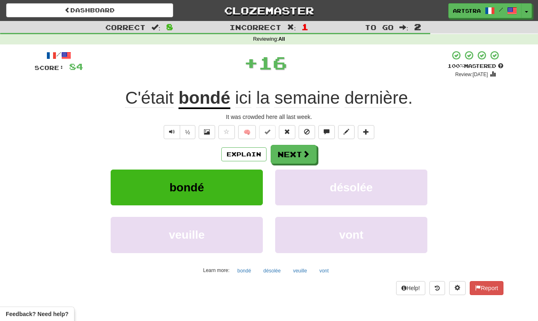
click at [378, 100] on span "dernière" at bounding box center [376, 98] width 63 height 20
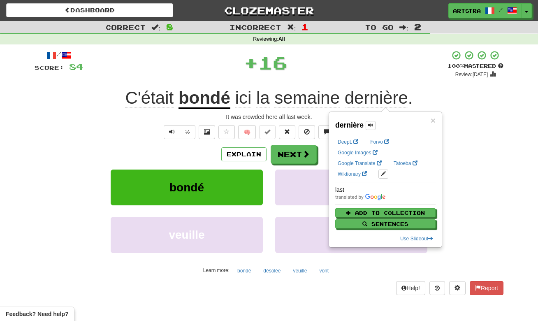
click at [278, 165] on div "Explain Next bondé désolée veuille vont Learn more: bondé désolée veuille vont" at bounding box center [269, 211] width 469 height 132
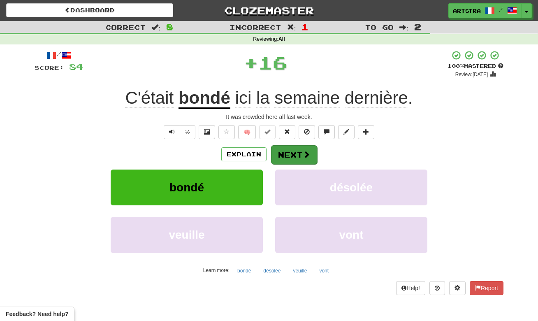
click at [283, 158] on button "Next" at bounding box center [294, 154] width 46 height 19
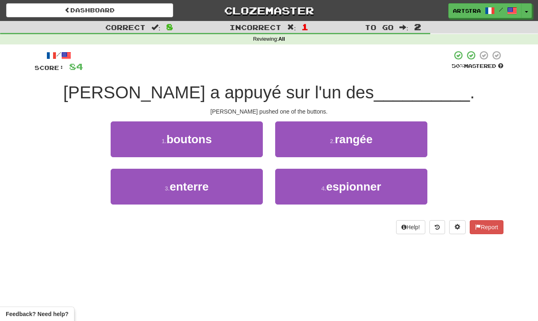
click at [277, 88] on span "Tom a appuyé sur l'un des" at bounding box center [218, 92] width 311 height 19
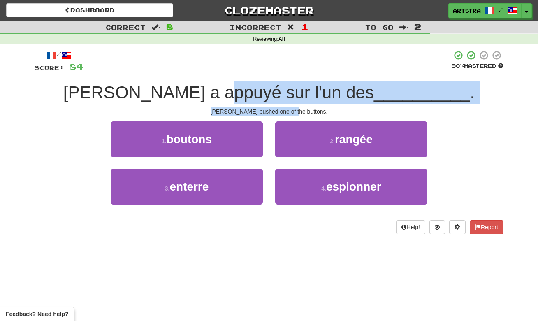
drag, startPoint x: 277, startPoint y: 88, endPoint x: 291, endPoint y: 110, distance: 25.9
click at [291, 110] on div "/ Score: 84 50 % Mastered Tom a appuyé sur l'un des __________ . Tom pushed one…" at bounding box center [269, 142] width 469 height 184
click at [291, 110] on div "Tom pushed one of the buttons." at bounding box center [269, 111] width 469 height 8
drag, startPoint x: 291, startPoint y: 110, endPoint x: 289, endPoint y: 96, distance: 14.6
click at [289, 96] on div "/ Score: 84 50 % Mastered Tom a appuyé sur l'un des __________ . Tom pushed one…" at bounding box center [269, 142] width 469 height 184
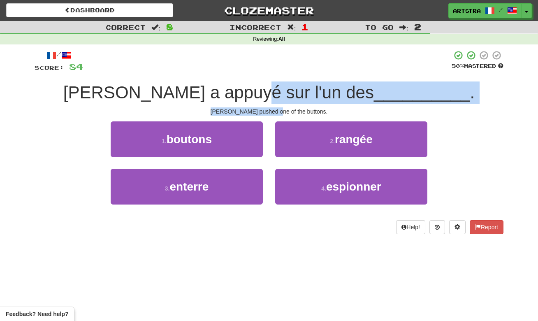
click at [289, 96] on span "Tom a appuyé sur l'un des" at bounding box center [218, 92] width 311 height 19
drag, startPoint x: 289, startPoint y: 96, endPoint x: 291, endPoint y: 108, distance: 13.1
click at [291, 108] on div "/ Score: 84 50 % Mastered Tom a appuyé sur l'un des __________ . Tom pushed one…" at bounding box center [269, 142] width 469 height 184
click at [291, 108] on div "Tom pushed one of the buttons." at bounding box center [269, 111] width 469 height 8
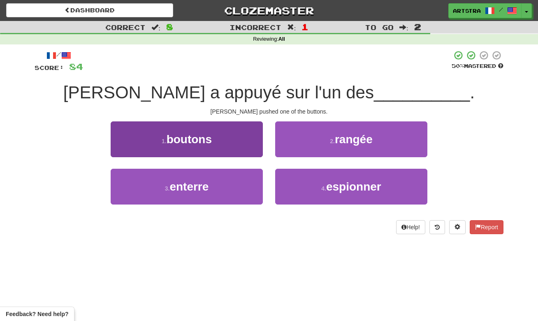
click at [172, 136] on span "boutons" at bounding box center [189, 139] width 45 height 13
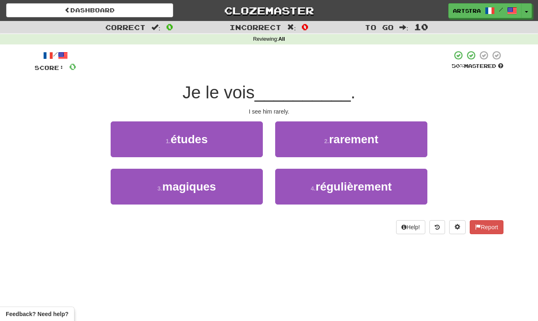
click at [279, 94] on span "__________" at bounding box center [303, 92] width 96 height 19
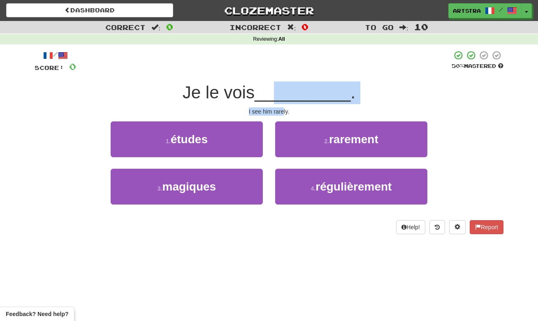
drag, startPoint x: 278, startPoint y: 93, endPoint x: 283, endPoint y: 108, distance: 16.0
click at [283, 108] on div "/ Score: 0 50 % Mastered Je le vois __________ . I see him rarely. 1 . études 2…" at bounding box center [269, 142] width 469 height 184
click at [283, 108] on div "I see him rarely." at bounding box center [269, 111] width 469 height 8
drag, startPoint x: 281, startPoint y: 101, endPoint x: 279, endPoint y: 83, distance: 17.8
click at [279, 84] on div "/ Score: 0 50 % Mastered Je le vois __________ . I see him rarely. 1 . études 2…" at bounding box center [269, 142] width 469 height 184
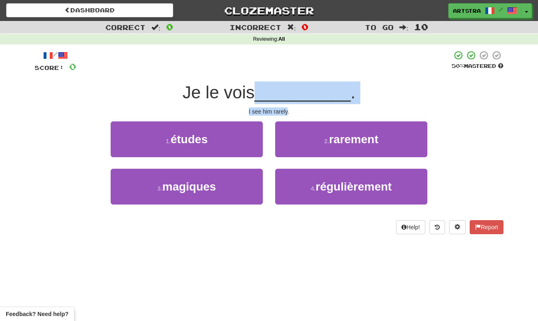
click at [279, 83] on span "__________" at bounding box center [303, 92] width 96 height 19
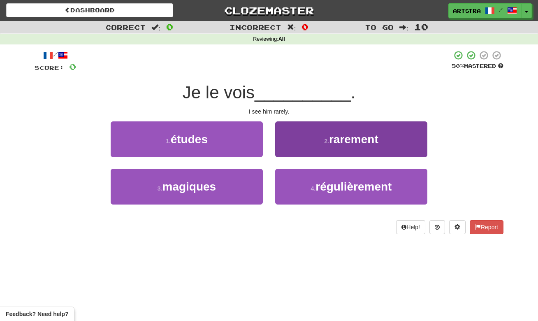
click at [296, 122] on button "2 . rarement" at bounding box center [351, 139] width 152 height 36
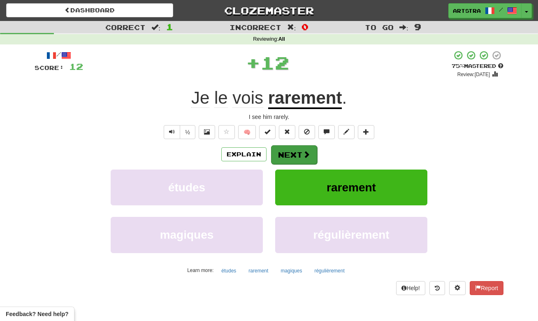
click at [291, 159] on button "Next" at bounding box center [294, 154] width 46 height 19
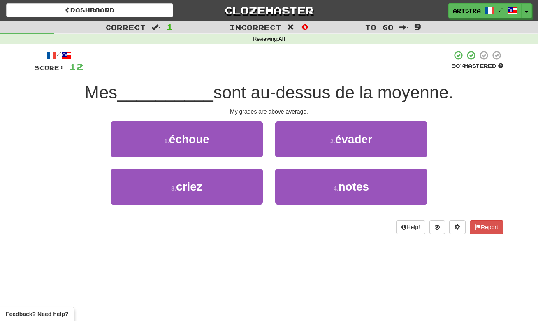
click at [277, 85] on span "sont au-dessus de la moyenne." at bounding box center [334, 92] width 240 height 19
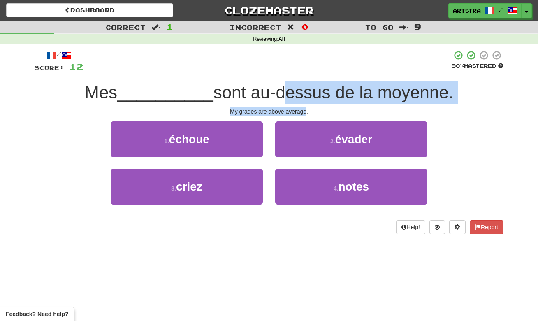
drag, startPoint x: 277, startPoint y: 85, endPoint x: 286, endPoint y: 111, distance: 27.9
click at [286, 111] on div "/ Score: 12 50 % Mastered Mes __________ sont au-dessus de la moyenne. My grade…" at bounding box center [269, 142] width 469 height 184
click at [286, 111] on div "My grades are above average." at bounding box center [269, 111] width 469 height 8
drag, startPoint x: 286, startPoint y: 111, endPoint x: 284, endPoint y: 92, distance: 19.0
click at [284, 92] on div "/ Score: 12 50 % Mastered Mes __________ sont au-dessus de la moyenne. My grade…" at bounding box center [269, 142] width 469 height 184
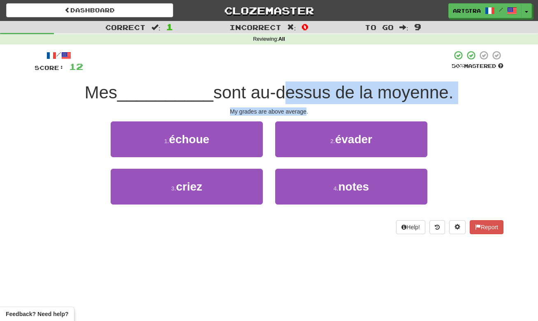
click at [284, 92] on span "sont au-dessus de la moyenne." at bounding box center [334, 92] width 240 height 19
drag, startPoint x: 284, startPoint y: 92, endPoint x: 288, endPoint y: 107, distance: 15.2
click at [288, 107] on div "/ Score: 12 50 % Mastered Mes __________ sont au-dessus de la moyenne. My grade…" at bounding box center [269, 142] width 469 height 184
click at [288, 107] on div "My grades are above average." at bounding box center [269, 111] width 469 height 8
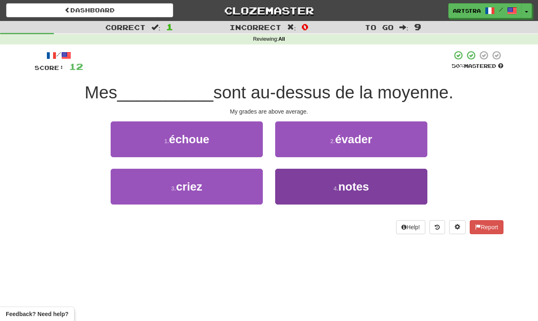
click at [350, 190] on span "notes" at bounding box center [354, 186] width 31 height 13
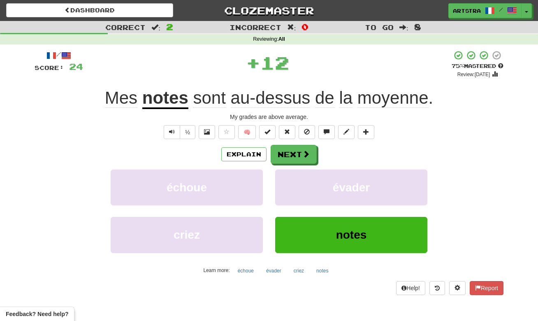
click at [394, 100] on span "moyenne" at bounding box center [393, 98] width 71 height 20
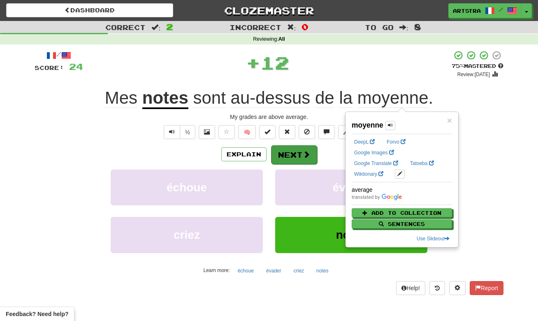
click at [303, 159] on button "Next" at bounding box center [294, 154] width 46 height 19
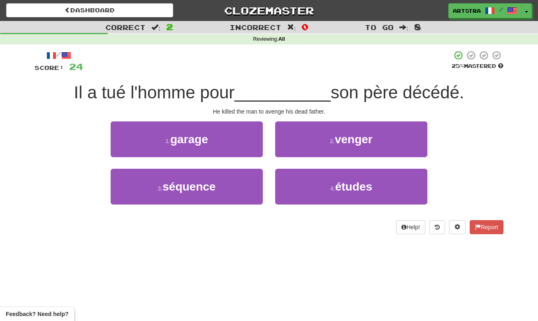
click at [267, 70] on div at bounding box center [267, 61] width 369 height 23
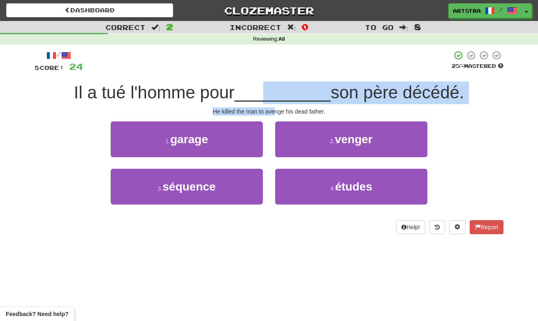
drag, startPoint x: 263, startPoint y: 93, endPoint x: 274, endPoint y: 107, distance: 17.9
click at [274, 107] on div "/ Score: 24 25 % Mastered Il a tué l'homme pour __________ son père décédé. He …" at bounding box center [269, 142] width 469 height 184
click at [274, 107] on div "He killed the man to avenge his dead father." at bounding box center [269, 111] width 469 height 8
drag, startPoint x: 274, startPoint y: 107, endPoint x: 270, endPoint y: 91, distance: 17.3
click at [270, 91] on div "/ Score: 24 25 % Mastered Il a tué l'homme pour __________ son père décédé. He …" at bounding box center [269, 142] width 469 height 184
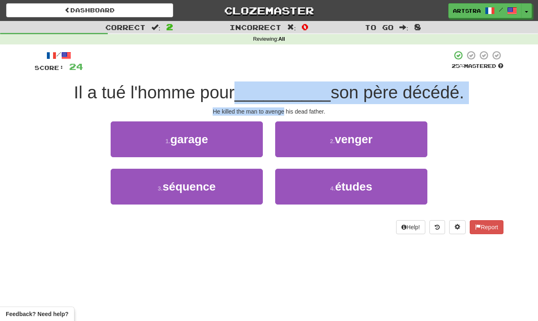
click at [270, 91] on span "__________" at bounding box center [283, 92] width 96 height 19
drag, startPoint x: 270, startPoint y: 91, endPoint x: 273, endPoint y: 113, distance: 22.4
click at [273, 113] on div "/ Score: 24 25 % Mastered Il a tué l'homme pour __________ son père décédé. He …" at bounding box center [269, 142] width 469 height 184
click at [273, 113] on div "He killed the man to avenge his dead father." at bounding box center [269, 111] width 469 height 8
drag, startPoint x: 273, startPoint y: 113, endPoint x: 273, endPoint y: 92, distance: 21.0
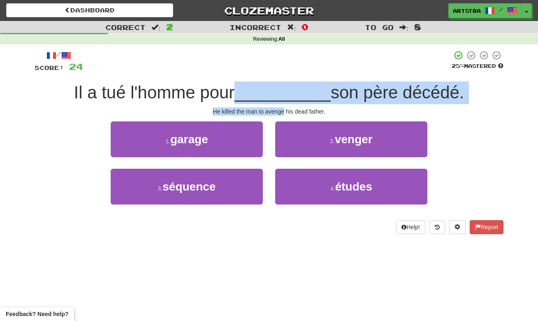
click at [273, 92] on div "/ Score: 24 25 % Mastered Il a tué l'homme pour __________ son père décédé. He …" at bounding box center [269, 142] width 469 height 184
click at [273, 92] on span "__________" at bounding box center [283, 92] width 96 height 19
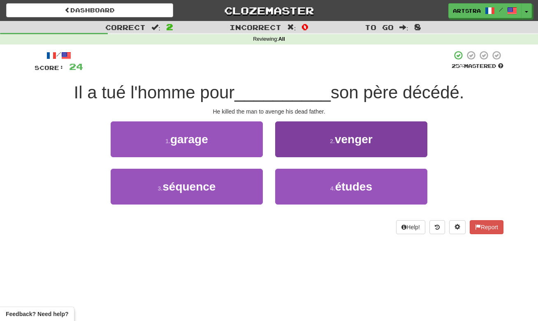
click at [330, 139] on small "2 ." at bounding box center [332, 141] width 5 height 7
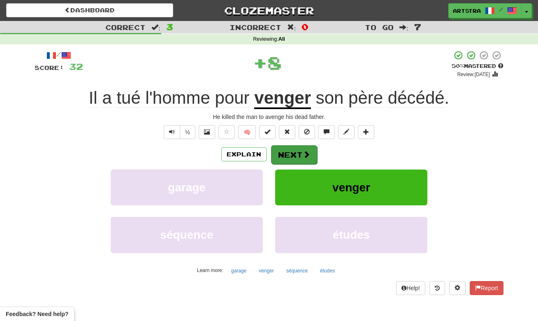
click at [297, 157] on button "Next" at bounding box center [294, 154] width 46 height 19
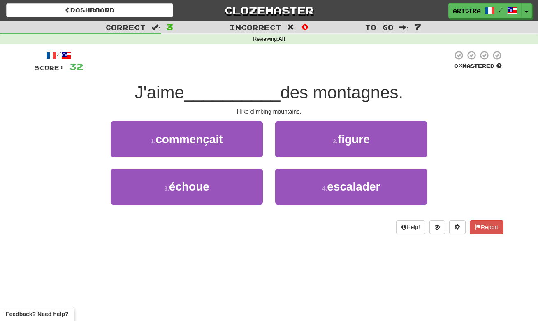
click at [264, 97] on span "__________" at bounding box center [232, 92] width 96 height 19
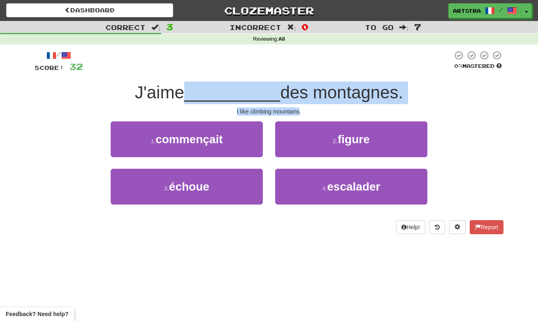
drag, startPoint x: 264, startPoint y: 97, endPoint x: 276, endPoint y: 109, distance: 17.2
click at [276, 109] on div "/ Score: 32 0 % Mastered J'aime __________ des montagnes. I like climbing mount…" at bounding box center [269, 142] width 469 height 184
click at [276, 109] on div "I like climbing mountains." at bounding box center [269, 111] width 469 height 8
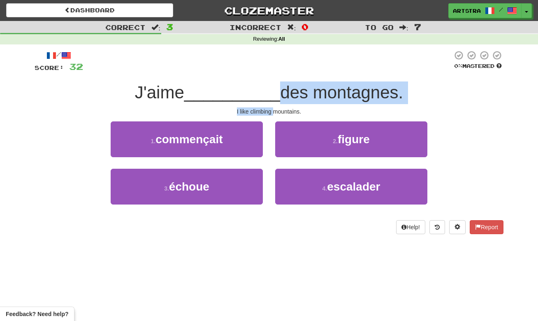
drag, startPoint x: 276, startPoint y: 109, endPoint x: 276, endPoint y: 86, distance: 22.2
click at [276, 86] on div "/ Score: 32 0 % Mastered J'aime __________ des montagnes. I like climbing mount…" at bounding box center [269, 142] width 469 height 184
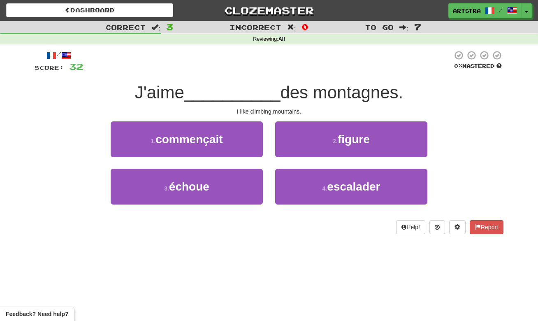
click at [280, 86] on span "des montagnes." at bounding box center [341, 92] width 123 height 19
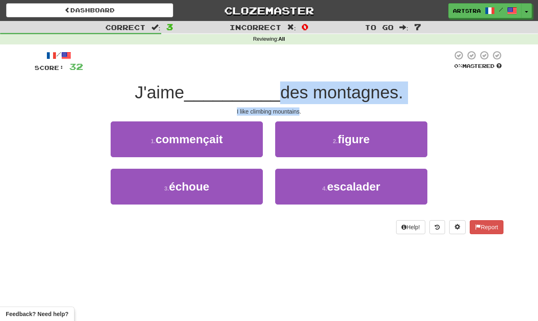
drag, startPoint x: 276, startPoint y: 86, endPoint x: 281, endPoint y: 110, distance: 23.6
click at [281, 110] on div "/ Score: 32 0 % Mastered J'aime __________ des montagnes. I like climbing mount…" at bounding box center [269, 142] width 469 height 184
click at [281, 110] on div "I like climbing mountains." at bounding box center [269, 111] width 469 height 8
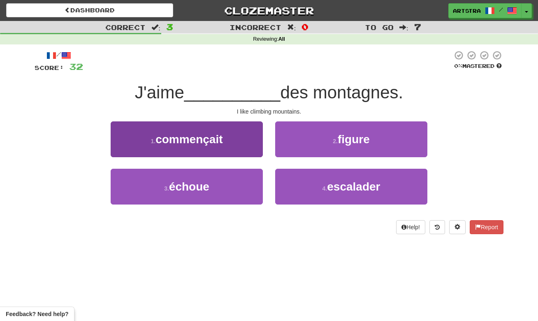
drag, startPoint x: 232, startPoint y: 185, endPoint x: 235, endPoint y: 177, distance: 8.3
click at [232, 184] on button "3 . échoue" at bounding box center [187, 187] width 152 height 36
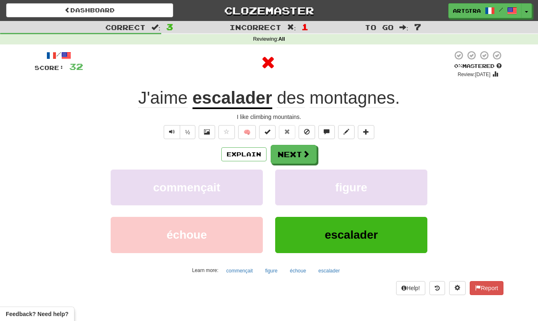
click at [254, 101] on u "escalader" at bounding box center [233, 98] width 80 height 21
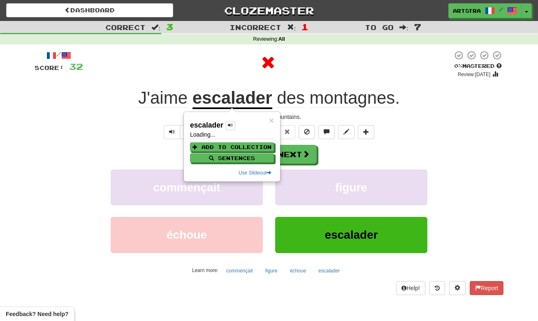
click at [332, 68] on div at bounding box center [268, 62] width 370 height 25
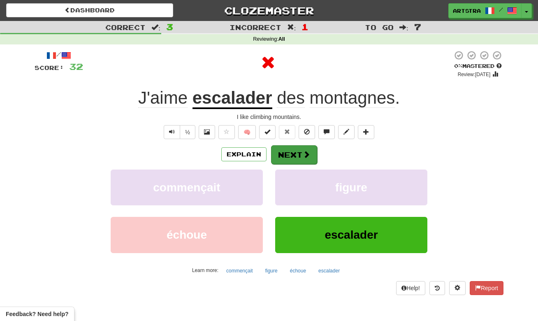
click at [298, 151] on button "Next" at bounding box center [294, 154] width 46 height 19
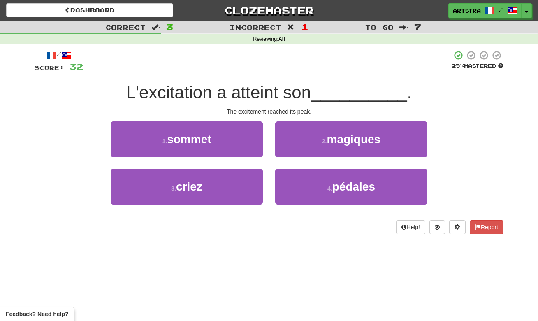
click at [268, 93] on span "L'excitation a atteint son" at bounding box center [218, 92] width 185 height 19
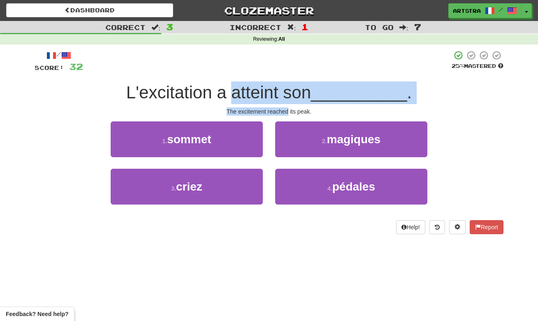
drag, startPoint x: 268, startPoint y: 93, endPoint x: 276, endPoint y: 111, distance: 18.8
click at [276, 111] on div "/ Score: 32 25 % Mastered L'excitation a atteint son __________ . The excitemen…" at bounding box center [269, 142] width 469 height 184
click at [276, 111] on div "The excitement reached its peak." at bounding box center [269, 111] width 469 height 8
drag, startPoint x: 276, startPoint y: 111, endPoint x: 274, endPoint y: 88, distance: 22.7
click at [274, 88] on div "/ Score: 32 25 % Mastered L'excitation a atteint son __________ . The excitemen…" at bounding box center [269, 142] width 469 height 184
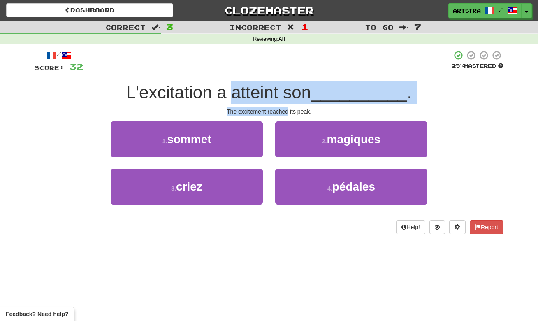
click at [274, 88] on span "L'excitation a atteint son" at bounding box center [218, 92] width 185 height 19
drag, startPoint x: 274, startPoint y: 88, endPoint x: 277, endPoint y: 113, distance: 25.4
click at [277, 113] on div "/ Score: 32 25 % Mastered L'excitation a atteint son __________ . The excitemen…" at bounding box center [269, 142] width 469 height 184
click at [277, 113] on div "The excitement reached its peak." at bounding box center [269, 111] width 469 height 8
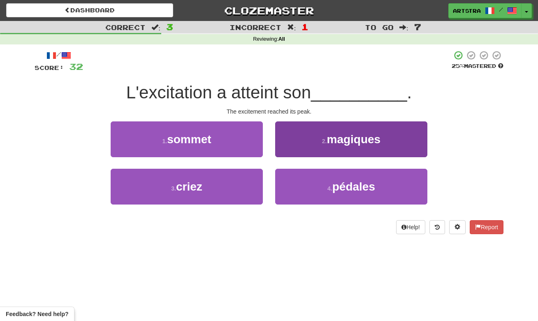
click at [362, 198] on button "4 . pédales" at bounding box center [351, 187] width 152 height 36
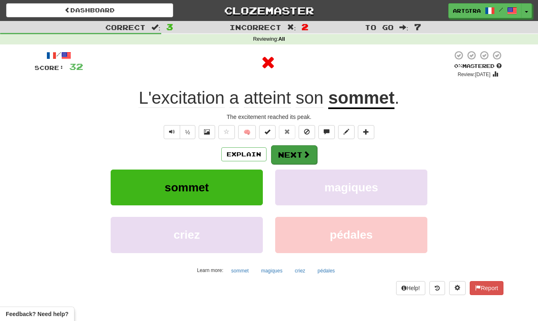
click at [297, 159] on button "Next" at bounding box center [294, 154] width 46 height 19
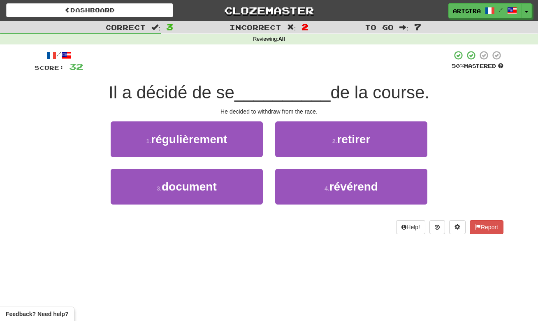
click at [283, 97] on span "__________" at bounding box center [283, 92] width 96 height 19
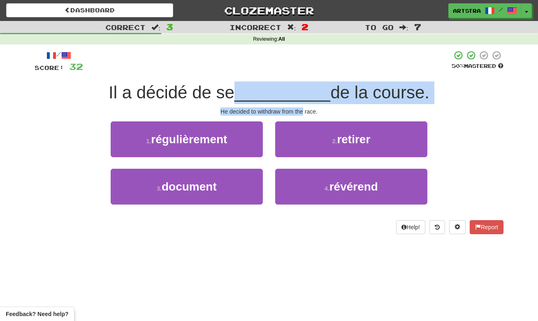
drag, startPoint x: 283, startPoint y: 97, endPoint x: 302, endPoint y: 109, distance: 22.2
click at [302, 109] on div "/ Score: 32 50 % Mastered Il a décidé de se __________ de la course. He decided…" at bounding box center [269, 142] width 469 height 184
click at [302, 109] on div "He decided to withdraw from the race." at bounding box center [269, 111] width 469 height 8
drag, startPoint x: 302, startPoint y: 109, endPoint x: 295, endPoint y: 92, distance: 18.1
click at [295, 92] on div "/ Score: 32 50 % Mastered Il a décidé de se __________ de la course. He decided…" at bounding box center [269, 142] width 469 height 184
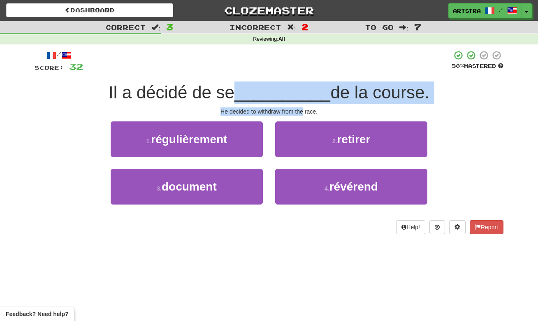
click at [295, 92] on span "__________" at bounding box center [283, 92] width 96 height 19
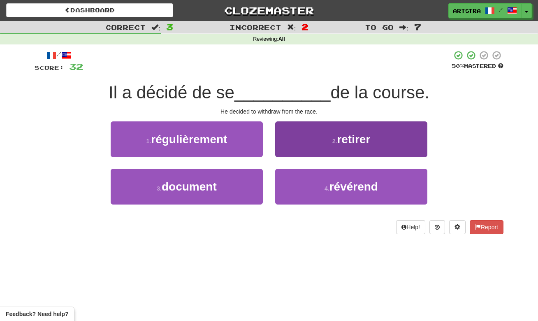
click at [348, 147] on button "2 . retirer" at bounding box center [351, 139] width 152 height 36
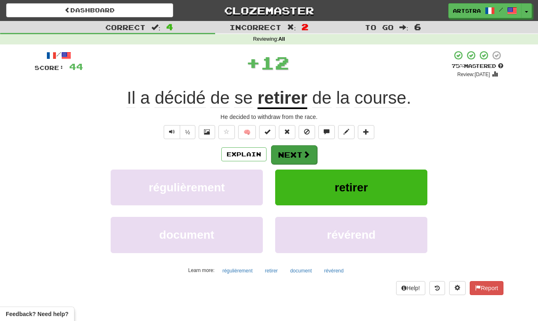
click at [312, 149] on button "Next" at bounding box center [294, 154] width 46 height 19
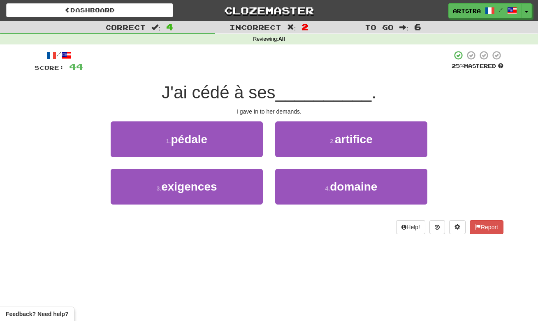
click at [273, 86] on span "J'ai cédé à ses" at bounding box center [219, 92] width 114 height 19
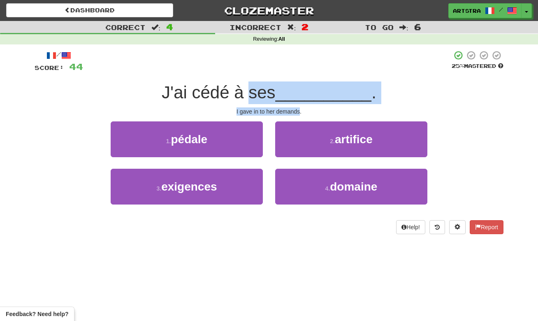
drag, startPoint x: 275, startPoint y: 96, endPoint x: 280, endPoint y: 107, distance: 13.3
click at [280, 107] on div "/ Score: 44 25 % Mastered J'ai cédé à ses __________ . I gave in to her demands…" at bounding box center [269, 142] width 469 height 184
click at [280, 107] on div "I gave in to her demands." at bounding box center [269, 111] width 469 height 8
drag, startPoint x: 280, startPoint y: 107, endPoint x: 280, endPoint y: 88, distance: 19.4
click at [280, 88] on div "/ Score: 44 25 % Mastered J'ai cédé à ses __________ . I gave in to her demands…" at bounding box center [269, 142] width 469 height 184
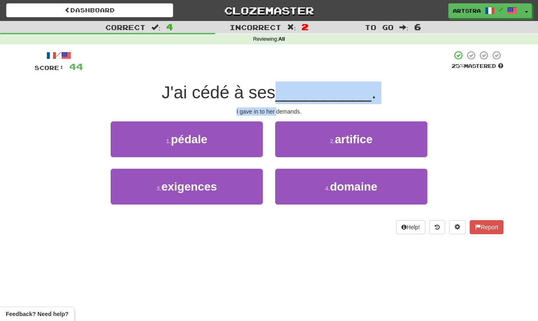
click at [276, 88] on span "J'ai cédé à ses" at bounding box center [219, 92] width 114 height 19
drag, startPoint x: 280, startPoint y: 88, endPoint x: 283, endPoint y: 107, distance: 18.9
click at [283, 107] on div "/ Score: 44 25 % Mastered J'ai cédé à ses __________ . I gave in to her demands…" at bounding box center [269, 142] width 469 height 184
click at [283, 107] on div "I gave in to her demands." at bounding box center [269, 111] width 469 height 8
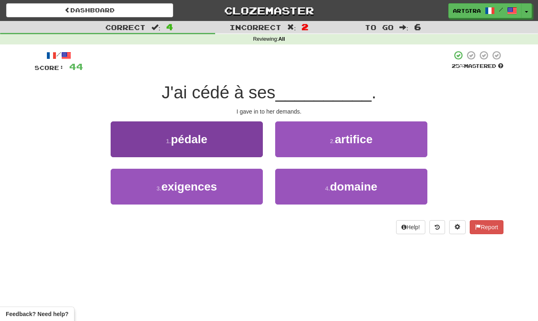
click at [217, 141] on button "1 . pédale" at bounding box center [187, 139] width 152 height 36
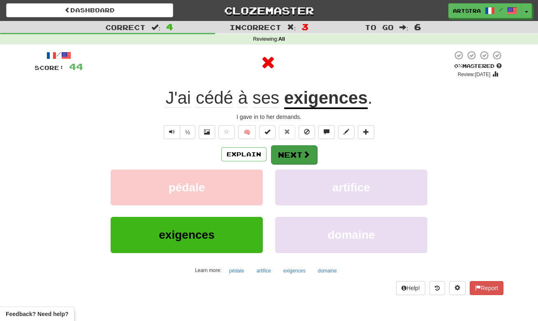
click at [302, 151] on button "Next" at bounding box center [294, 154] width 46 height 19
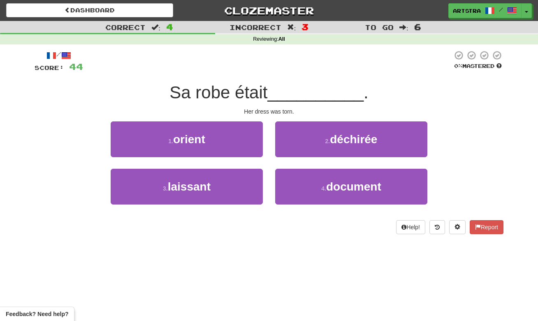
click at [268, 86] on span "Sa robe était" at bounding box center [219, 92] width 98 height 19
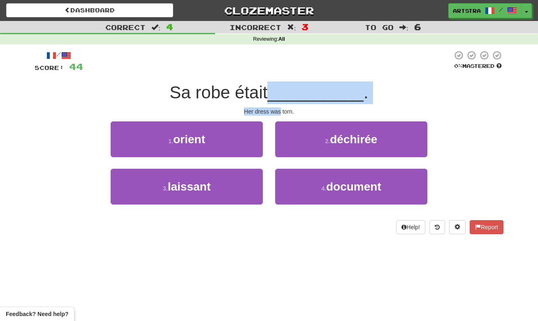
drag, startPoint x: 273, startPoint y: 86, endPoint x: 277, endPoint y: 107, distance: 21.5
click at [277, 107] on div "/ Score: 44 0 % Mastered Sa robe était __________ . Her dress was torn. 1 . ori…" at bounding box center [269, 142] width 469 height 184
click at [277, 107] on div "Her dress was torn." at bounding box center [269, 111] width 469 height 8
drag, startPoint x: 277, startPoint y: 107, endPoint x: 273, endPoint y: 89, distance: 19.0
click at [273, 89] on div "/ Score: 44 0 % Mastered Sa robe était __________ . Her dress was torn. 1 . ori…" at bounding box center [269, 142] width 469 height 184
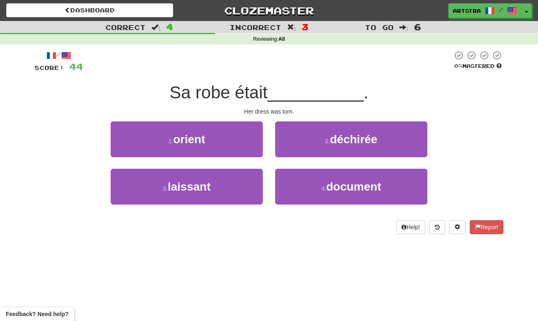
click at [268, 89] on span "Sa robe était" at bounding box center [219, 92] width 98 height 19
drag, startPoint x: 273, startPoint y: 89, endPoint x: 280, endPoint y: 110, distance: 22.7
click at [280, 110] on div "/ Score: 44 0 % Mastered Sa robe était __________ . Her dress was torn. 1 . ori…" at bounding box center [269, 142] width 469 height 184
click at [280, 110] on div "Her dress was torn." at bounding box center [269, 111] width 469 height 8
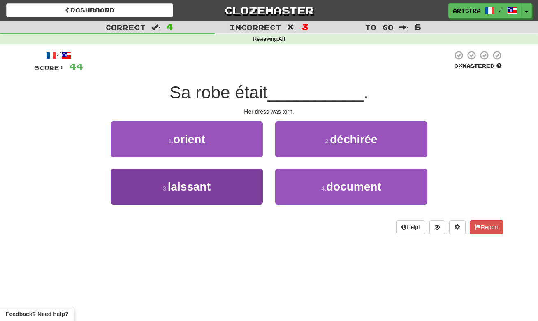
click at [254, 189] on button "3 . laissant" at bounding box center [187, 187] width 152 height 36
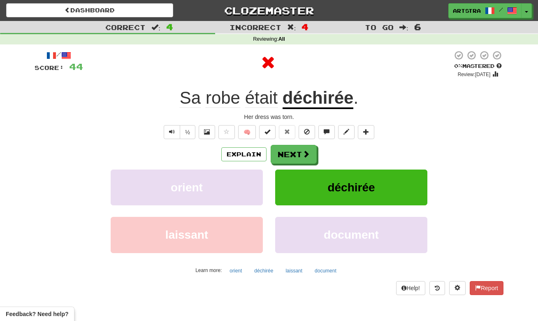
click at [325, 100] on u "déchirée" at bounding box center [318, 98] width 71 height 21
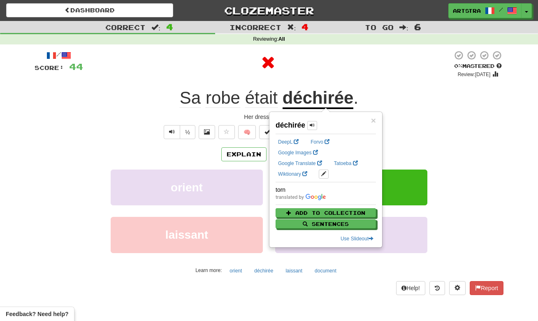
click at [294, 58] on div at bounding box center [268, 62] width 370 height 25
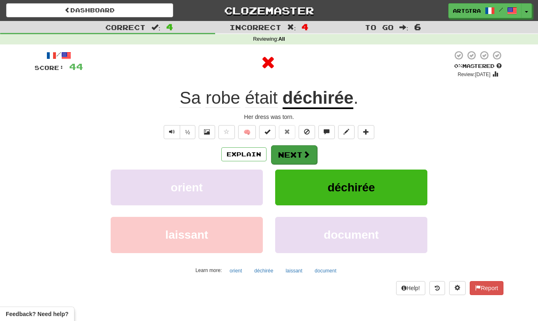
click at [297, 151] on button "Next" at bounding box center [294, 154] width 46 height 19
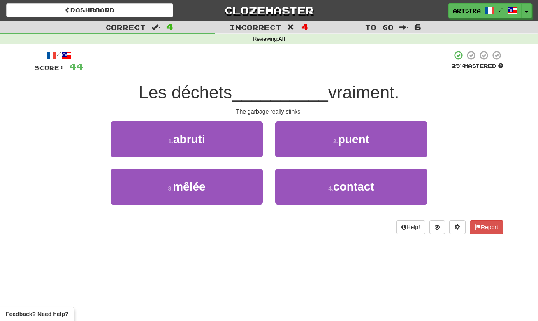
click at [280, 83] on span "__________" at bounding box center [280, 92] width 96 height 19
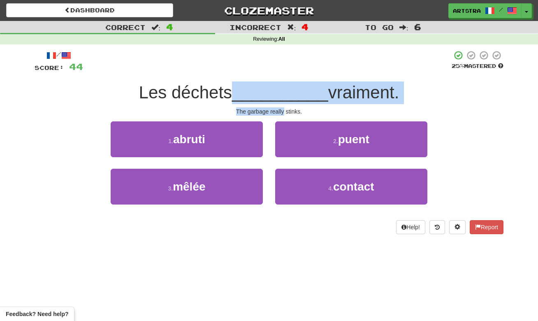
drag, startPoint x: 280, startPoint y: 83, endPoint x: 282, endPoint y: 108, distance: 24.8
click at [282, 108] on div "/ Score: 44 25 % Mastered Les déchets __________ vraiment. The garbage really s…" at bounding box center [269, 142] width 469 height 184
click at [282, 108] on div "The garbage really stinks." at bounding box center [269, 111] width 469 height 8
drag, startPoint x: 282, startPoint y: 108, endPoint x: 285, endPoint y: 90, distance: 18.3
click at [285, 90] on div "/ Score: 44 25 % Mastered Les déchets __________ vraiment. The garbage really s…" at bounding box center [269, 142] width 469 height 184
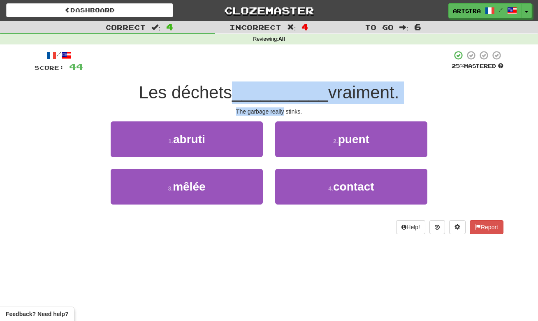
click at [285, 90] on span "__________" at bounding box center [280, 92] width 96 height 19
drag, startPoint x: 285, startPoint y: 90, endPoint x: 290, endPoint y: 117, distance: 28.1
click at [290, 117] on div "/ Score: 44 25 % Mastered Les déchets __________ vraiment. The garbage really s…" at bounding box center [269, 142] width 469 height 184
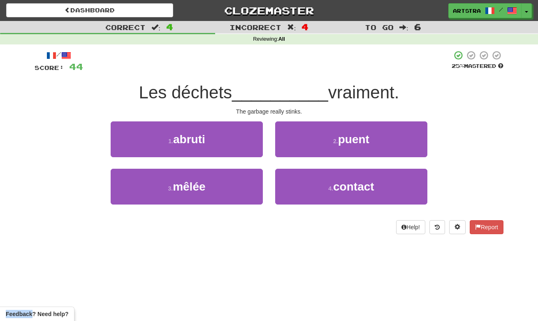
click at [290, 117] on div "/ Score: 44 25 % Mastered Les déchets __________ vraiment. The garbage really s…" at bounding box center [269, 142] width 469 height 184
drag, startPoint x: 345, startPoint y: 136, endPoint x: 346, endPoint y: 113, distance: 23.1
click at [346, 136] on span "puent" at bounding box center [353, 139] width 31 height 13
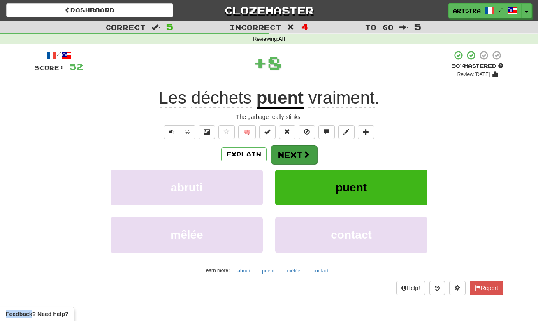
click at [301, 149] on button "Next" at bounding box center [294, 154] width 46 height 19
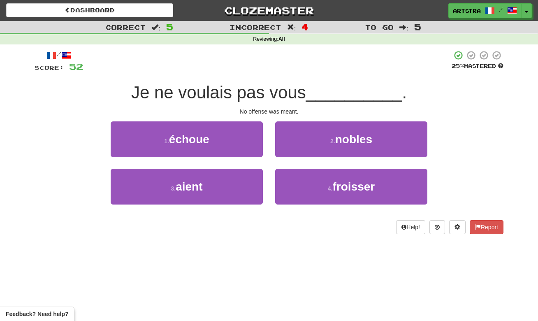
click at [276, 89] on span "Je ne voulais pas vous" at bounding box center [218, 92] width 175 height 19
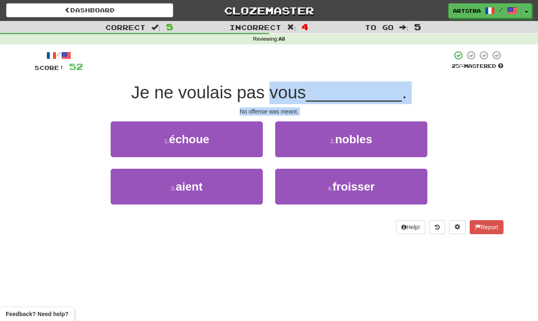
drag, startPoint x: 276, startPoint y: 90, endPoint x: 282, endPoint y: 115, distance: 25.5
click at [282, 115] on div "/ Score: 52 25 % Mastered Je ne voulais pas vous __________ . No offense was me…" at bounding box center [269, 142] width 469 height 184
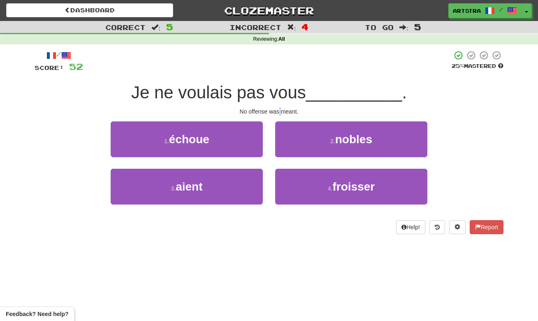
click at [280, 109] on div "No offense was meant." at bounding box center [269, 111] width 469 height 8
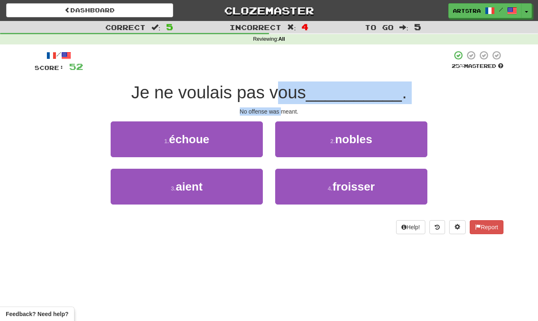
drag, startPoint x: 280, startPoint y: 109, endPoint x: 280, endPoint y: 92, distance: 17.3
click at [280, 92] on div "/ Score: 52 25 % Mastered Je ne voulais pas vous __________ . No offense was me…" at bounding box center [269, 142] width 469 height 184
click at [280, 92] on span "Je ne voulais pas vous" at bounding box center [218, 92] width 175 height 19
drag
click at [287, 111] on div "/ Score: 52 25 % Mastered Je ne voulais pas vous __________ . No offense was me…" at bounding box center [269, 142] width 469 height 184
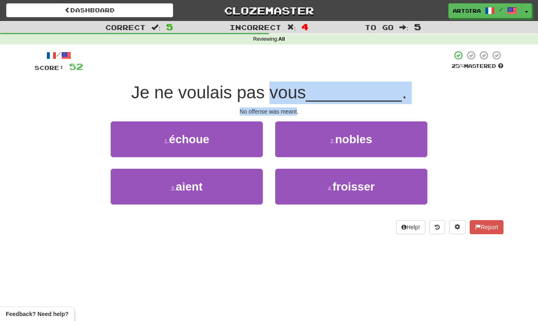
click at [287, 111] on div "No offense was meant." at bounding box center [269, 111] width 469 height 8
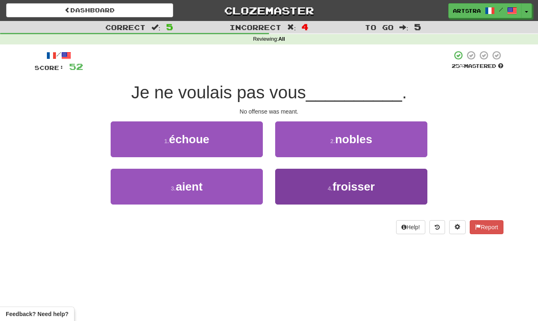
click at [329, 197] on button "4 . froisser" at bounding box center [351, 187] width 152 height 36
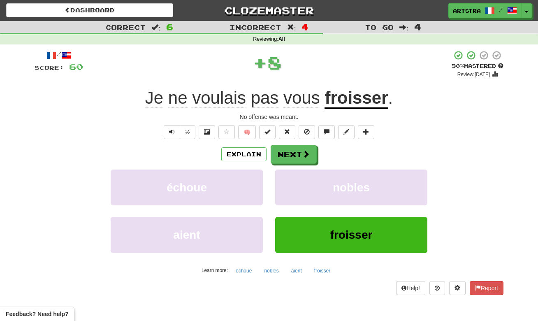
click at [372, 98] on u "froisser" at bounding box center [356, 98] width 63 height 21
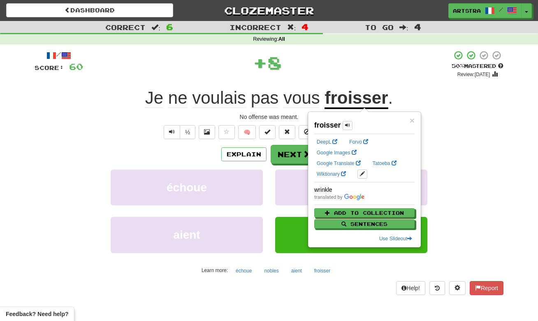
click at [308, 61] on div "+ 8" at bounding box center [267, 62] width 369 height 25
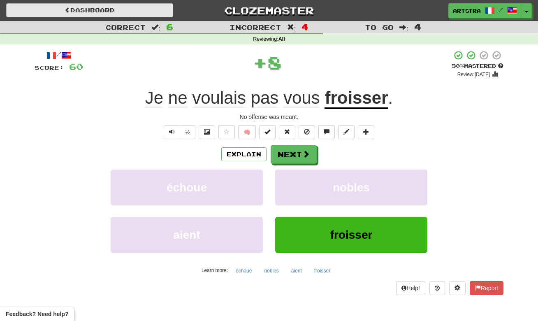
click at [142, 5] on link "Dashboard" at bounding box center [89, 10] width 167 height 14
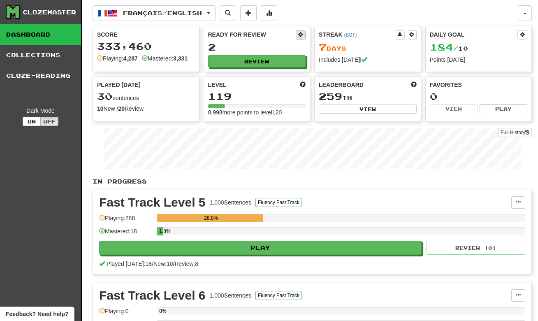
click at [301, 32] on span at bounding box center [300, 34] width 5 height 5
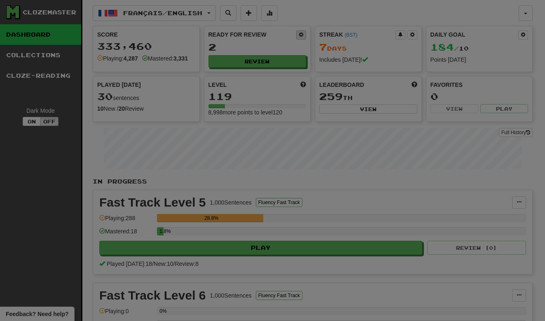
select select "*"
type input "*"
select select "*****"
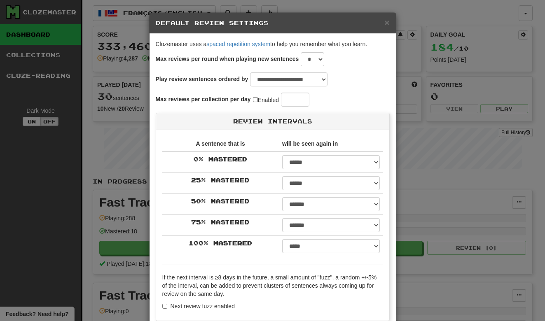
click at [446, 51] on div "**********" at bounding box center [272, 160] width 545 height 321
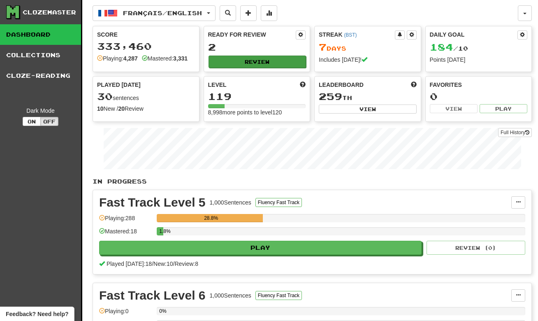
click at [262, 58] on button "Review" at bounding box center [258, 62] width 98 height 12
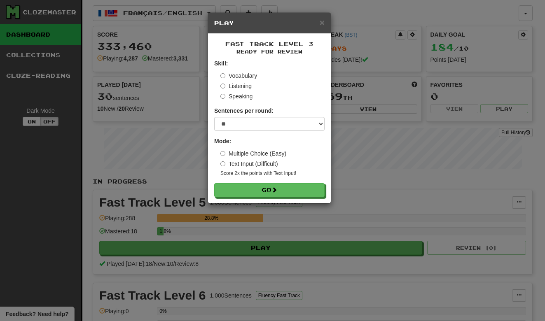
click at [448, 64] on div "× Play Fast Track Level 3 Ready for Review Skill: Vocabulary Listening Speaking…" at bounding box center [272, 160] width 545 height 321
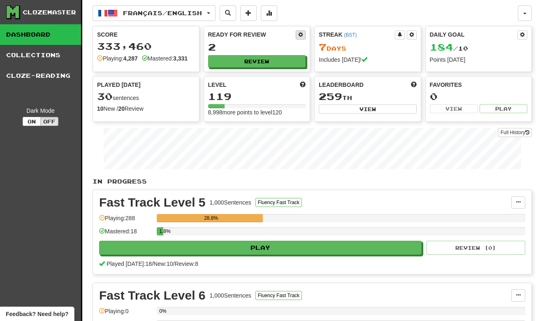
click at [303, 35] on button at bounding box center [301, 34] width 10 height 9
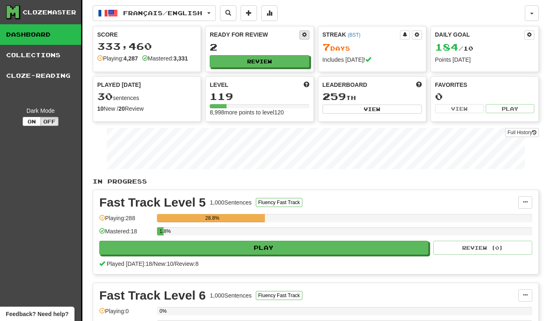
select select "*"
select select "**"
select select "*****"
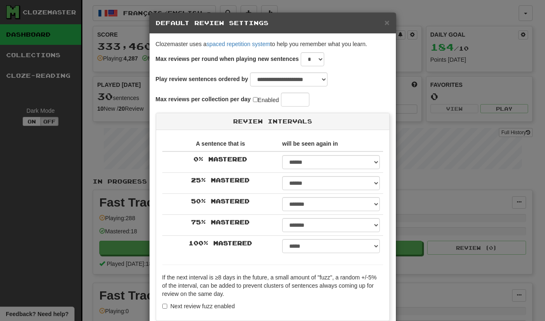
click at [460, 60] on div "**********" at bounding box center [272, 160] width 545 height 321
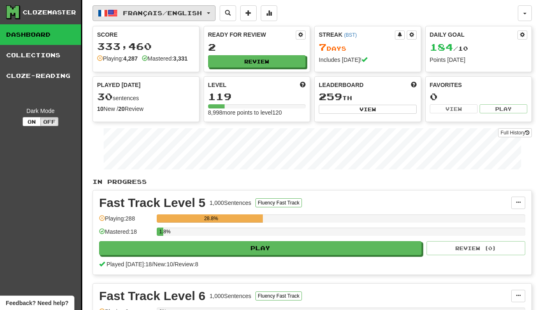
click at [194, 7] on button "Français / English" at bounding box center [154, 13] width 123 height 16
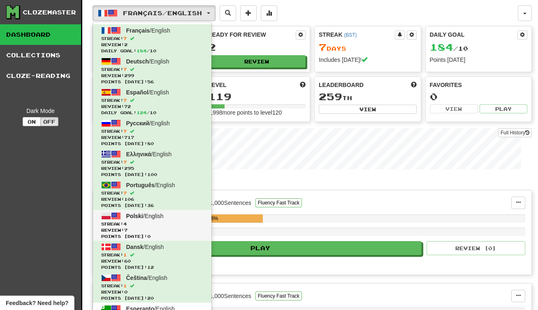
click at [163, 217] on span "Polski / English" at bounding box center [144, 215] width 37 height 7
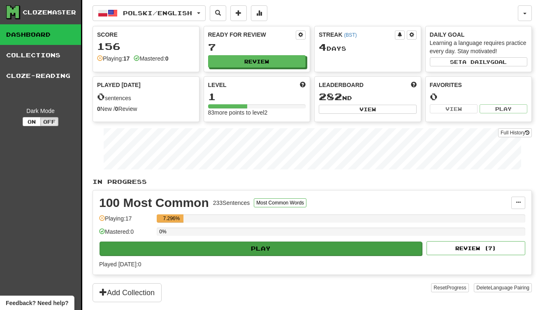
click at [254, 247] on button "Play" at bounding box center [261, 248] width 323 height 14
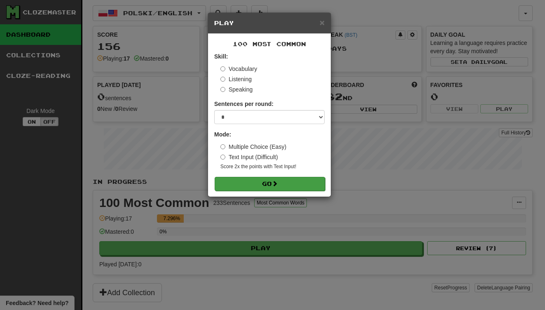
click at [270, 186] on button "Go" at bounding box center [269, 184] width 110 height 14
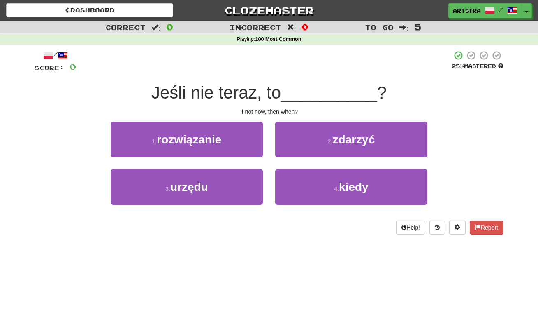
click at [271, 97] on span "Jeśli nie teraz, to" at bounding box center [216, 92] width 130 height 19
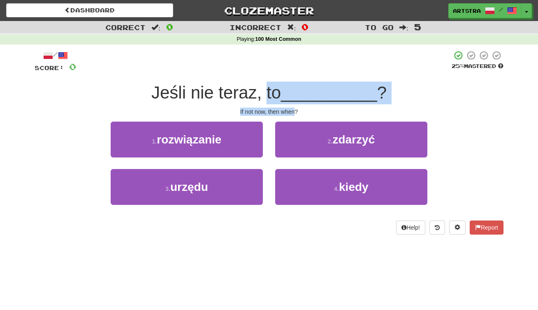
drag, startPoint x: 271, startPoint y: 97, endPoint x: 283, endPoint y: 109, distance: 16.9
click at [283, 109] on div "/ Score: 0 25 % Mastered Jeśli nie teraz, to __________ ? If not now, then when…" at bounding box center [269, 142] width 469 height 184
click at [283, 109] on div "If not now, then when?" at bounding box center [269, 111] width 469 height 8
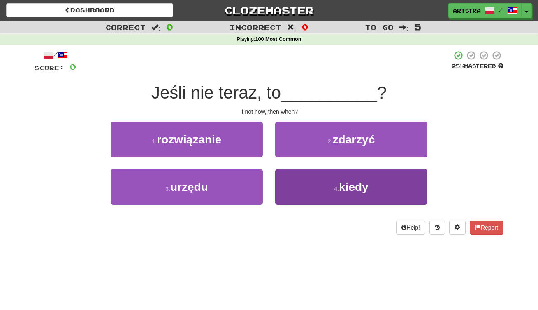
click at [343, 203] on button "4 . kiedy" at bounding box center [351, 187] width 152 height 36
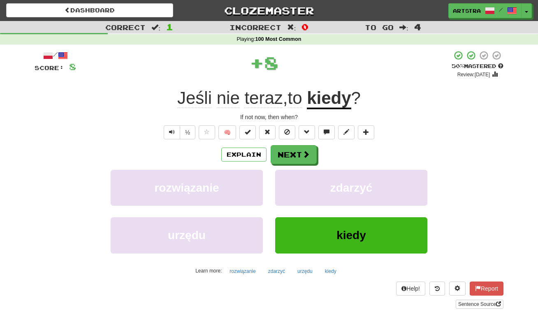
click at [341, 100] on u "kiedy" at bounding box center [329, 98] width 44 height 21
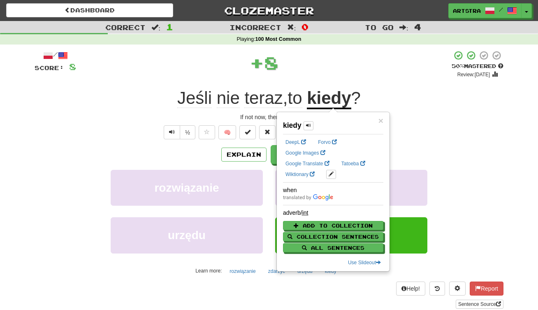
click at [195, 93] on span "Jeśli" at bounding box center [194, 98] width 35 height 20
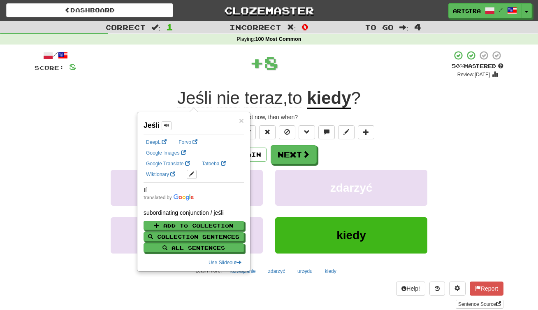
click at [251, 100] on span "teraz" at bounding box center [264, 98] width 38 height 20
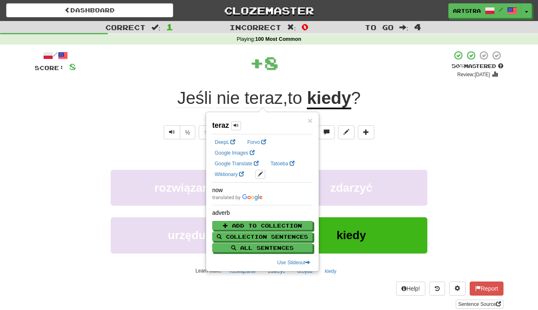
click at [277, 72] on div "+ 8" at bounding box center [264, 62] width 376 height 25
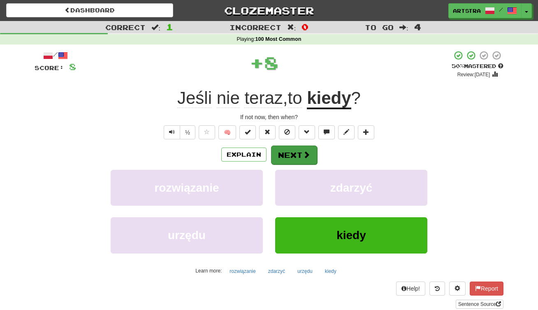
click at [293, 158] on button "Next" at bounding box center [294, 154] width 46 height 19
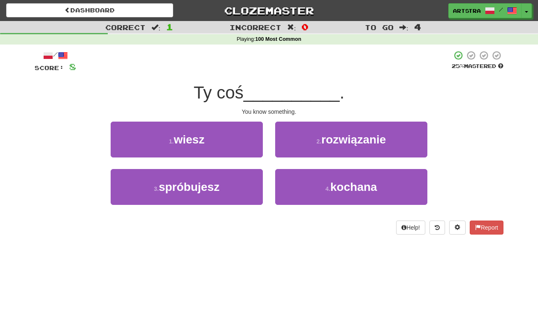
click at [272, 89] on span "__________" at bounding box center [292, 92] width 96 height 19
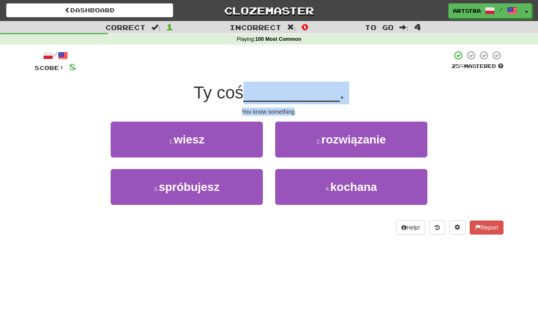
drag, startPoint x: 272, startPoint y: 89, endPoint x: 276, endPoint y: 107, distance: 18.3
click at [276, 107] on div "/ Score: 8 25 % Mastered Ty coś __________ . You know something. 1 . wiesz 2 . …" at bounding box center [269, 142] width 469 height 184
click at [276, 107] on div "You know something." at bounding box center [269, 111] width 469 height 8
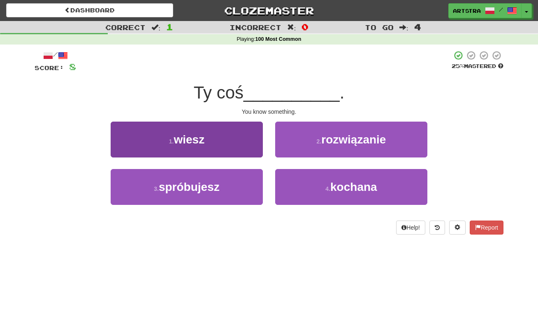
click at [226, 144] on button "1 . wiesz" at bounding box center [187, 139] width 152 height 36
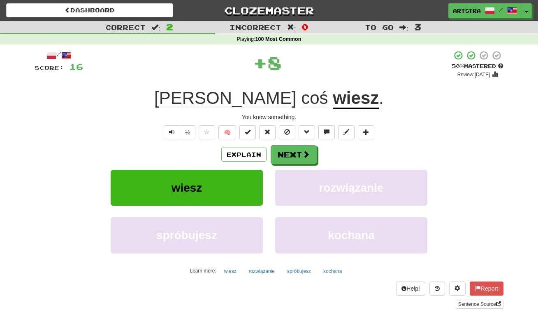
click at [333, 101] on u "wiesz" at bounding box center [356, 98] width 46 height 21
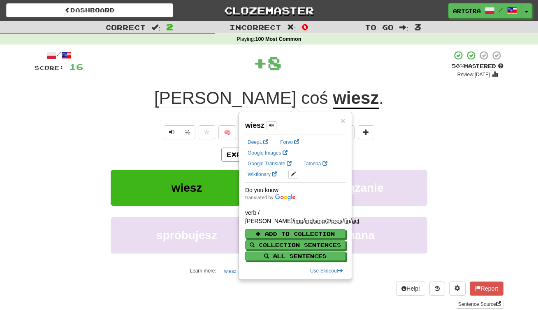
click at [319, 67] on div "+ 8" at bounding box center [267, 62] width 369 height 25
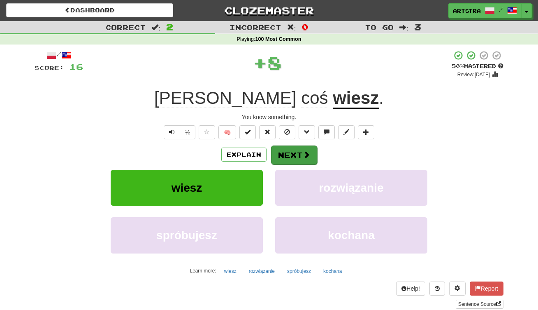
click at [297, 156] on button "Next" at bounding box center [294, 154] width 46 height 19
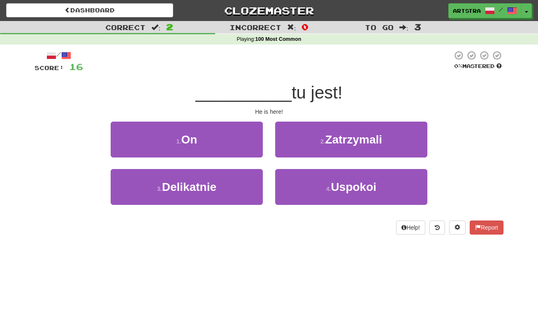
click at [262, 100] on span "__________" at bounding box center [244, 92] width 96 height 19
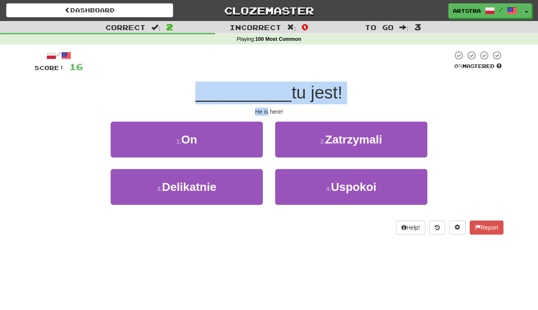
drag, startPoint x: 262, startPoint y: 100, endPoint x: 266, endPoint y: 107, distance: 7.4
click at [266, 107] on div "/ Score: 16 0 % Mastered __________ tu jest! He is here! 1 . On 2 . Zatrzymali …" at bounding box center [269, 142] width 469 height 184
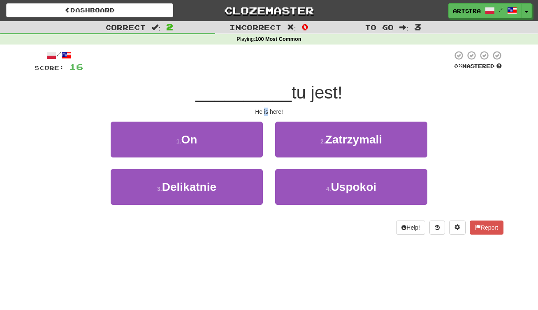
click at [265, 107] on div "He is here!" at bounding box center [269, 111] width 469 height 8
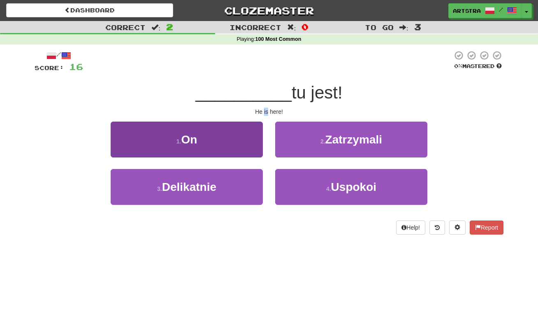
click at [244, 144] on button "1 . On" at bounding box center [187, 139] width 152 height 36
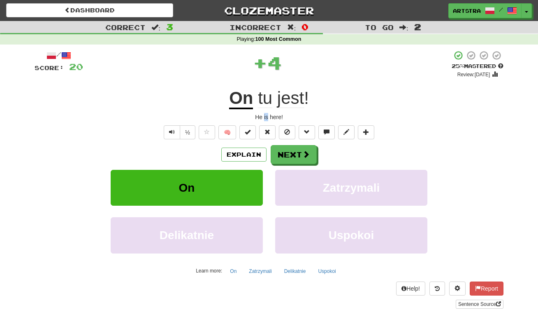
click at [295, 97] on span "jest" at bounding box center [290, 98] width 27 height 20
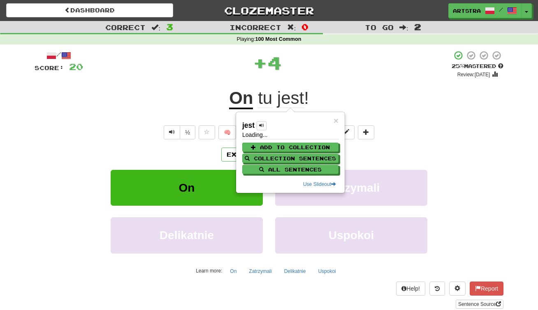
click at [313, 75] on div "+ 4" at bounding box center [267, 64] width 369 height 28
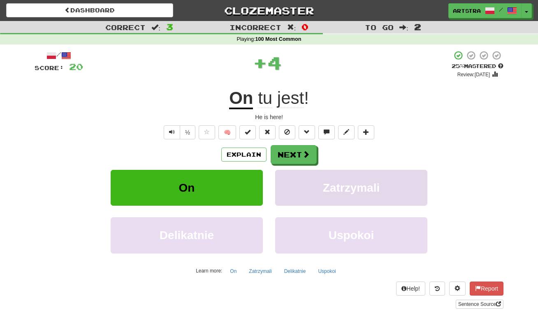
click at [303, 170] on button "Zatrzymali" at bounding box center [351, 188] width 152 height 36
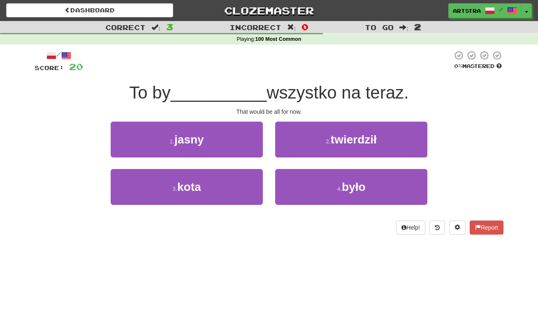
click at [281, 103] on div "To by __________ wszystko na teraz." at bounding box center [269, 93] width 469 height 23
drag, startPoint x: 281, startPoint y: 103, endPoint x: 277, endPoint y: 89, distance: 14.1
click at [277, 89] on div "To by __________ wszystko na teraz." at bounding box center [269, 93] width 469 height 23
click at [277, 89] on span "wszystko na teraz." at bounding box center [338, 92] width 142 height 19
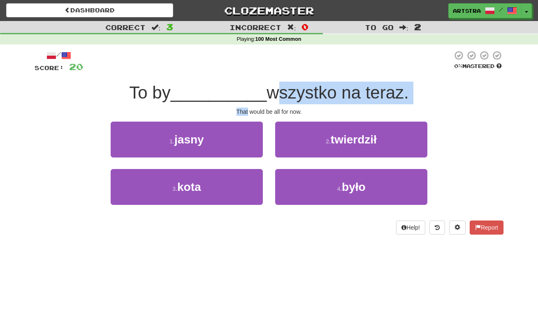
drag, startPoint x: 277, startPoint y: 89, endPoint x: 278, endPoint y: 105, distance: 15.7
click at [278, 105] on div "/ Score: 20 0 % Mastered To by __________ wszystko na teraz. That would be all …" at bounding box center [269, 142] width 469 height 184
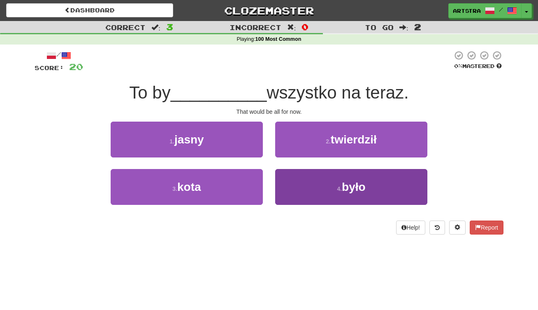
click at [336, 198] on button "4 . było" at bounding box center [351, 187] width 152 height 36
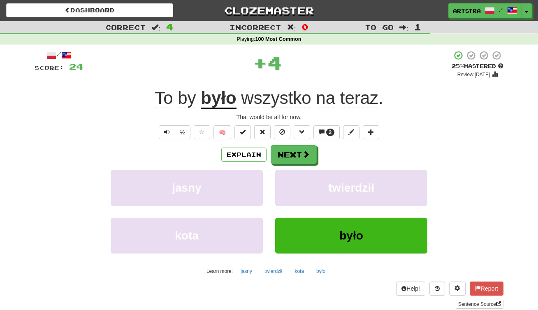
click at [299, 93] on span "wszystko" at bounding box center [276, 98] width 70 height 20
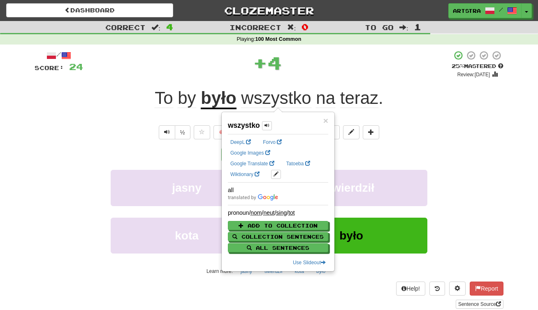
click at [376, 97] on span "teraz" at bounding box center [359, 98] width 38 height 20
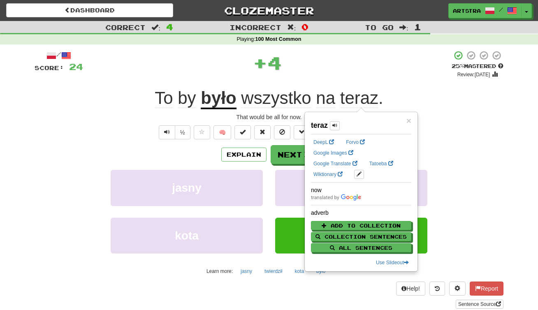
drag, startPoint x: 397, startPoint y: 83, endPoint x: 386, endPoint y: 100, distance: 19.6
click at [398, 83] on div "/ Score: 24 + 4 25 % Mastered Review: [DATE] To by było wszystko na teraz . Tha…" at bounding box center [269, 179] width 469 height 258
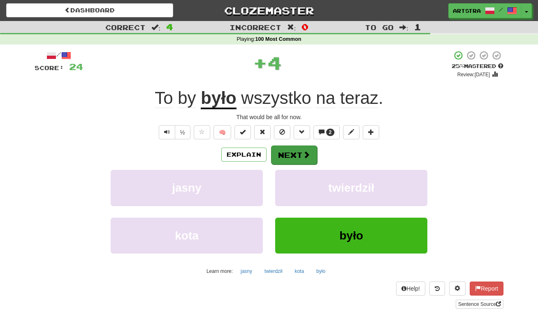
click at [301, 155] on button "Next" at bounding box center [294, 154] width 46 height 19
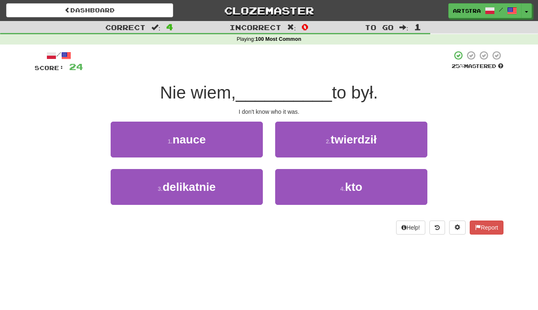
click at [286, 71] on div at bounding box center [267, 61] width 369 height 23
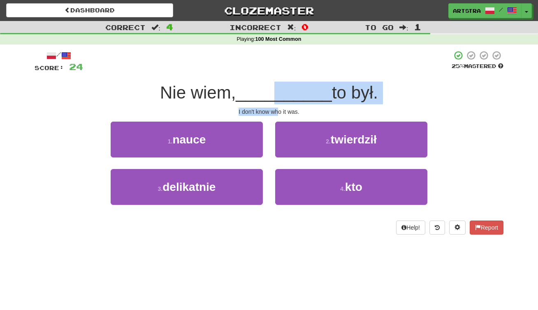
drag, startPoint x: 276, startPoint y: 87, endPoint x: 280, endPoint y: 107, distance: 20.7
click at [280, 107] on div "/ Score: 24 25 % Mastered Nie wiem, __________ to był. I don't know who it was.…" at bounding box center [269, 142] width 469 height 184
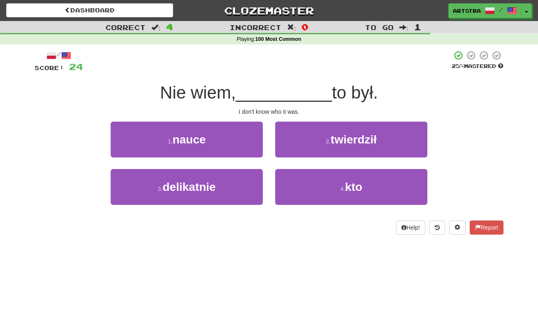
click at [280, 105] on div "/ Score: 24 25 % Mastered Nie wiem, __________ to był. I don't know who it was.…" at bounding box center [269, 142] width 469 height 184
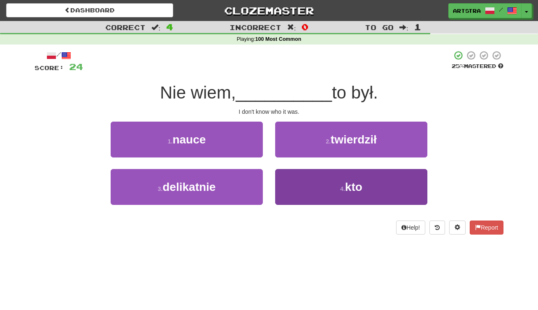
click at [330, 176] on button "4 . kto" at bounding box center [351, 187] width 152 height 36
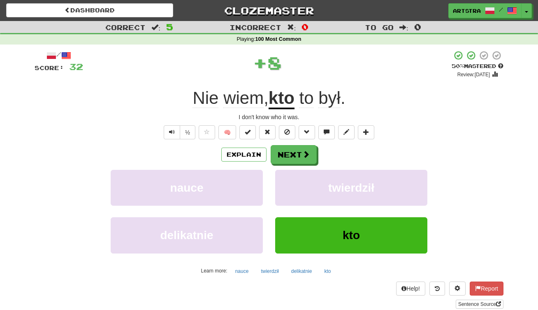
click at [341, 95] on span "był" at bounding box center [330, 98] width 22 height 20
